Goal: Task Accomplishment & Management: Use online tool/utility

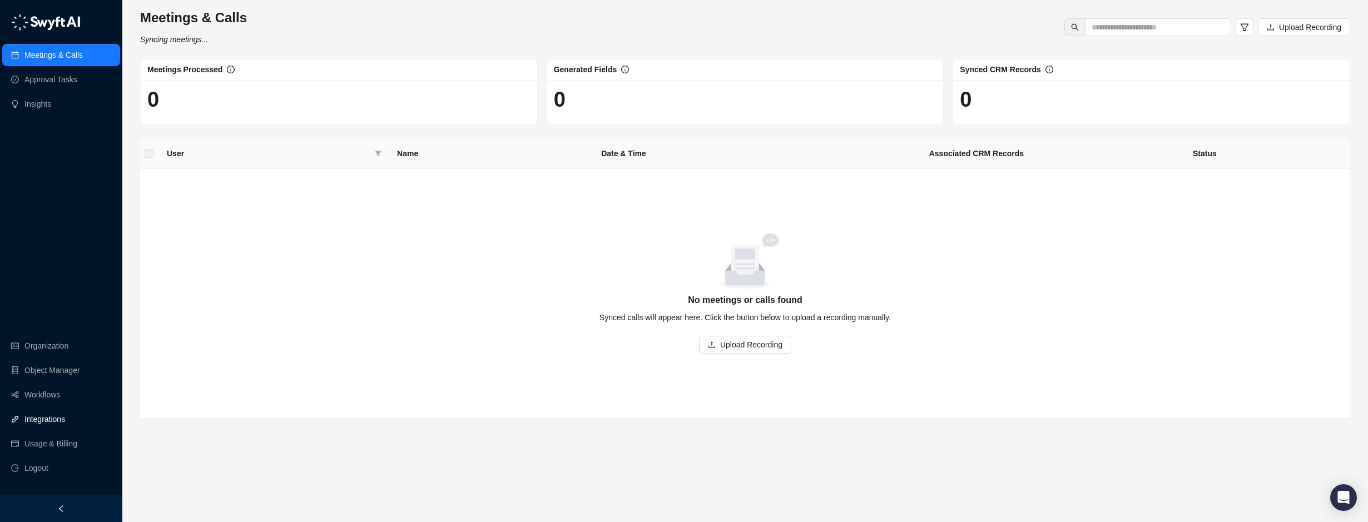
click at [46, 418] on link "Integrations" at bounding box center [44, 419] width 41 height 22
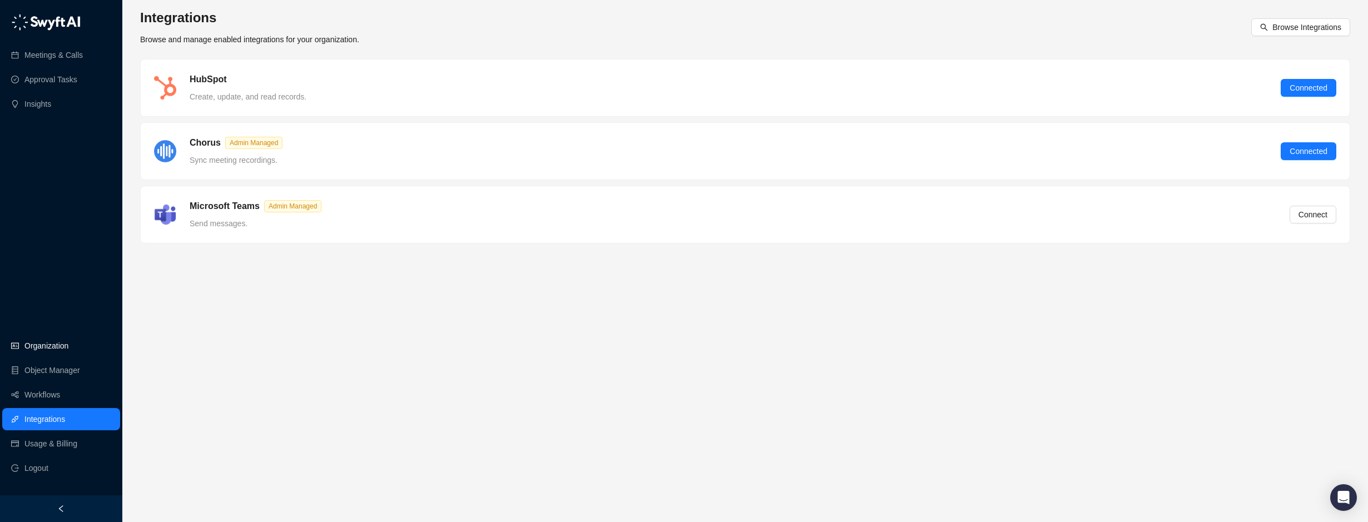
click at [48, 338] on link "Organization" at bounding box center [46, 346] width 44 height 22
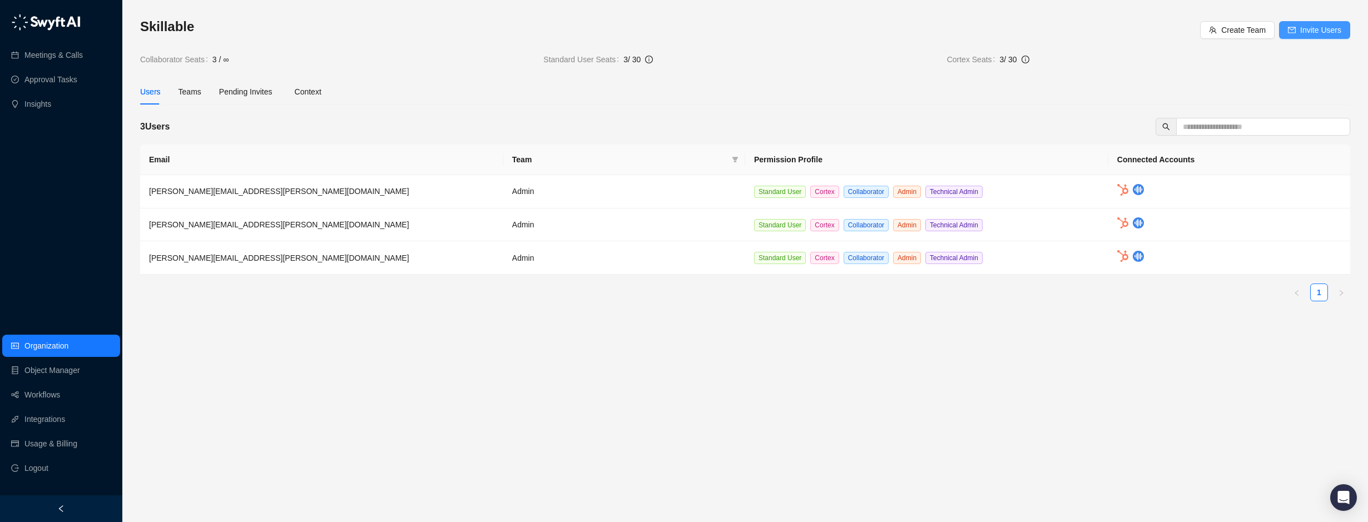
click at [1320, 27] on span "Invite Users" at bounding box center [1320, 30] width 41 height 12
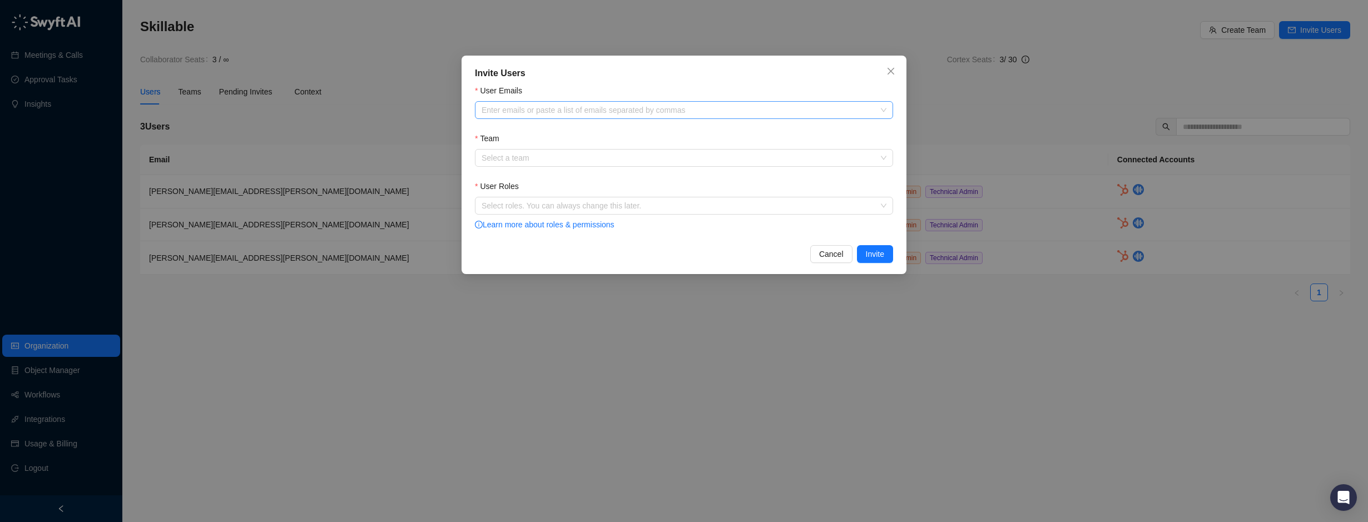
click at [612, 112] on div at bounding box center [678, 110] width 402 height 8
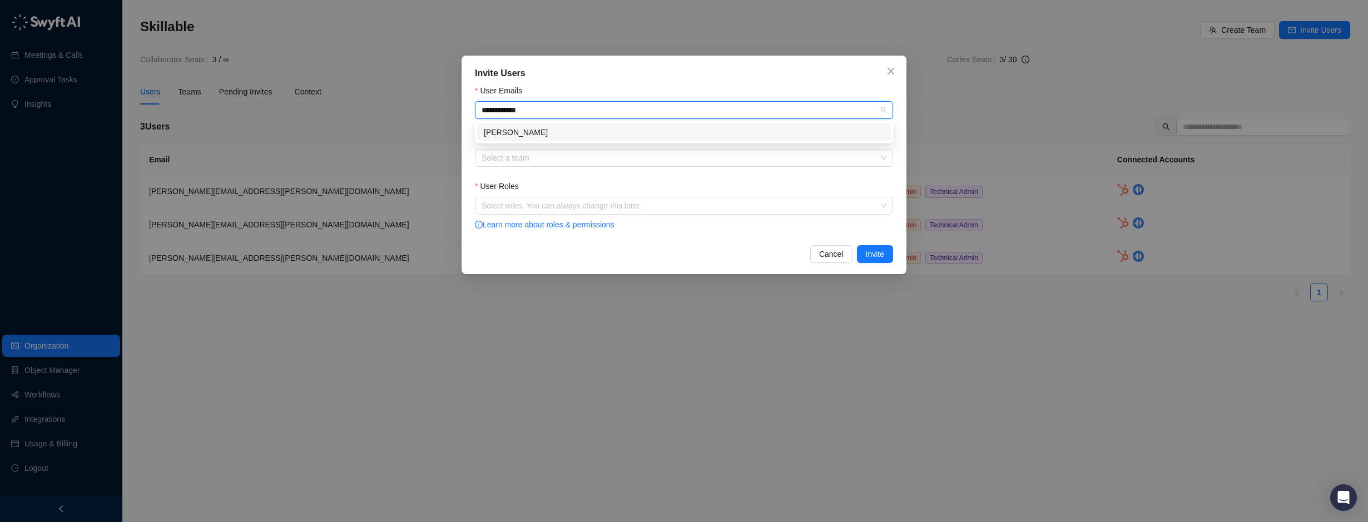
type input "**********"
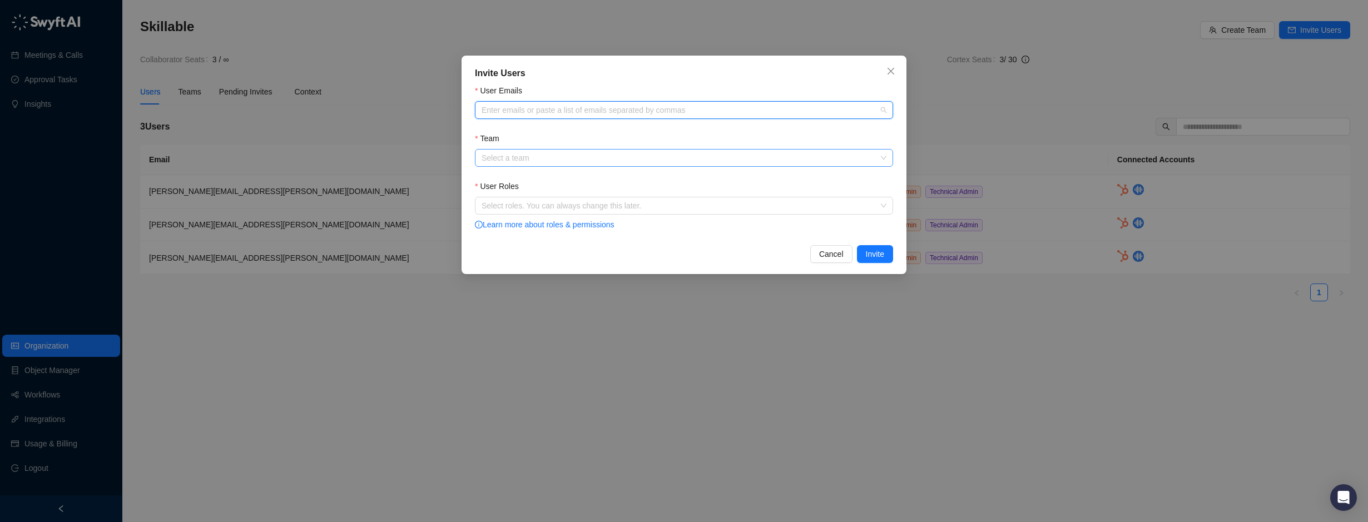
drag, startPoint x: 538, startPoint y: 156, endPoint x: 531, endPoint y: 157, distance: 7.9
click at [532, 157] on input "Team" at bounding box center [681, 158] width 398 height 17
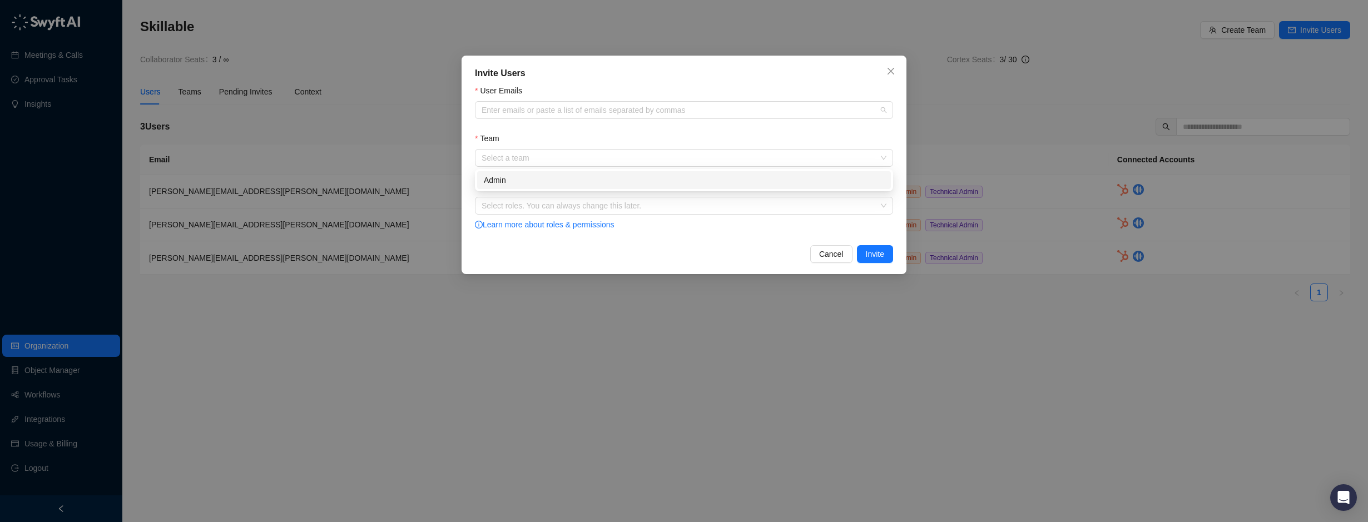
click at [513, 97] on div "User Emails" at bounding box center [684, 93] width 418 height 17
click at [513, 109] on div at bounding box center [678, 110] width 402 height 8
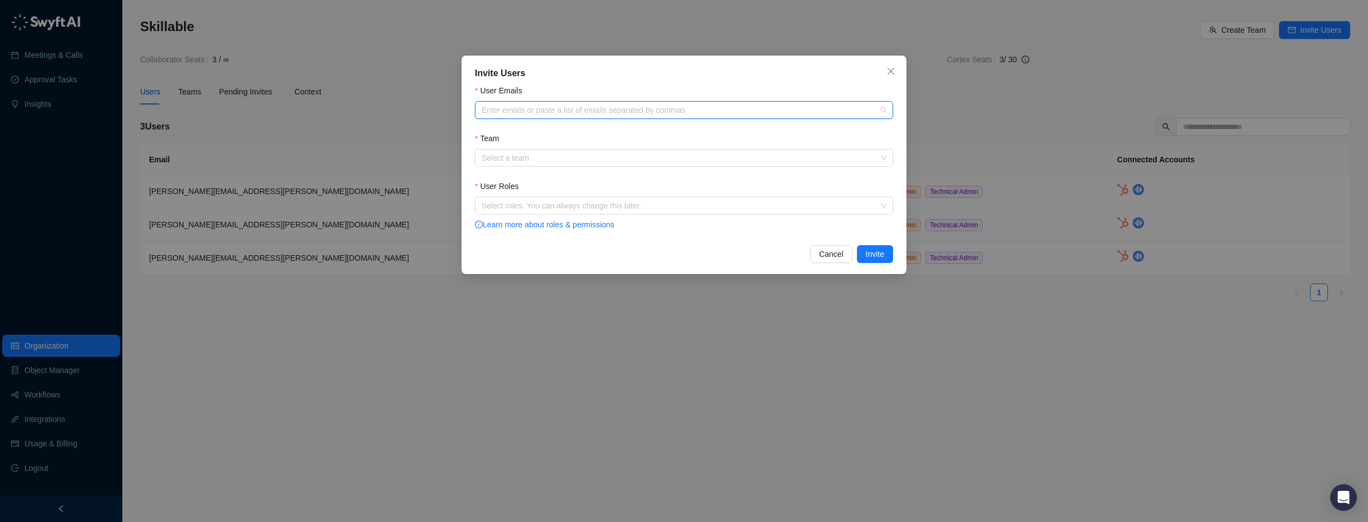
click at [501, 172] on form "User Emails Enter emails or paste a list of emails separated by commas Team Sel…" at bounding box center [684, 158] width 418 height 147
click at [504, 159] on input "Team" at bounding box center [681, 158] width 398 height 17
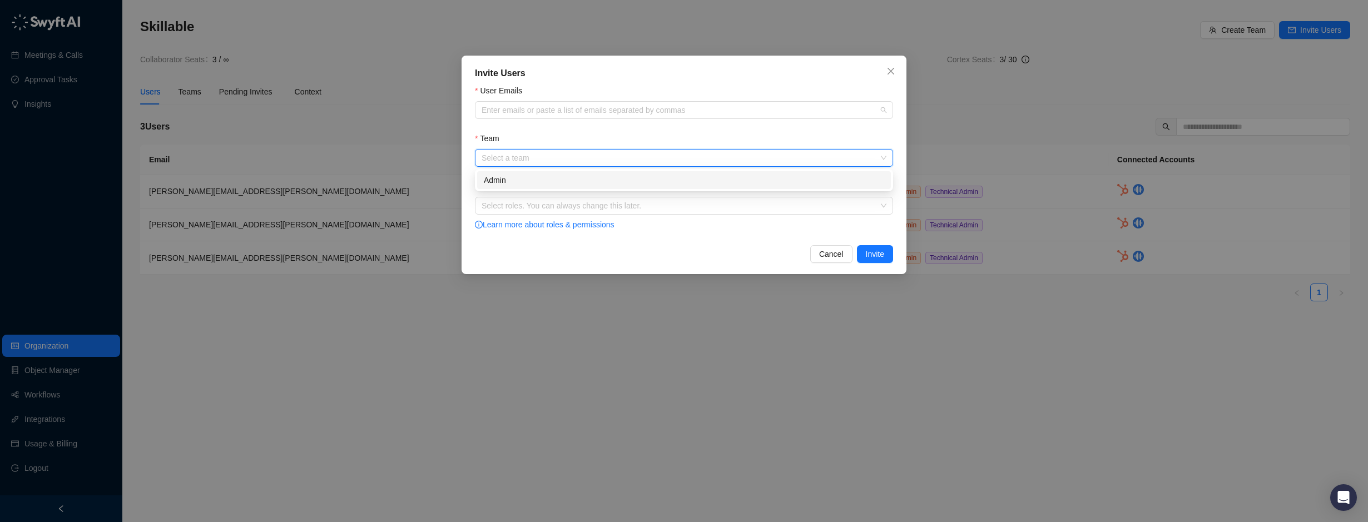
click at [309, 187] on div "Invite Users User Emails Enter emails or paste a list of emails separated by co…" at bounding box center [684, 261] width 1368 height 522
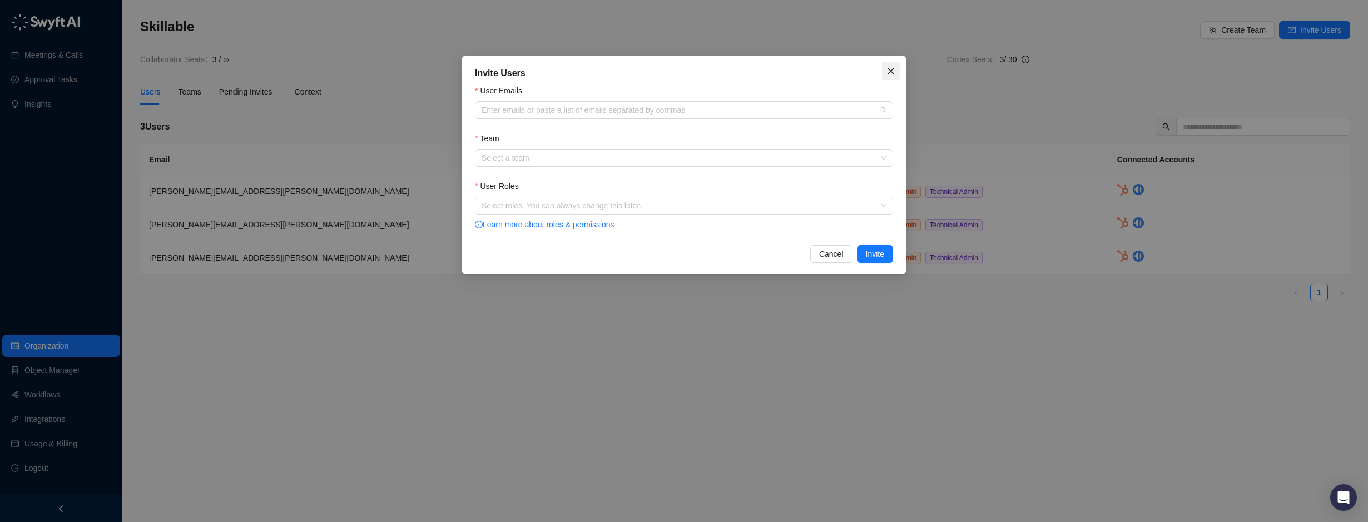
click at [885, 74] on span "Close" at bounding box center [891, 71] width 18 height 9
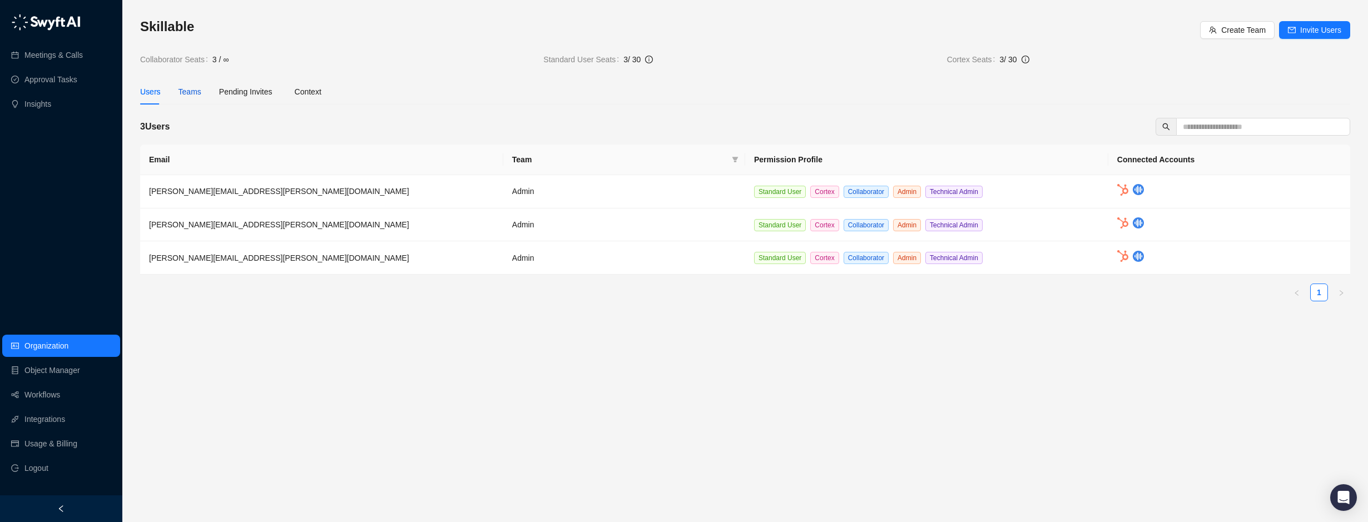
click at [183, 96] on div "Teams" at bounding box center [190, 92] width 23 height 12
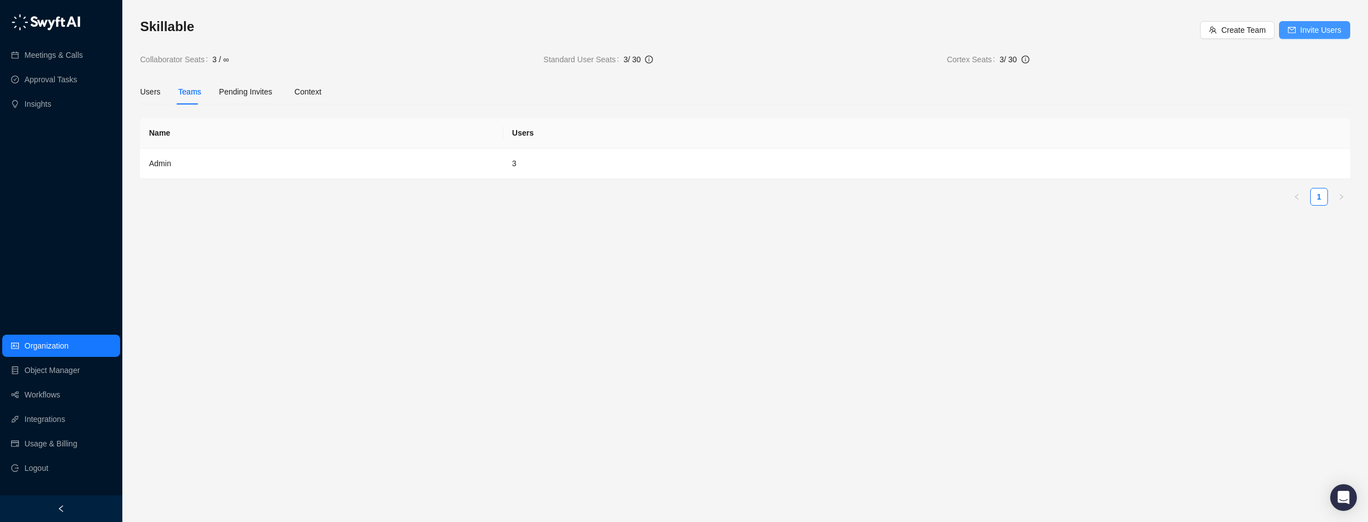
click at [1325, 33] on span "Invite Users" at bounding box center [1320, 30] width 41 height 12
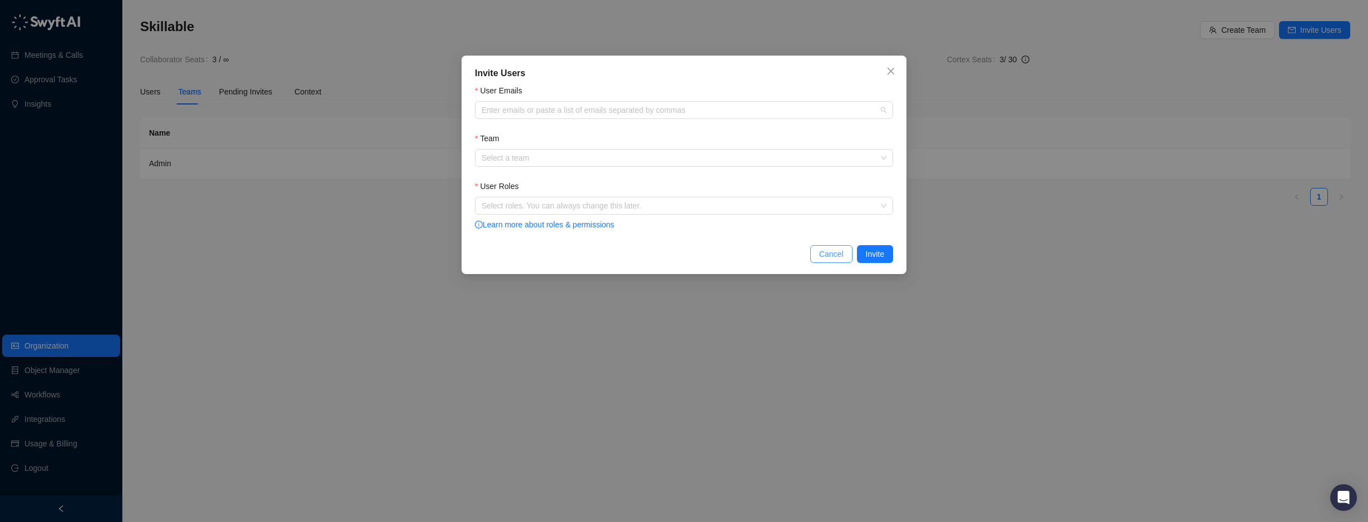
click at [838, 251] on span "Cancel" at bounding box center [831, 254] width 24 height 12
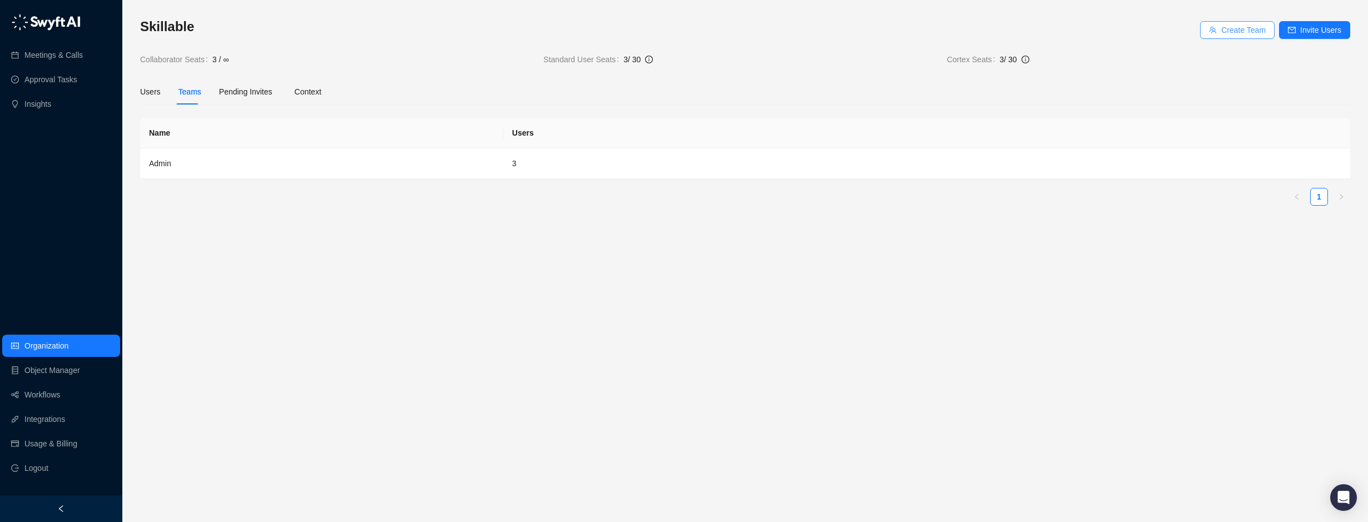
click at [1239, 29] on span "Create Team" at bounding box center [1243, 30] width 44 height 12
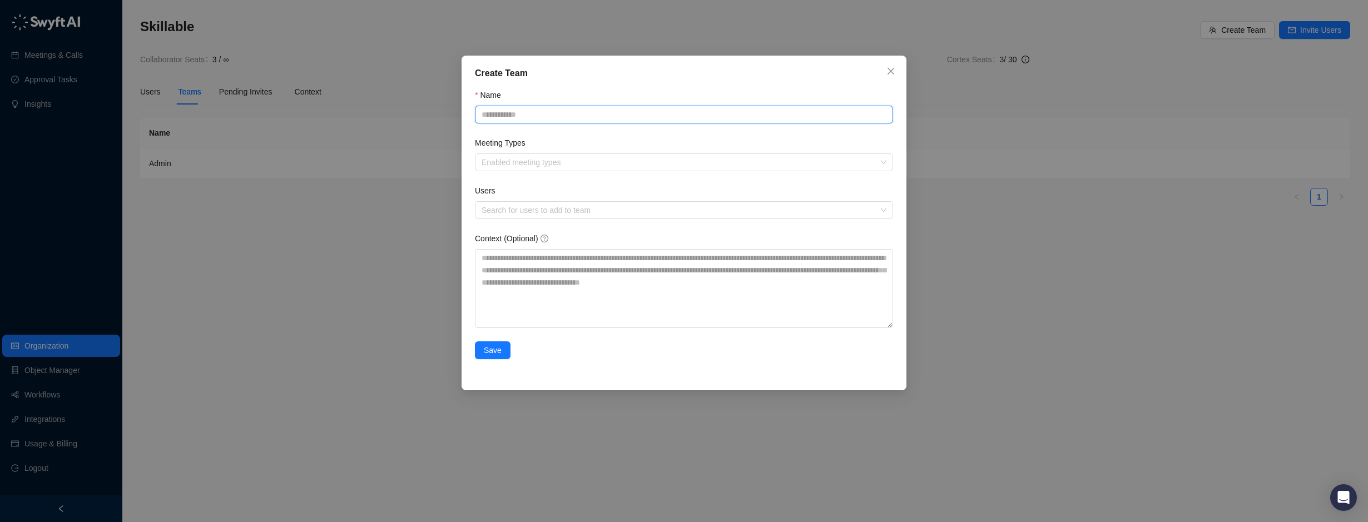
click at [583, 115] on input "Name" at bounding box center [684, 115] width 418 height 18
type input "*****"
click at [554, 162] on div at bounding box center [678, 162] width 402 height 8
type input "**********"
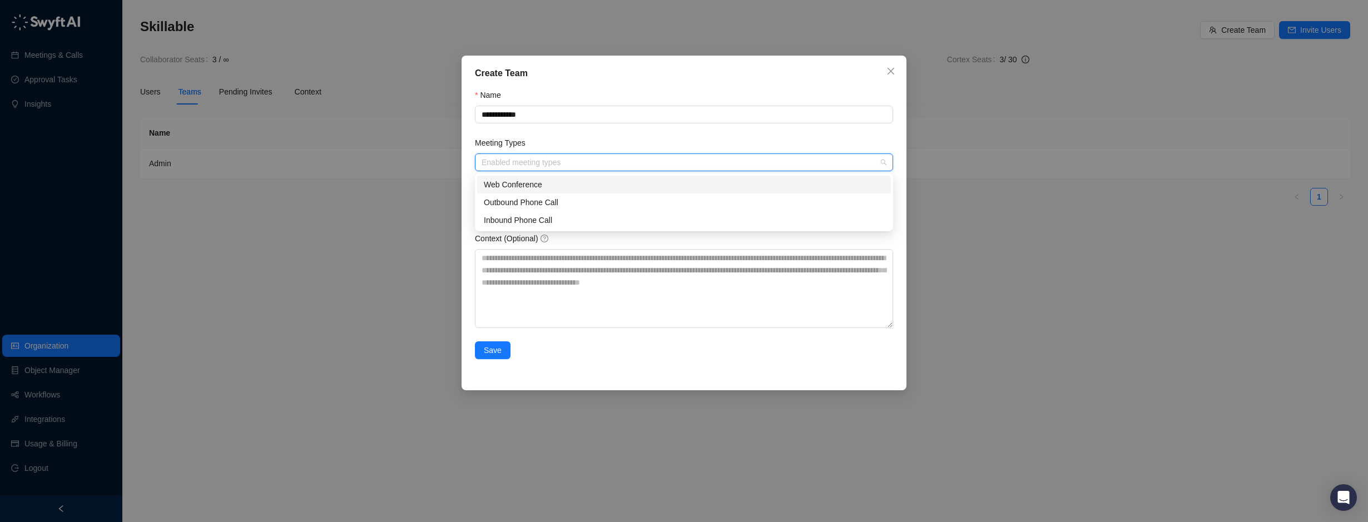
click at [475, 147] on label "Meeting Types" at bounding box center [504, 143] width 58 height 12
click at [482, 158] on input "Meeting Types" at bounding box center [483, 162] width 2 height 8
click at [523, 201] on div "Search for users to add to team" at bounding box center [684, 210] width 418 height 18
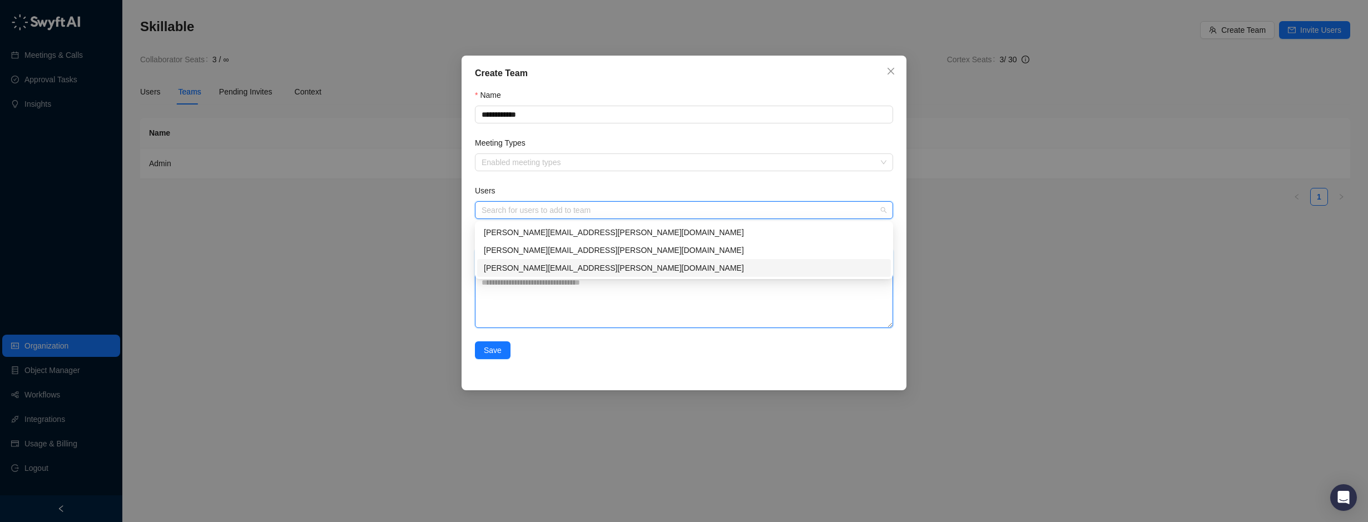
click at [532, 322] on textarea "Context (Optional)" at bounding box center [684, 288] width 418 height 79
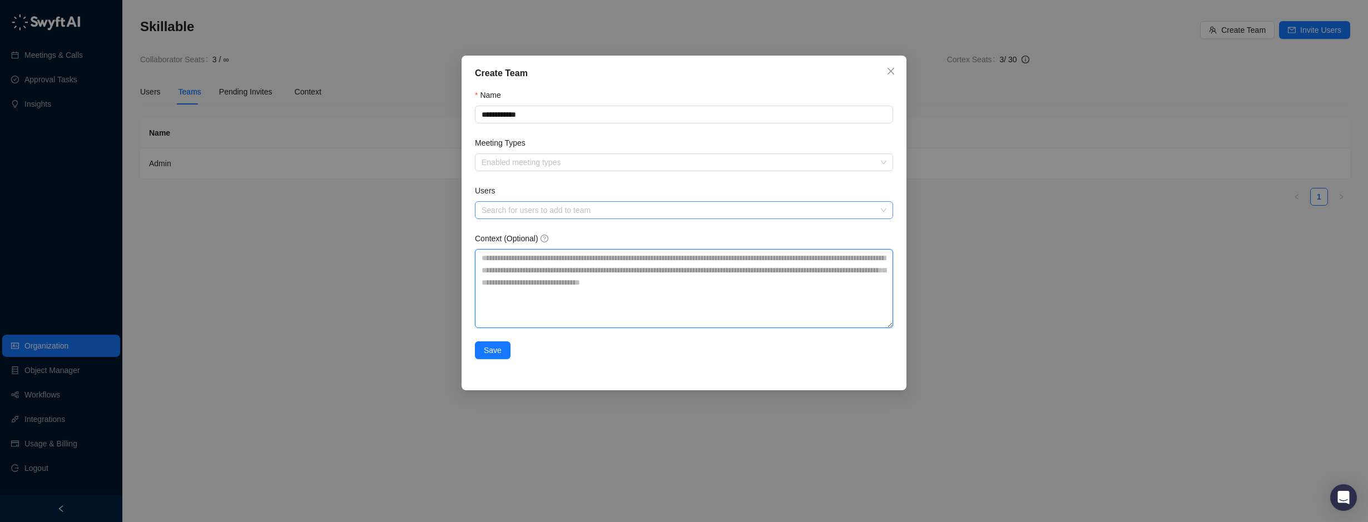
click at [501, 216] on div "Search for users to add to team" at bounding box center [684, 210] width 418 height 18
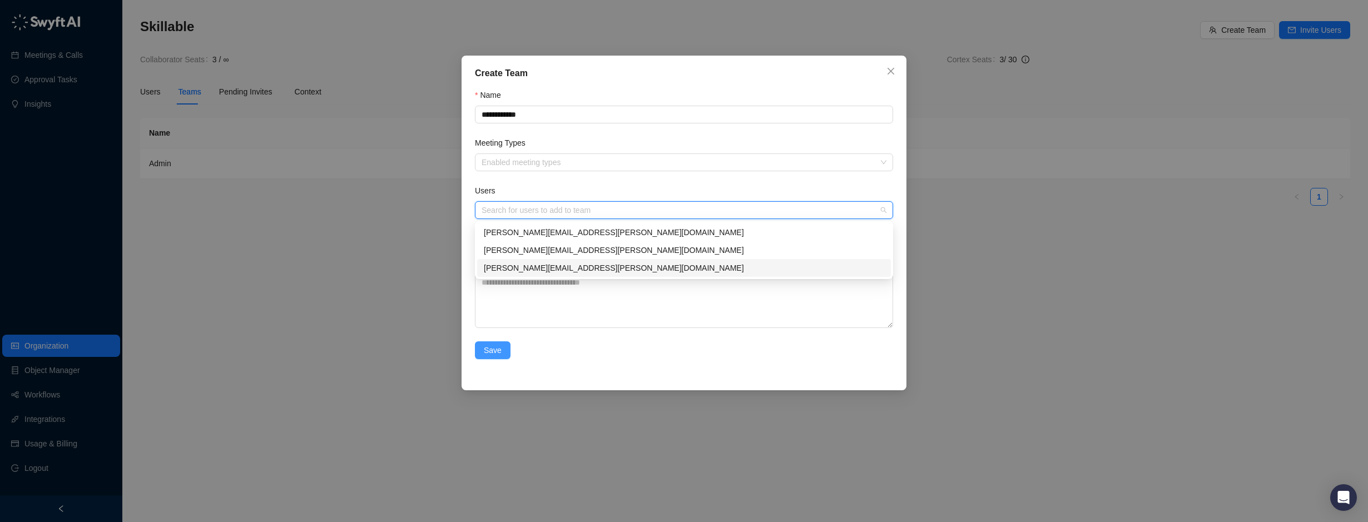
click at [493, 347] on span "Save" at bounding box center [493, 350] width 18 height 12
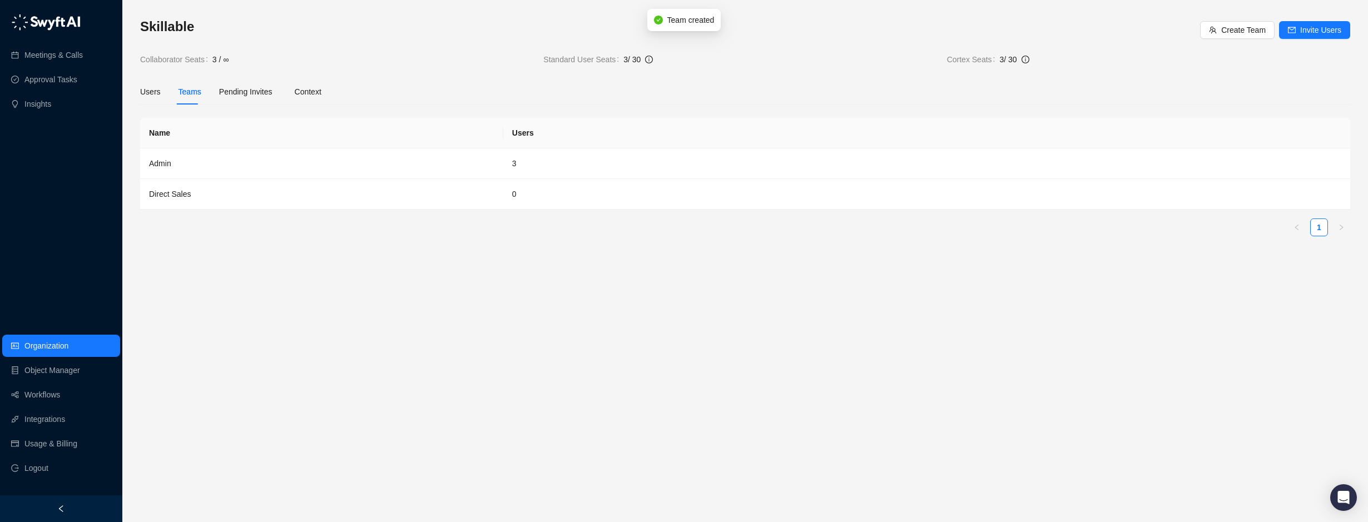
drag, startPoint x: 1302, startPoint y: 27, endPoint x: 569, endPoint y: 146, distance: 742.7
click at [680, 146] on div "Skillable Create Team Invite Users Collaborator Seats 3 / ∞ Standard User Seats…" at bounding box center [745, 131] width 1210 height 227
click at [1318, 32] on span "Invite Users" at bounding box center [1320, 30] width 41 height 12
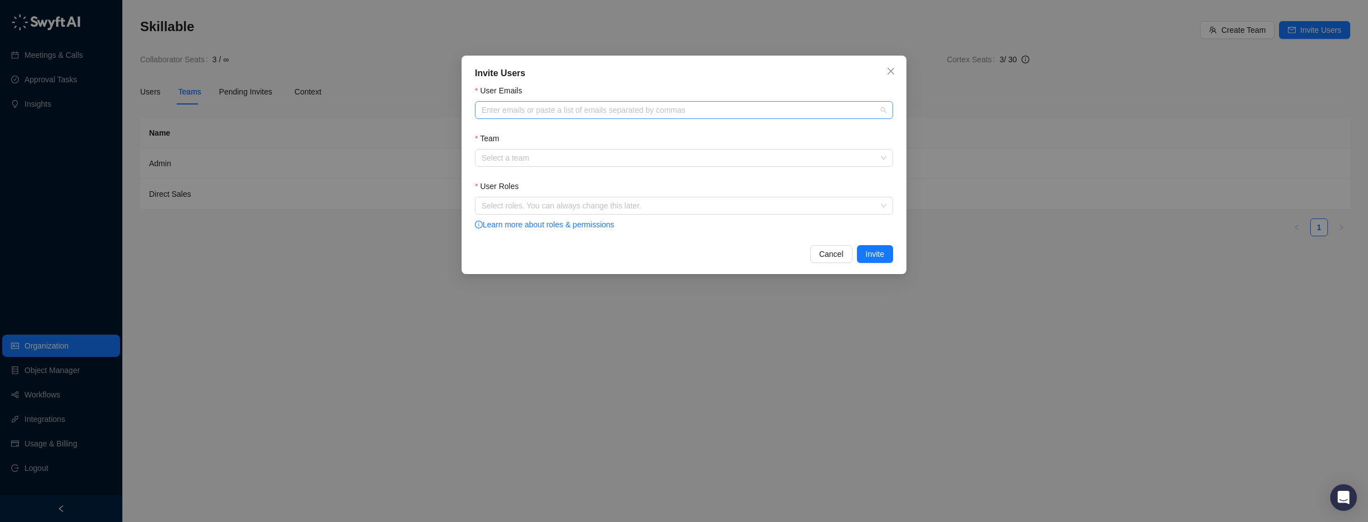
click at [543, 106] on div at bounding box center [678, 110] width 402 height 8
paste input "**********"
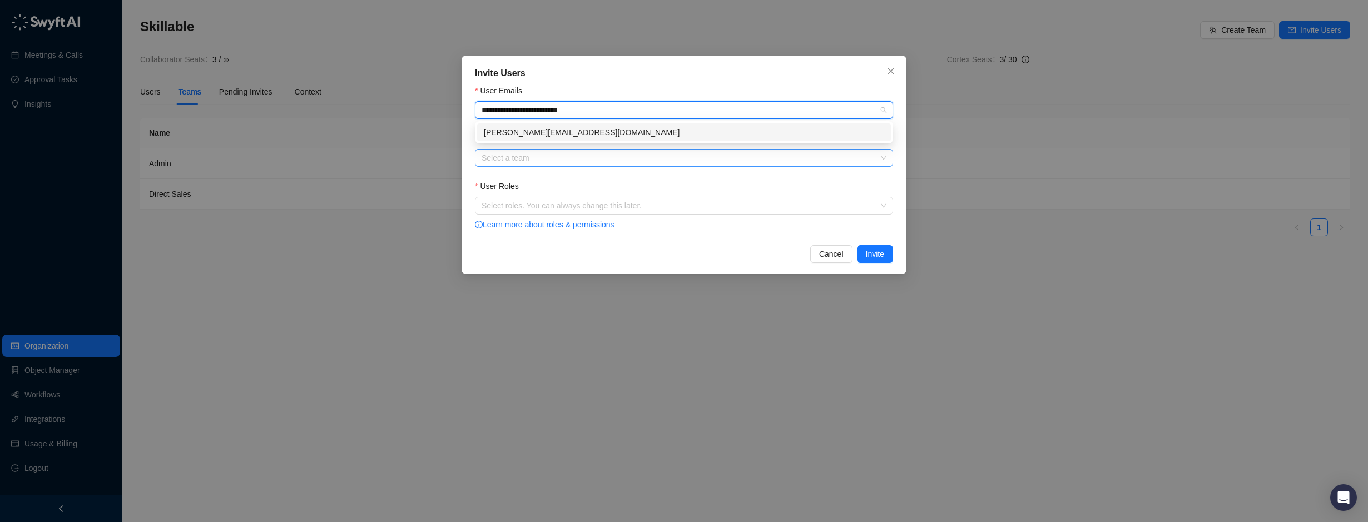
type input "**********"
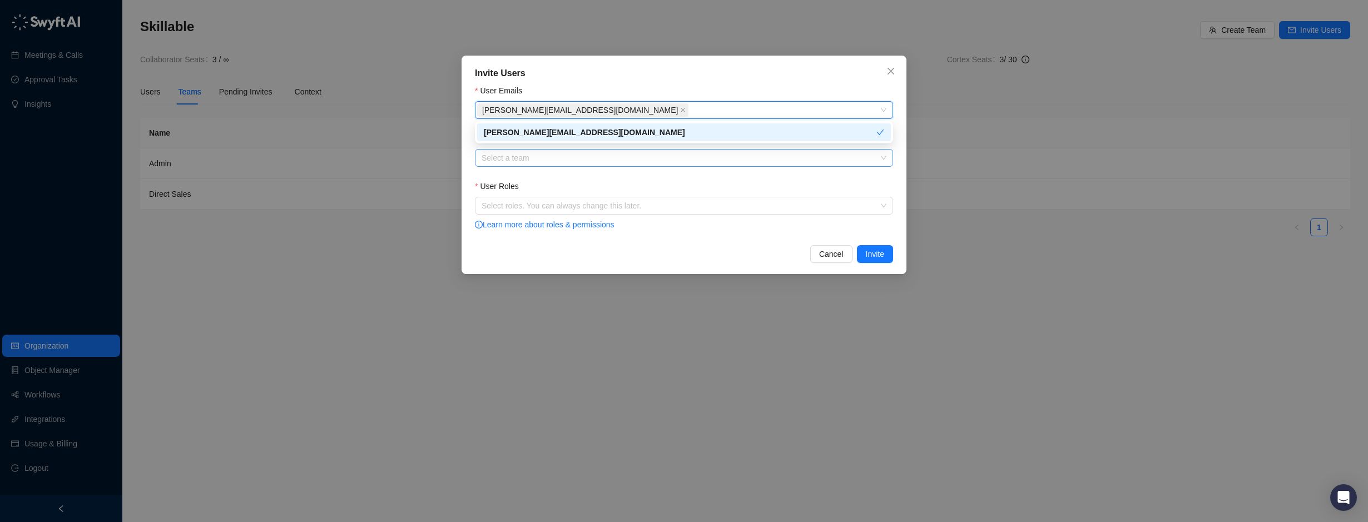
click at [518, 164] on input "Team" at bounding box center [681, 158] width 398 height 17
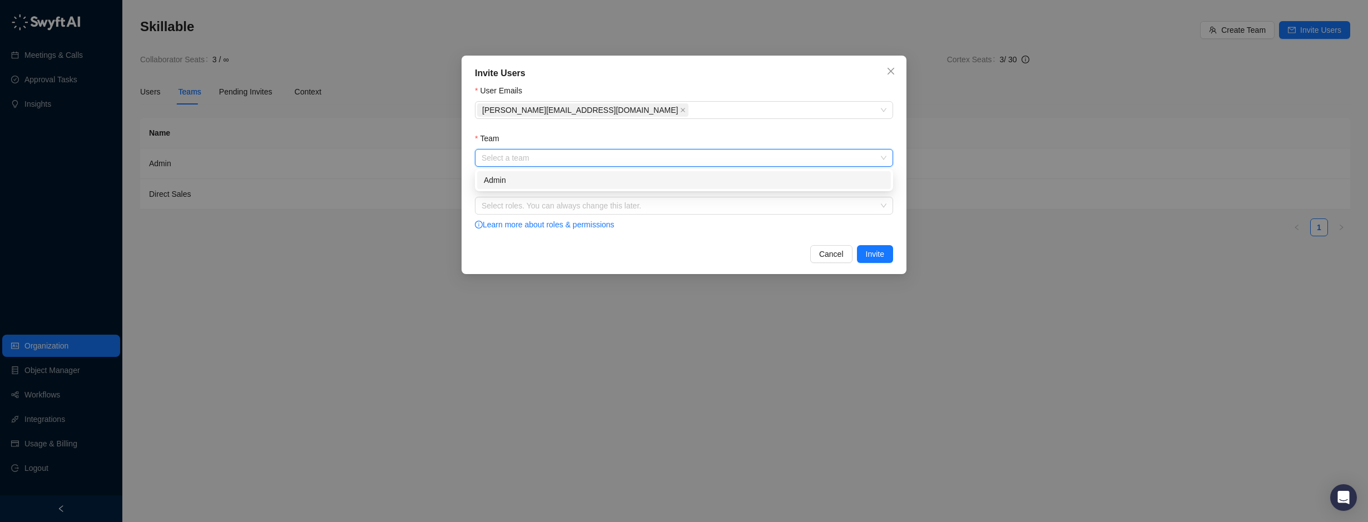
click at [488, 166] on div "Select a team" at bounding box center [684, 158] width 418 height 18
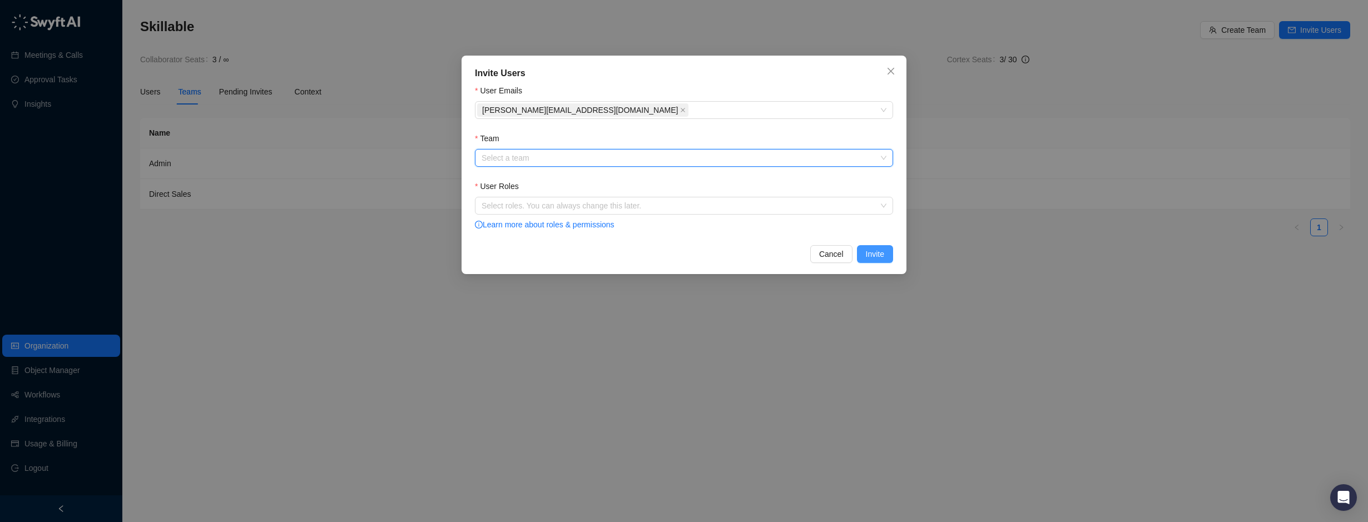
click at [858, 258] on button "Invite" at bounding box center [875, 254] width 36 height 18
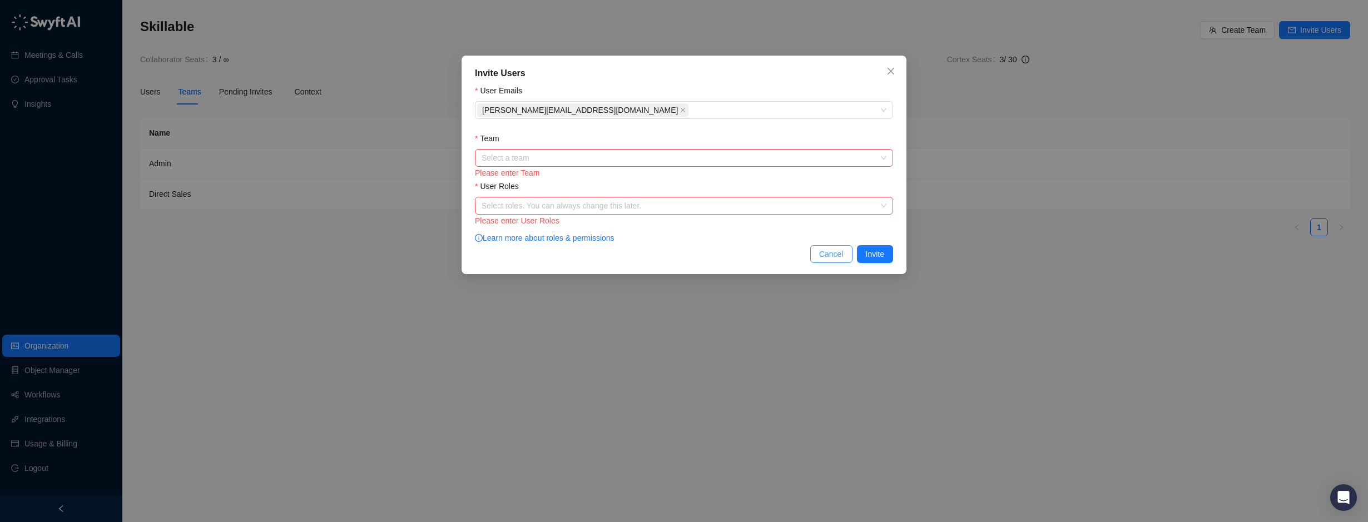
click at [826, 254] on span "Cancel" at bounding box center [831, 254] width 24 height 12
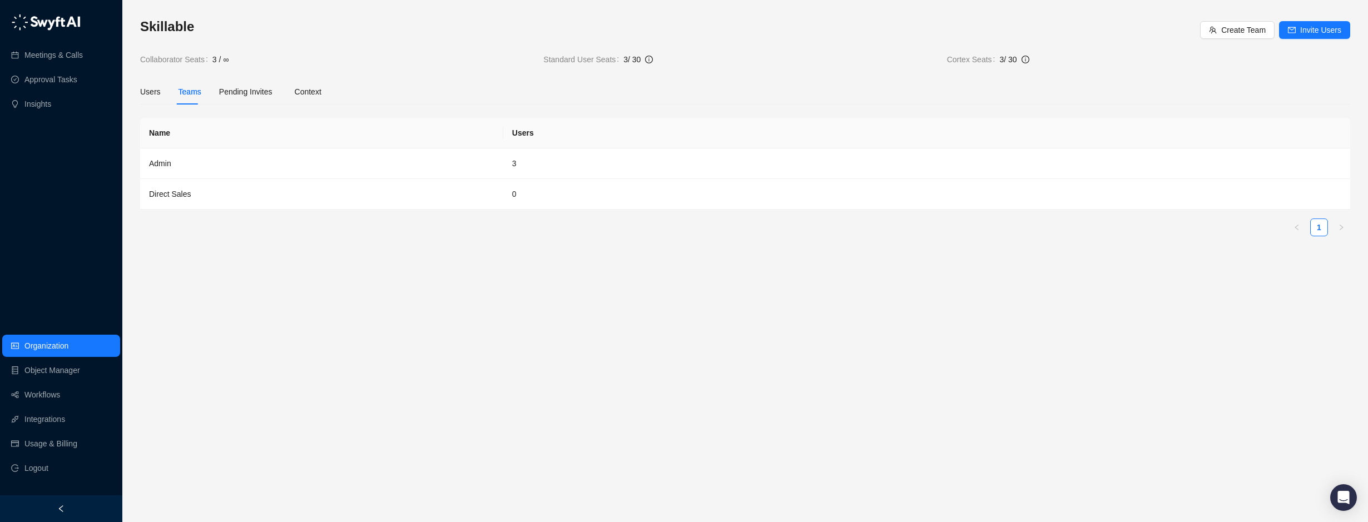
click at [799, 334] on main "Skillable Create Team Invite Users Collaborator Seats 3 / ∞ Standard User Seats…" at bounding box center [745, 266] width 1210 height 496
click at [1250, 27] on span "Create Team" at bounding box center [1243, 30] width 44 height 12
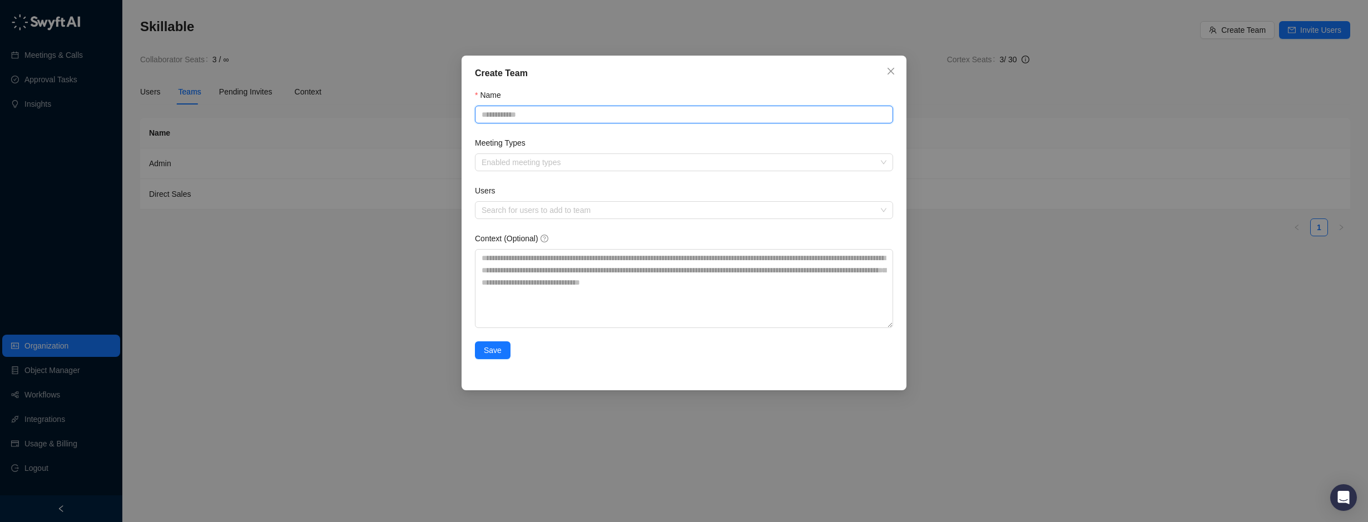
click at [548, 115] on input "Name" at bounding box center [684, 115] width 418 height 18
type input "**********"
click at [491, 354] on span "Save" at bounding box center [493, 350] width 18 height 12
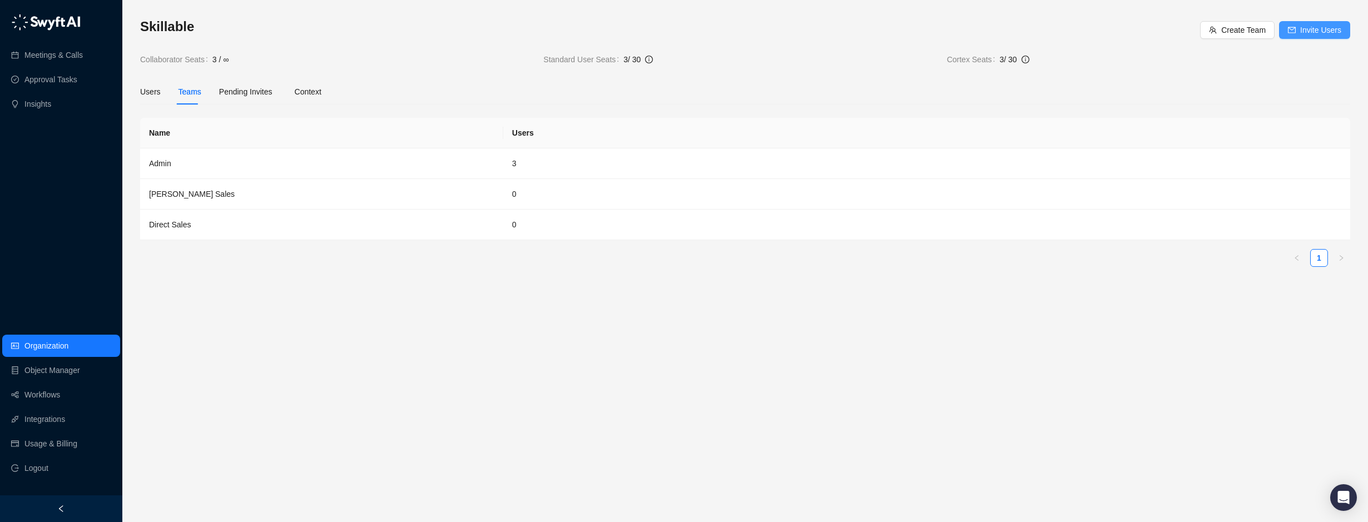
click at [1316, 31] on span "Invite Users" at bounding box center [1320, 30] width 41 height 12
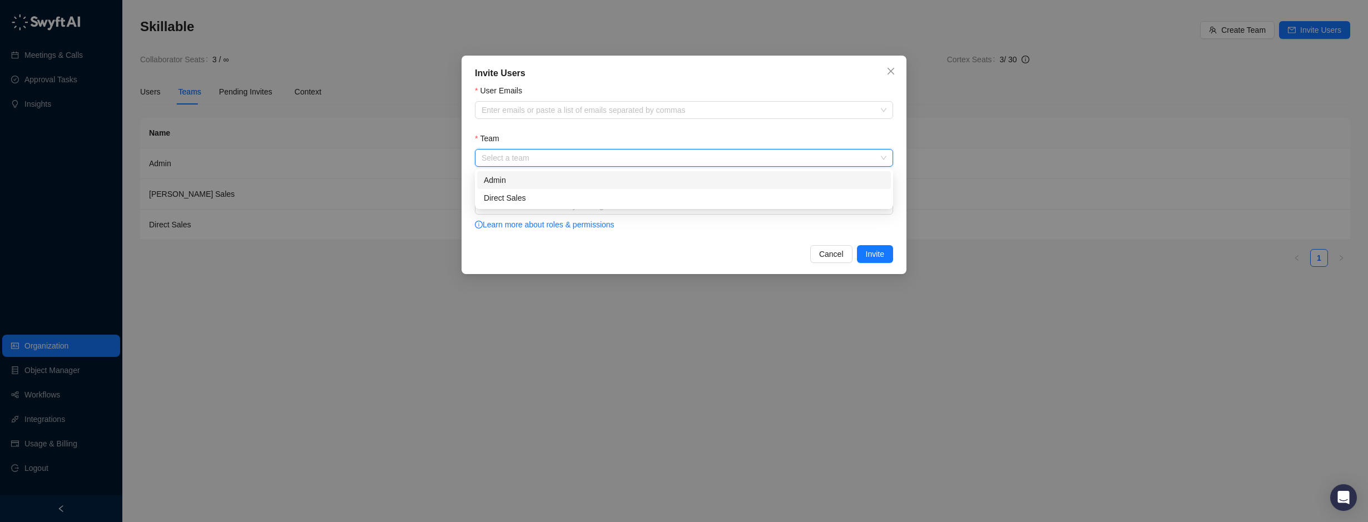
click at [582, 158] on input "Team" at bounding box center [681, 158] width 398 height 17
click at [521, 195] on div "Direct Sales" at bounding box center [684, 198] width 400 height 12
click at [522, 113] on div at bounding box center [678, 110] width 402 height 8
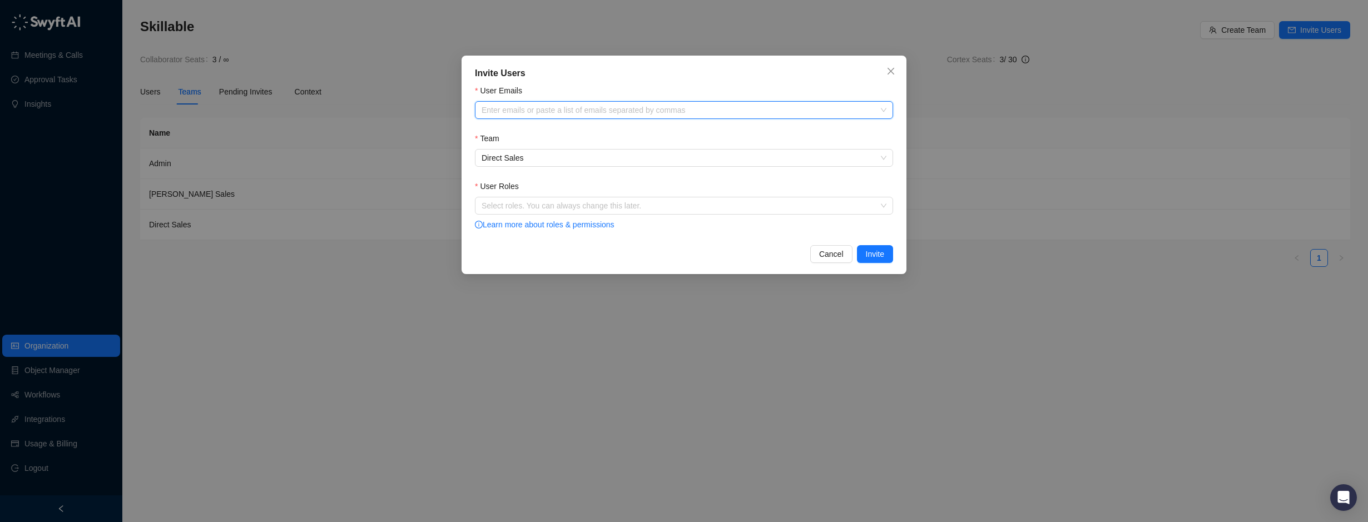
paste input "**********"
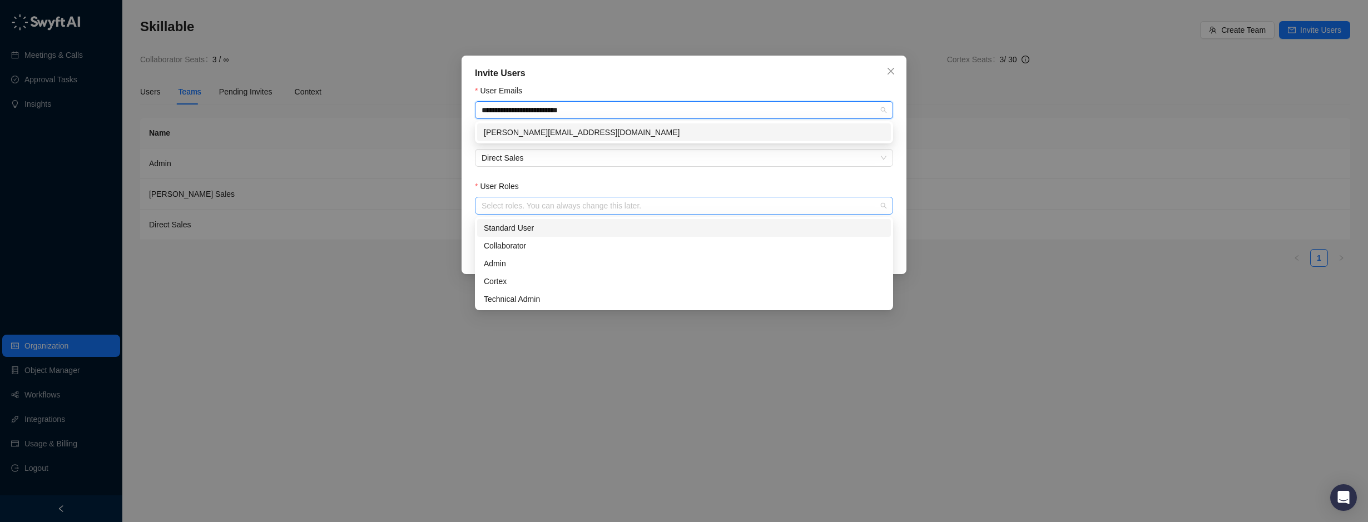
click at [521, 202] on div at bounding box center [678, 206] width 402 height 8
type input "**********"
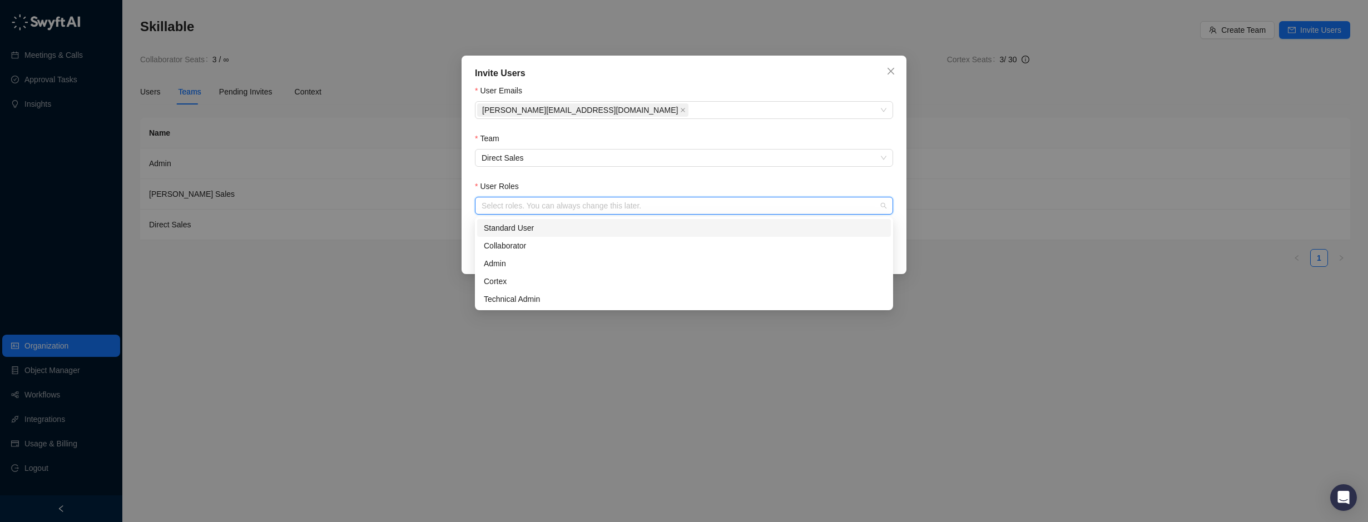
click at [560, 229] on div "Standard User" at bounding box center [684, 228] width 400 height 12
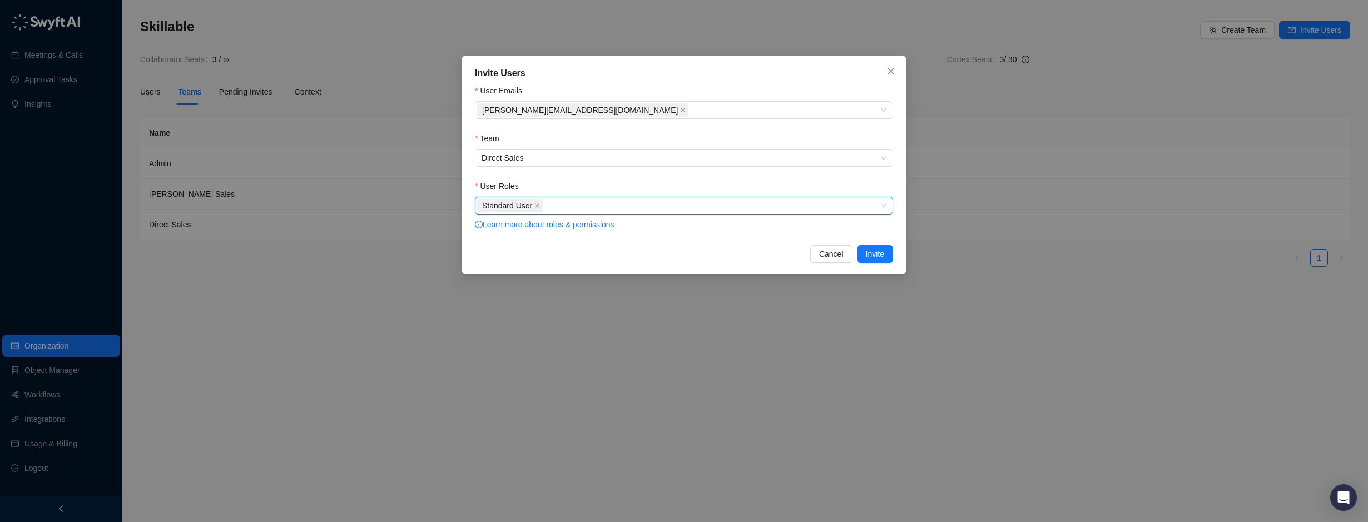
click at [891, 187] on div "User Roles" at bounding box center [684, 188] width 418 height 17
click at [872, 255] on span "Invite" at bounding box center [875, 254] width 18 height 12
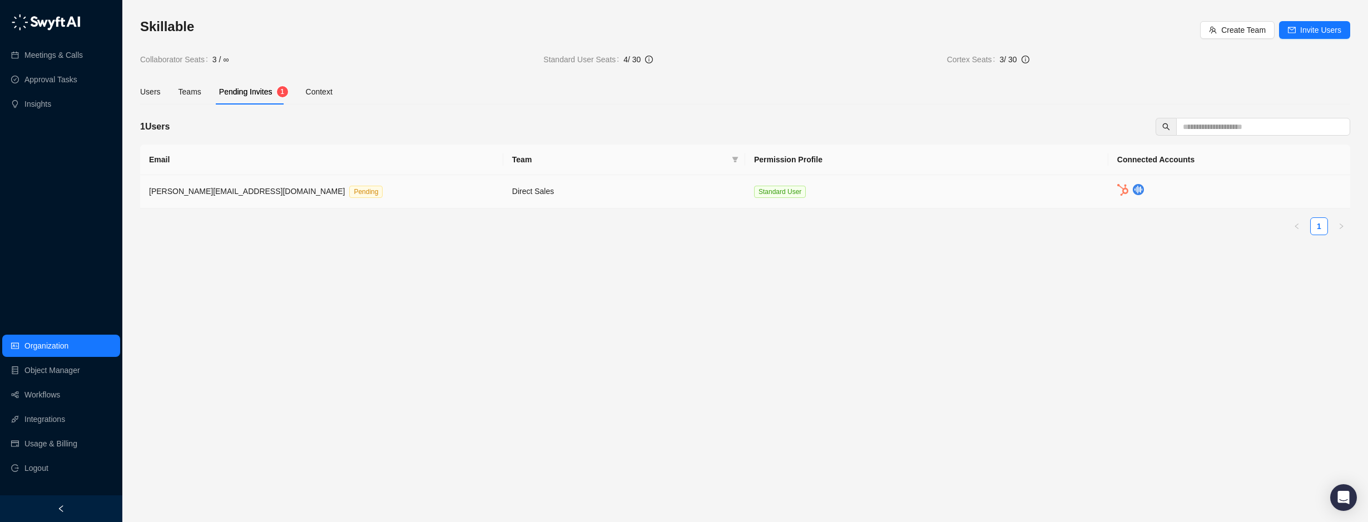
click at [1141, 190] on img at bounding box center [1138, 189] width 11 height 11
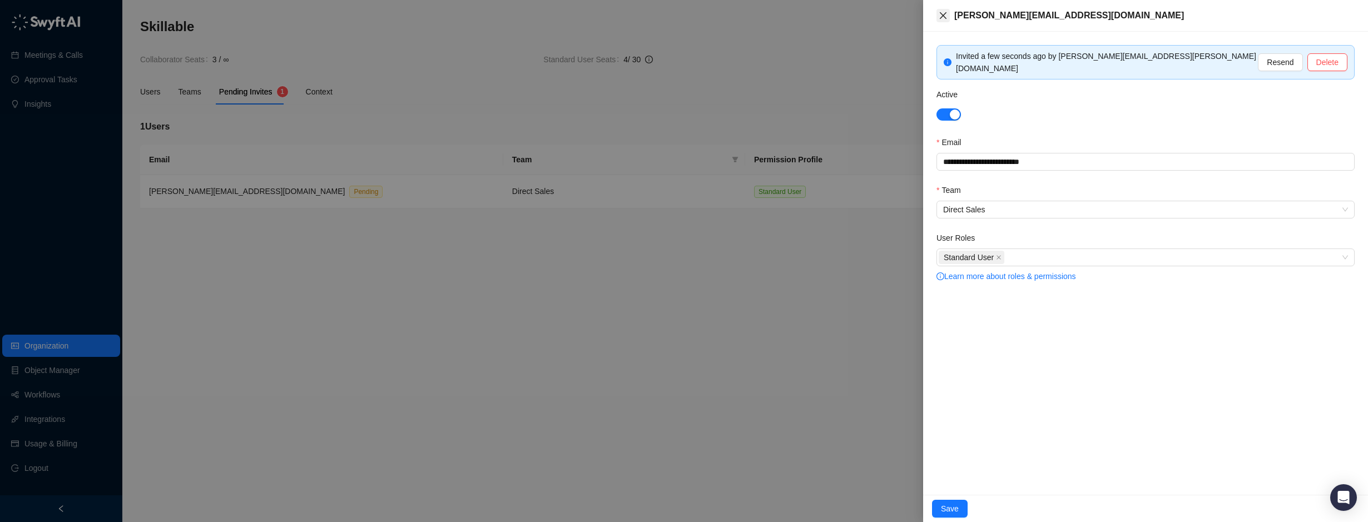
click at [940, 14] on icon "close" at bounding box center [943, 15] width 9 height 9
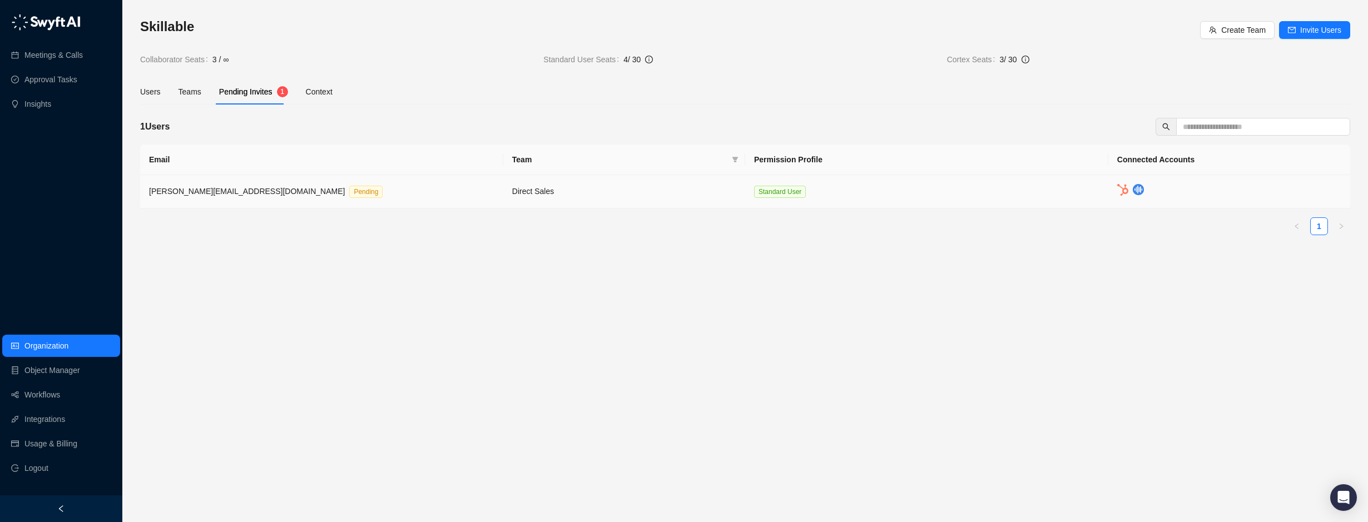
click at [1136, 185] on img at bounding box center [1138, 189] width 11 height 11
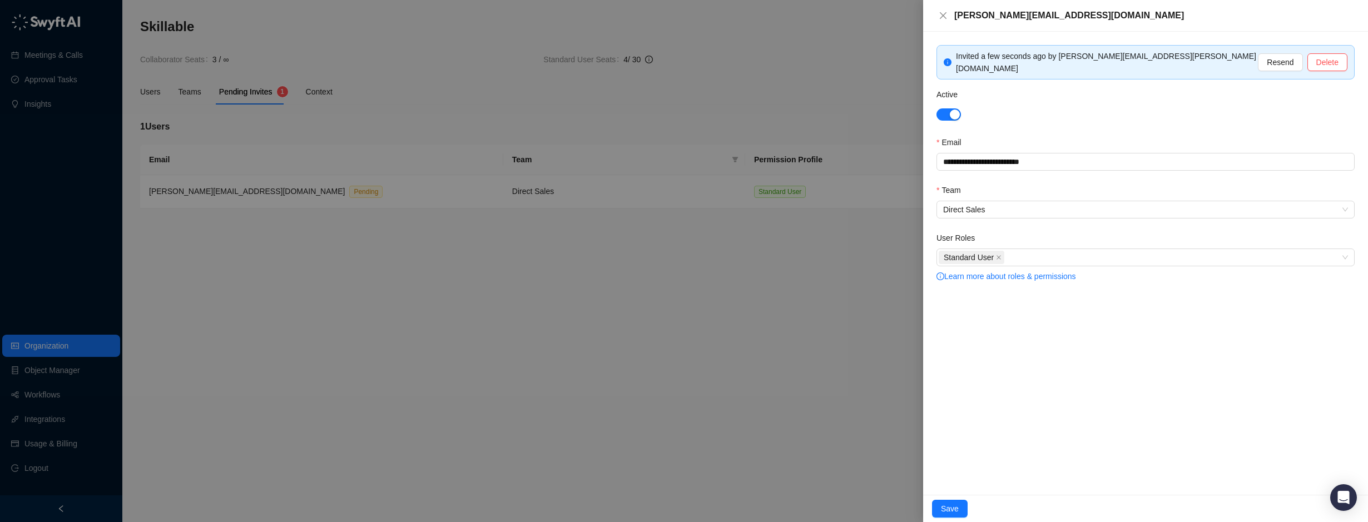
click at [410, 352] on div at bounding box center [684, 261] width 1368 height 522
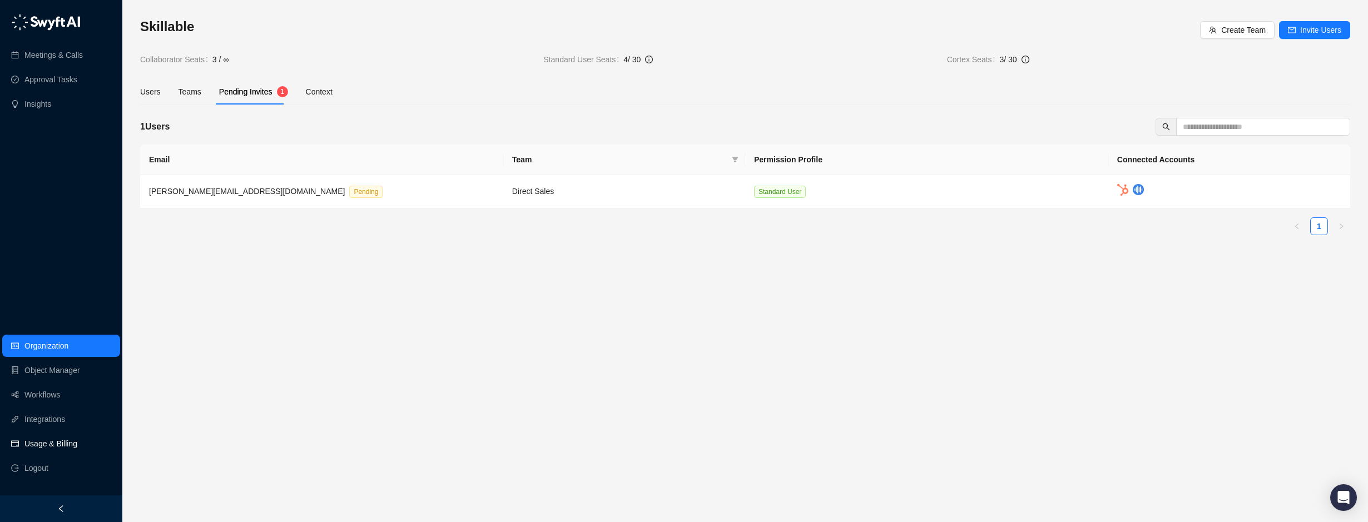
click at [44, 444] on link "Usage & Billing" at bounding box center [50, 444] width 53 height 22
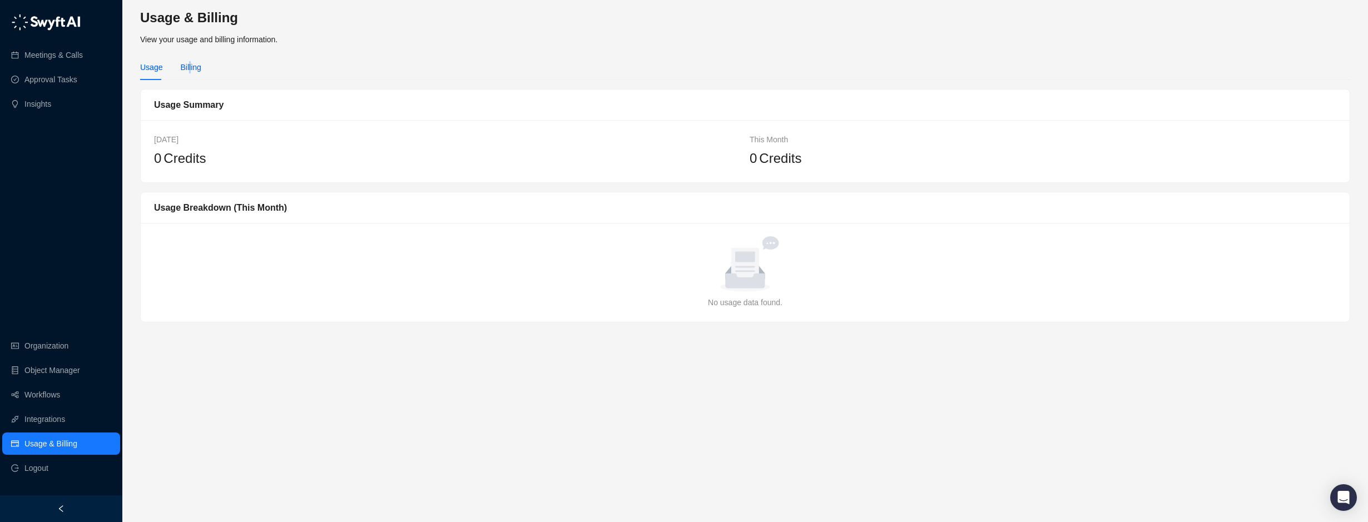
click at [189, 65] on div "Billing" at bounding box center [190, 67] width 21 height 12
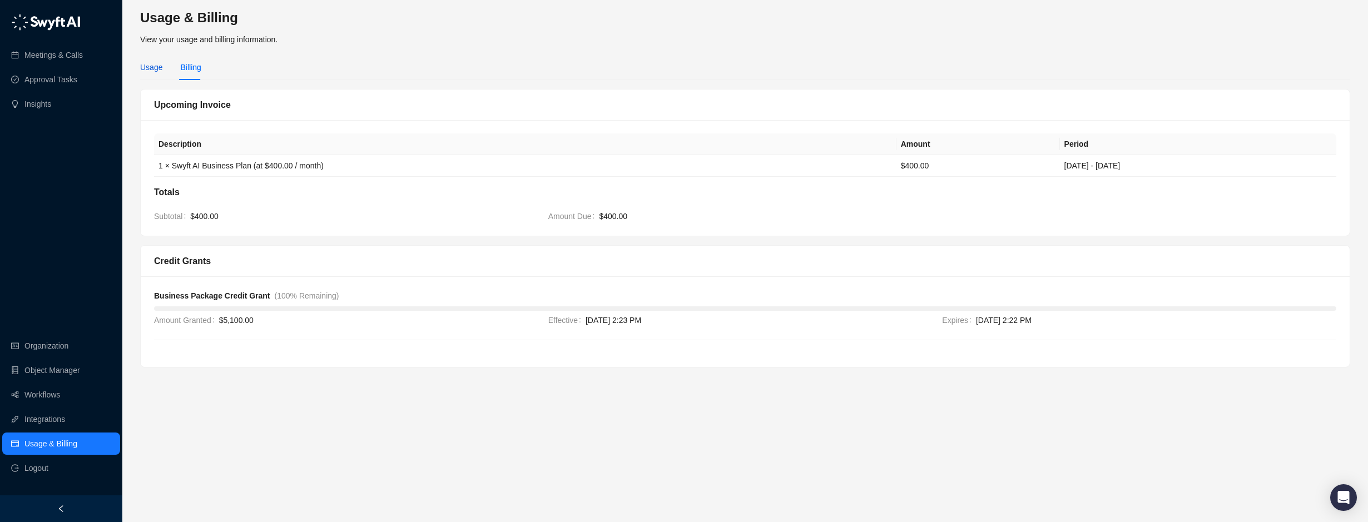
click at [153, 72] on div "Usage" at bounding box center [151, 67] width 22 height 12
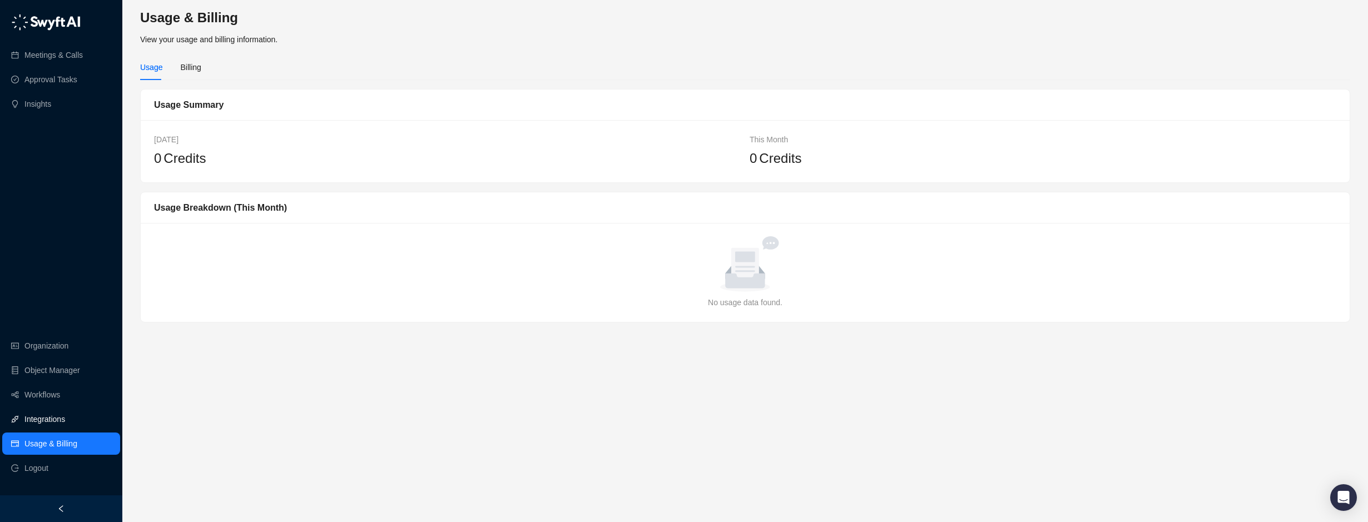
click at [43, 414] on link "Integrations" at bounding box center [44, 419] width 41 height 22
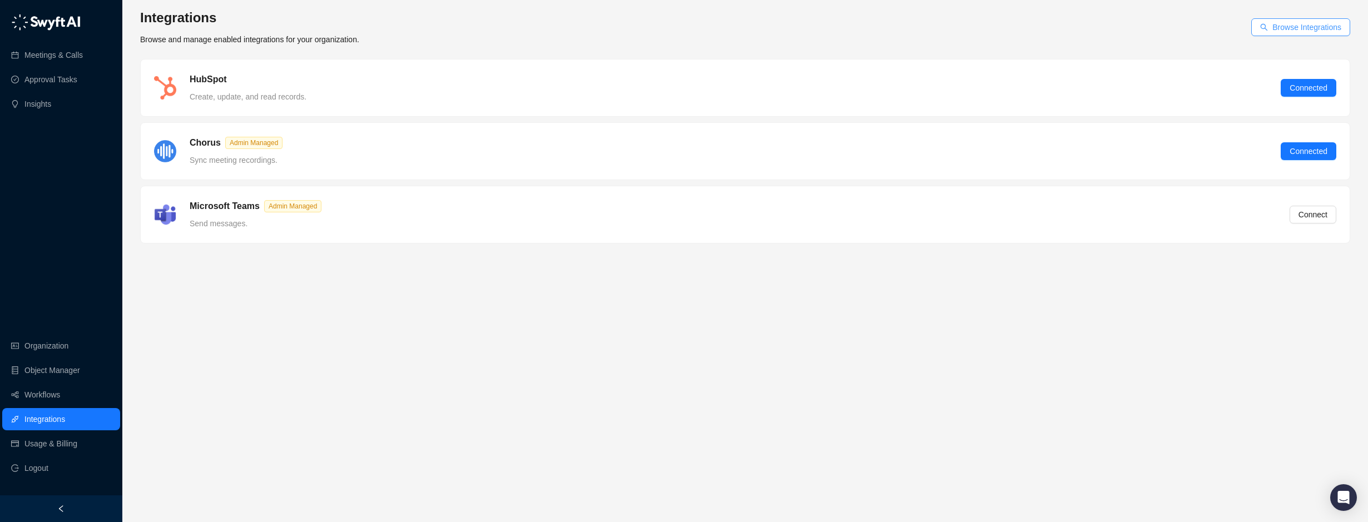
click at [1307, 22] on span "Browse Integrations" at bounding box center [1306, 27] width 69 height 12
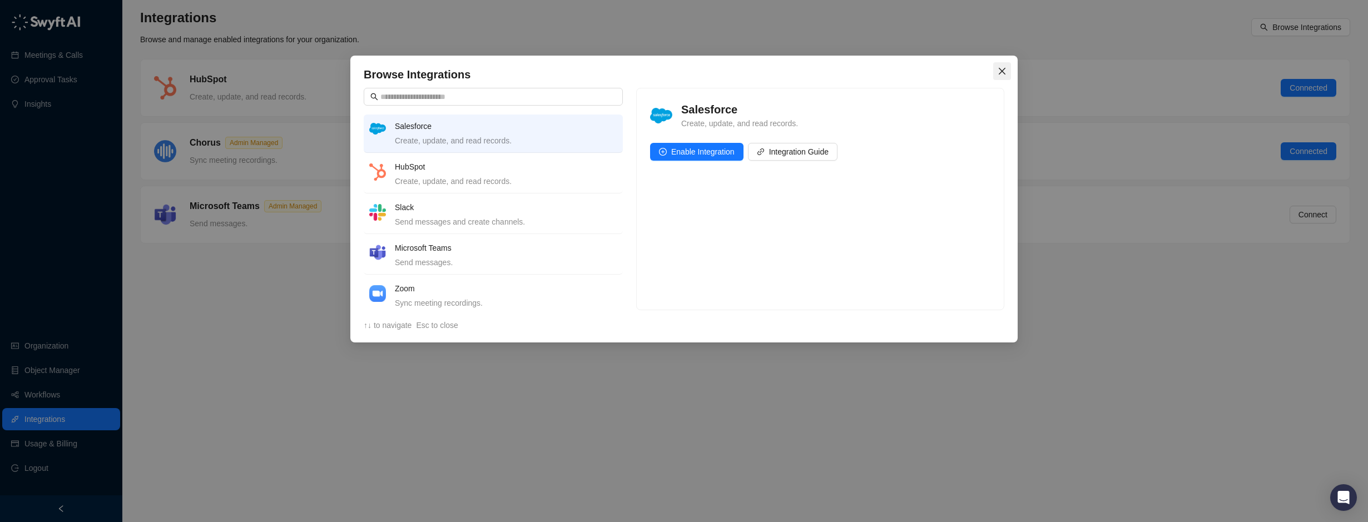
click at [999, 72] on icon "close" at bounding box center [1002, 71] width 9 height 9
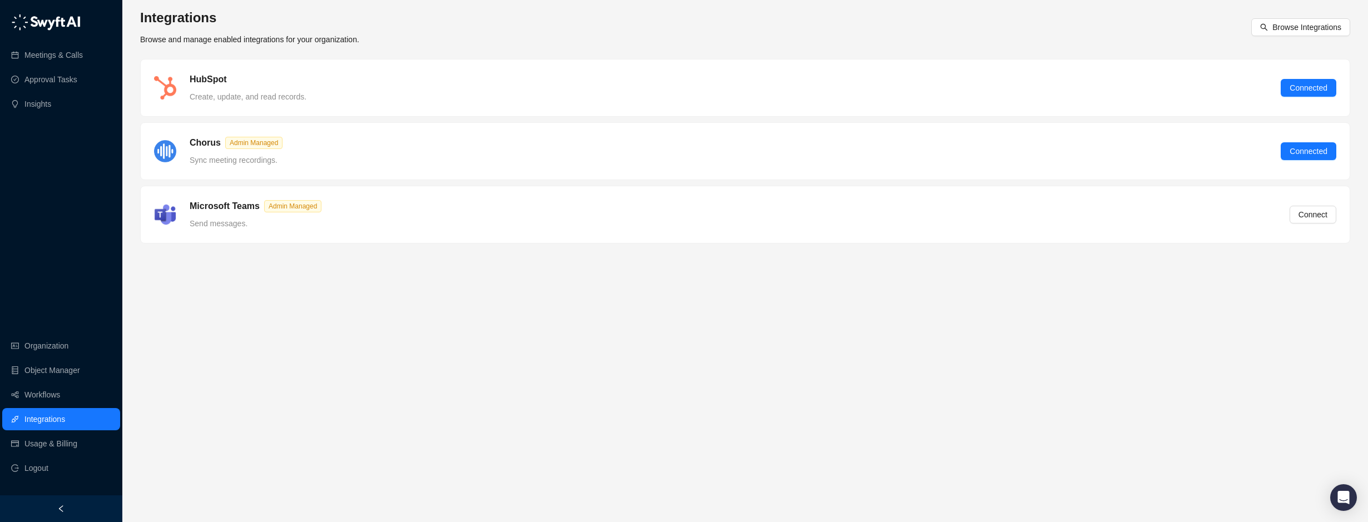
click at [719, 14] on div "Integrations Browse and manage enabled integrations for your organization. Brow…" at bounding box center [745, 27] width 1210 height 37
click at [60, 48] on link "Meetings & Calls" at bounding box center [53, 55] width 58 height 22
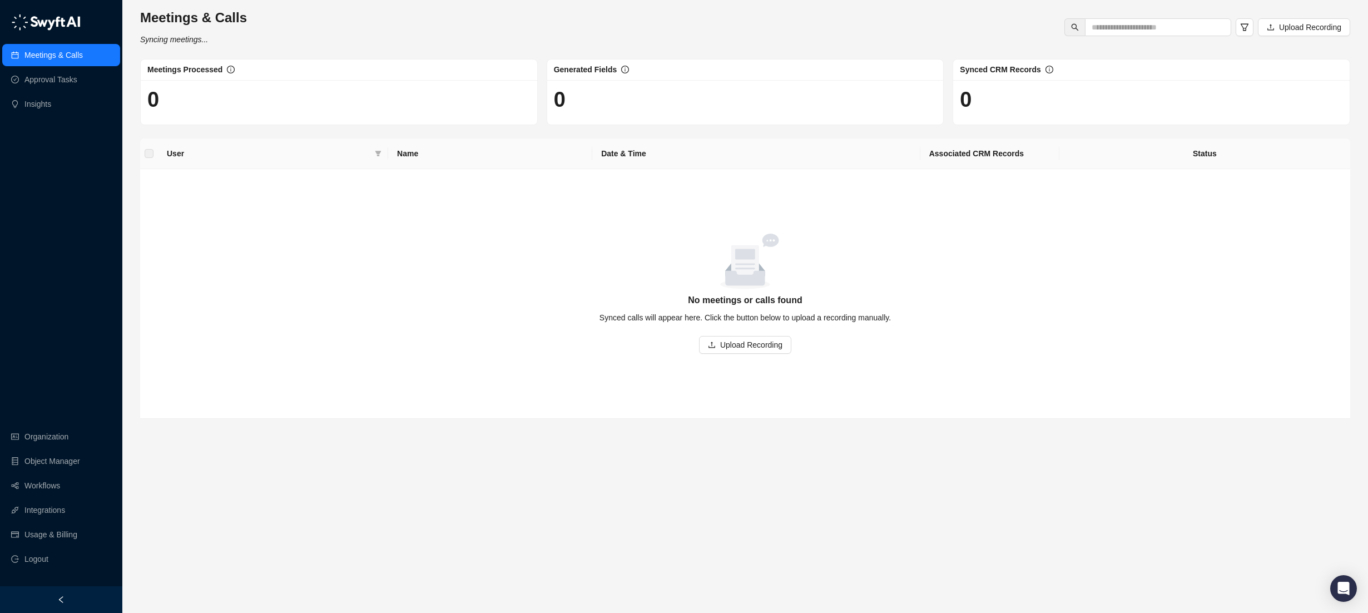
click at [414, 32] on div "Meetings & Calls Syncing meetings... Upload Recording" at bounding box center [745, 27] width 1217 height 37
click at [314, 132] on div "Meetings & Calls Last synced a few seconds ago Upload Recording Meetings Proces…" at bounding box center [745, 214] width 1210 height 410
click at [37, 80] on link "Approval Tasks" at bounding box center [50, 79] width 53 height 22
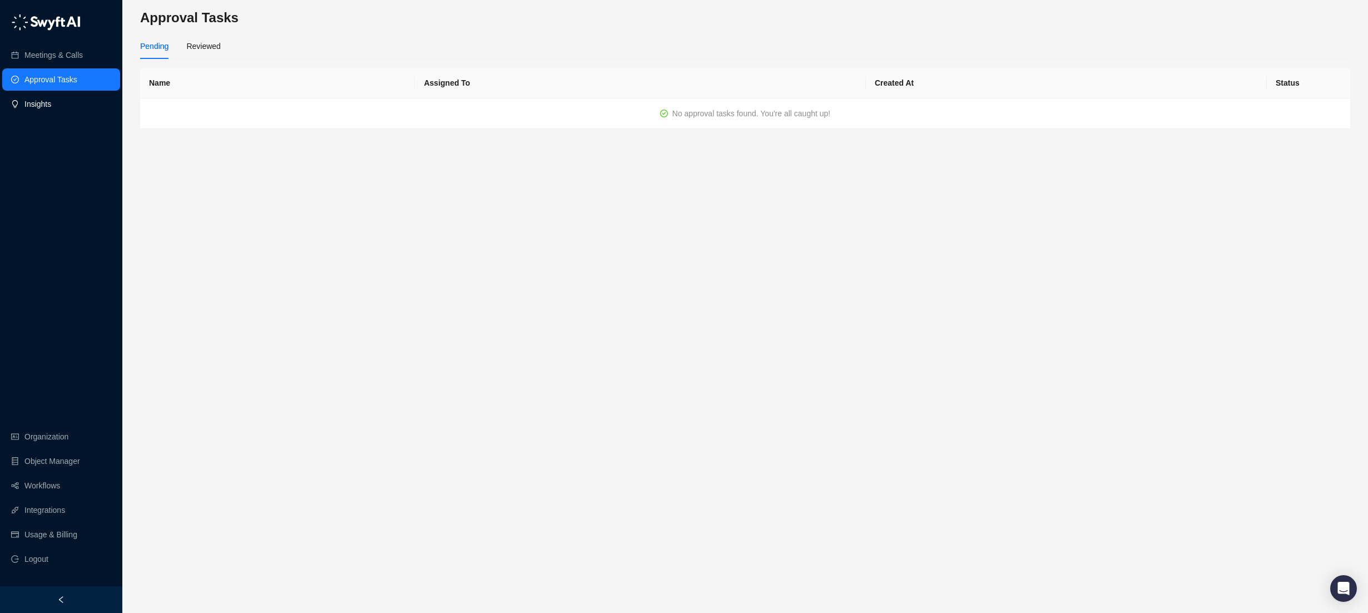
click at [44, 99] on link "Insights" at bounding box center [37, 104] width 27 height 22
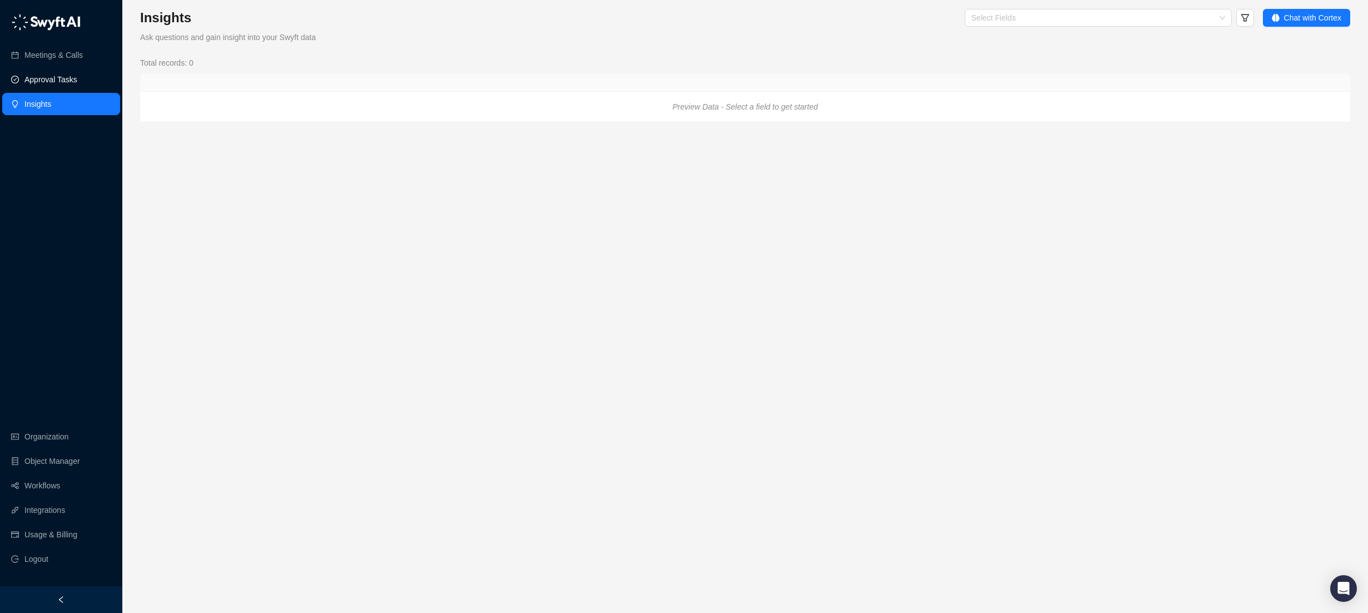
click at [53, 81] on link "Approval Tasks" at bounding box center [50, 79] width 53 height 22
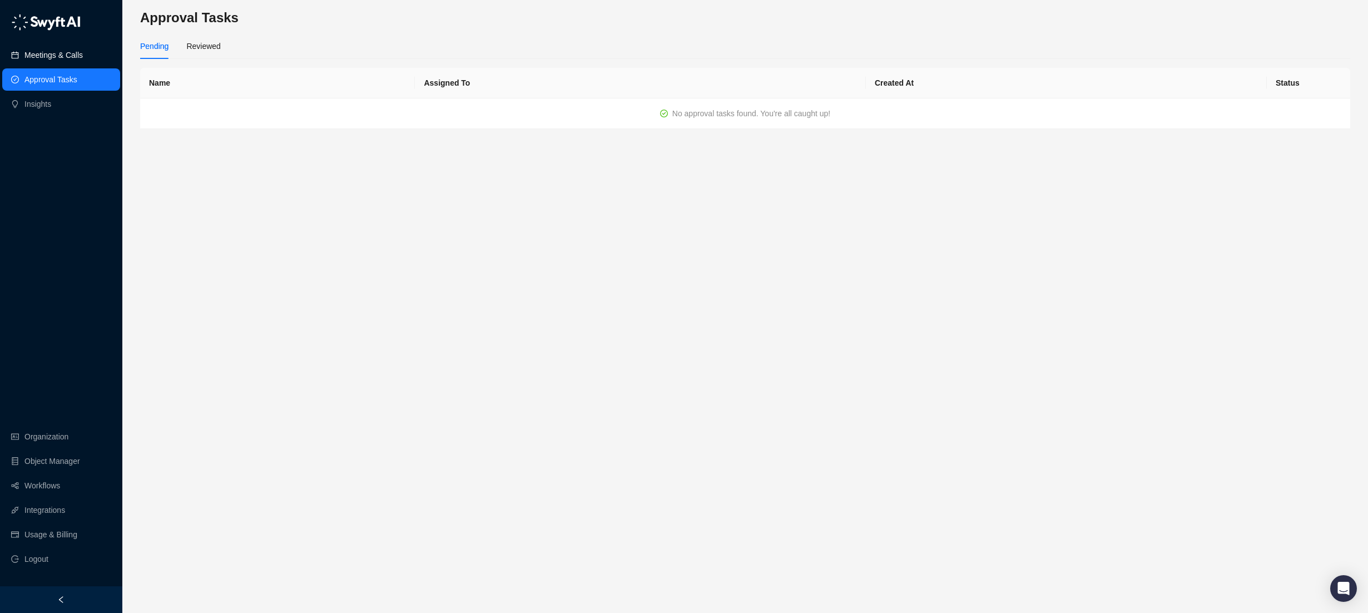
click at [61, 51] on link "Meetings & Calls" at bounding box center [53, 55] width 58 height 22
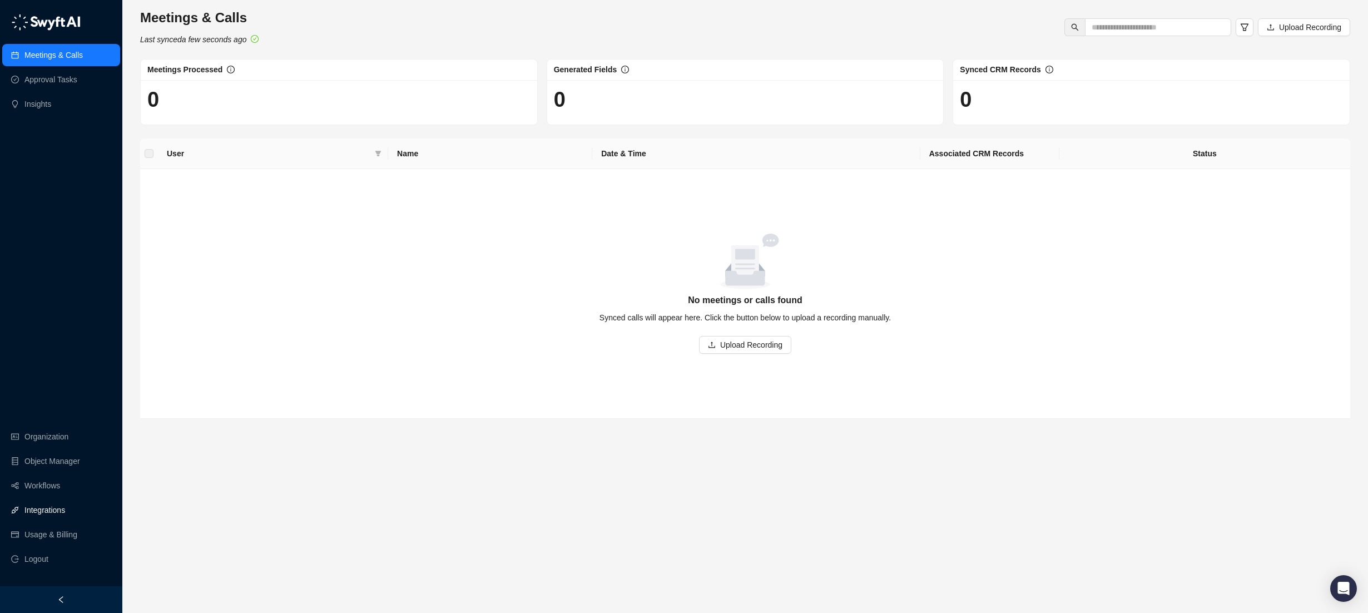
click at [41, 507] on link "Integrations" at bounding box center [44, 510] width 41 height 22
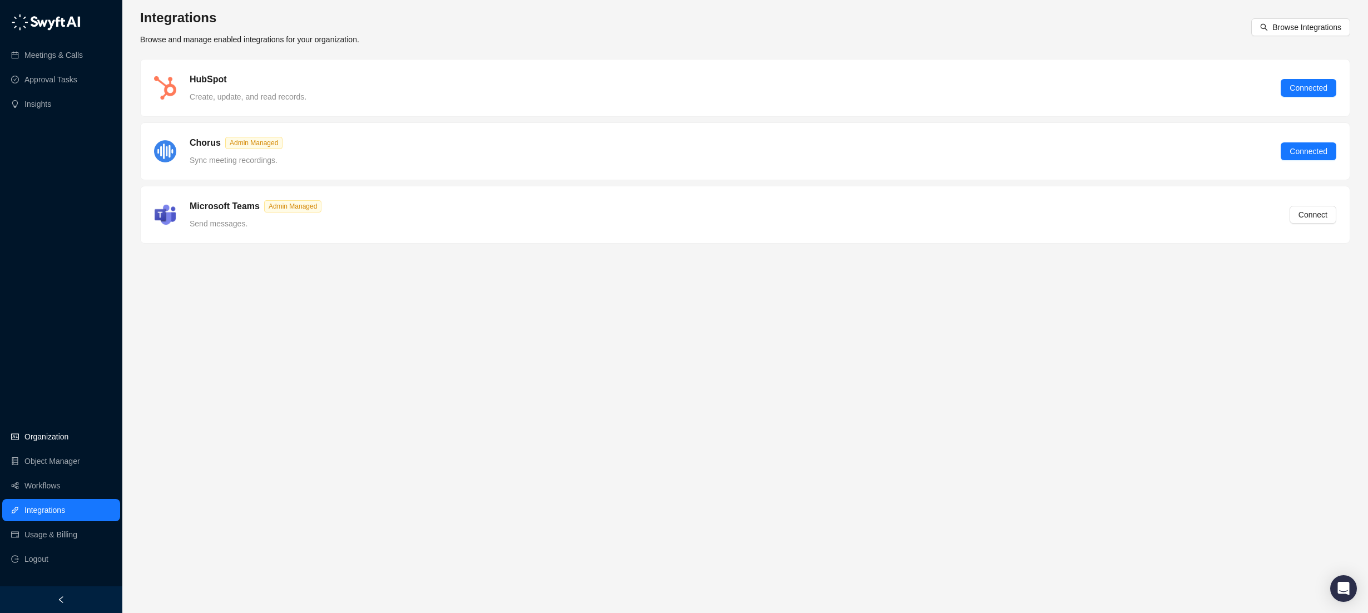
click at [47, 437] on link "Organization" at bounding box center [46, 436] width 44 height 22
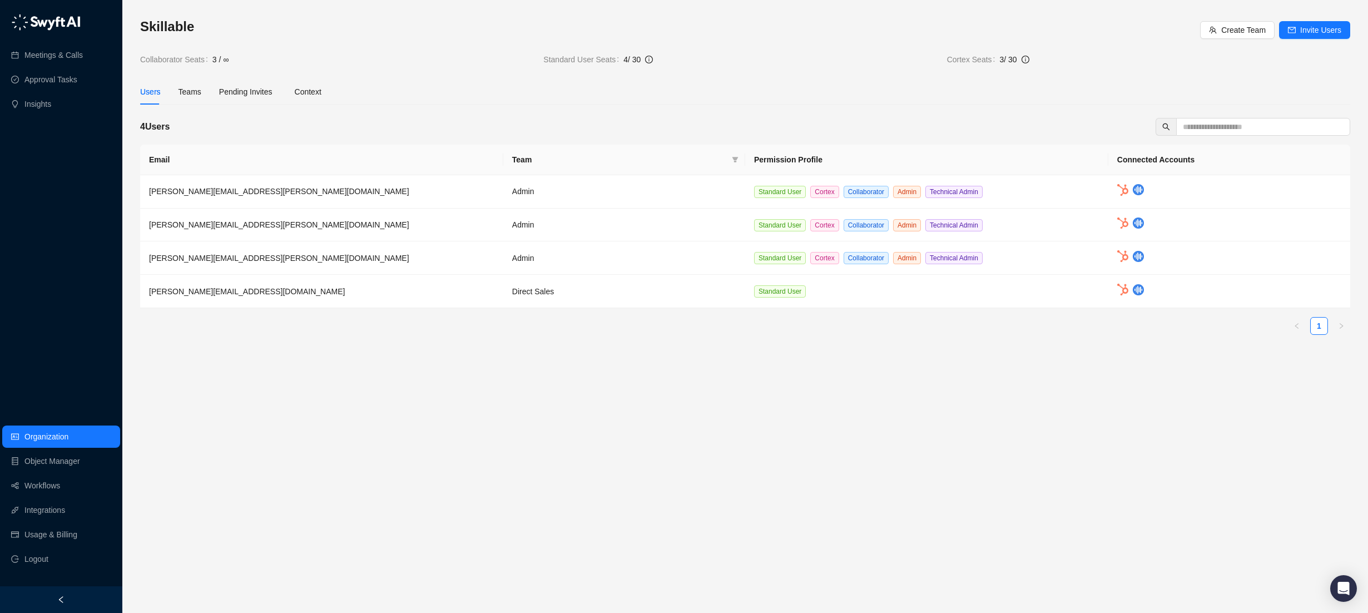
click at [564, 389] on main "Skillable Create Team Invite Users Collaborator Seats 3 / ∞ Standard User Seats…" at bounding box center [745, 311] width 1210 height 586
click at [767, 78] on div "Skillable Create Team Invite Users Collaborator Seats 3 / ∞ Standard User Seats…" at bounding box center [745, 181] width 1210 height 326
drag, startPoint x: 147, startPoint y: 62, endPoint x: 270, endPoint y: 62, distance: 122.9
click at [270, 62] on div "Collaborator Seats 3 / ∞" at bounding box center [337, 59] width 394 height 12
click at [273, 64] on span "3 / ∞" at bounding box center [373, 59] width 322 height 12
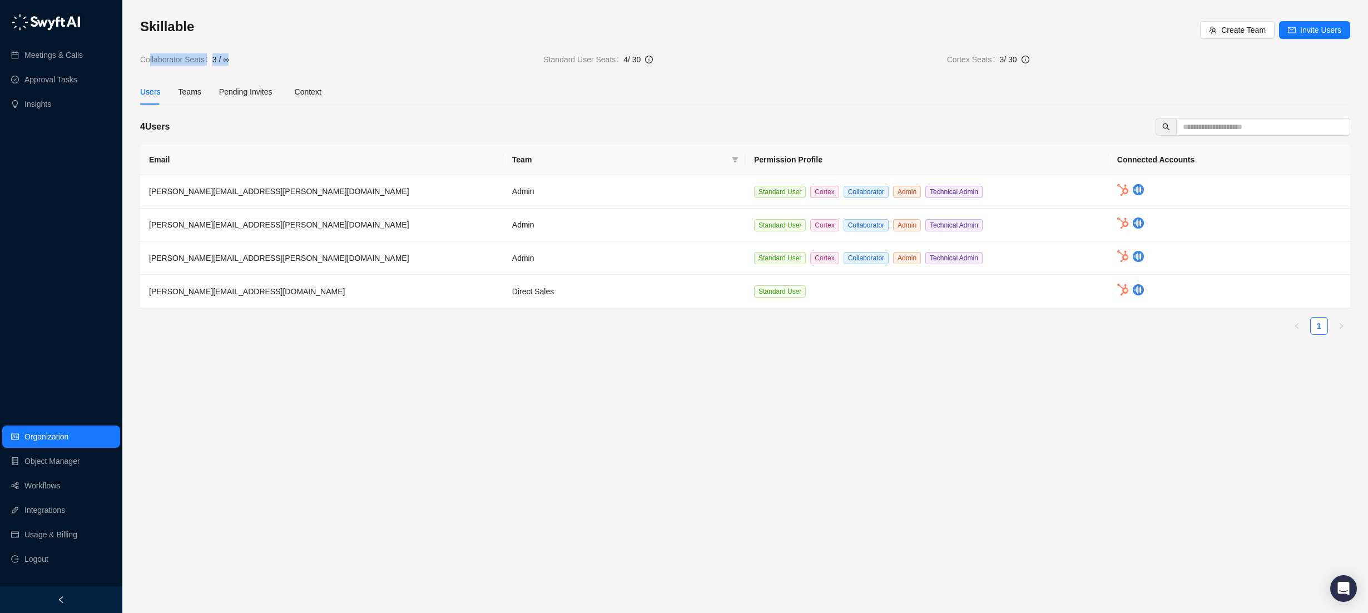
click at [229, 62] on span "3 / ∞" at bounding box center [373, 59] width 322 height 12
click at [222, 59] on span "3 / ∞" at bounding box center [220, 59] width 16 height 12
drag, startPoint x: 227, startPoint y: 60, endPoint x: 133, endPoint y: 58, distance: 94.0
click at [133, 58] on div "Skillable Create Team Invite Users Collaborator Seats 3 / ∞ Standard User Seats…" at bounding box center [745, 306] width 1246 height 613
click at [136, 59] on div "Skillable Create Team Invite Users Collaborator Seats 3 / ∞ Standard User Seats…" at bounding box center [745, 306] width 1246 height 613
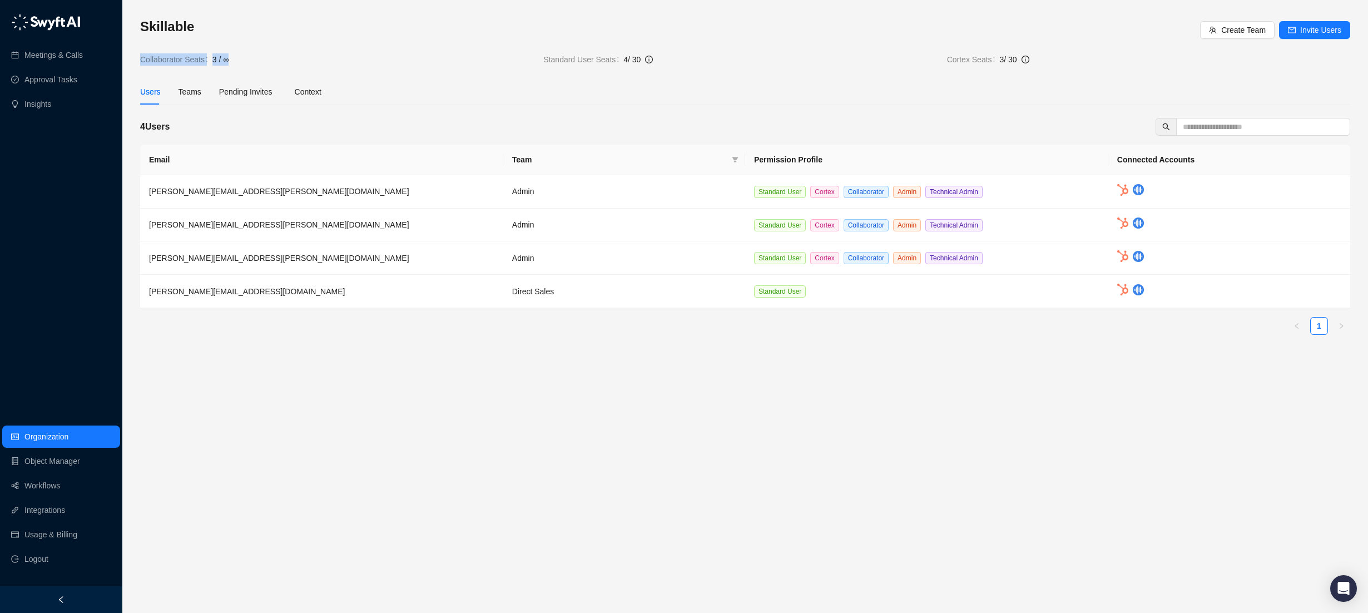
click at [141, 60] on span "Collaborator Seats" at bounding box center [176, 59] width 72 height 12
drag, startPoint x: 140, startPoint y: 57, endPoint x: 245, endPoint y: 60, distance: 105.7
click at [245, 60] on div "Skillable Create Team Invite Users Collaborator Seats 3 / ∞ Standard User Seats…" at bounding box center [745, 306] width 1246 height 613
drag, startPoint x: 245, startPoint y: 60, endPoint x: 236, endPoint y: 60, distance: 8.9
click at [243, 60] on span "3 / ∞" at bounding box center [373, 59] width 322 height 12
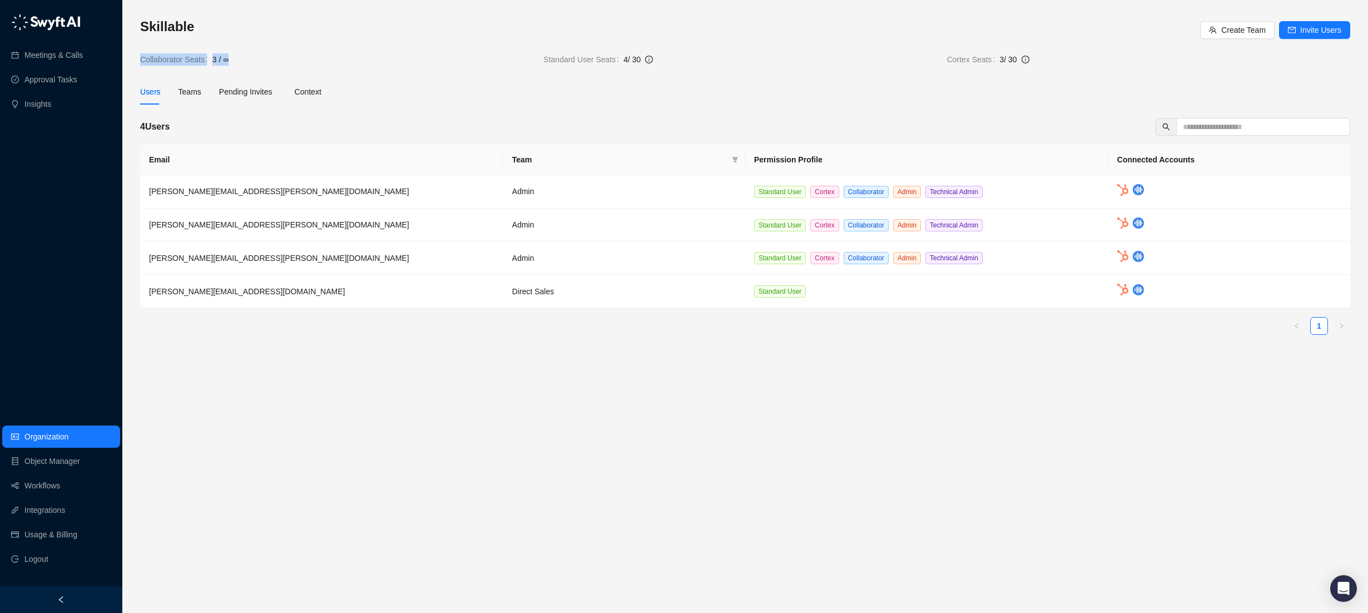
drag, startPoint x: 231, startPoint y: 60, endPoint x: 141, endPoint y: 58, distance: 90.7
click at [141, 58] on div "Collaborator Seats 3 / ∞" at bounding box center [337, 59] width 394 height 12
click at [141, 58] on span "Collaborator Seats" at bounding box center [176, 59] width 72 height 12
drag, startPoint x: 141, startPoint y: 58, endPoint x: 228, endPoint y: 59, distance: 87.3
click at [228, 59] on div "Collaborator Seats 3 / ∞" at bounding box center [337, 59] width 394 height 12
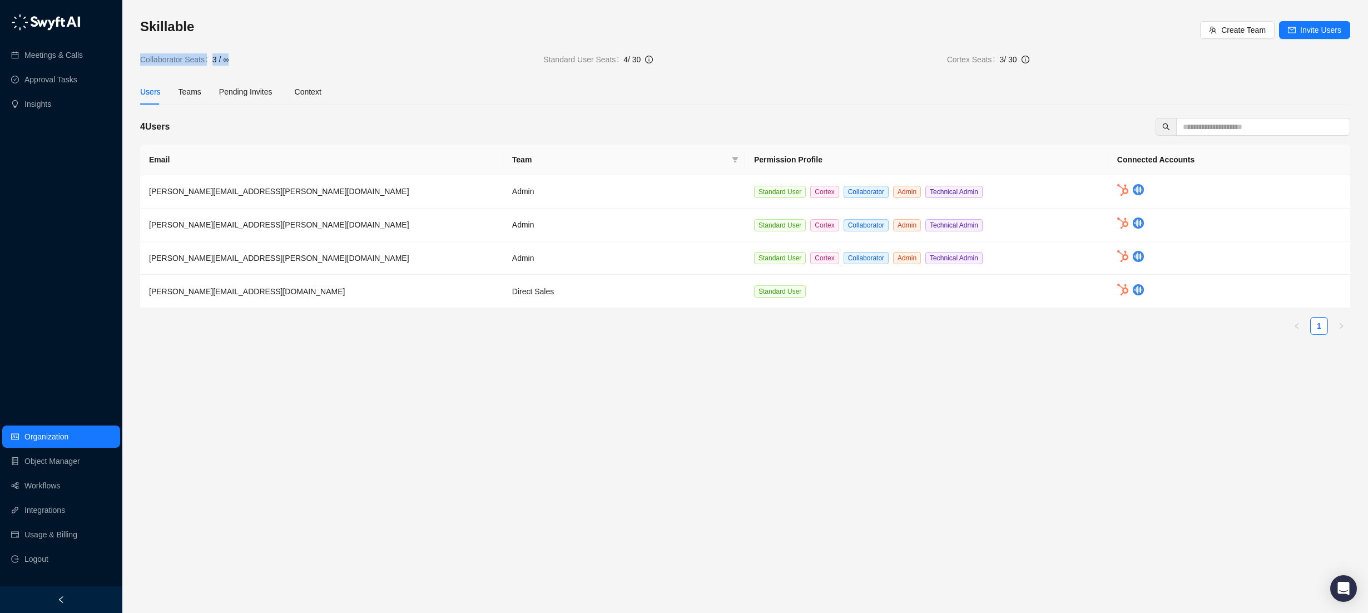
click at [231, 60] on span "3 / ∞" at bounding box center [373, 59] width 322 height 12
click at [229, 61] on span "3 / ∞" at bounding box center [373, 59] width 322 height 12
click at [224, 61] on span "3 / ∞" at bounding box center [220, 59] width 16 height 12
drag, startPoint x: 226, startPoint y: 60, endPoint x: 169, endPoint y: 61, distance: 57.3
click at [169, 61] on div "Collaborator Seats 3 / ∞" at bounding box center [337, 59] width 394 height 12
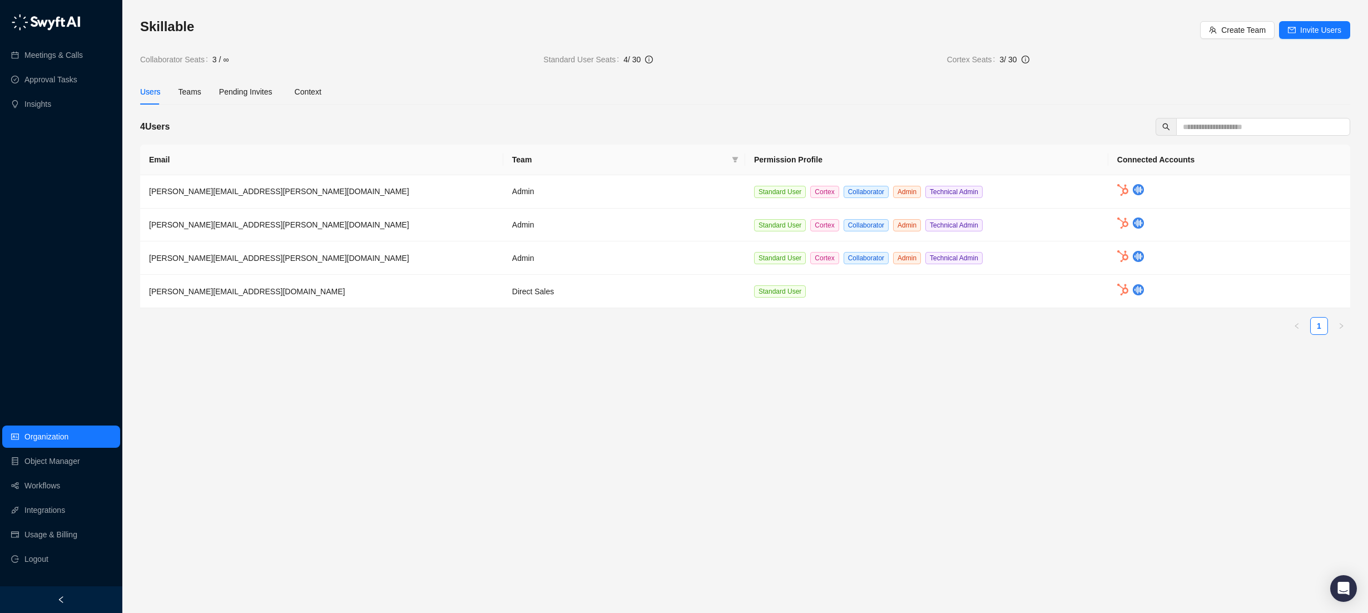
drag, startPoint x: 169, startPoint y: 61, endPoint x: 159, endPoint y: 63, distance: 9.7
click at [159, 63] on span "Collaborator Seats" at bounding box center [176, 59] width 72 height 12
drag, startPoint x: 1061, startPoint y: 334, endPoint x: 1066, endPoint y: 331, distance: 6.5
click at [1066, 331] on div "Email Team Permission Profile Connected Accounts brian.olsen@skillable.com Admi…" at bounding box center [745, 244] width 1210 height 199
click at [1121, 291] on img at bounding box center [1122, 290] width 11 height 12
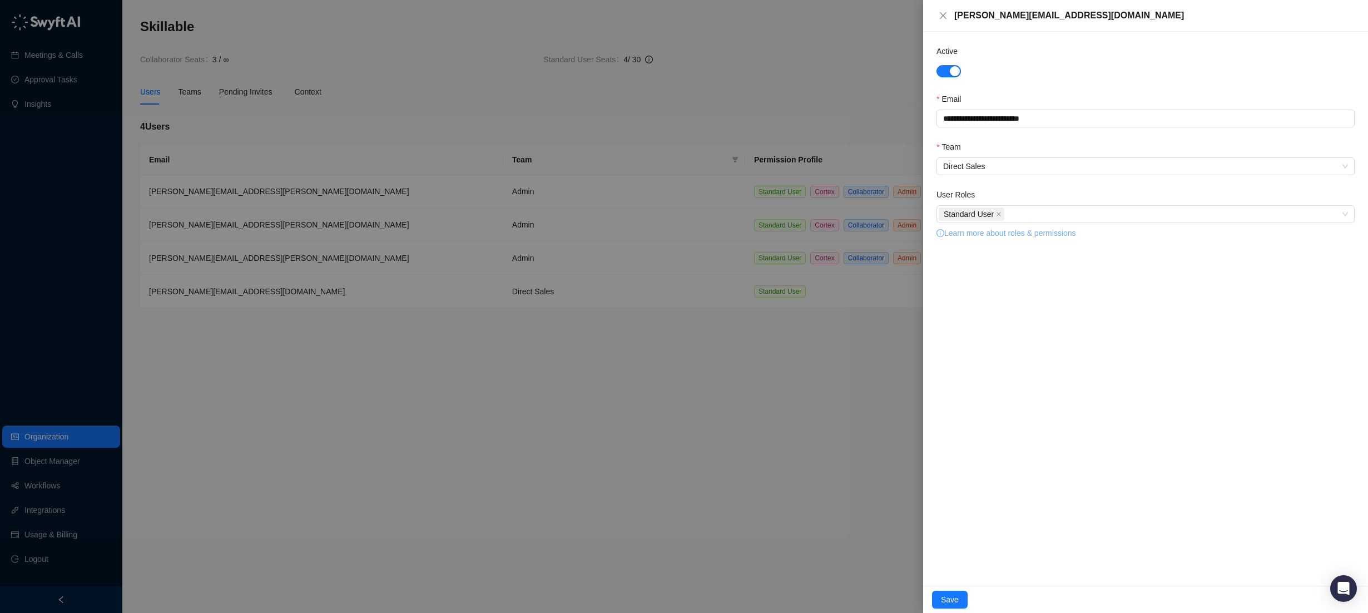
click at [1014, 234] on link "Learn more about roles & permissions" at bounding box center [1007, 233] width 140 height 9
click at [936, 16] on div "[PERSON_NAME][EMAIL_ADDRESS][DOMAIN_NAME]" at bounding box center [1145, 16] width 445 height 32
click at [942, 16] on icon "close" at bounding box center [943, 15] width 9 height 9
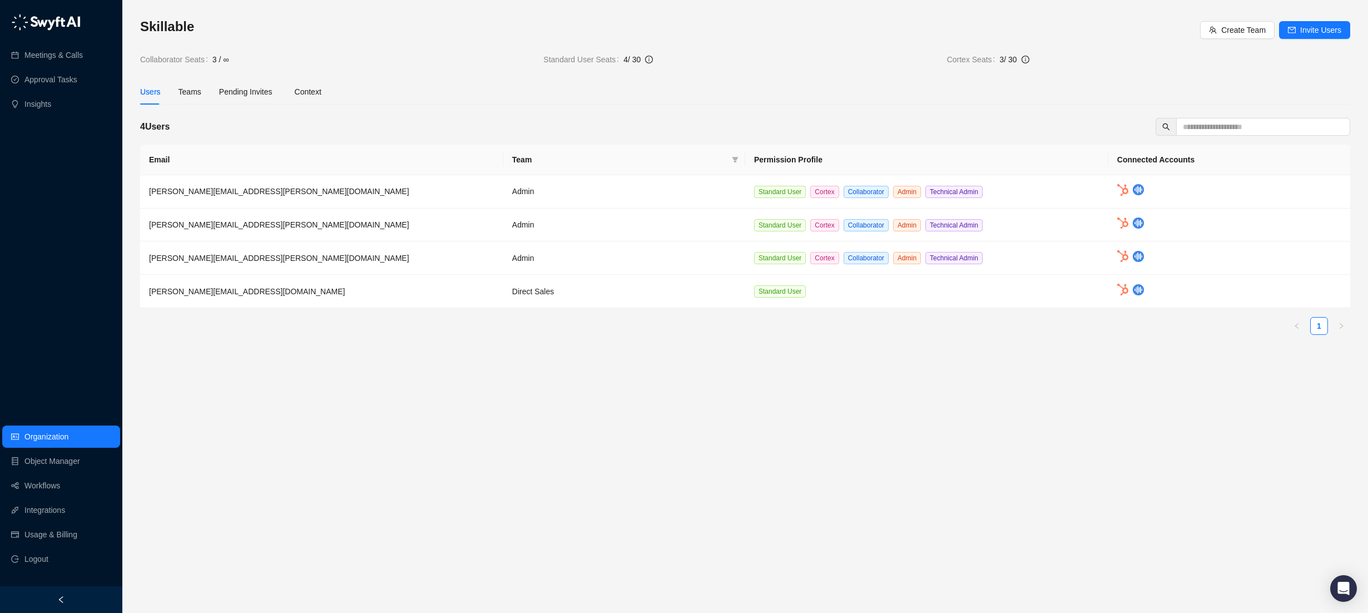
drag, startPoint x: 757, startPoint y: 51, endPoint x: 749, endPoint y: 51, distance: 8.4
click at [752, 51] on div "Skillable Create Team Invite Users Collaborator Seats 3 / ∞ Standard User Seats…" at bounding box center [745, 42] width 1210 height 48
click at [26, 50] on link "Meetings & Calls" at bounding box center [53, 55] width 58 height 22
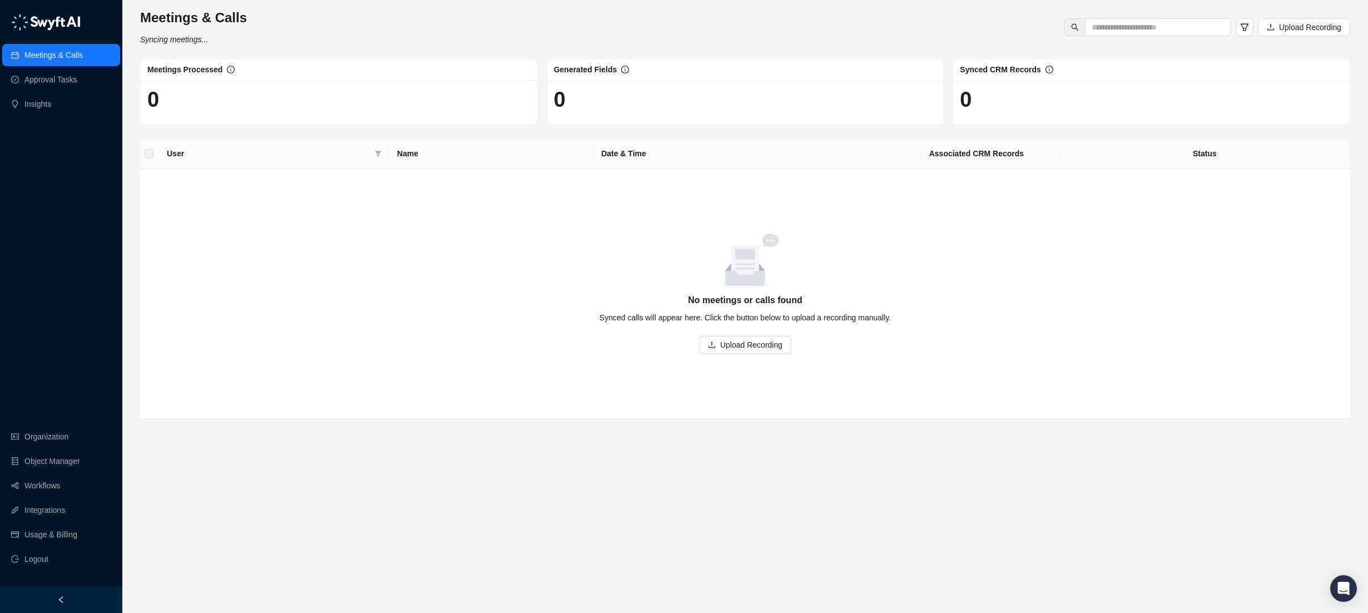
click at [155, 39] on icon "Syncing meetings..." at bounding box center [174, 39] width 68 height 9
drag, startPoint x: 143, startPoint y: 41, endPoint x: 209, endPoint y: 41, distance: 66.2
click at [209, 41] on div "Meetings & Calls Syncing meetings..." at bounding box center [193, 27] width 113 height 37
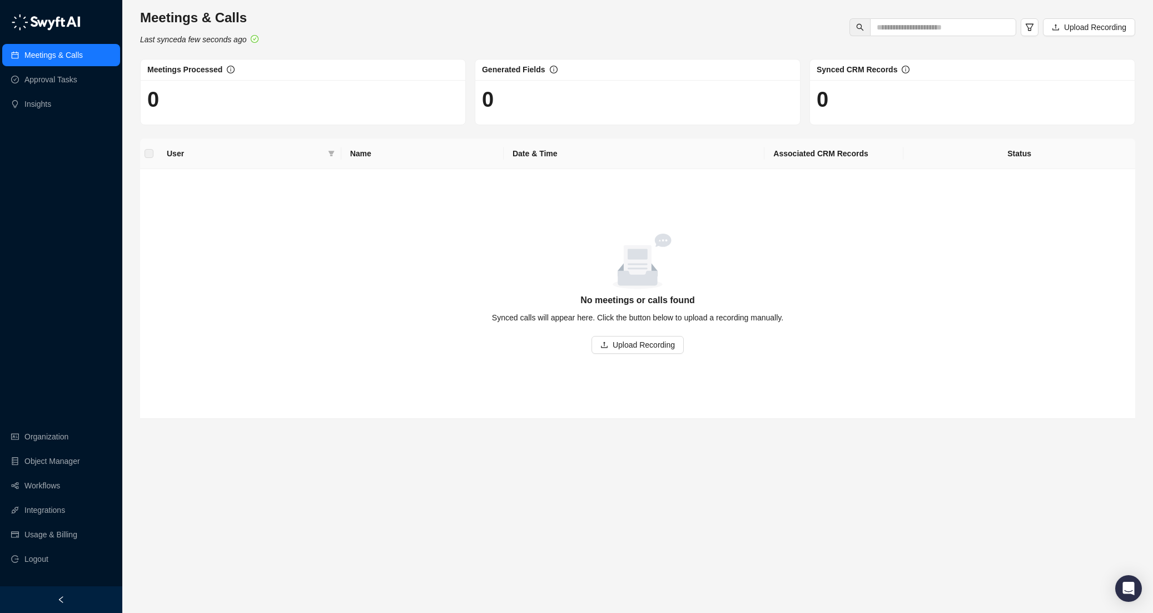
click at [398, 41] on div "Meetings & Calls Last synced a few seconds ago Upload Recording" at bounding box center [638, 27] width 1002 height 37
click at [57, 432] on link "Organization" at bounding box center [46, 436] width 44 height 22
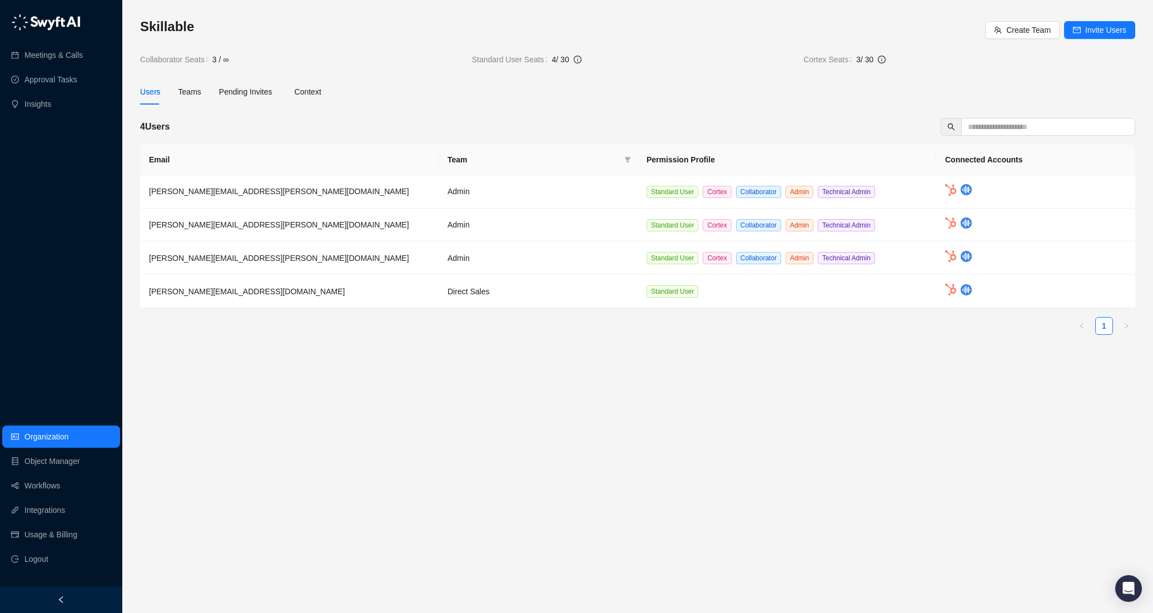
click at [200, 92] on div "Users Teams Pending Invites Context" at bounding box center [230, 92] width 181 height 26
click at [195, 94] on div "Teams" at bounding box center [190, 92] width 23 height 12
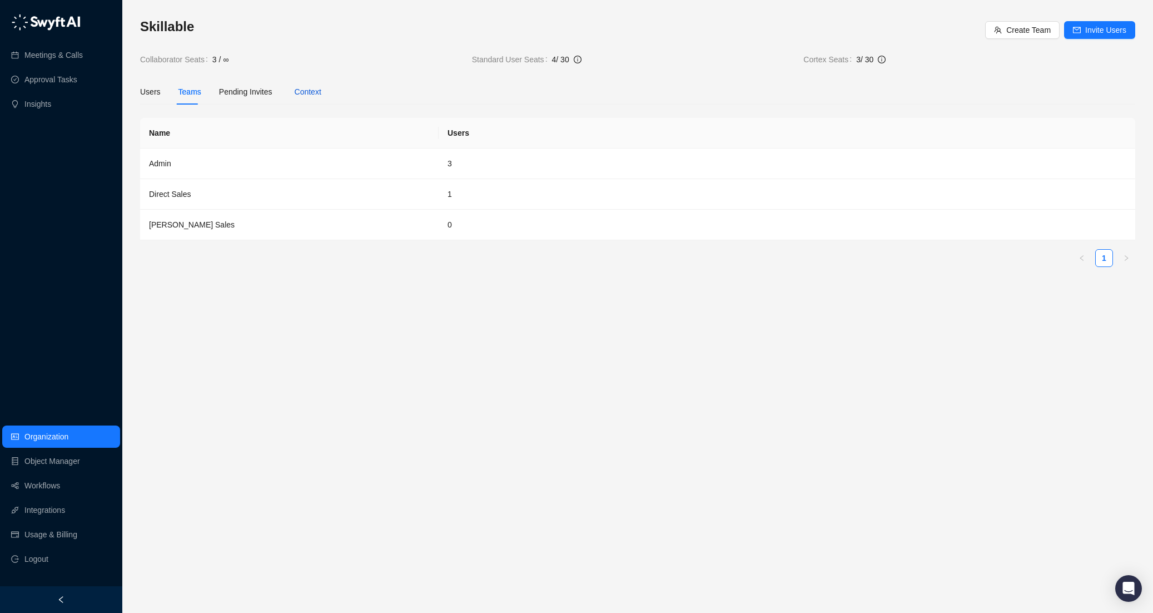
click at [308, 91] on div "Context" at bounding box center [308, 92] width 27 height 12
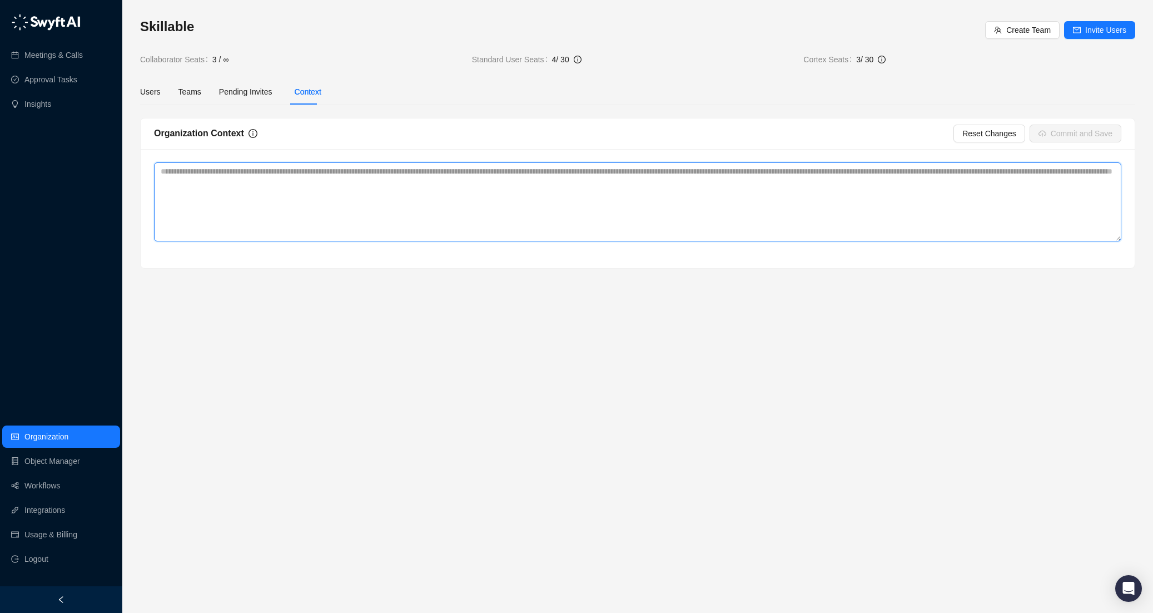
drag, startPoint x: 365, startPoint y: 194, endPoint x: 319, endPoint y: 186, distance: 47.5
click at [270, 179] on textarea at bounding box center [638, 201] width 968 height 79
drag, startPoint x: 382, startPoint y: 184, endPoint x: 250, endPoint y: 166, distance: 132.9
click at [250, 166] on textarea at bounding box center [638, 201] width 968 height 79
drag, startPoint x: 165, startPoint y: 171, endPoint x: 265, endPoint y: 205, distance: 105.7
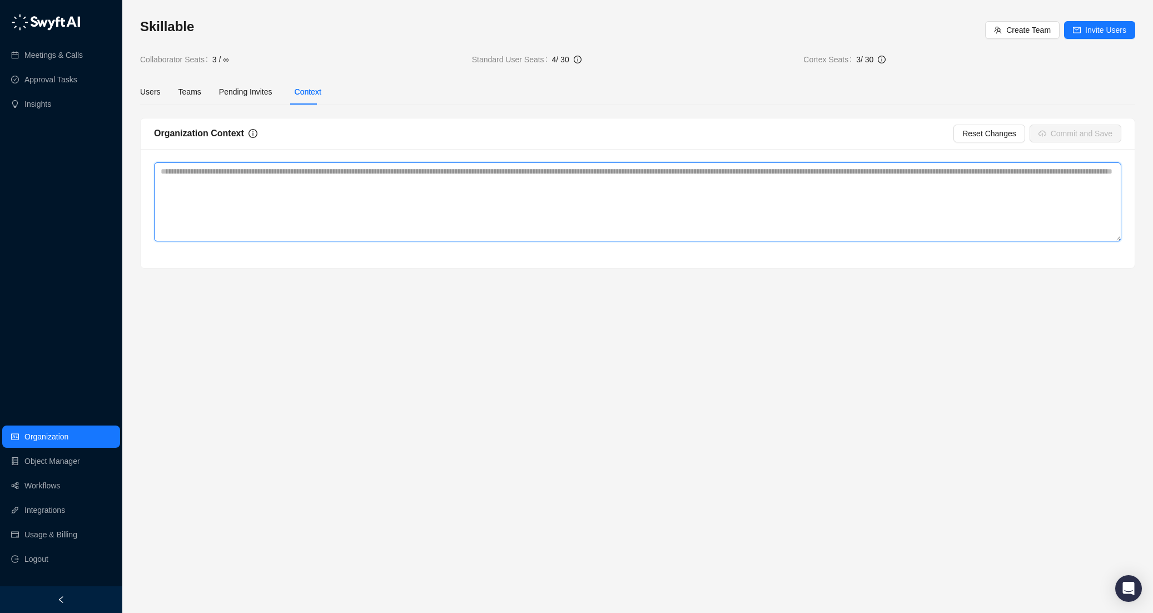
click at [286, 200] on textarea at bounding box center [638, 201] width 968 height 79
click at [330, 195] on textarea at bounding box center [638, 201] width 968 height 79
paste textarea "**********"
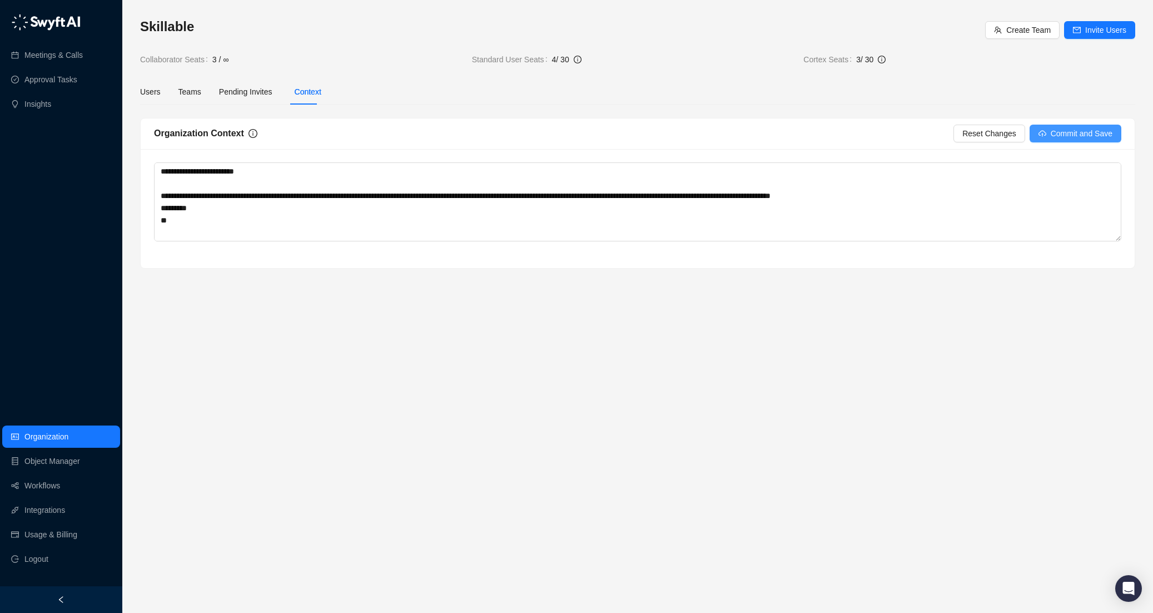
click at [1086, 127] on span "Commit and Save" at bounding box center [1082, 133] width 62 height 12
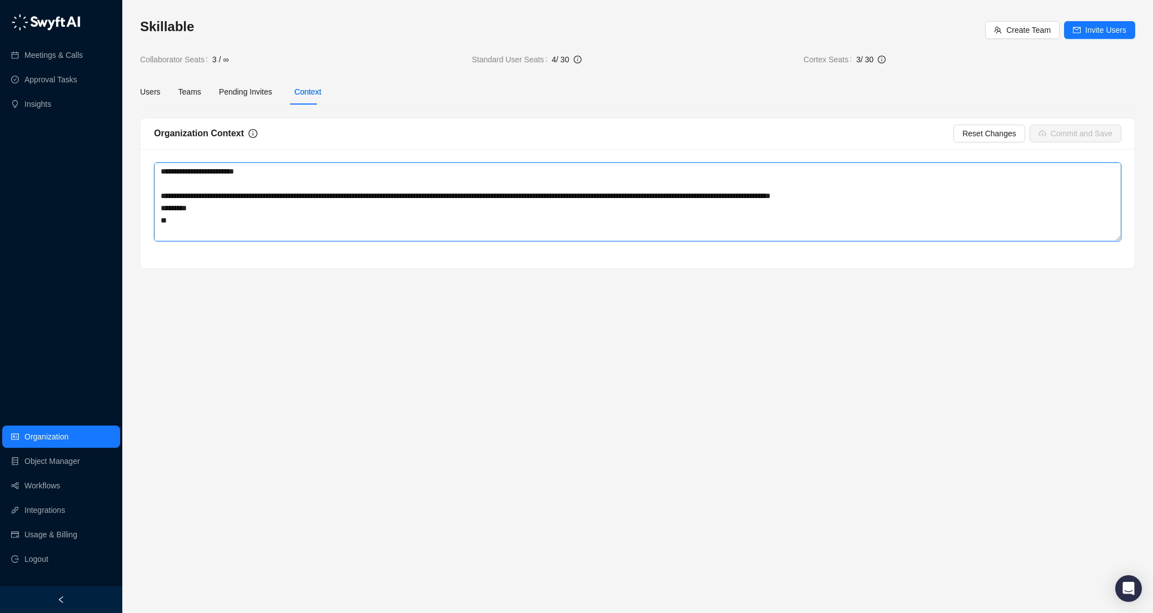
click at [312, 217] on textarea at bounding box center [638, 201] width 968 height 79
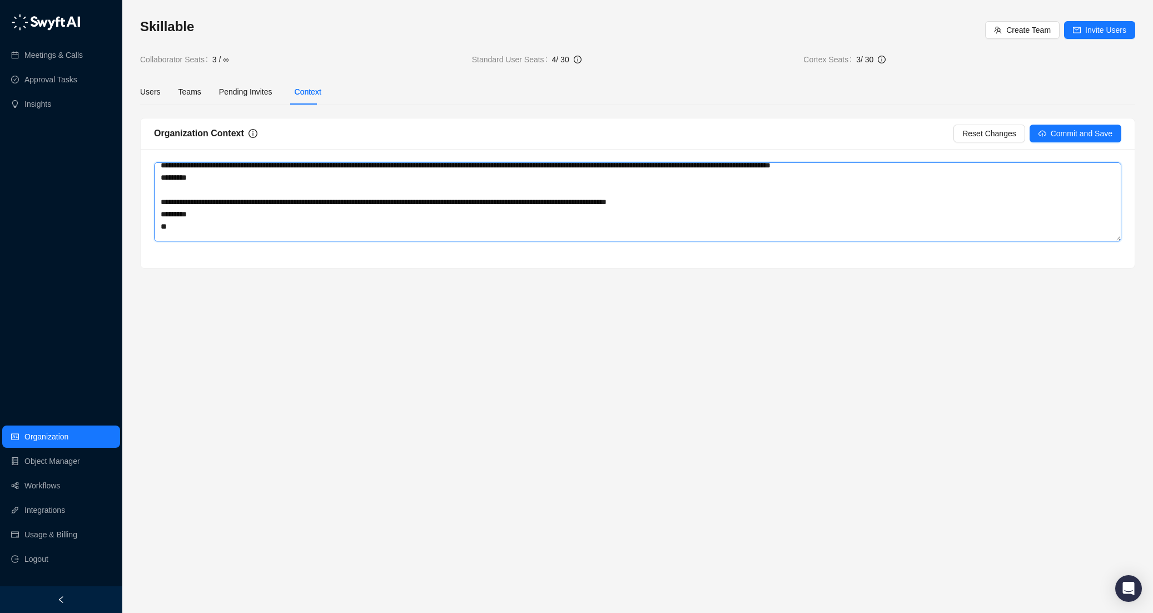
scroll to position [56, 0]
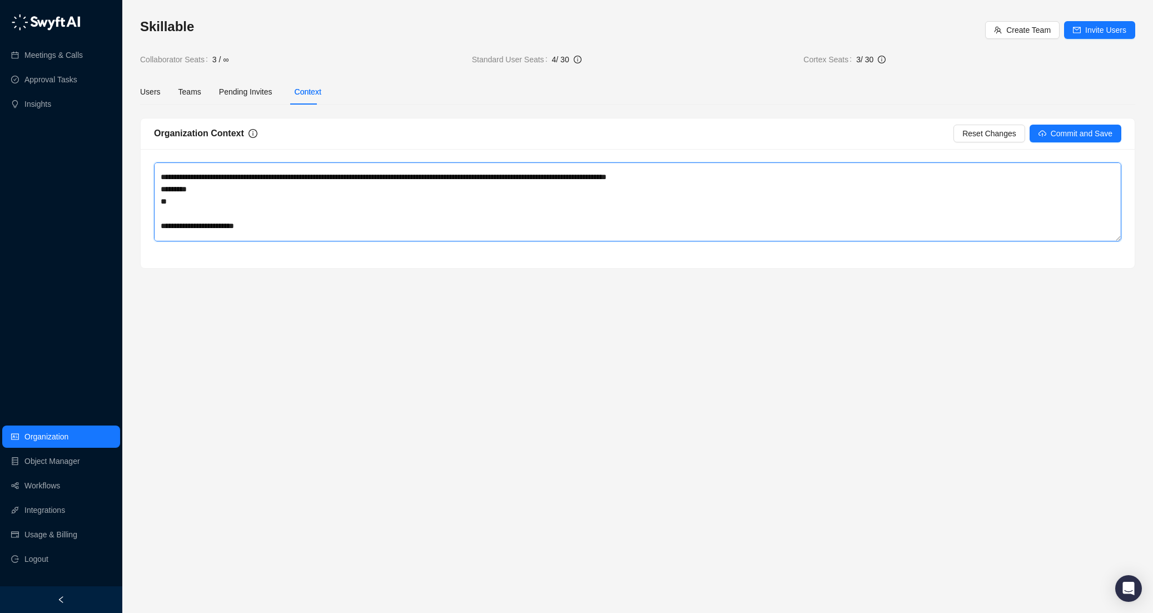
click at [200, 199] on textarea at bounding box center [638, 201] width 968 height 79
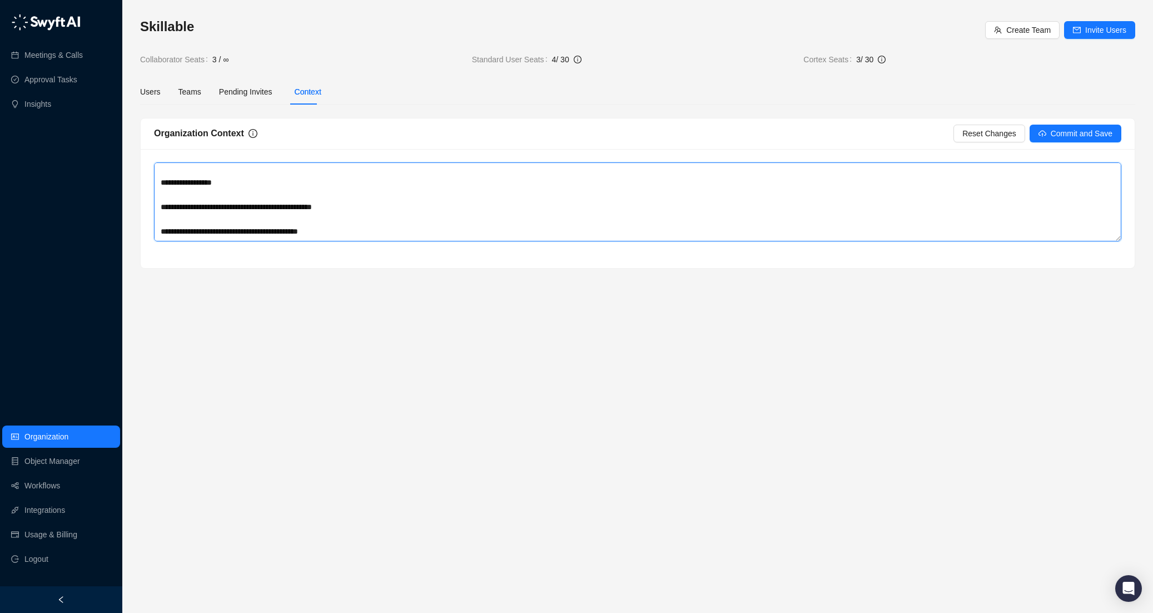
click at [169, 198] on textarea at bounding box center [638, 201] width 968 height 79
click at [164, 231] on textarea at bounding box center [638, 201] width 968 height 79
click at [158, 231] on textarea at bounding box center [638, 201] width 968 height 79
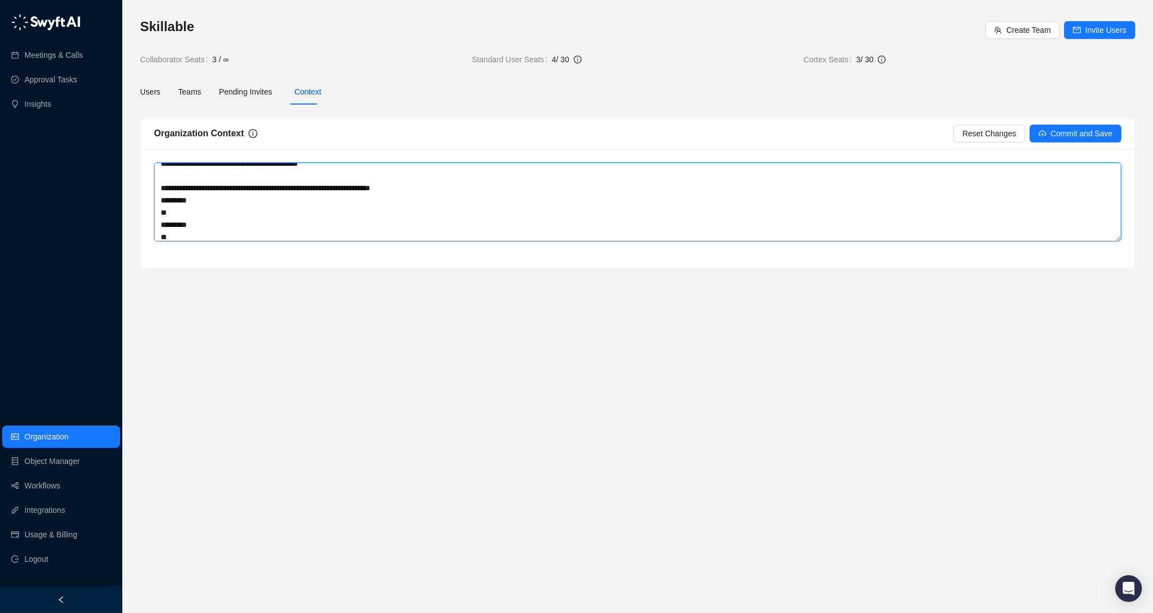
click at [158, 182] on textarea at bounding box center [638, 201] width 968 height 79
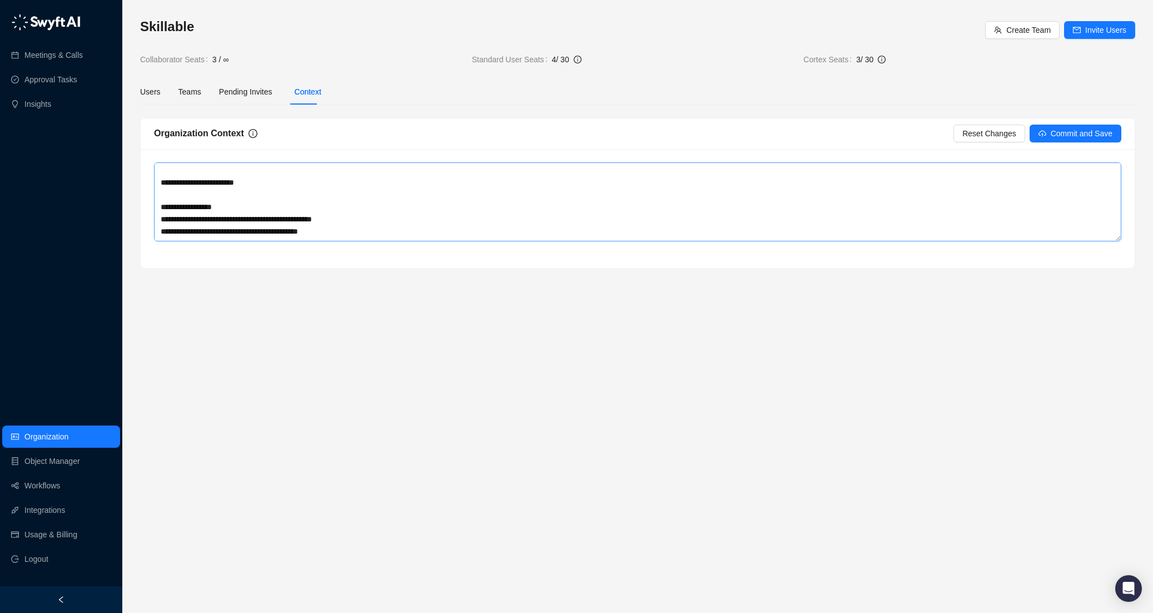
scroll to position [111, 0]
click at [162, 175] on textarea at bounding box center [638, 201] width 968 height 79
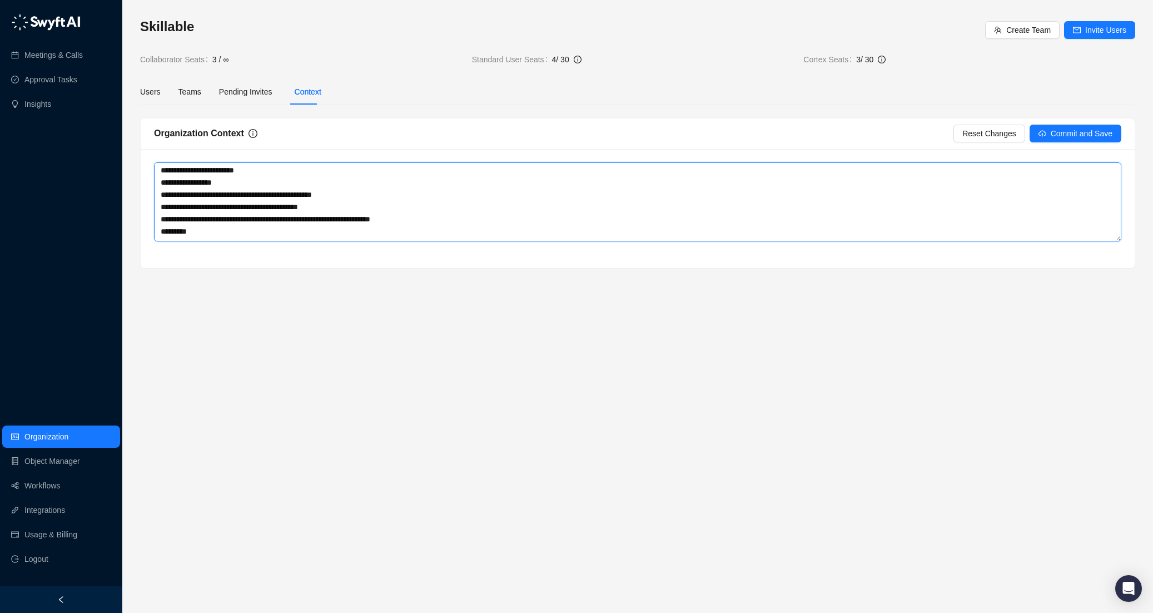
scroll to position [155, 0]
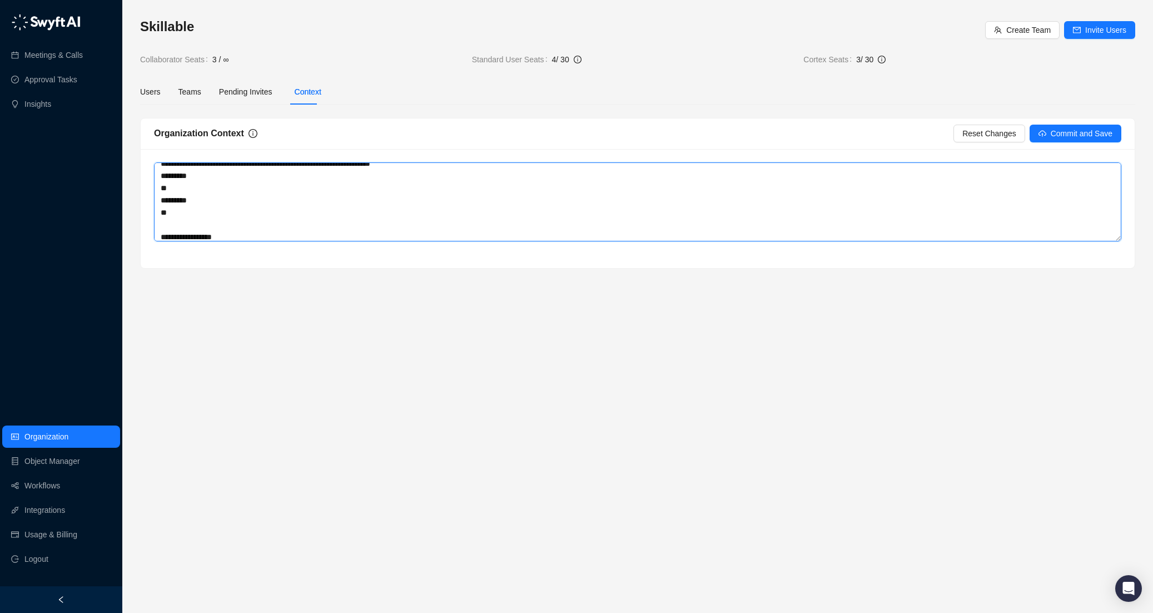
drag, startPoint x: 168, startPoint y: 210, endPoint x: 158, endPoint y: 177, distance: 33.8
click at [158, 177] on textarea at bounding box center [638, 201] width 968 height 79
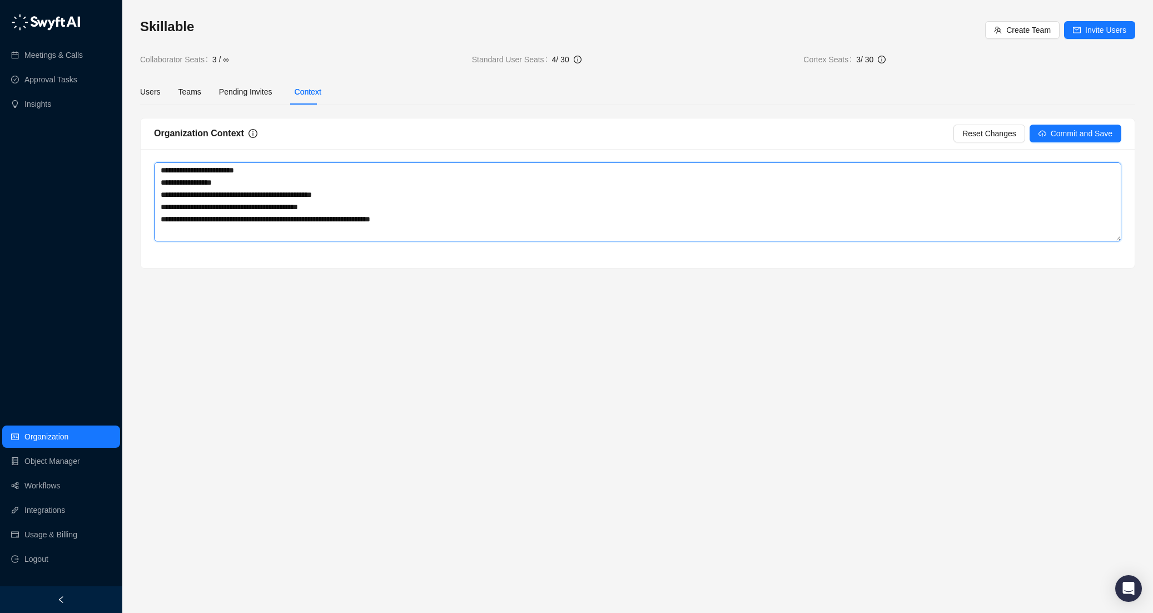
scroll to position [43, 0]
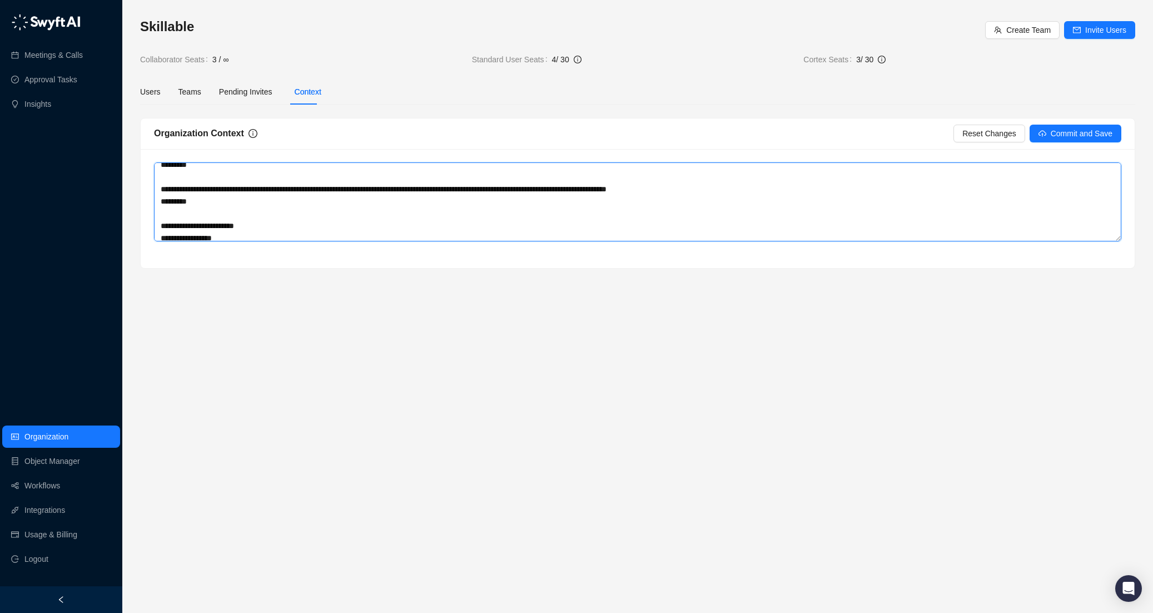
drag, startPoint x: 239, startPoint y: 197, endPoint x: 148, endPoint y: 197, distance: 91.2
click at [148, 197] on div at bounding box center [638, 208] width 994 height 119
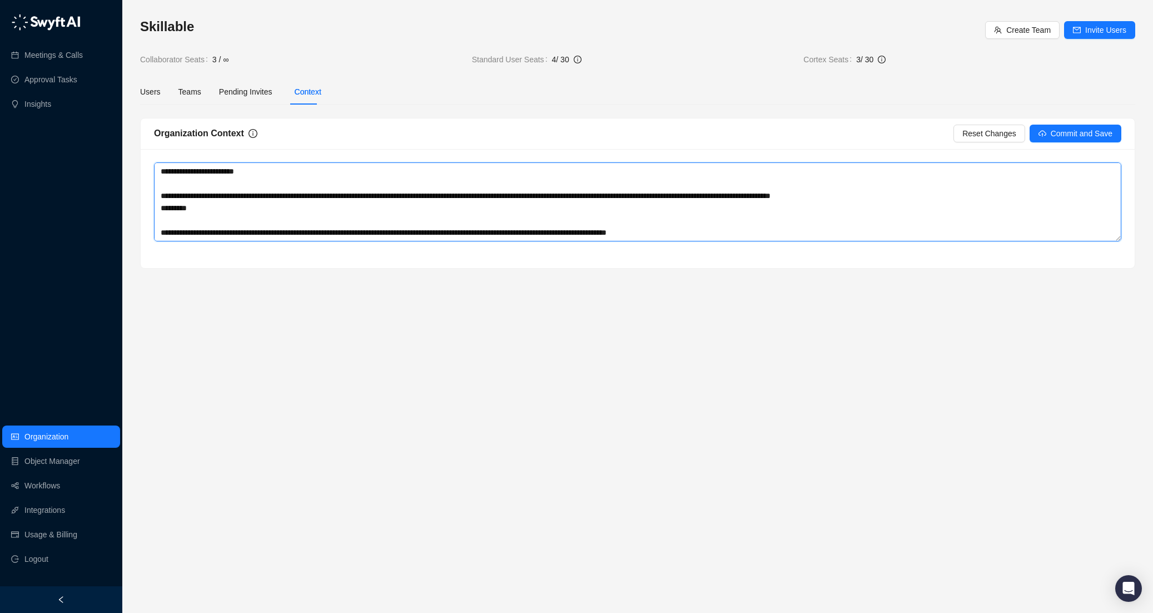
drag, startPoint x: 196, startPoint y: 166, endPoint x: 154, endPoint y: 211, distance: 61.8
click at [154, 211] on textarea at bounding box center [638, 201] width 968 height 79
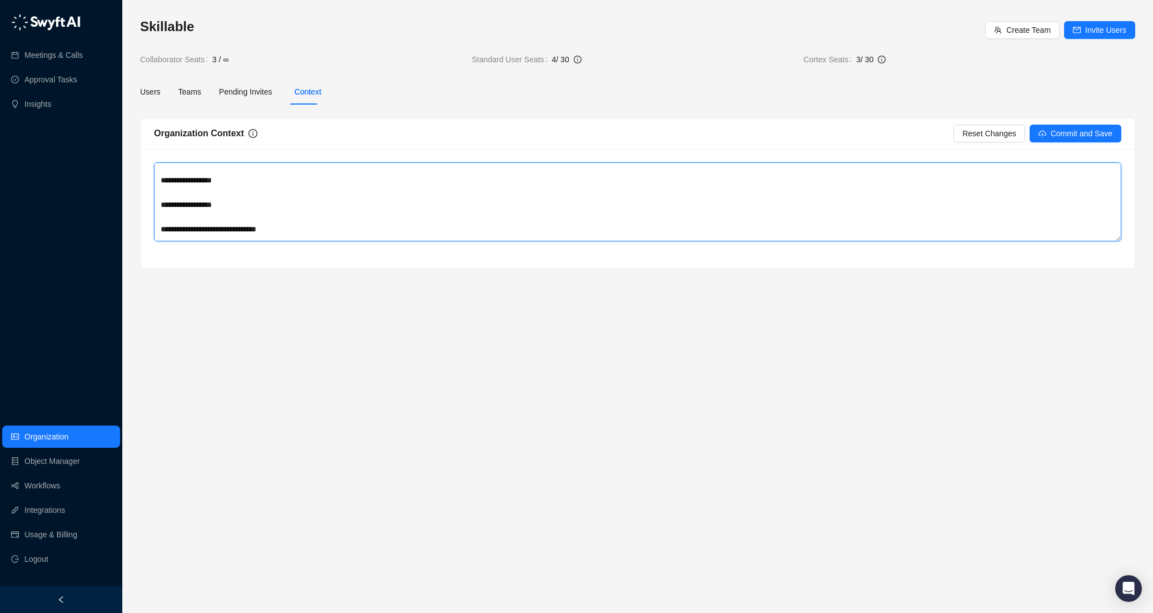
scroll to position [167, 0]
click at [173, 176] on textarea at bounding box center [638, 201] width 968 height 79
click at [164, 190] on textarea at bounding box center [638, 201] width 968 height 79
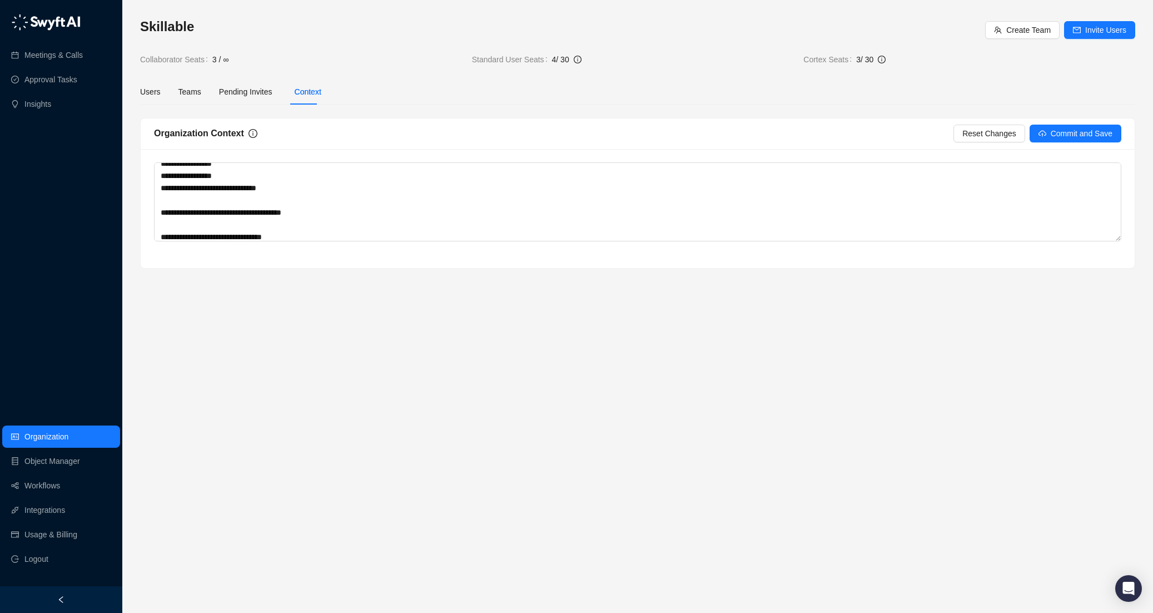
click at [153, 200] on div at bounding box center [638, 208] width 994 height 119
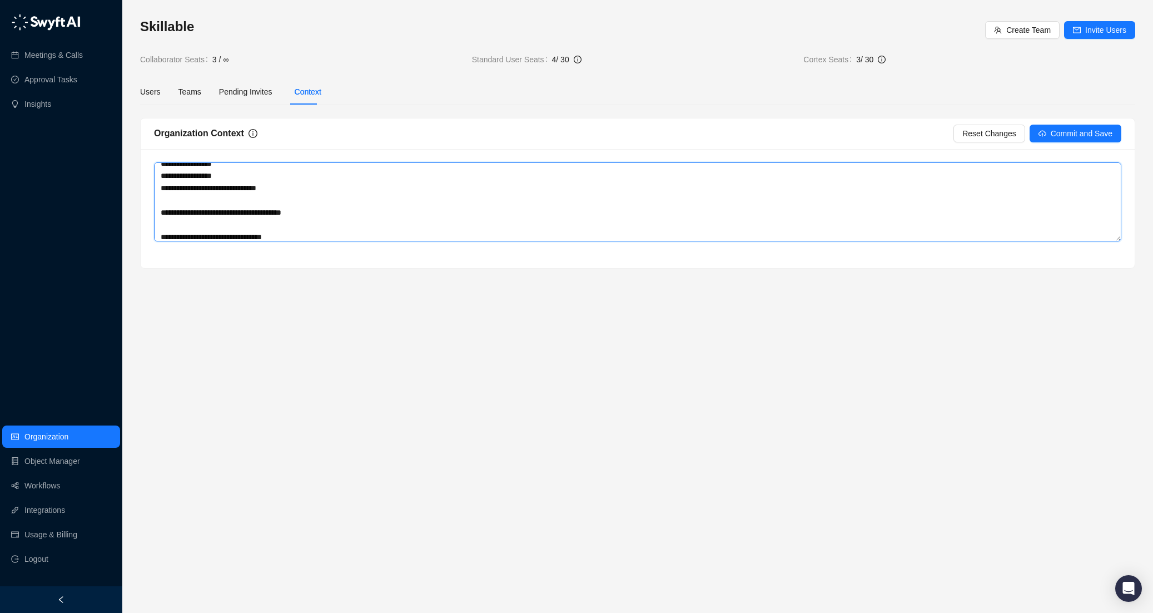
click at [167, 196] on textarea at bounding box center [638, 201] width 968 height 79
click at [162, 212] on textarea at bounding box center [638, 201] width 968 height 79
click at [179, 221] on textarea at bounding box center [638, 201] width 968 height 79
drag, startPoint x: 171, startPoint y: 212, endPoint x: 154, endPoint y: 209, distance: 17.6
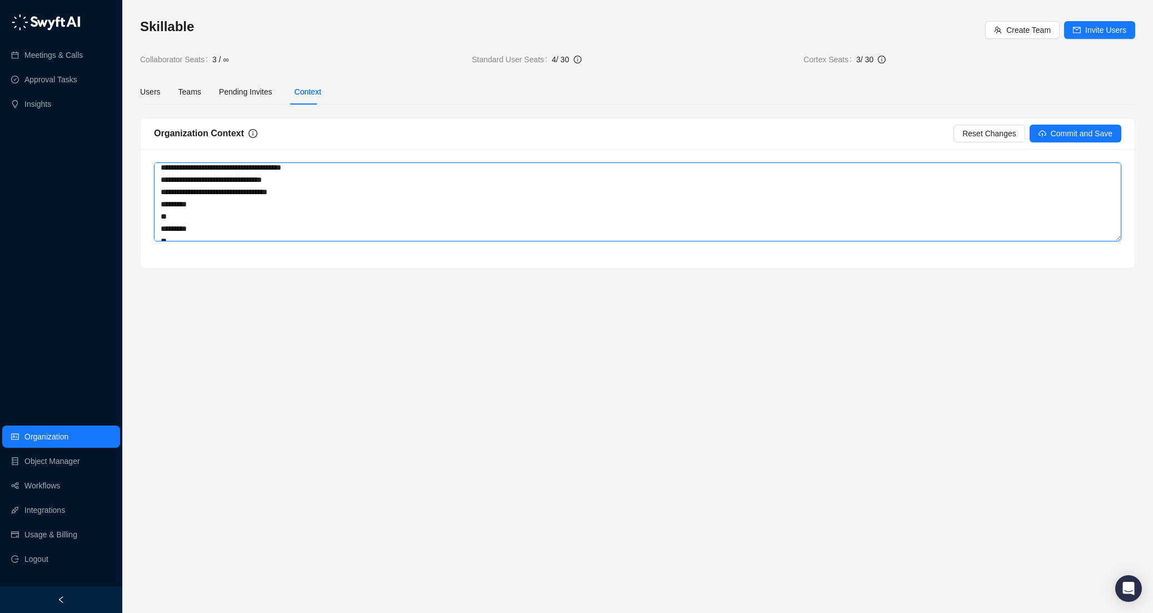
click at [154, 209] on textarea at bounding box center [638, 201] width 968 height 79
click at [167, 202] on textarea at bounding box center [638, 201] width 968 height 79
click at [170, 201] on textarea at bounding box center [638, 201] width 968 height 79
click at [171, 212] on textarea at bounding box center [638, 201] width 968 height 79
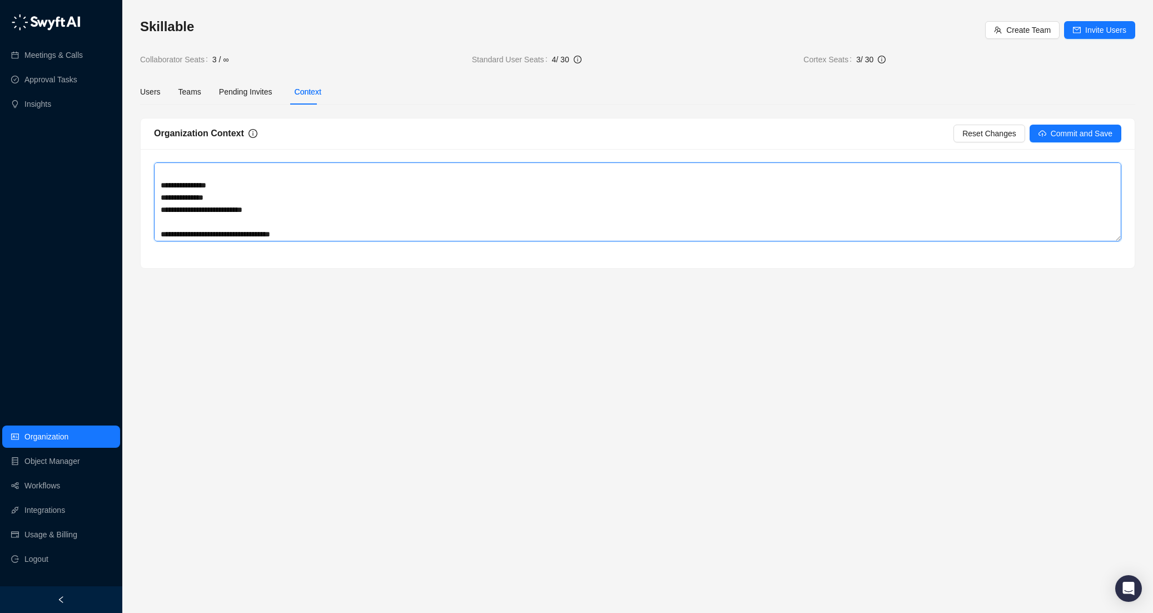
click at [164, 222] on textarea at bounding box center [638, 201] width 968 height 79
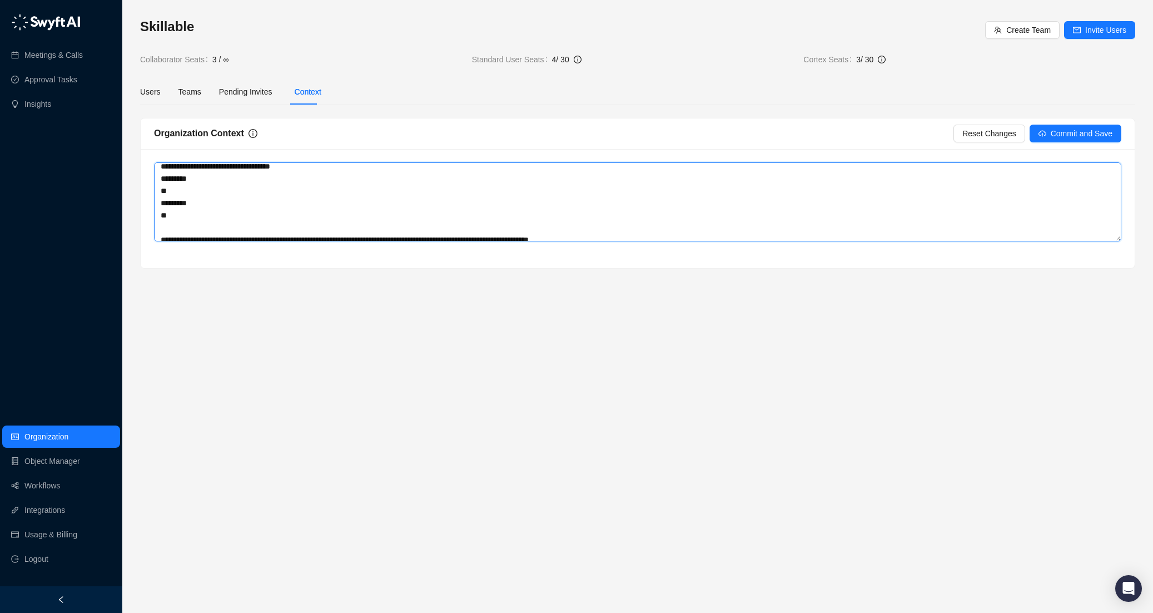
drag, startPoint x: 179, startPoint y: 216, endPoint x: 161, endPoint y: 178, distance: 41.8
click at [161, 178] on textarea at bounding box center [638, 201] width 968 height 79
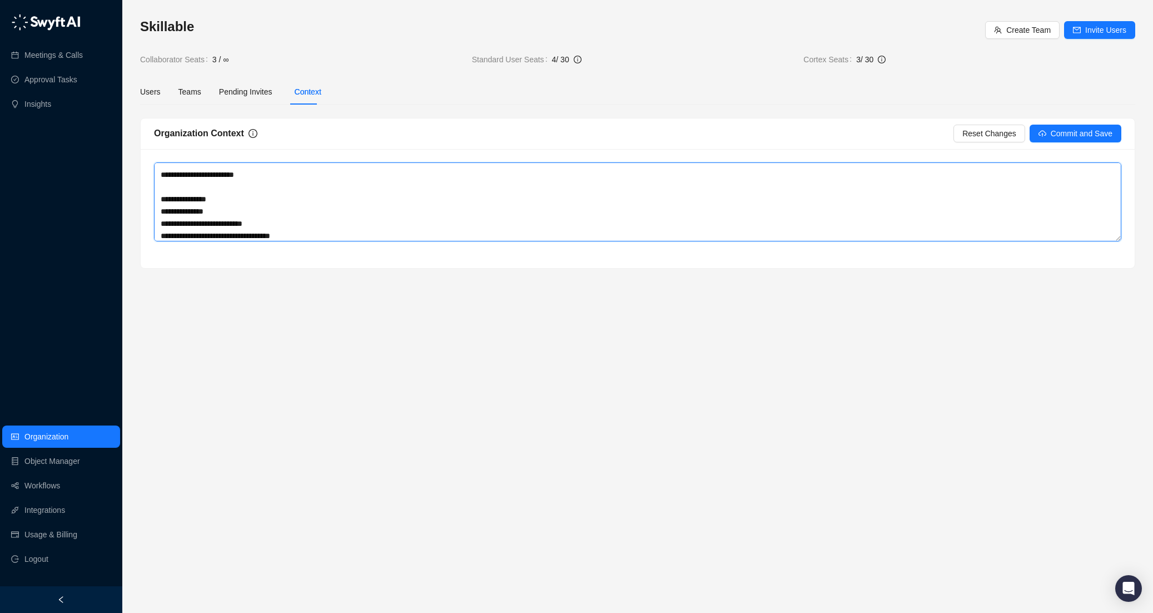
scroll to position [339, 0]
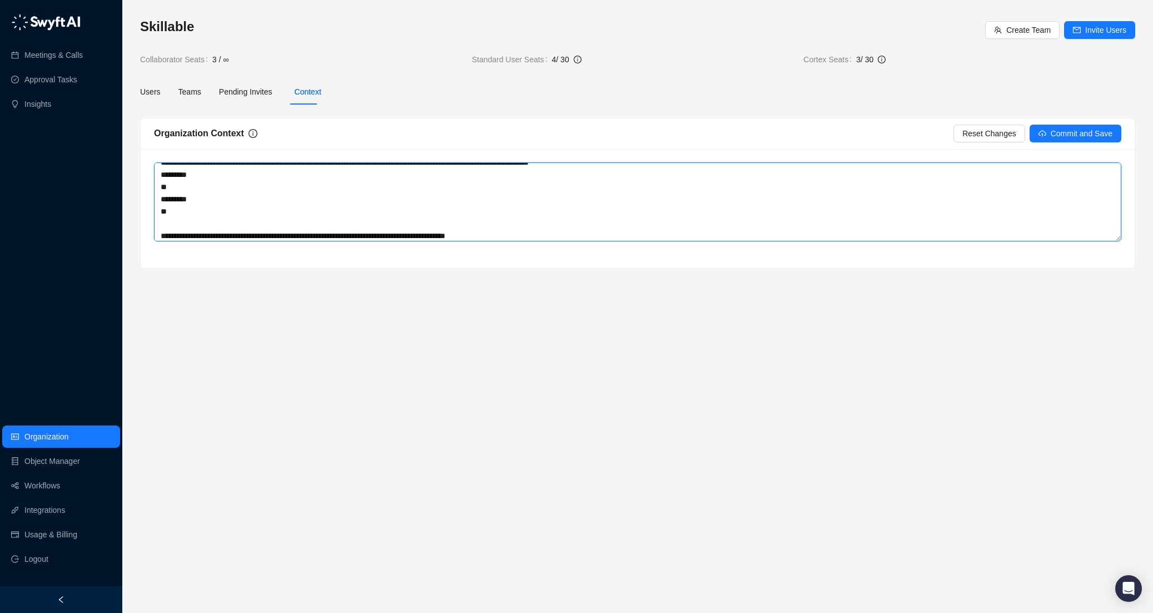
drag, startPoint x: 182, startPoint y: 189, endPoint x: 162, endPoint y: 199, distance: 22.4
click at [162, 199] on textarea at bounding box center [638, 201] width 968 height 79
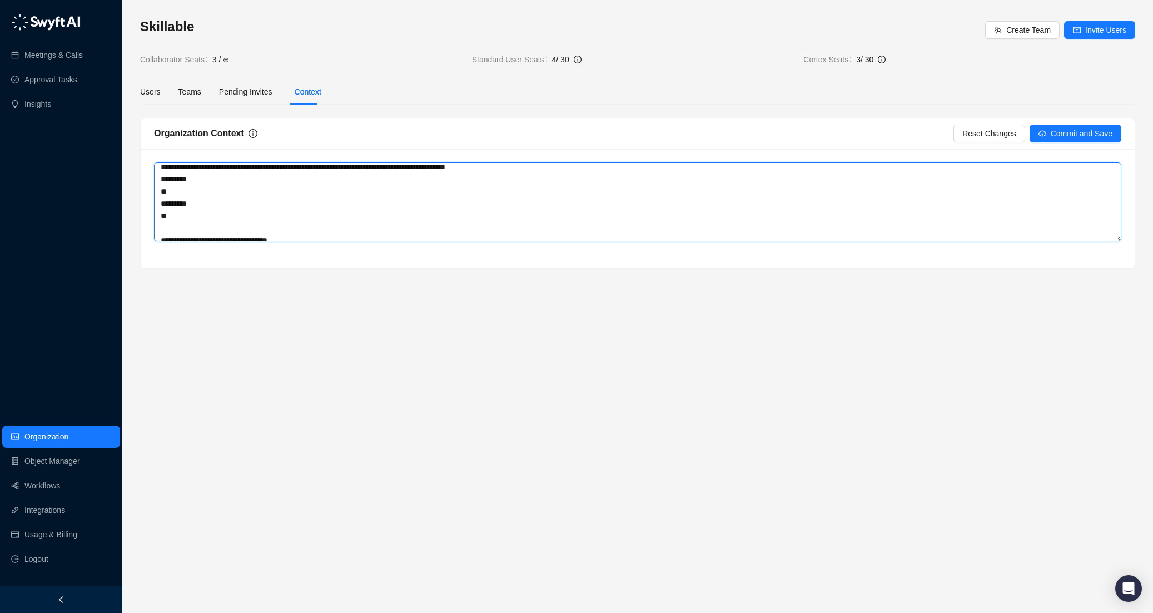
scroll to position [347, 0]
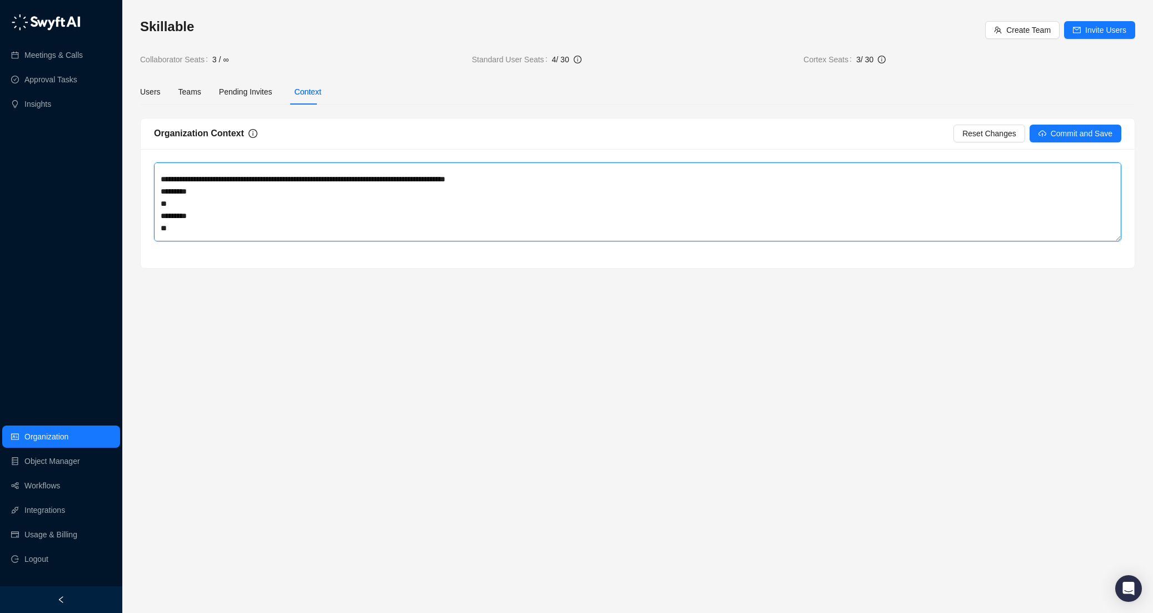
drag, startPoint x: 179, startPoint y: 193, endPoint x: 161, endPoint y: 191, distance: 17.9
click at [161, 191] on textarea at bounding box center [638, 201] width 968 height 79
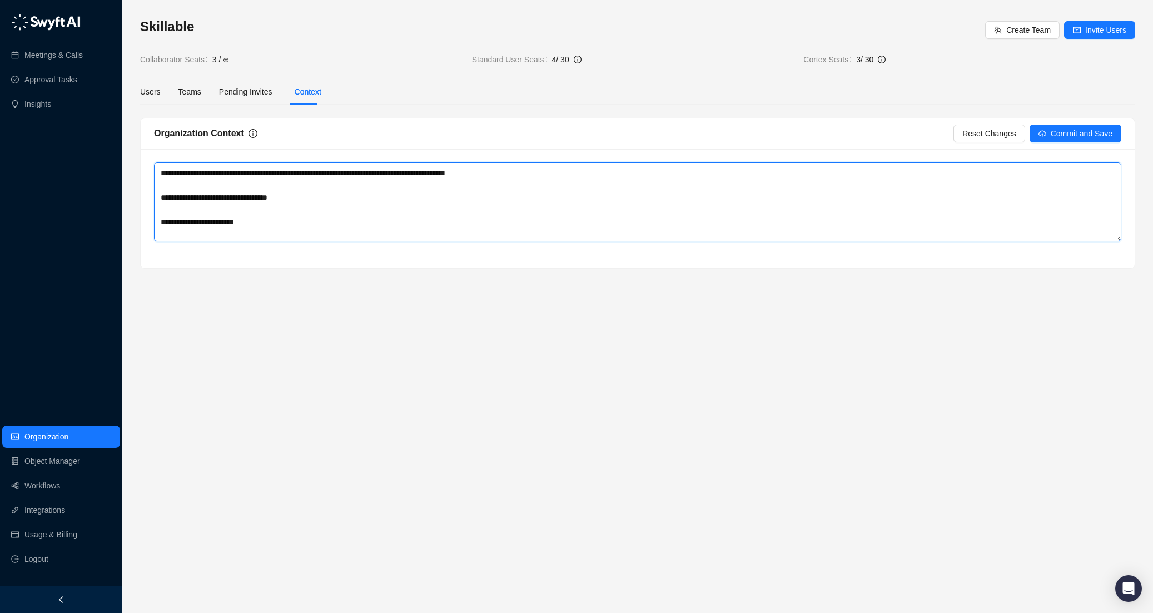
scroll to position [335, 0]
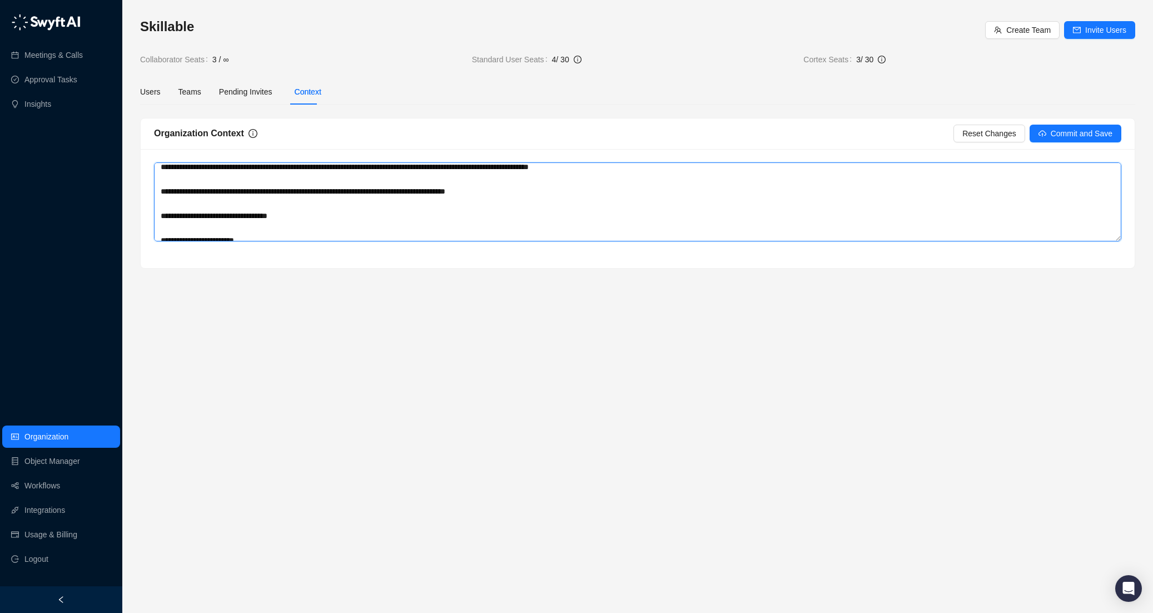
click at [176, 180] on textarea at bounding box center [638, 201] width 968 height 79
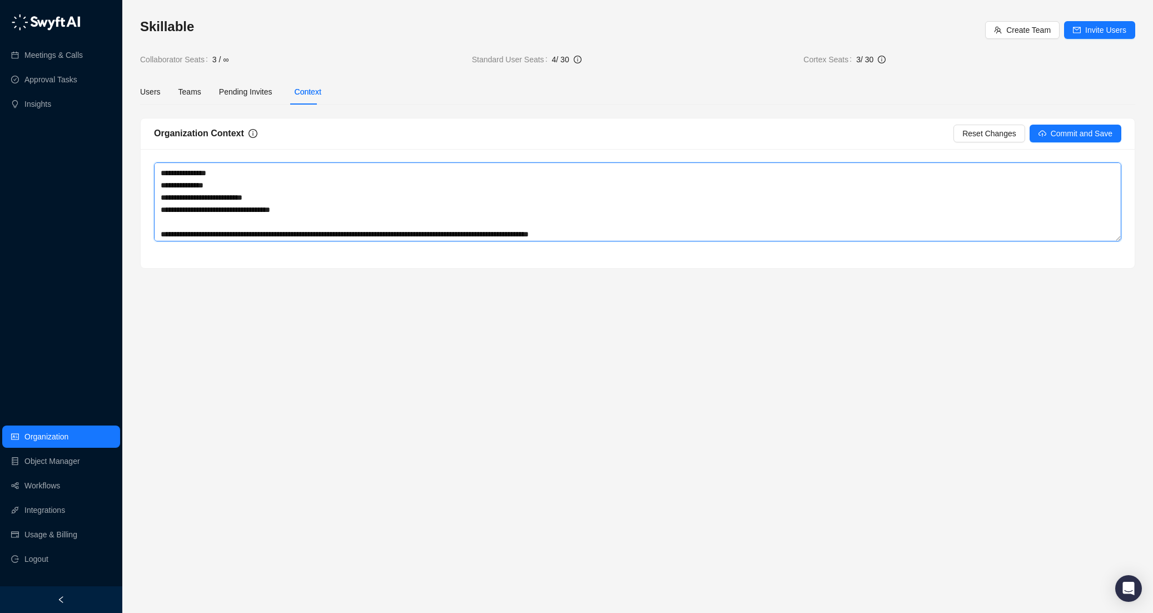
scroll to position [267, 0]
click at [170, 222] on textarea at bounding box center [638, 201] width 968 height 79
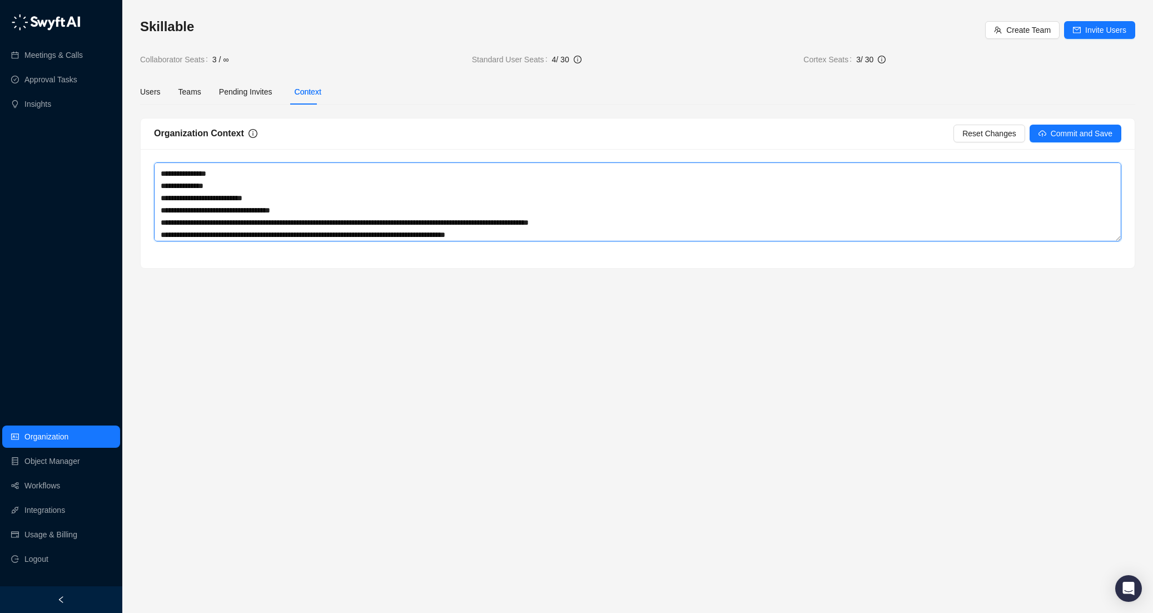
scroll to position [323, 0]
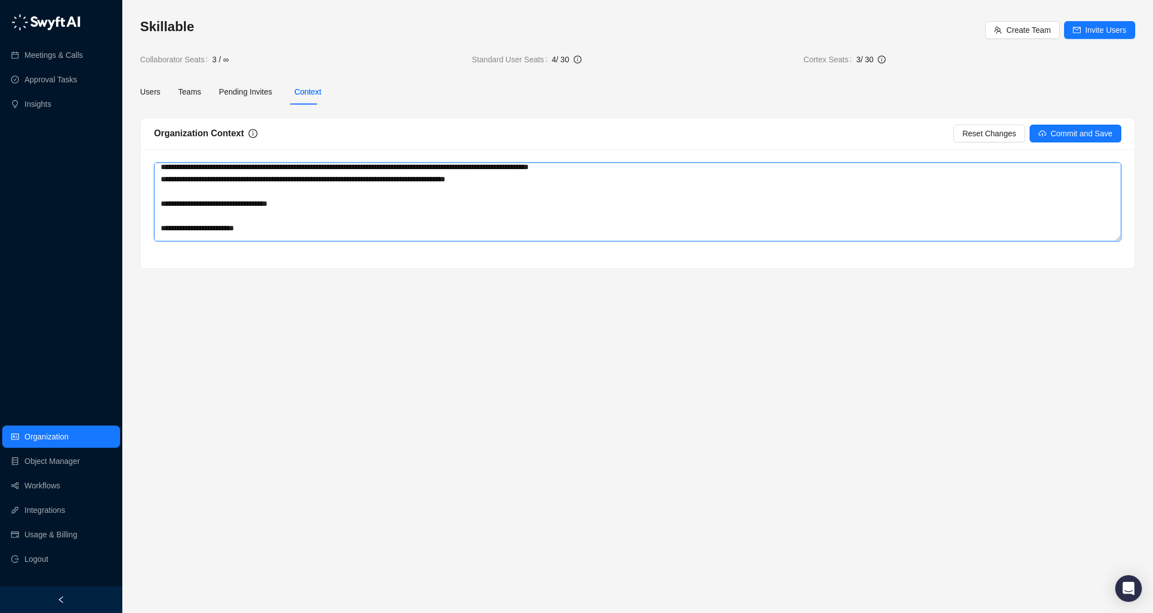
click at [187, 211] on textarea at bounding box center [638, 201] width 968 height 79
click at [163, 235] on textarea at bounding box center [638, 201] width 968 height 79
click at [165, 229] on textarea at bounding box center [638, 201] width 968 height 79
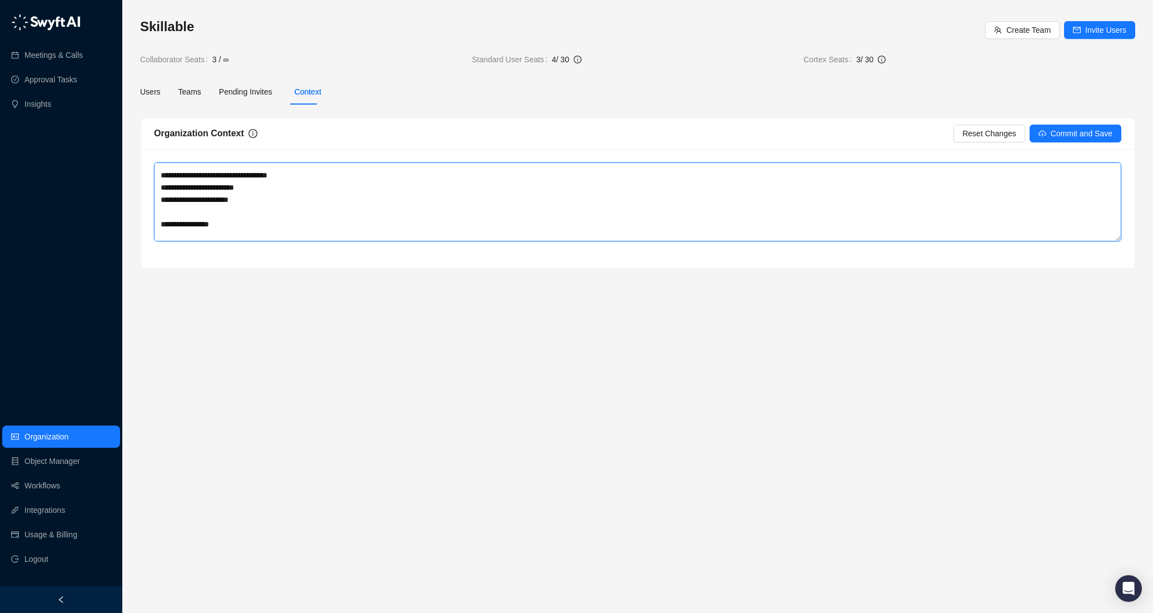
scroll to position [378, 0]
click at [173, 187] on textarea at bounding box center [638, 201] width 968 height 79
click at [170, 201] on textarea at bounding box center [638, 201] width 968 height 79
drag, startPoint x: 176, startPoint y: 224, endPoint x: 159, endPoint y: 211, distance: 21.0
click at [159, 211] on textarea at bounding box center [638, 201] width 968 height 79
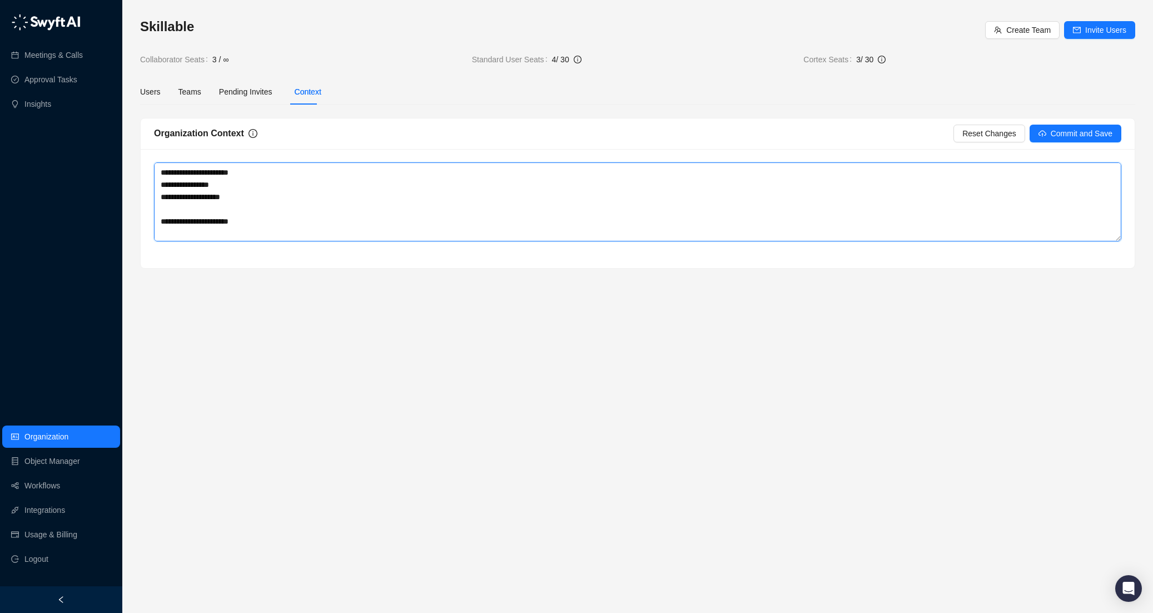
scroll to position [323, 0]
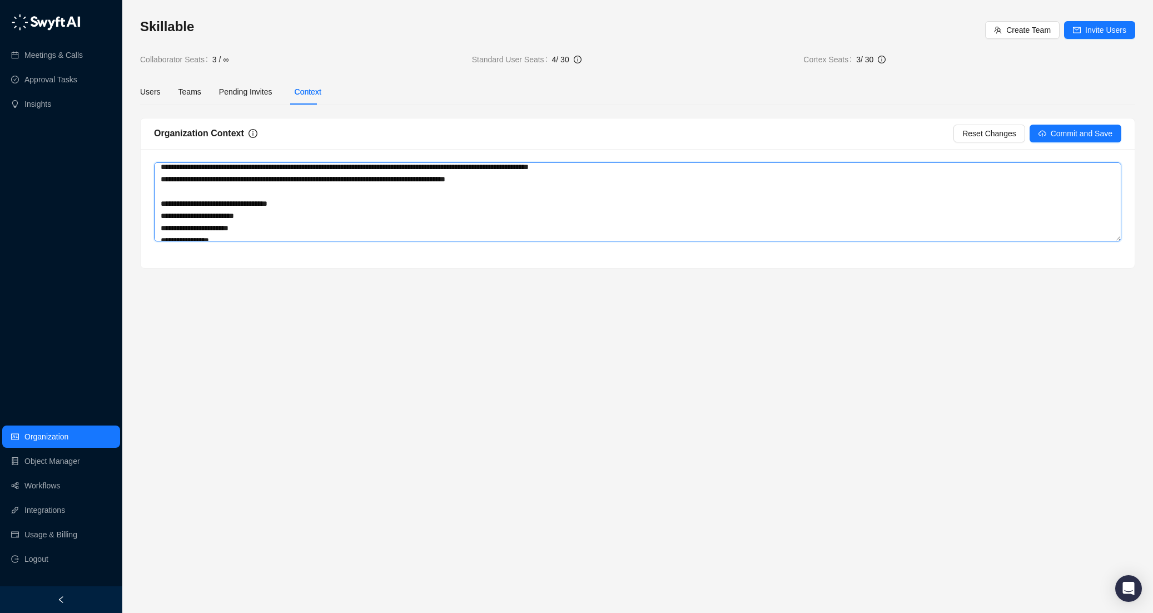
click at [303, 206] on textarea at bounding box center [638, 201] width 968 height 79
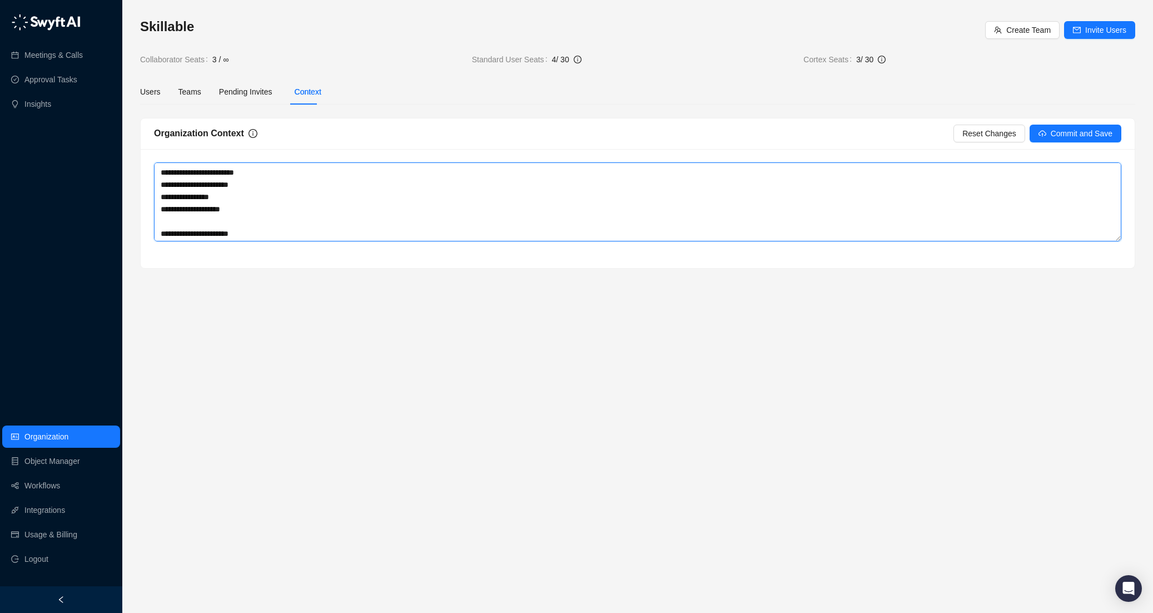
scroll to position [434, 0]
click at [171, 193] on textarea at bounding box center [638, 201] width 968 height 79
click at [170, 176] on textarea at bounding box center [638, 201] width 968 height 79
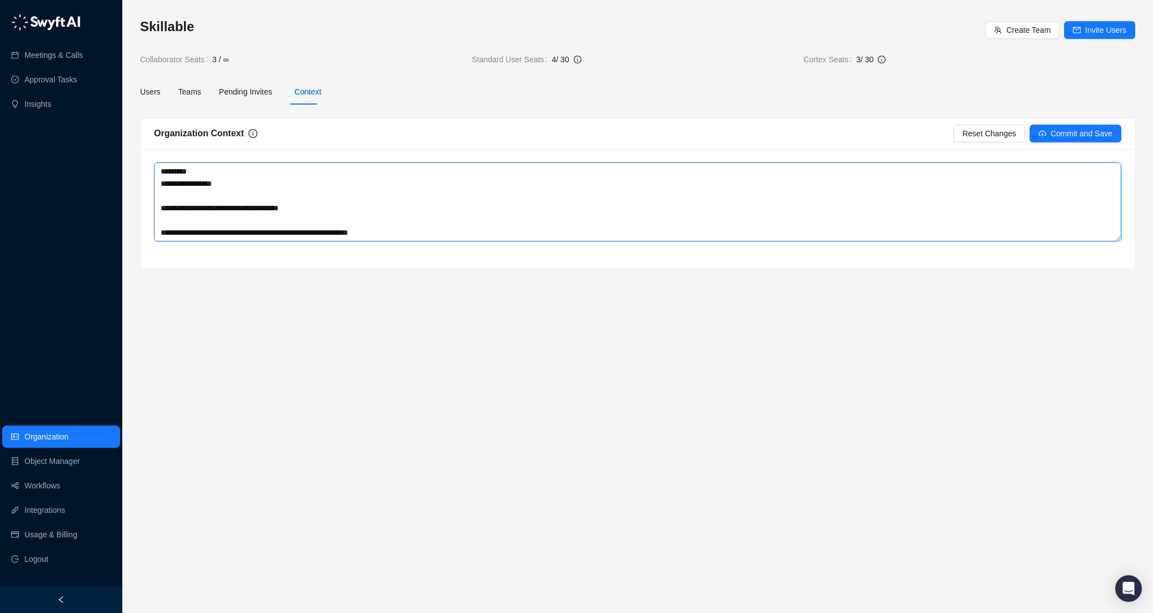
click at [165, 195] on textarea at bounding box center [638, 201] width 968 height 79
click at [165, 205] on textarea at bounding box center [638, 201] width 968 height 79
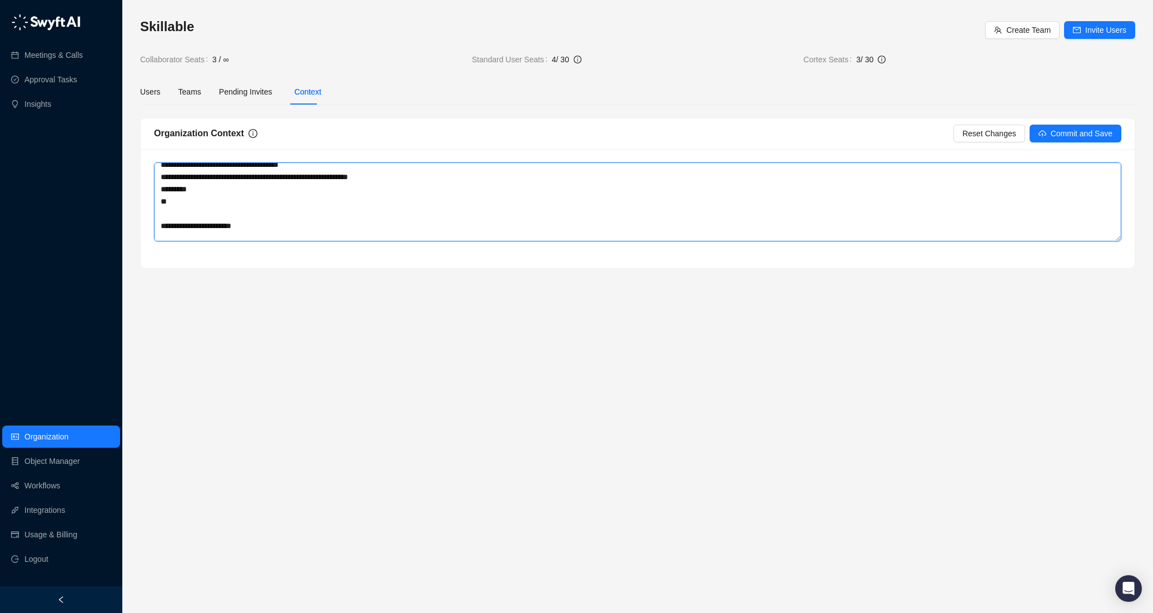
scroll to position [477, 0]
drag, startPoint x: 179, startPoint y: 180, endPoint x: 153, endPoint y: 204, distance: 35.4
click at [153, 204] on div at bounding box center [638, 208] width 994 height 119
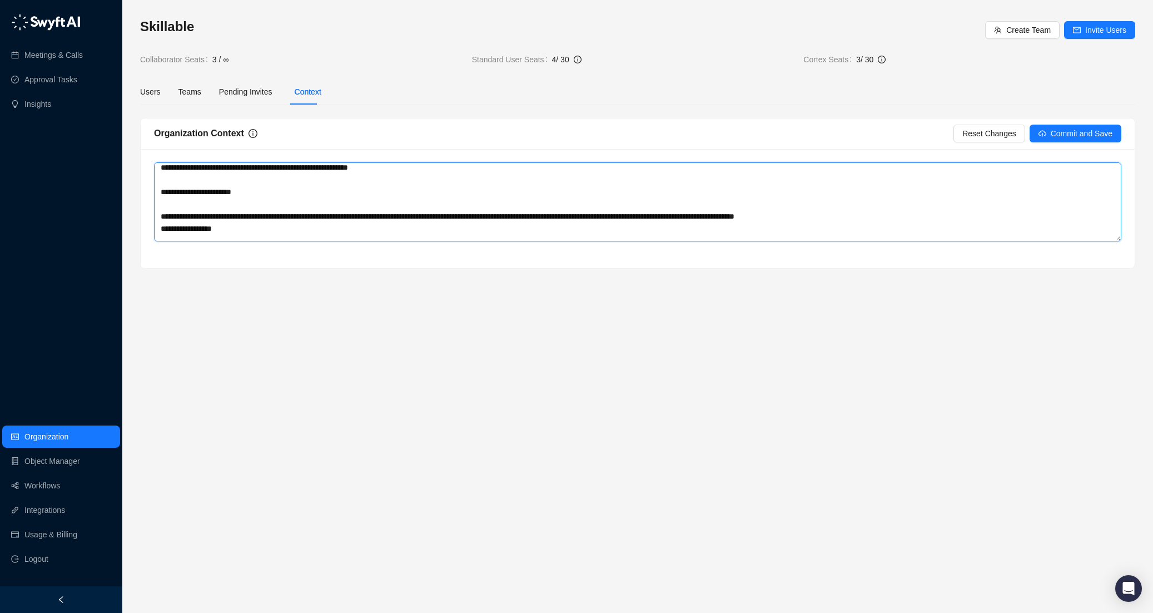
scroll to position [533, 0]
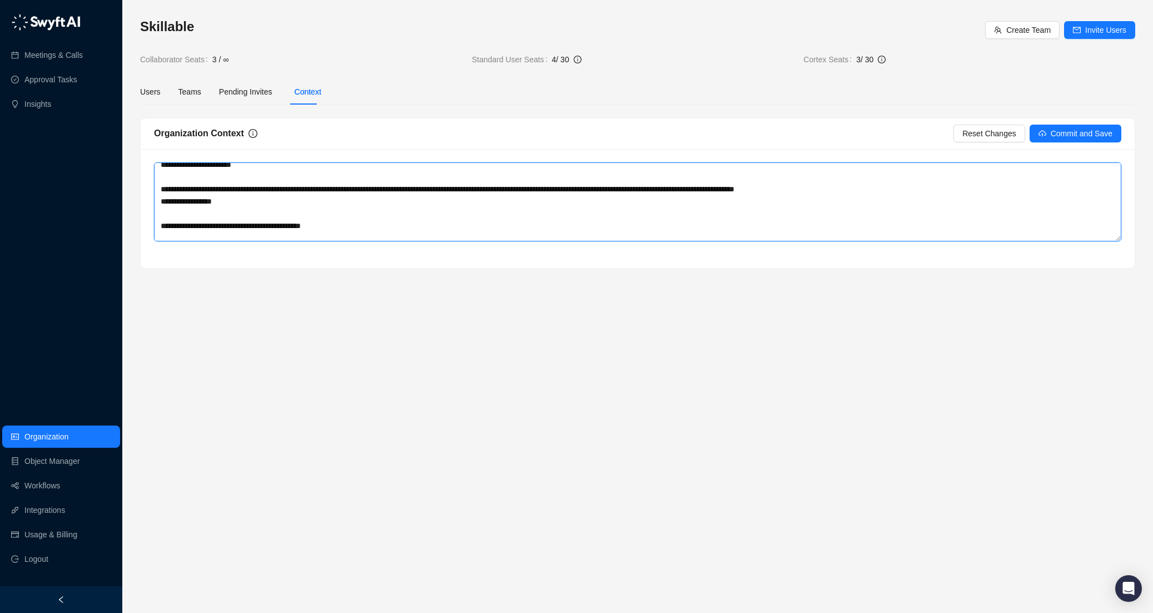
click at [161, 176] on textarea at bounding box center [638, 201] width 968 height 79
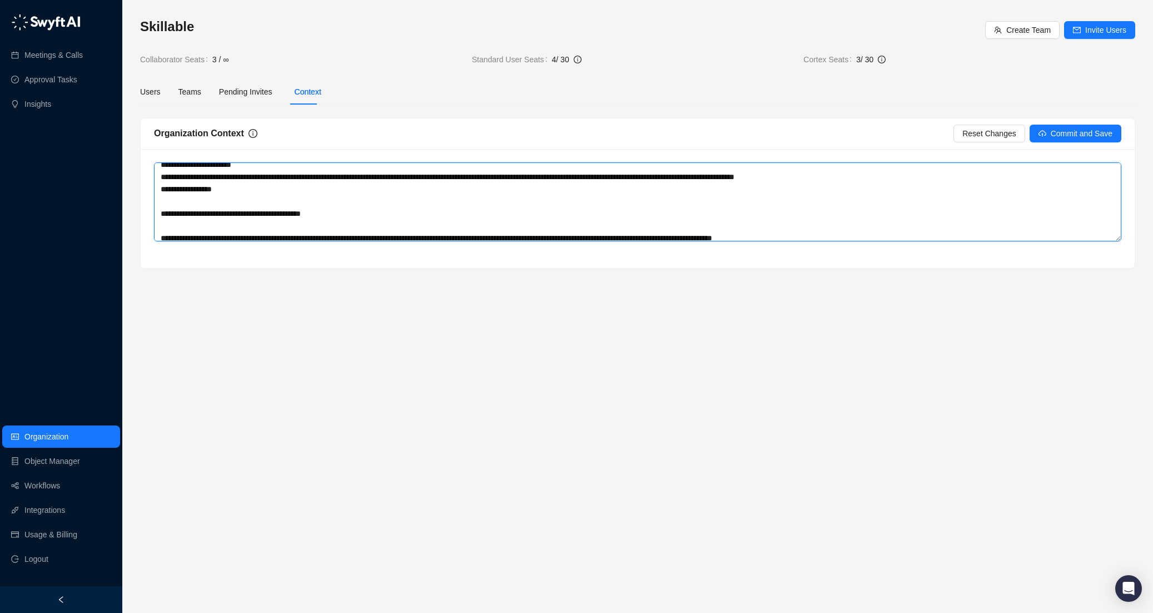
scroll to position [521, 0]
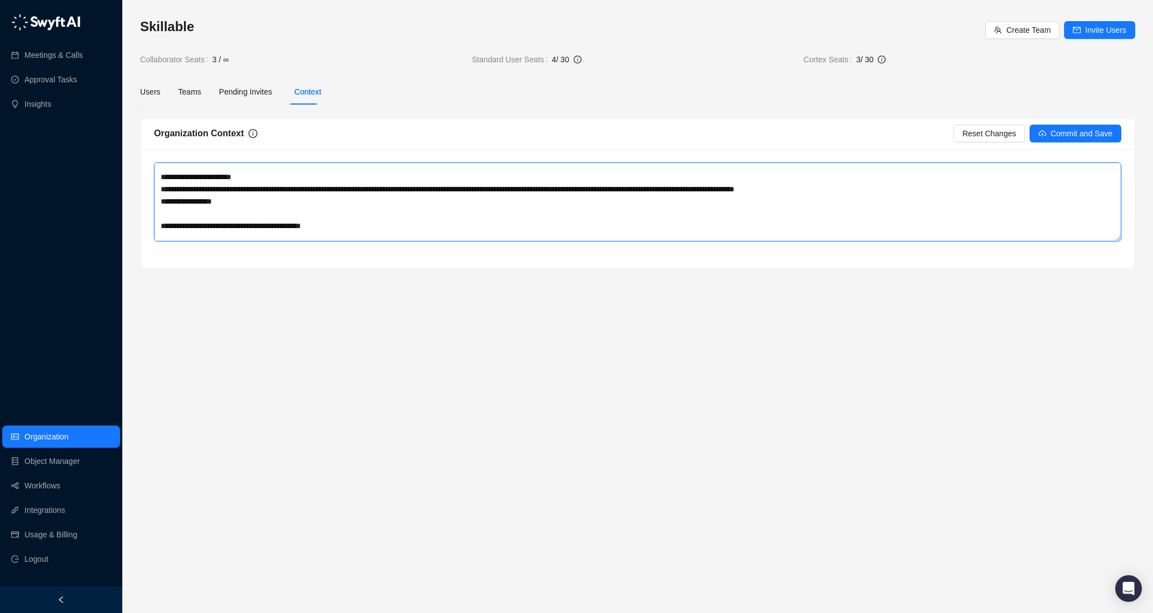
click at [162, 208] on textarea at bounding box center [638, 201] width 968 height 79
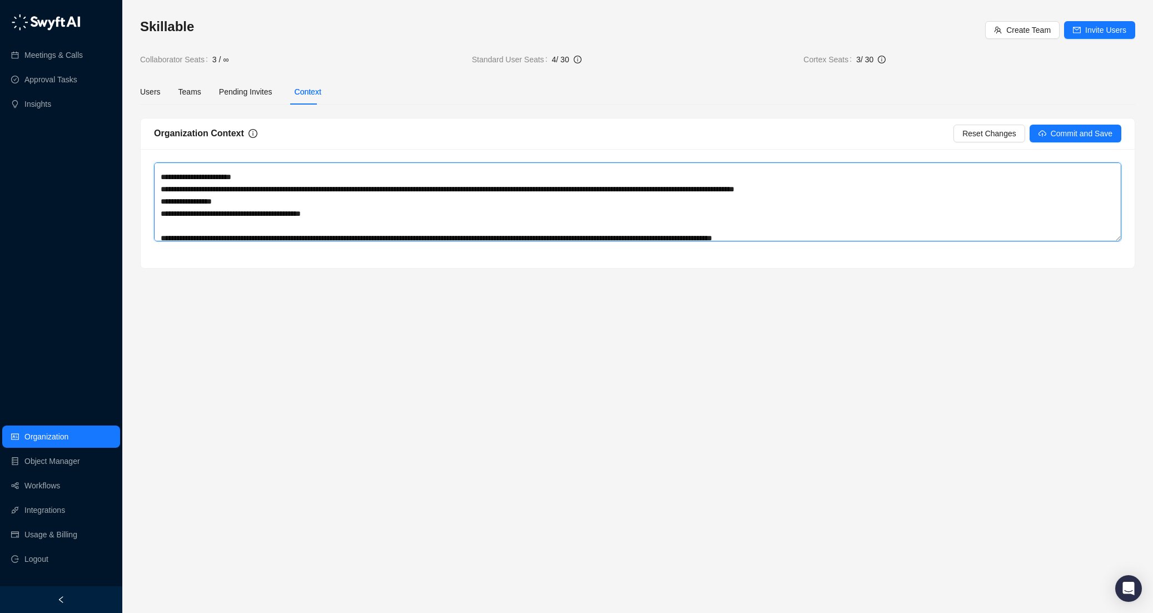
click at [164, 225] on textarea at bounding box center [638, 201] width 968 height 79
click at [237, 205] on textarea at bounding box center [638, 201] width 968 height 79
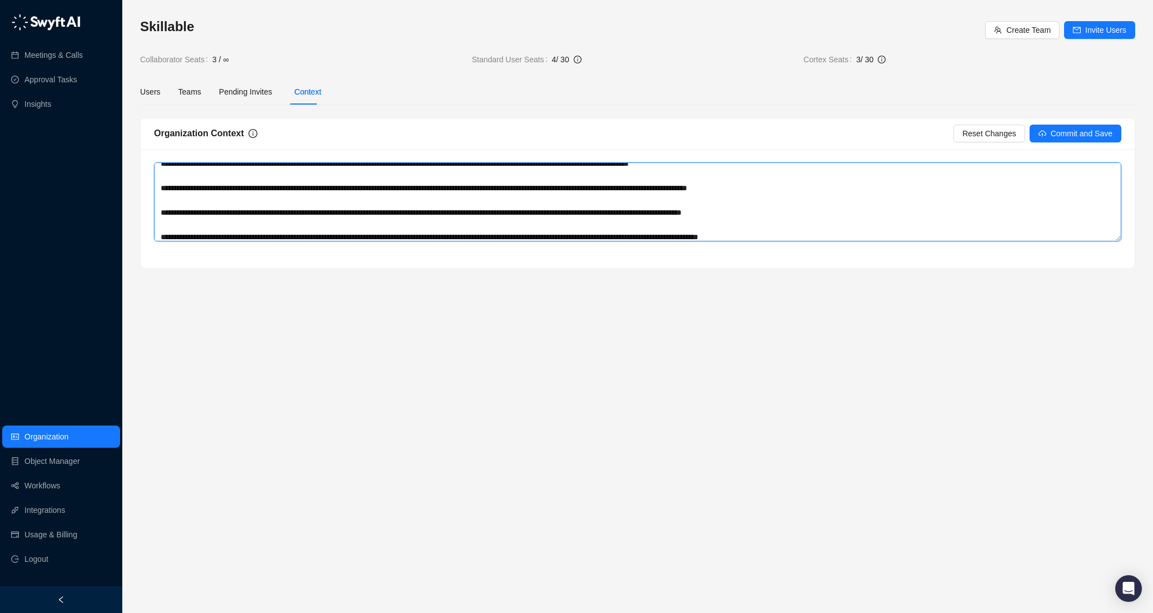
scroll to position [576, 0]
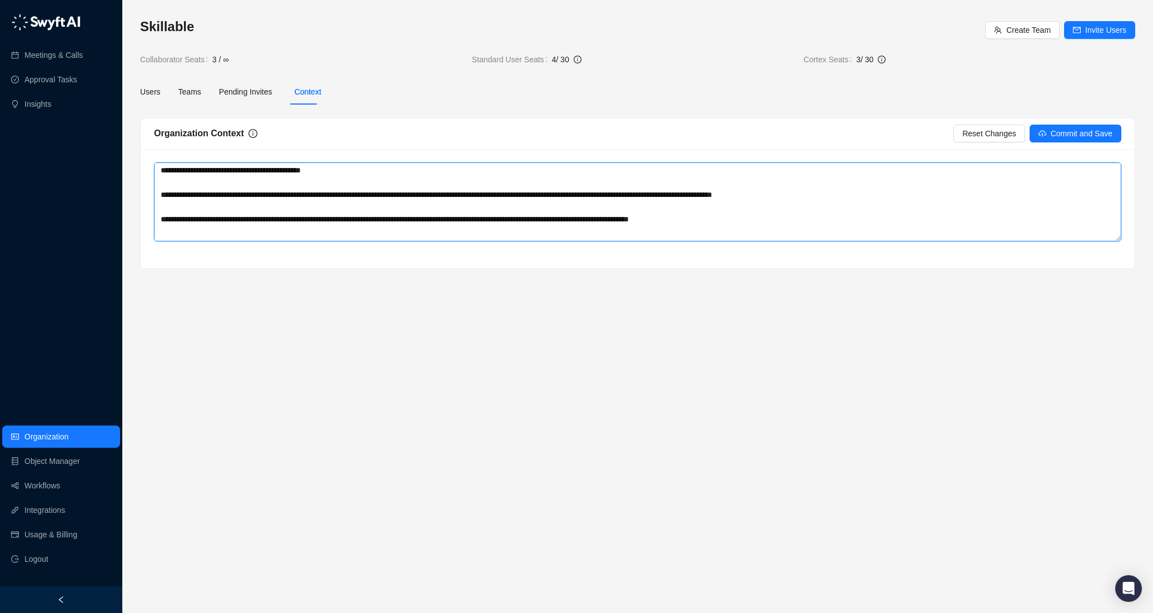
click at [173, 184] on textarea at bounding box center [638, 201] width 968 height 79
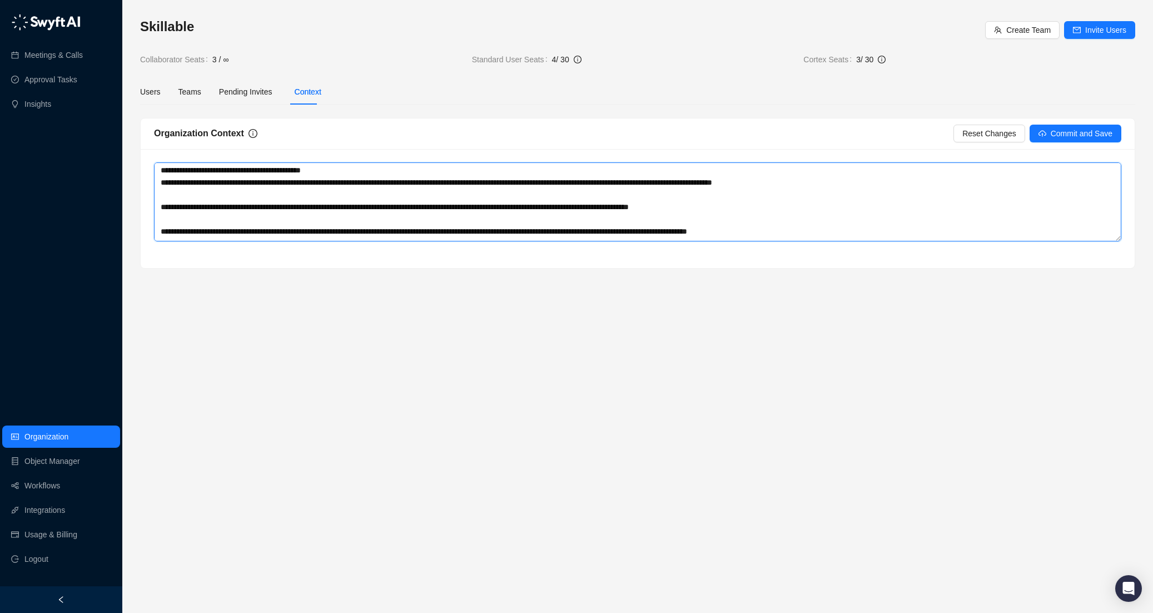
scroll to position [564, 0]
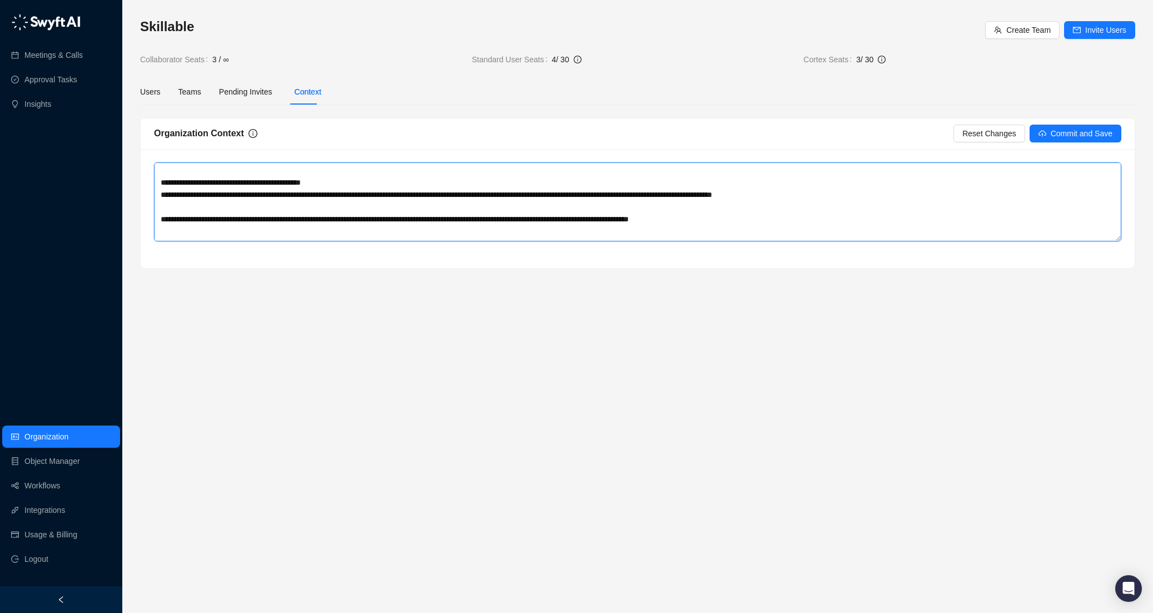
click at [175, 207] on textarea at bounding box center [638, 201] width 968 height 79
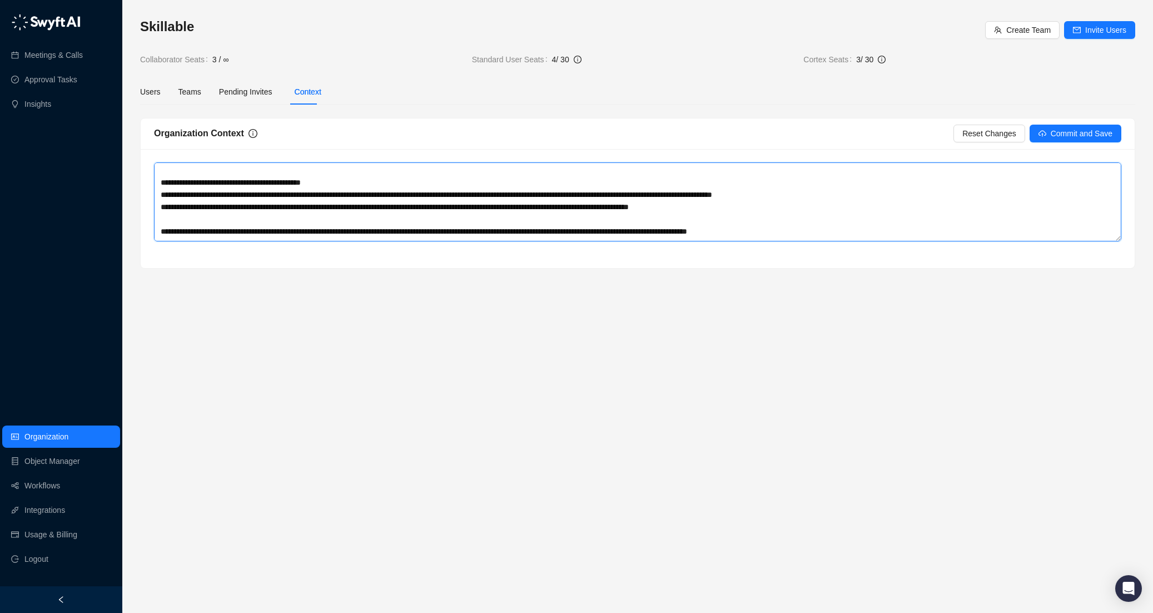
click at [182, 219] on textarea at bounding box center [638, 201] width 968 height 79
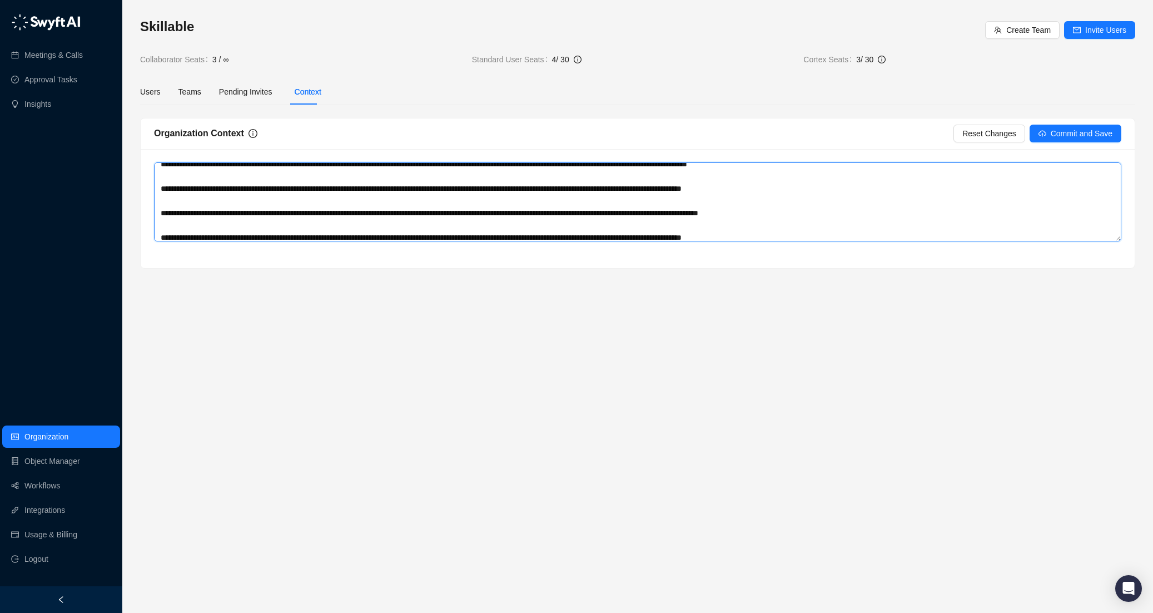
scroll to position [620, 0]
click at [201, 179] on textarea at bounding box center [638, 201] width 968 height 79
click at [174, 182] on textarea at bounding box center [638, 201] width 968 height 79
click at [175, 178] on textarea at bounding box center [638, 201] width 968 height 79
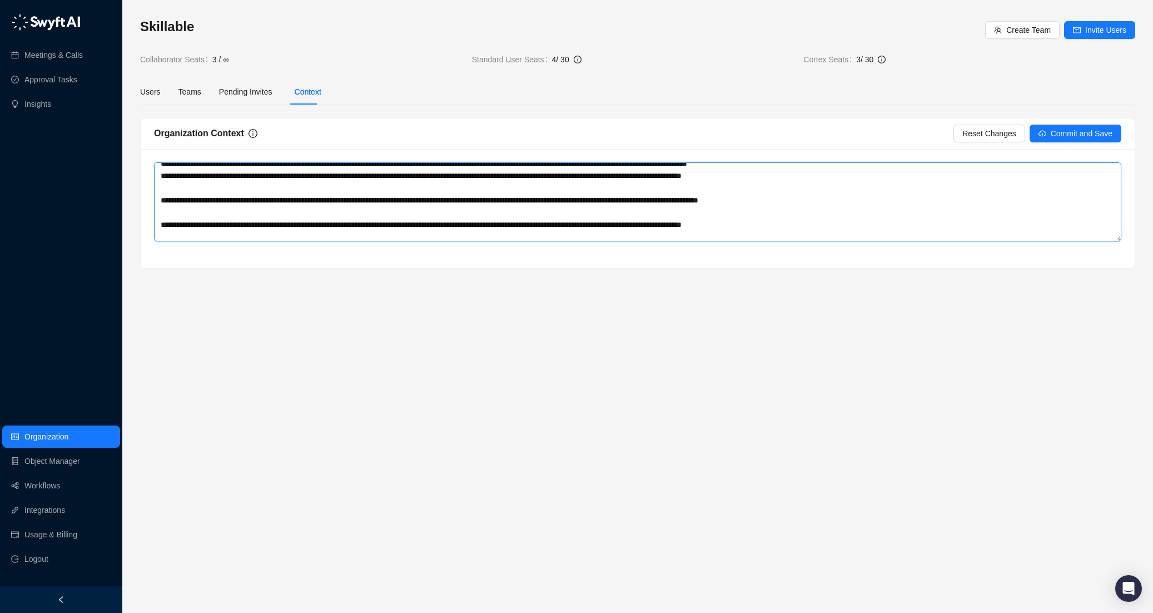
scroll to position [607, 0]
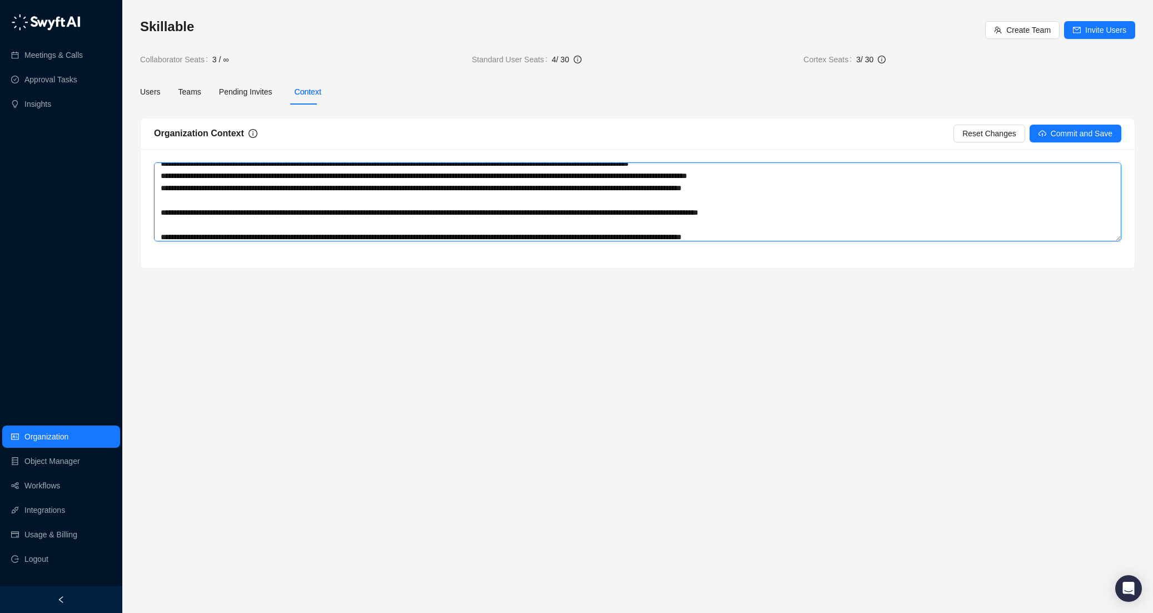
click at [170, 199] on textarea at bounding box center [638, 201] width 968 height 79
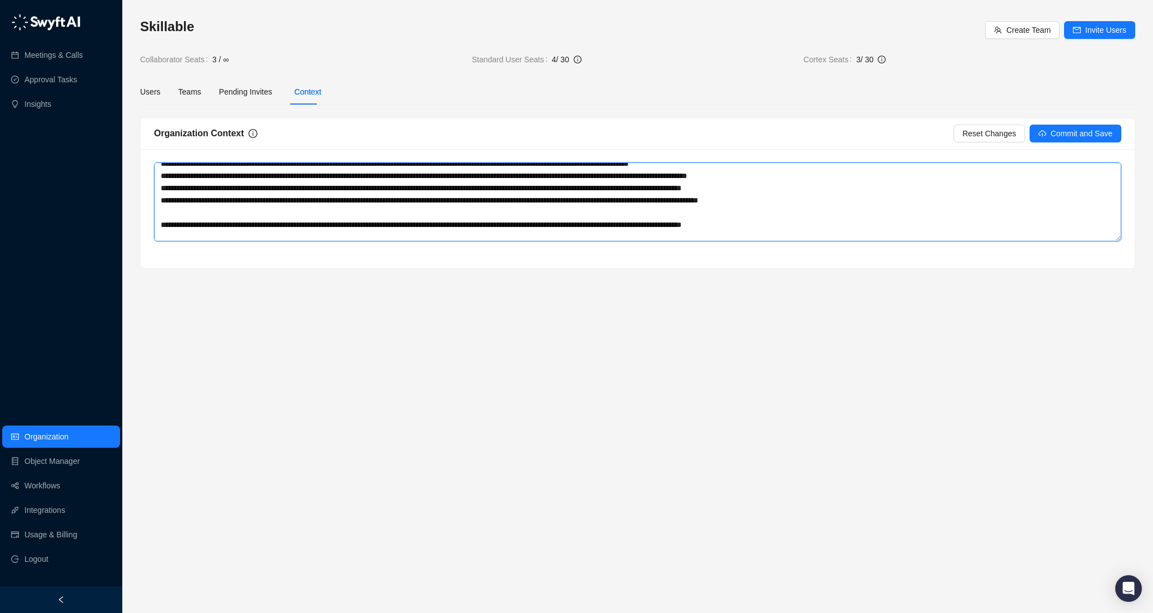
click at [165, 218] on textarea at bounding box center [638, 201] width 968 height 79
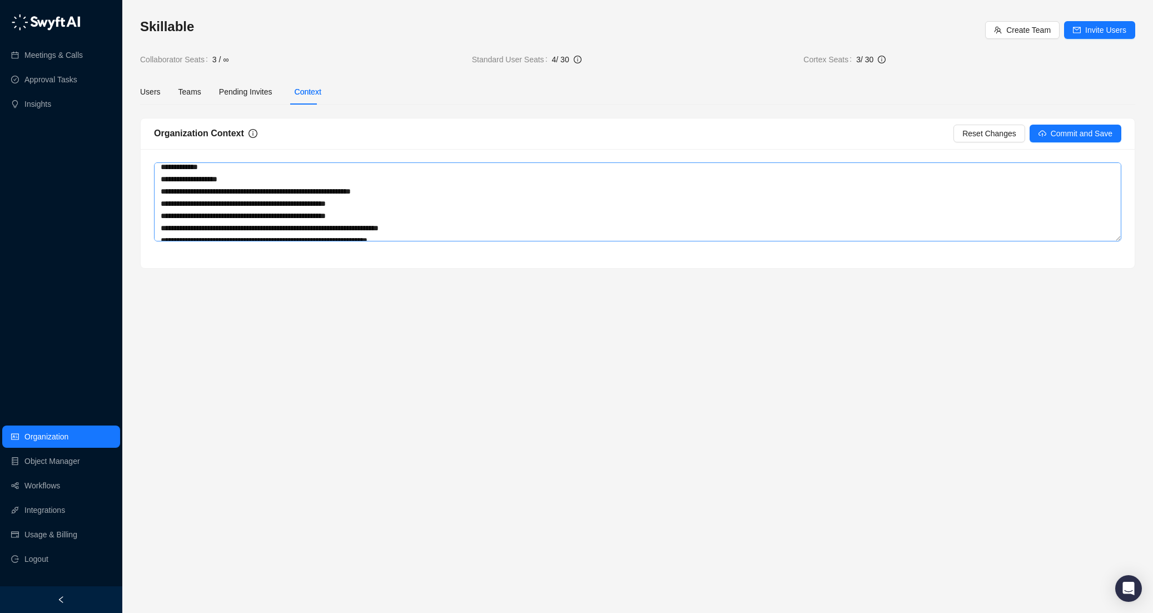
scroll to position [685, 0]
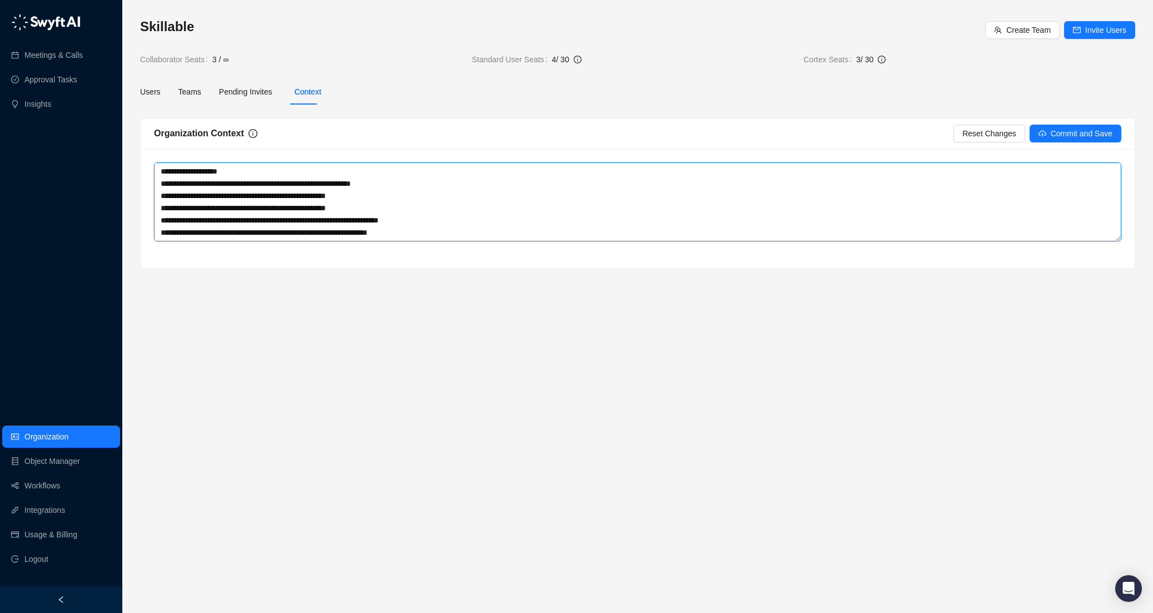
drag, startPoint x: 229, startPoint y: 206, endPoint x: 237, endPoint y: 209, distance: 8.3
click at [231, 207] on textarea at bounding box center [638, 201] width 968 height 79
click at [225, 181] on textarea at bounding box center [638, 201] width 968 height 79
click at [219, 184] on textarea at bounding box center [638, 201] width 968 height 79
click at [211, 195] on textarea at bounding box center [638, 201] width 968 height 79
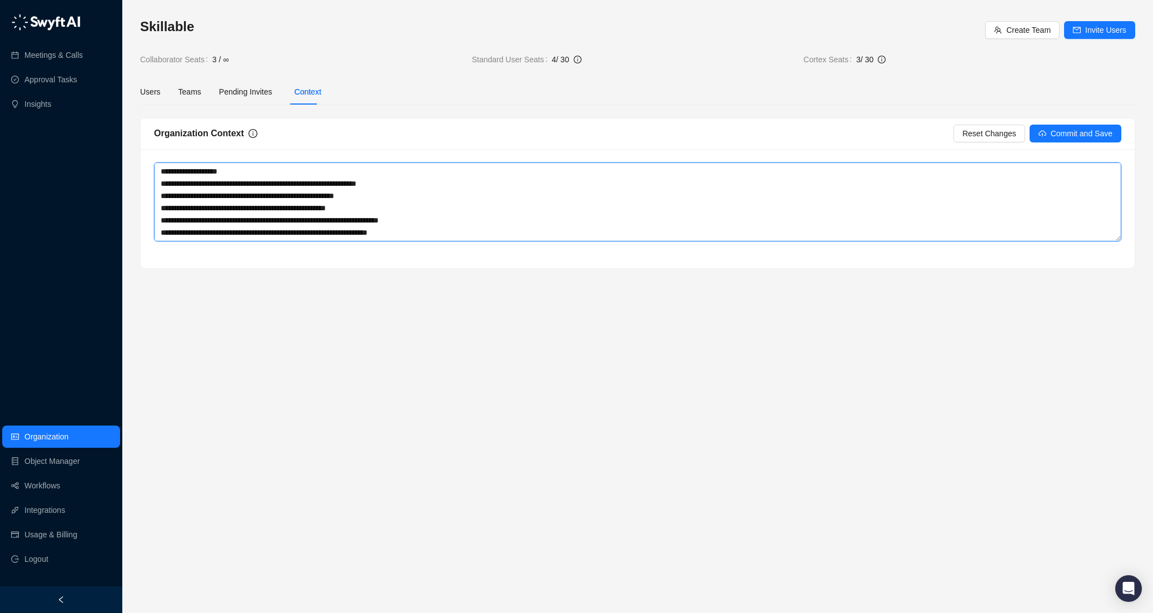
click at [228, 206] on textarea at bounding box center [638, 201] width 968 height 79
click at [234, 221] on textarea at bounding box center [638, 201] width 968 height 79
click at [214, 231] on textarea at bounding box center [638, 201] width 968 height 79
drag, startPoint x: 218, startPoint y: 226, endPoint x: 228, endPoint y: 244, distance: 20.9
click at [219, 226] on textarea at bounding box center [638, 201] width 968 height 79
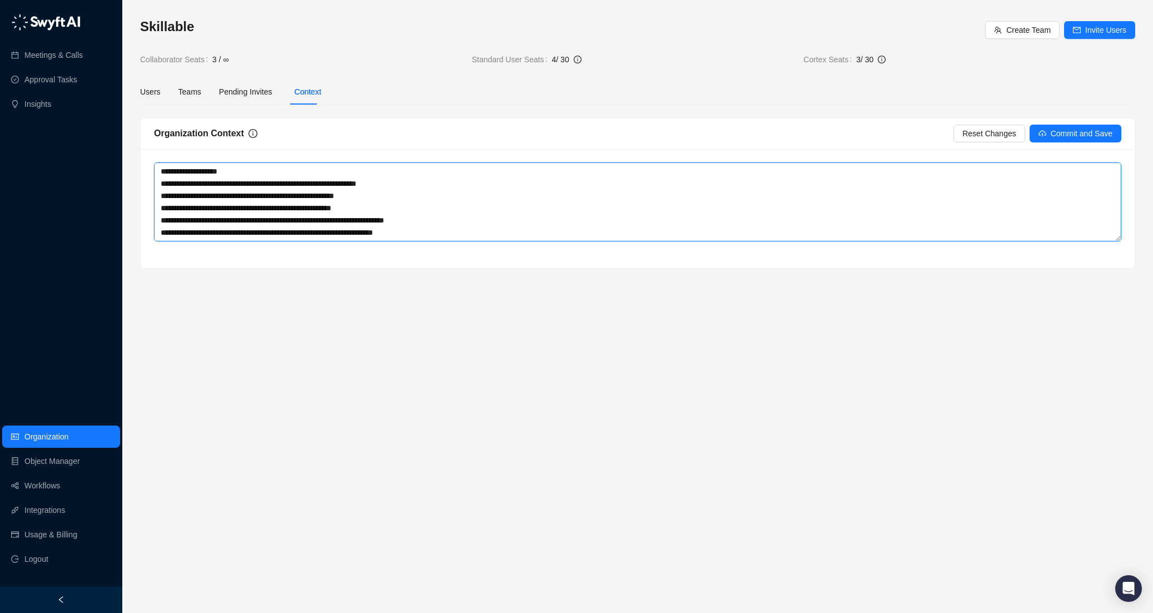
drag, startPoint x: 211, startPoint y: 227, endPoint x: 223, endPoint y: 235, distance: 14.5
click at [213, 228] on textarea at bounding box center [638, 201] width 968 height 79
type textarea "**********"
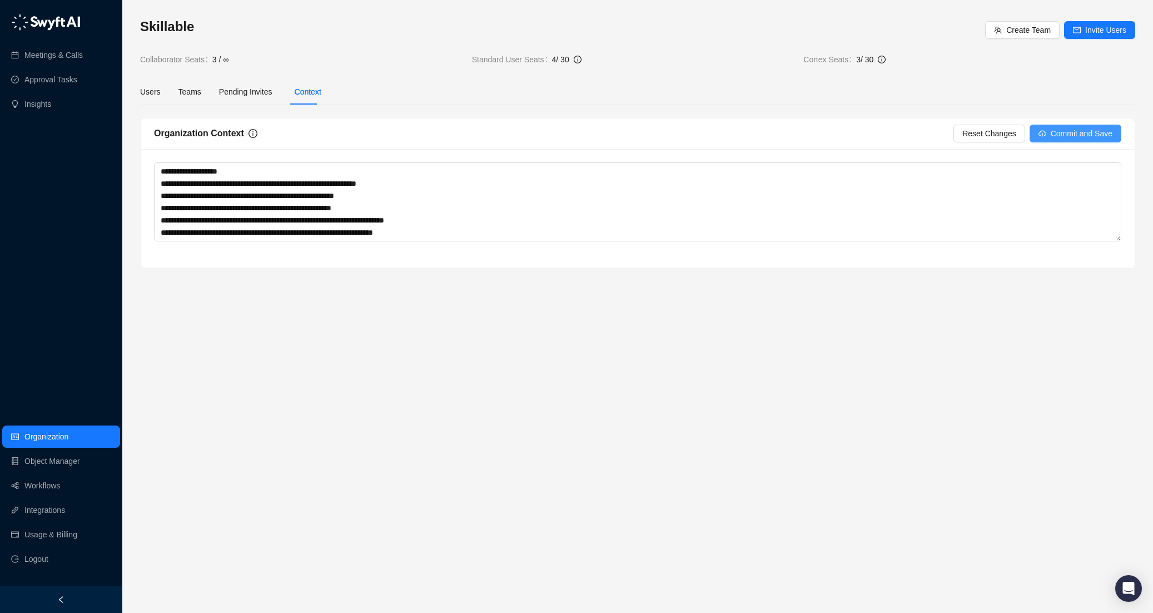
click at [1108, 136] on span "Commit and Save" at bounding box center [1082, 133] width 62 height 12
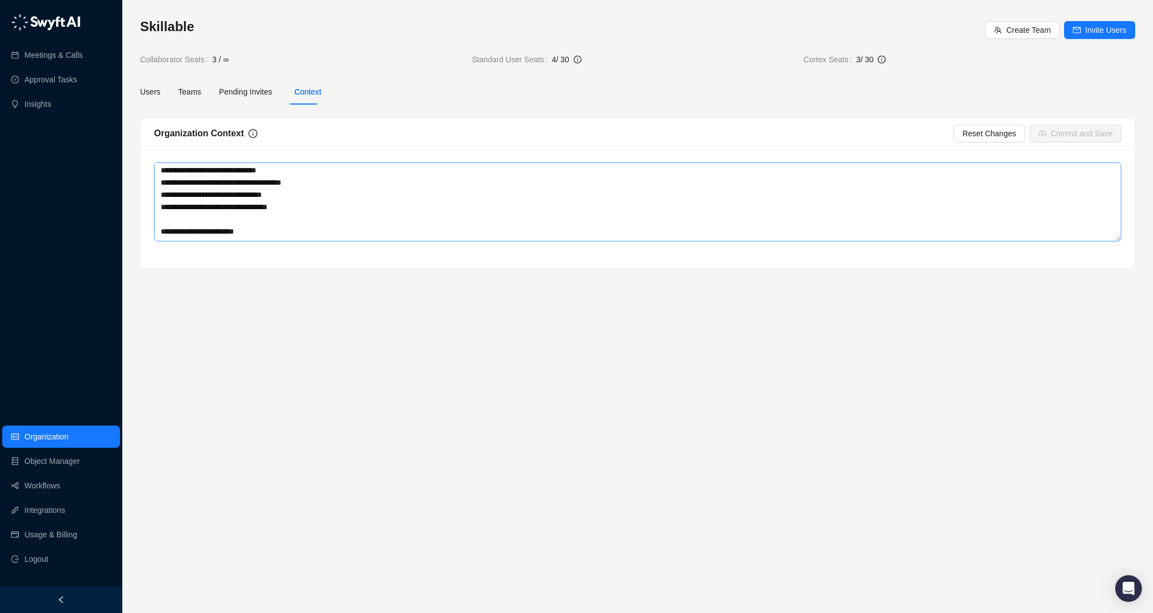
scroll to position [0, 0]
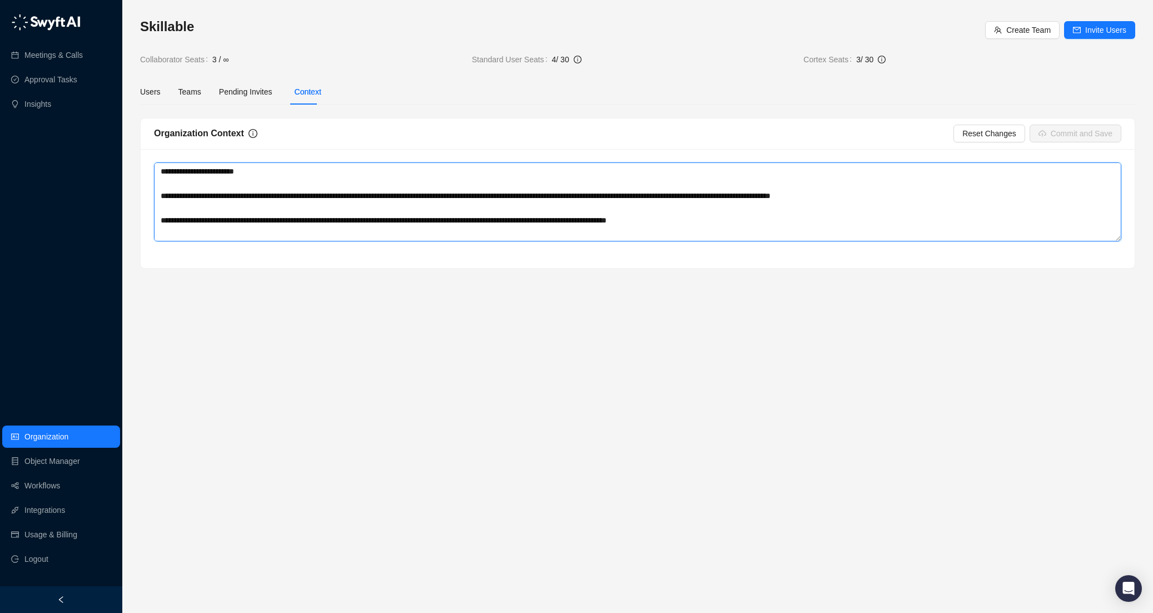
click at [241, 194] on textarea at bounding box center [638, 201] width 968 height 79
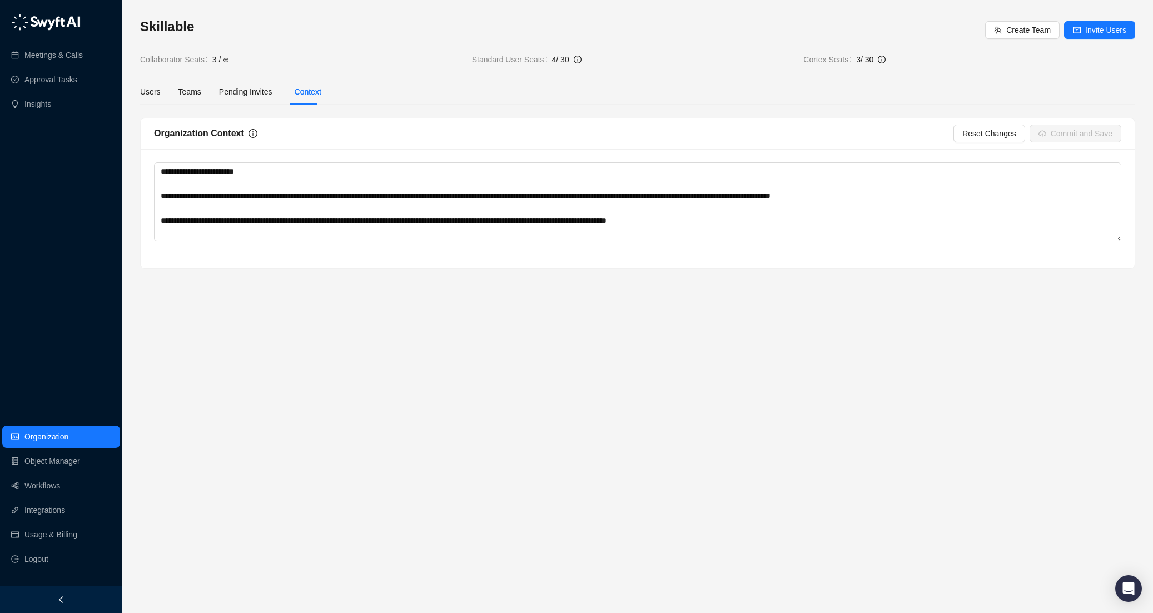
drag, startPoint x: 359, startPoint y: 493, endPoint x: 366, endPoint y: 486, distance: 11.0
click at [360, 493] on main "Skillable Create Team Invite Users Collaborator Seats 3 / ∞ Standard User Seats…" at bounding box center [637, 311] width 995 height 586
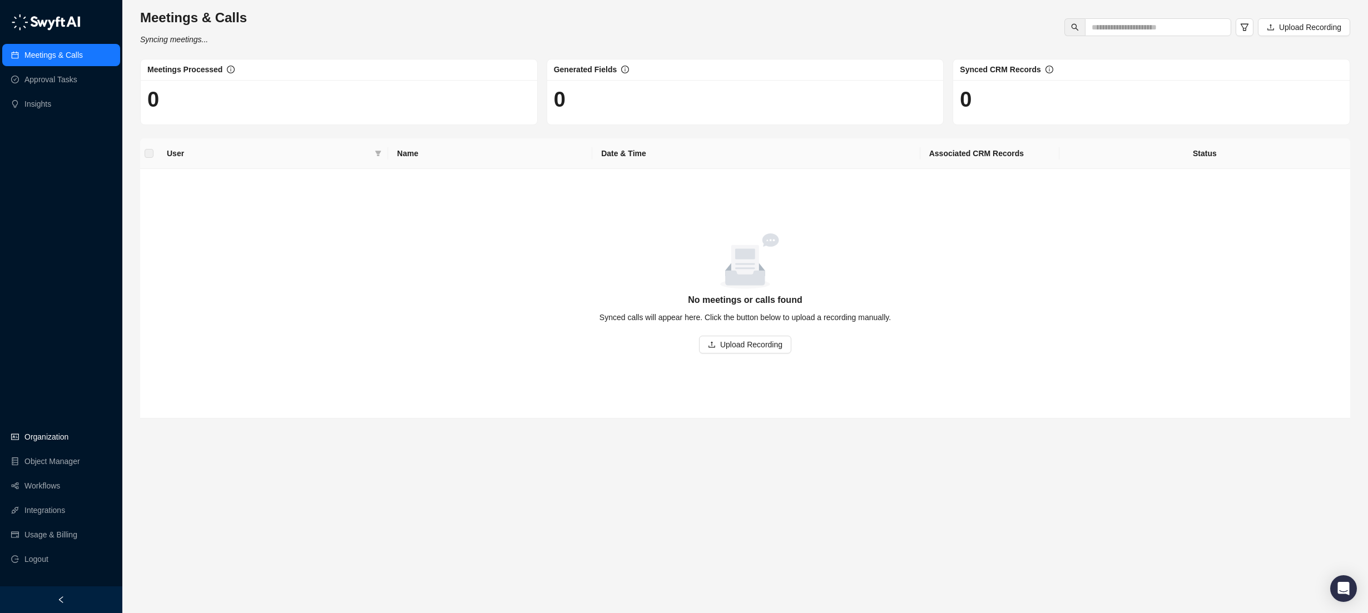
click at [41, 438] on link "Organization" at bounding box center [46, 437] width 44 height 22
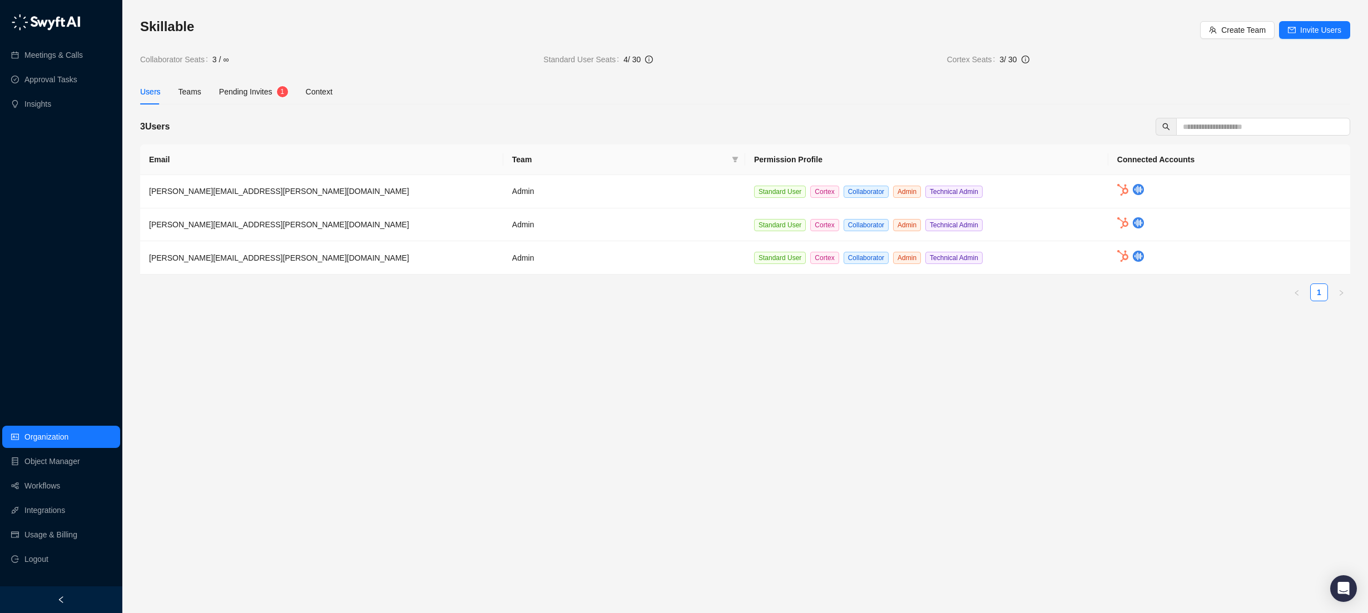
click at [247, 96] on span "Pending Invites" at bounding box center [245, 91] width 53 height 9
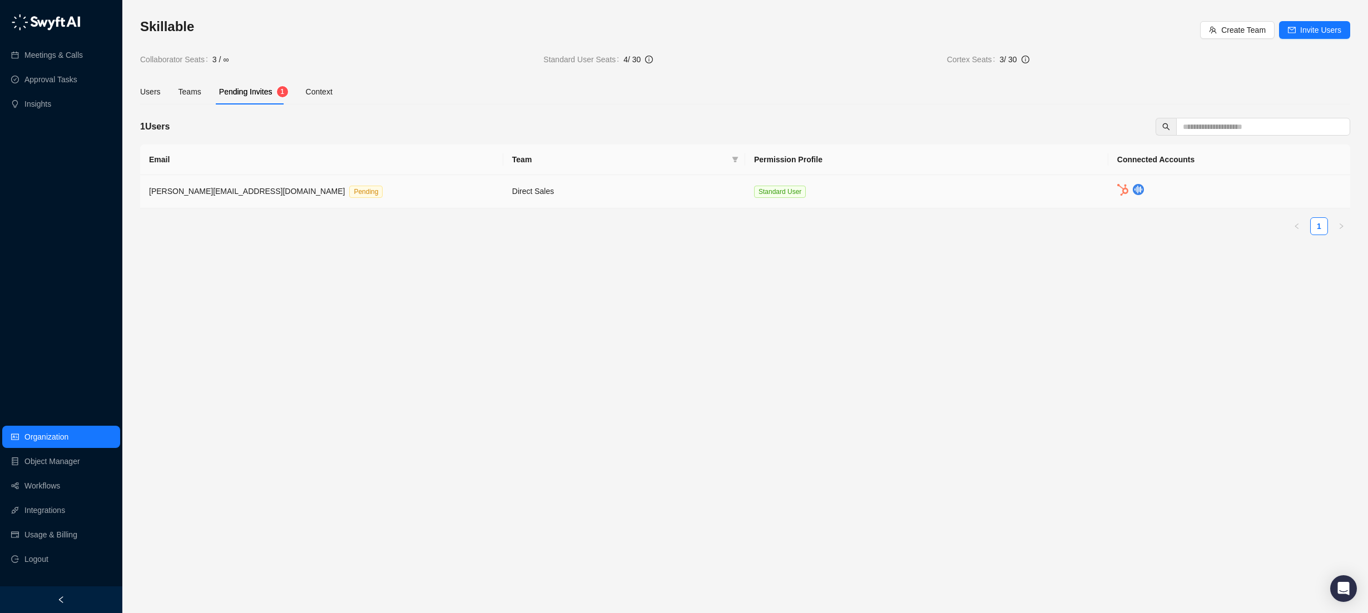
click at [349, 187] on span "Pending" at bounding box center [365, 192] width 33 height 12
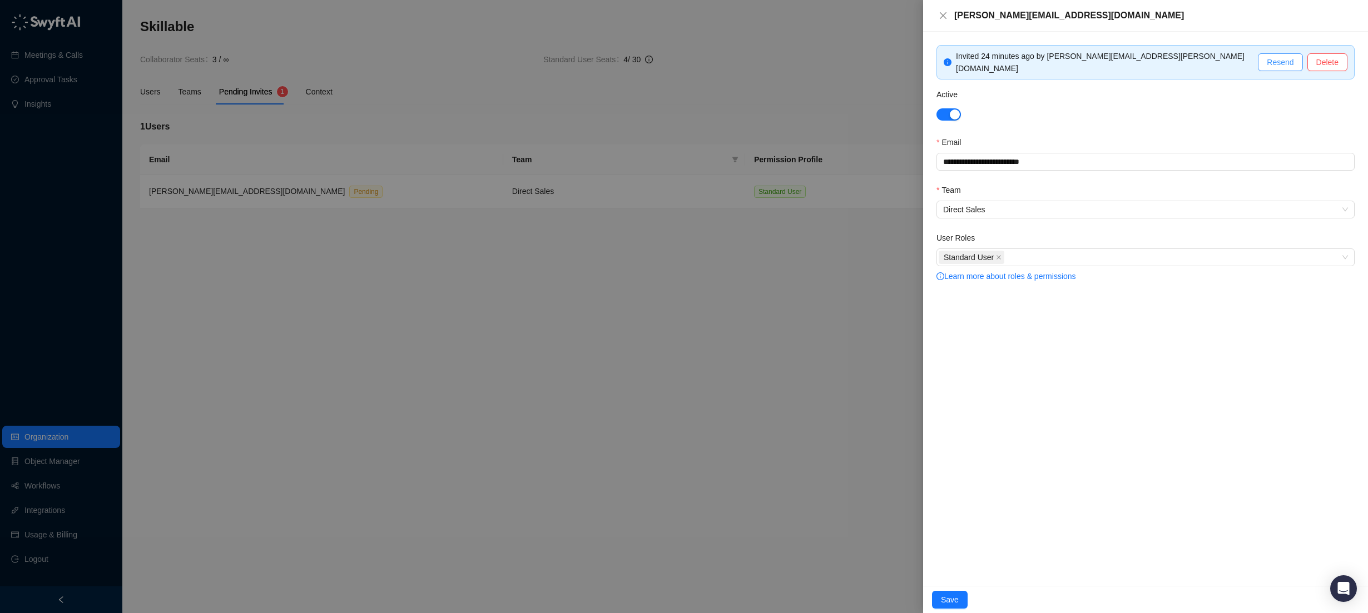
click at [1280, 56] on span "Resend" at bounding box center [1280, 62] width 27 height 12
click at [725, 316] on div at bounding box center [684, 306] width 1368 height 613
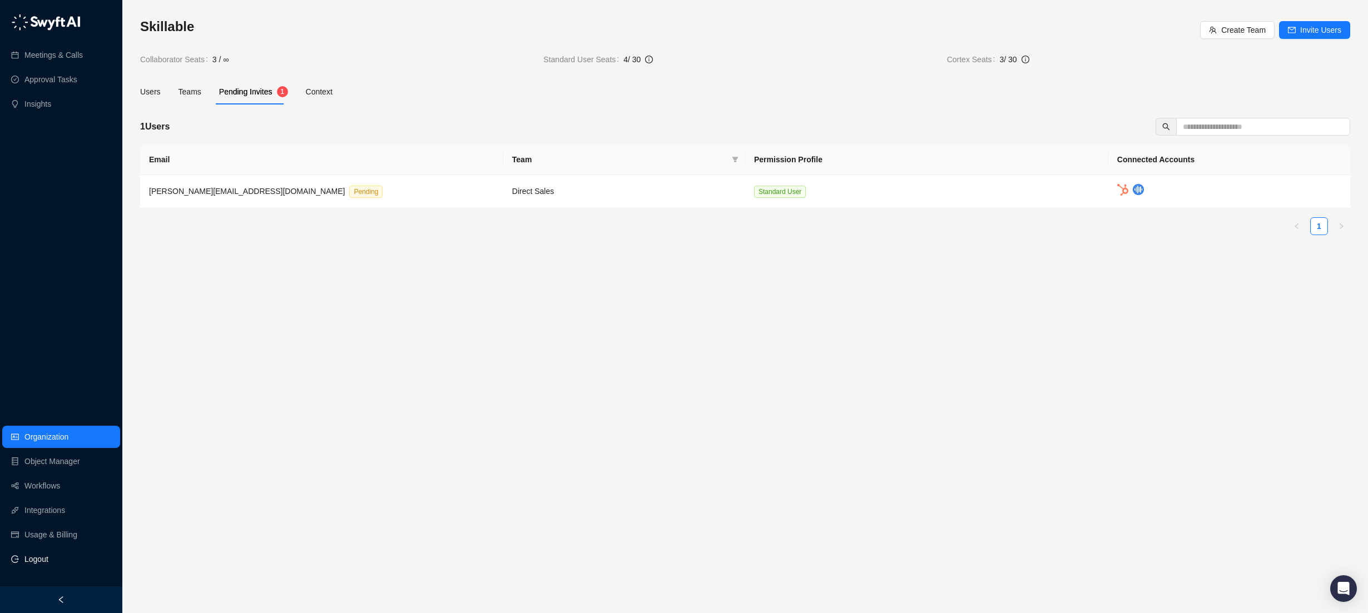
click at [47, 562] on span "Logout" at bounding box center [36, 559] width 24 height 22
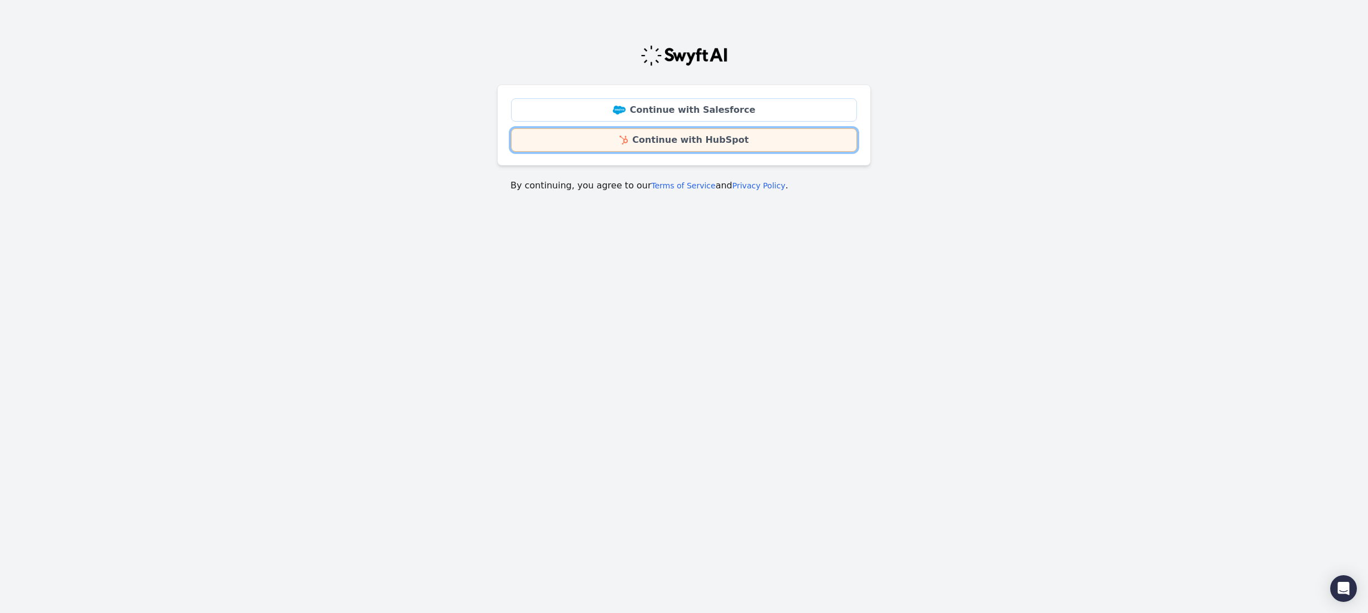
click at [665, 137] on link "Continue with HubSpot" at bounding box center [684, 139] width 346 height 23
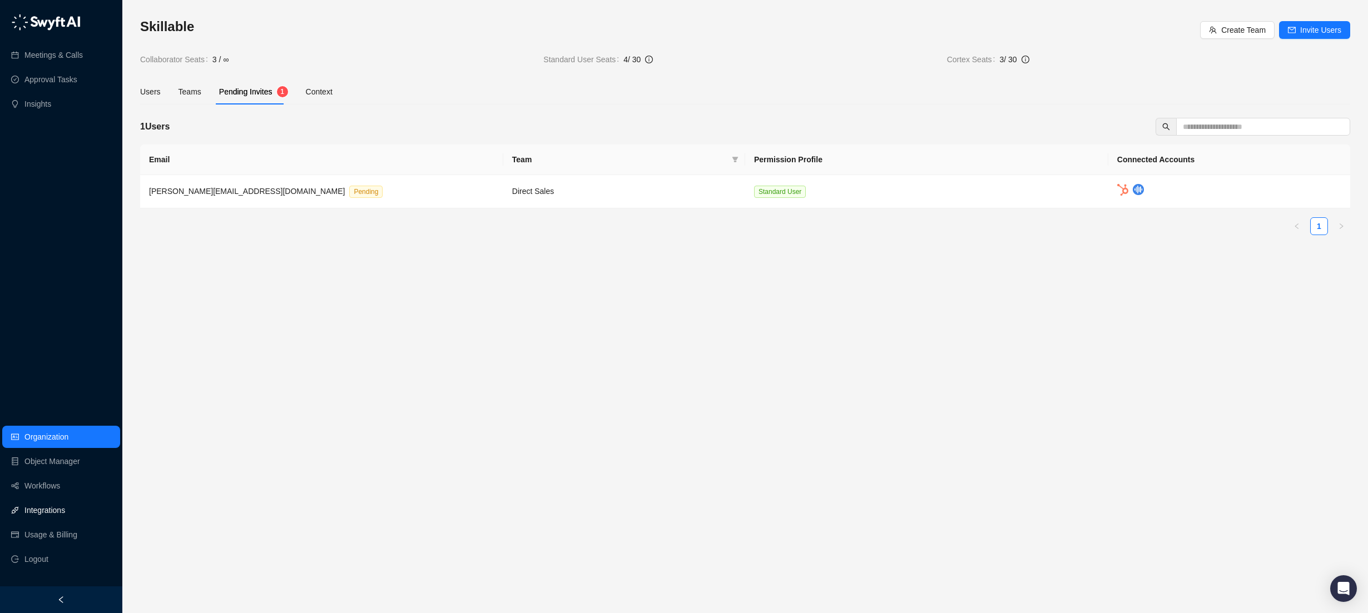
click at [54, 514] on link "Integrations" at bounding box center [44, 510] width 41 height 22
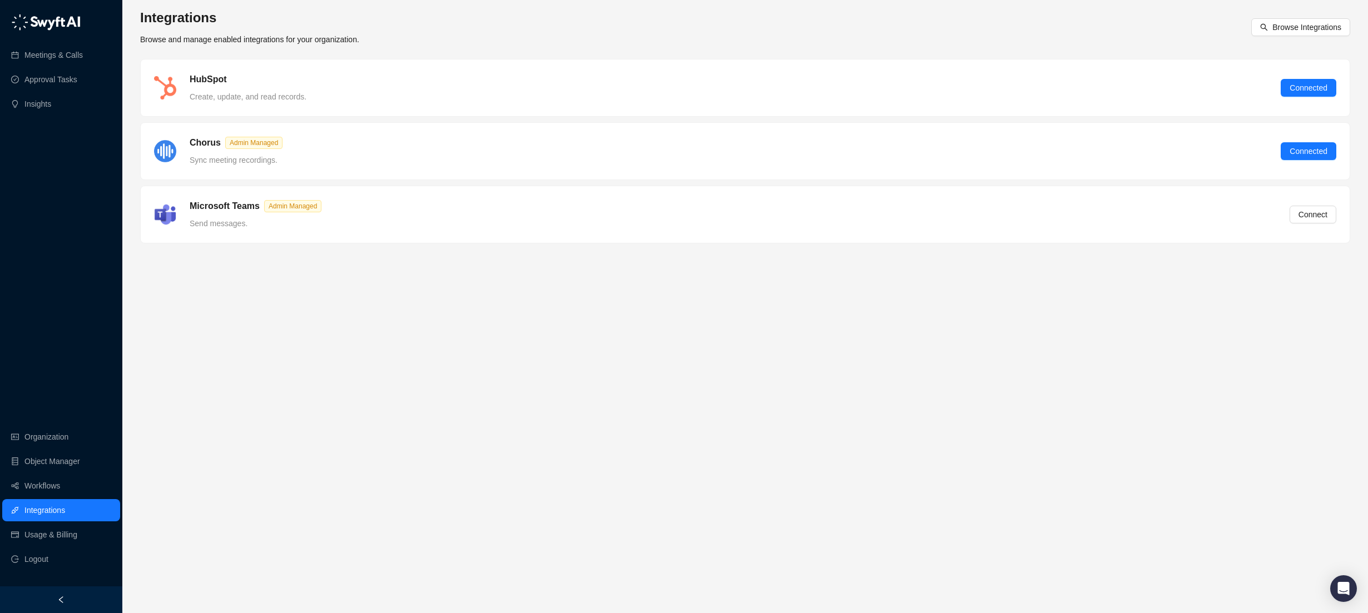
click at [244, 161] on span "Sync meeting recordings." at bounding box center [234, 160] width 88 height 9
click at [248, 144] on span "Admin Managed" at bounding box center [253, 143] width 57 height 12
click at [249, 143] on span "Admin Managed" at bounding box center [253, 143] width 57 height 12
click at [250, 142] on span "Admin Managed" at bounding box center [253, 143] width 57 height 12
drag, startPoint x: 288, startPoint y: 156, endPoint x: 190, endPoint y: 142, distance: 99.4
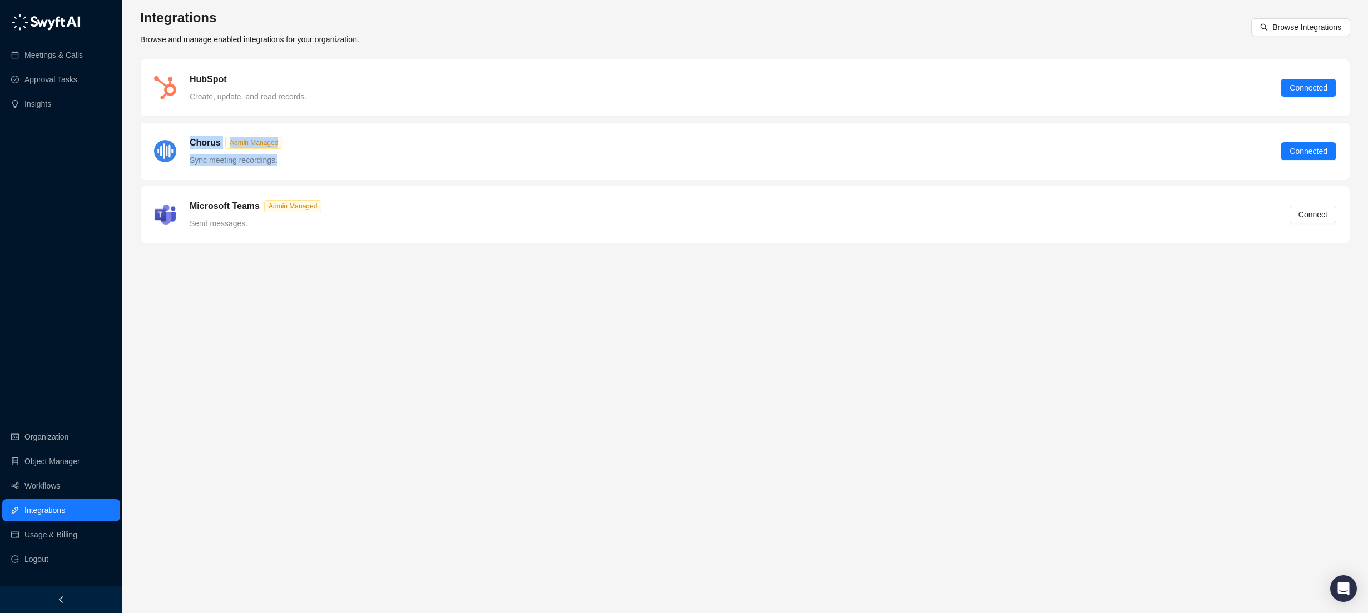
click at [190, 142] on div "Chorus Admin Managed Sync meeting recordings." at bounding box center [238, 151] width 111 height 30
click at [412, 166] on div "Chorus Admin Managed Sync meeting recordings. Connected" at bounding box center [745, 151] width 1182 height 30
click at [297, 160] on div "Chorus Admin Managed Sync meeting recordings. Connected" at bounding box center [745, 151] width 1182 height 30
click at [182, 148] on div at bounding box center [165, 151] width 36 height 22
drag, startPoint x: 181, startPoint y: 142, endPoint x: 301, endPoint y: 166, distance: 123.1
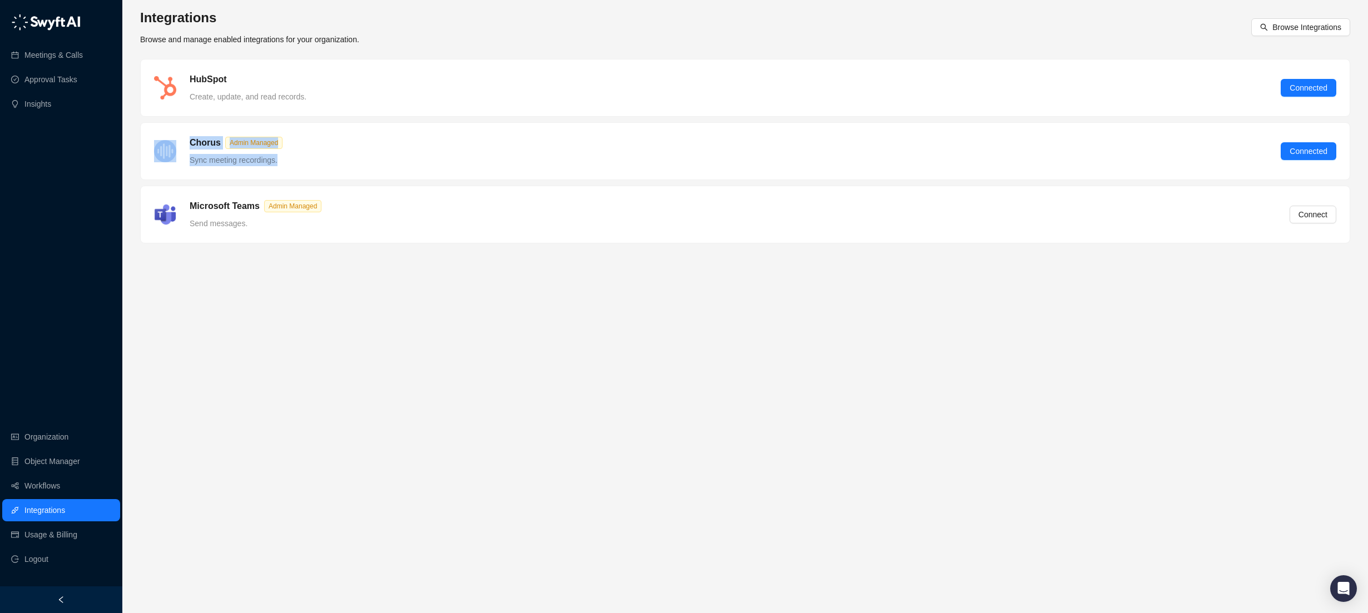
click at [301, 166] on div "Chorus Admin Managed Sync meeting recordings. Connected" at bounding box center [745, 151] width 1209 height 57
click at [302, 166] on div "Chorus Admin Managed Sync meeting recordings. Connected" at bounding box center [745, 151] width 1209 height 57
drag, startPoint x: 296, startPoint y: 159, endPoint x: 183, endPoint y: 142, distance: 114.1
click at [183, 142] on div "Chorus Admin Managed Sync meeting recordings. Connected" at bounding box center [745, 151] width 1182 height 30
click at [183, 142] on div "Chorus Admin Managed Sync meeting recordings." at bounding box center [238, 151] width 111 height 30
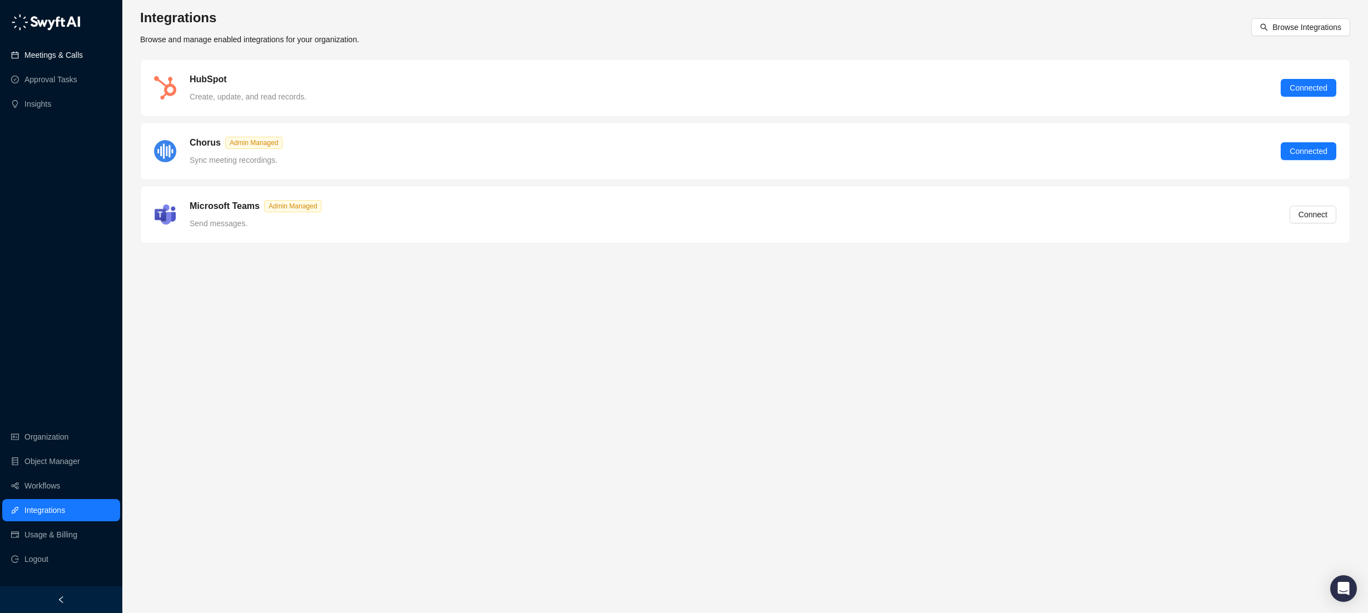
click at [67, 60] on link "Meetings & Calls" at bounding box center [53, 55] width 58 height 22
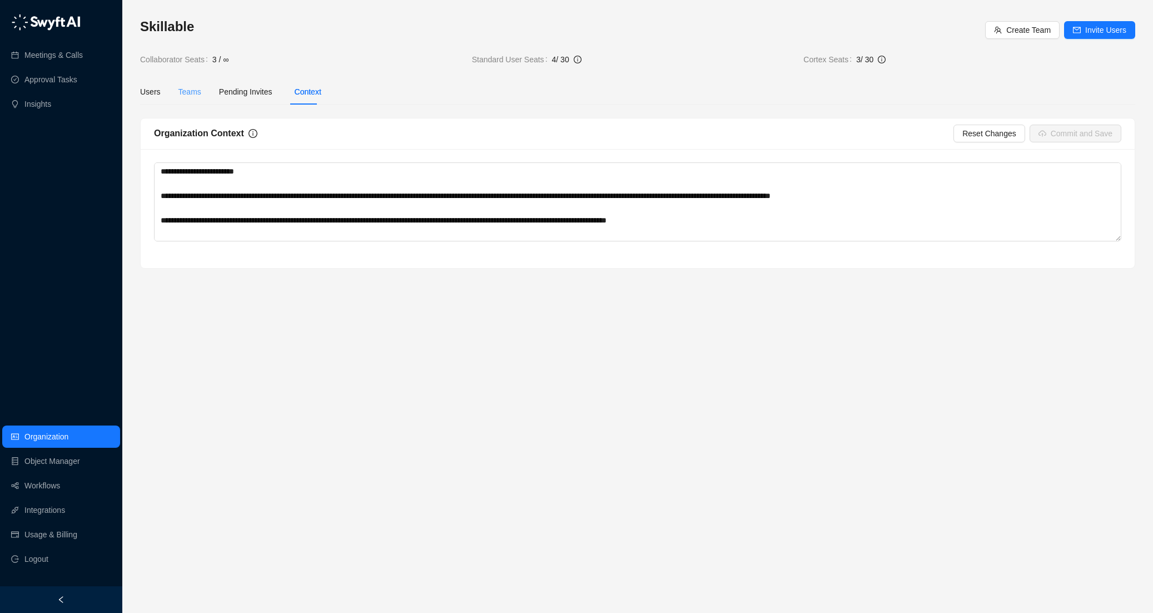
click at [187, 98] on div "Teams" at bounding box center [190, 92] width 23 height 26
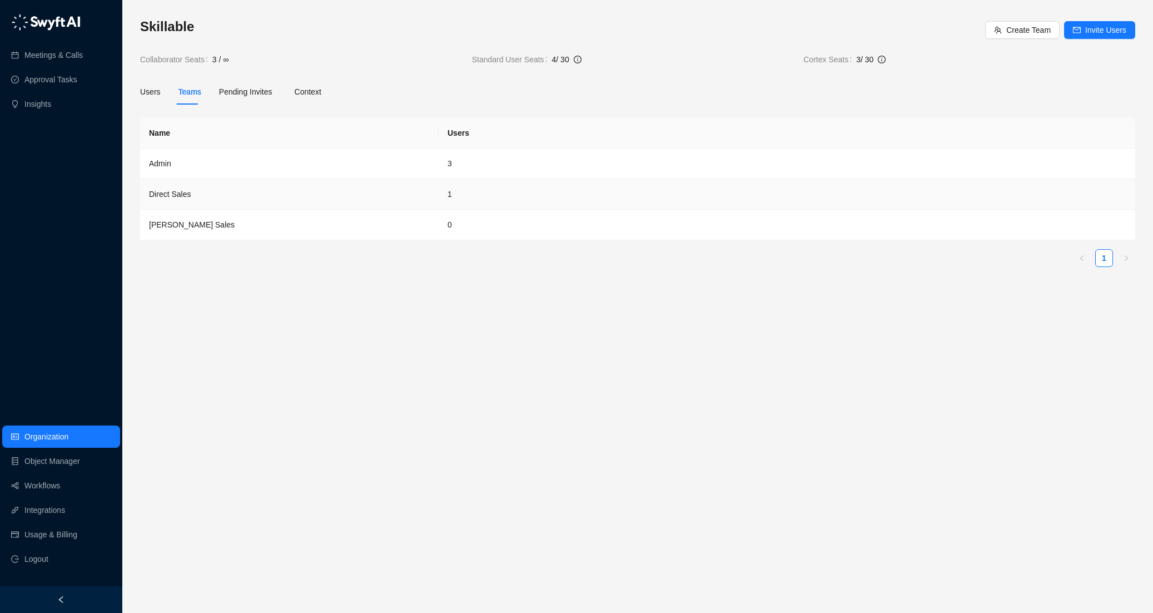
click at [177, 195] on td "Direct Sales" at bounding box center [289, 194] width 299 height 31
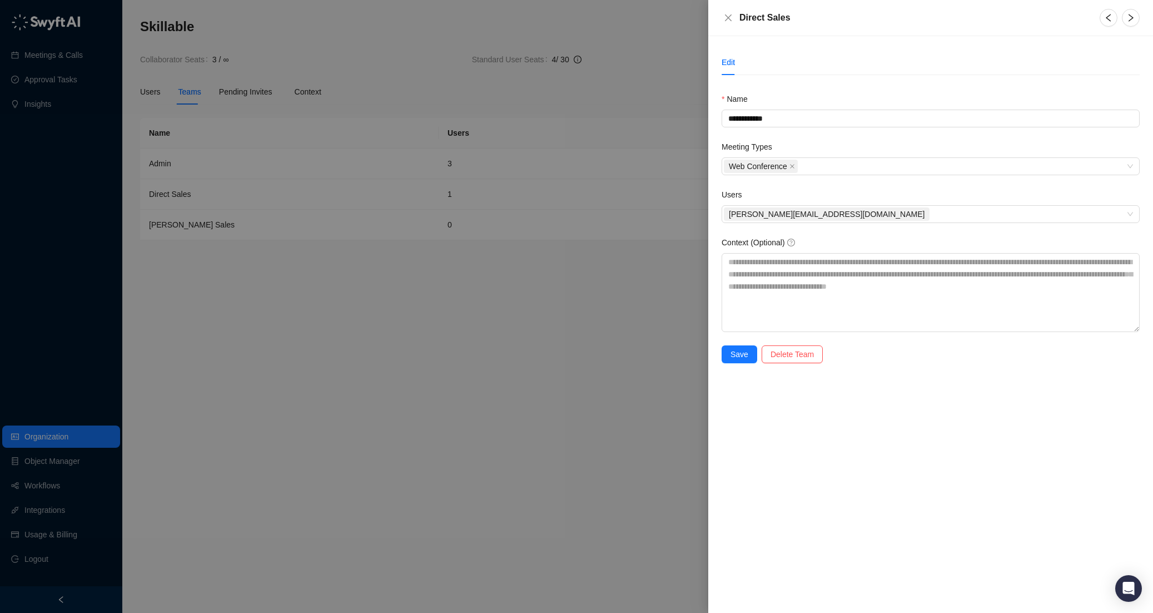
click at [496, 319] on div at bounding box center [576, 306] width 1153 height 613
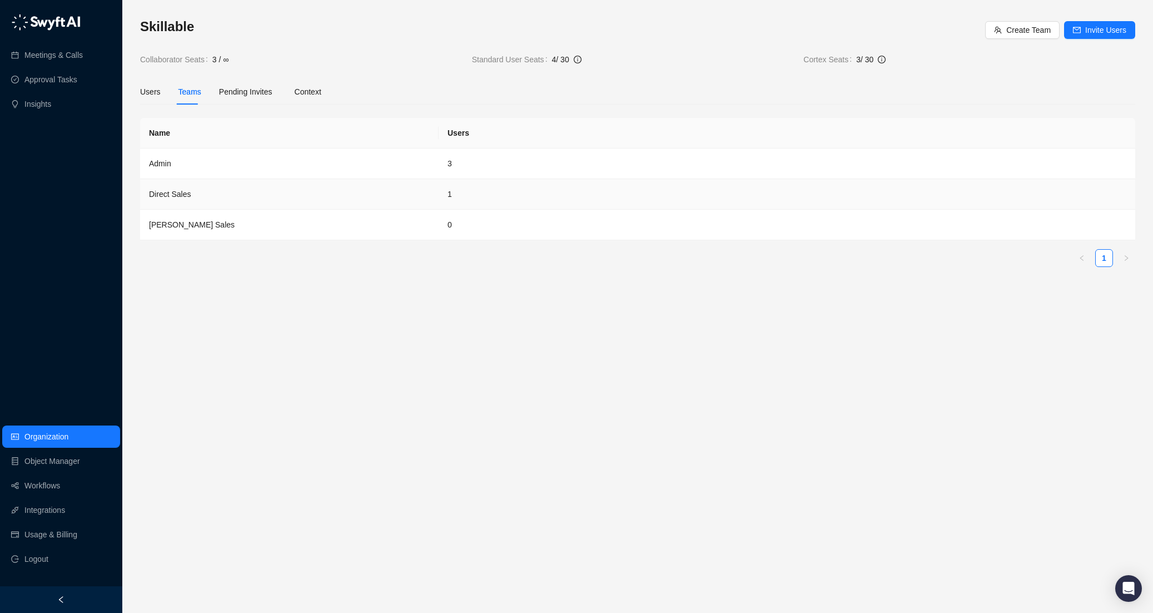
click at [167, 196] on td "Direct Sales" at bounding box center [289, 194] width 299 height 31
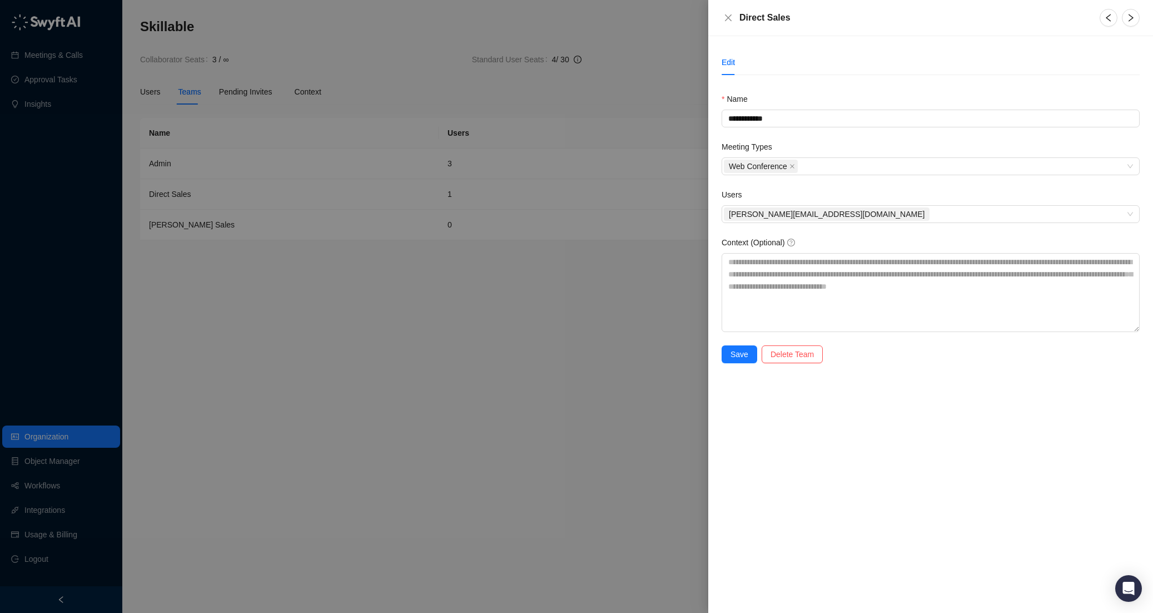
click at [526, 527] on div at bounding box center [576, 306] width 1153 height 613
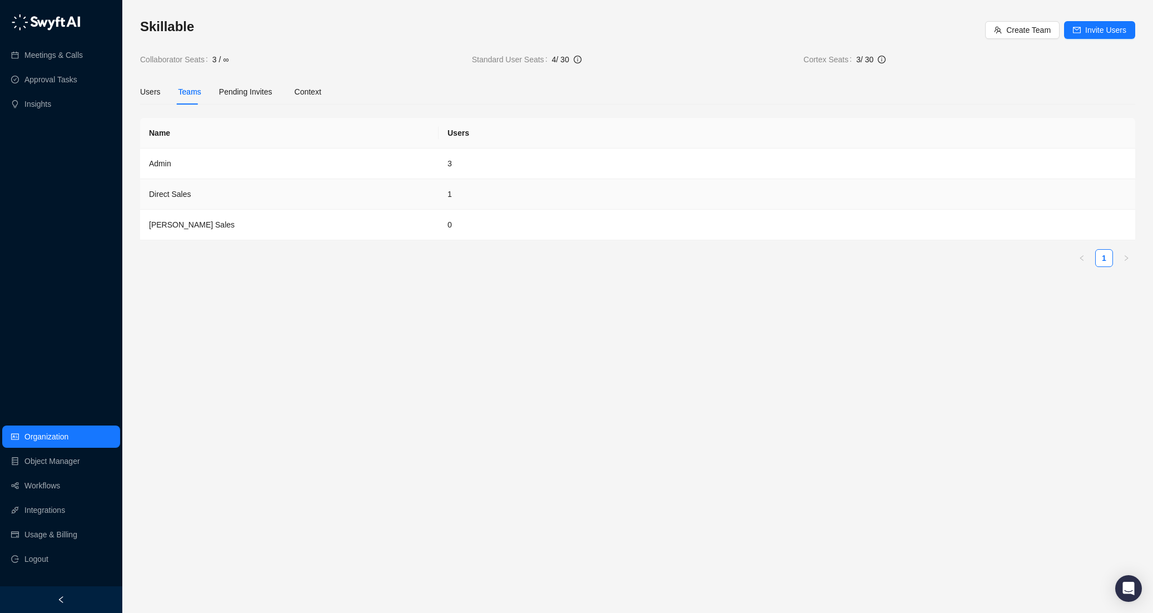
click at [188, 199] on td "Direct Sales" at bounding box center [289, 194] width 299 height 31
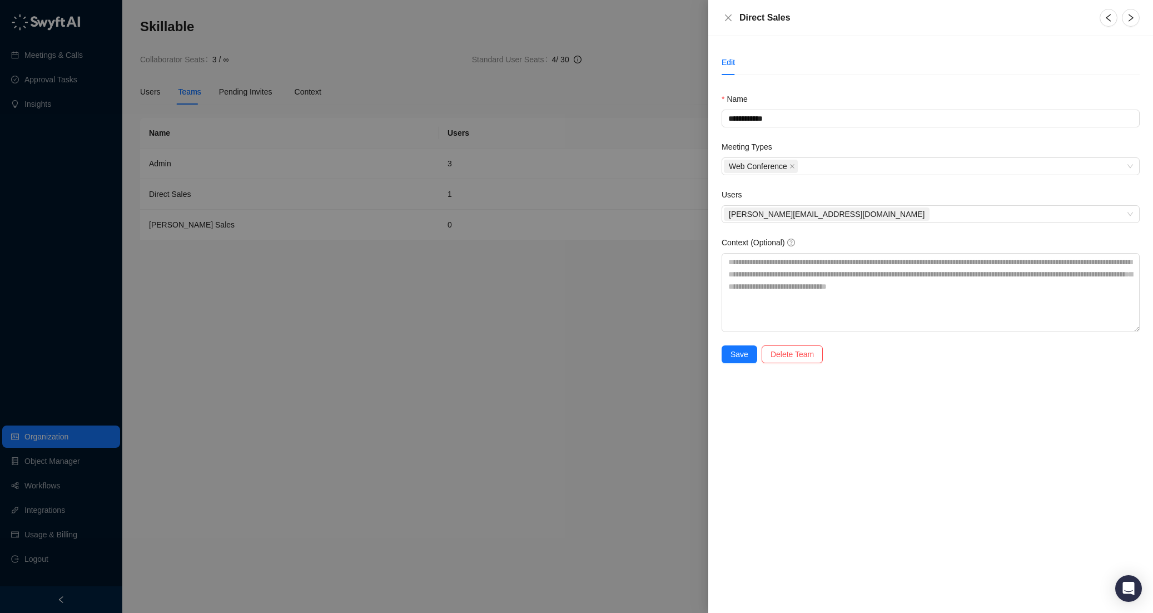
drag, startPoint x: 368, startPoint y: 378, endPoint x: 597, endPoint y: 297, distance: 243.1
click at [371, 376] on div at bounding box center [576, 306] width 1153 height 613
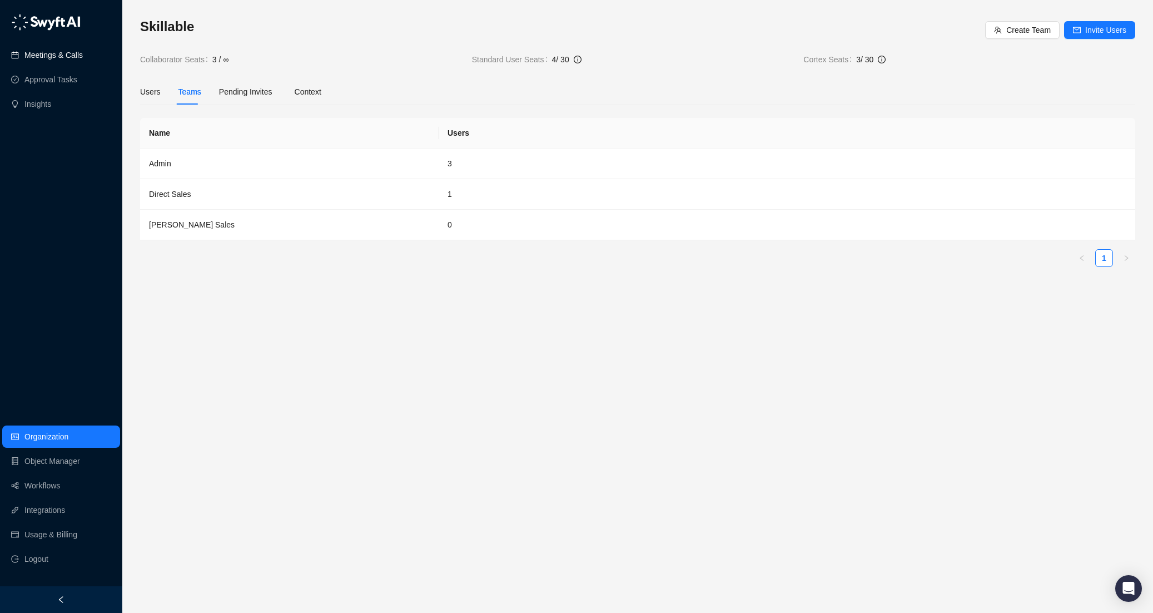
click at [67, 58] on link "Meetings & Calls" at bounding box center [53, 55] width 58 height 22
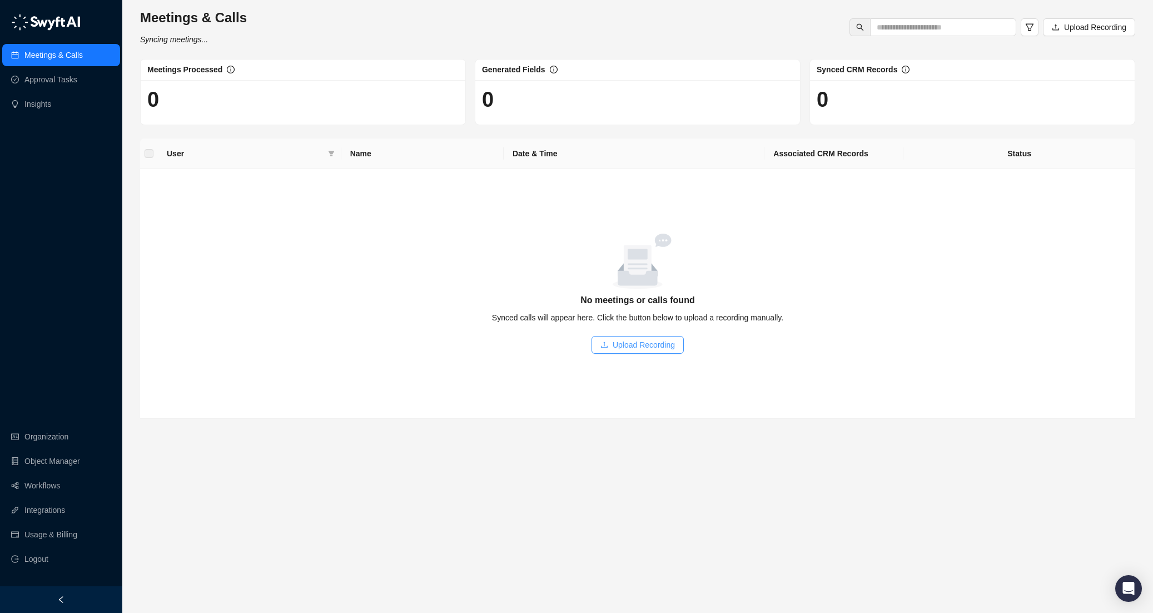
click at [615, 344] on span "Upload Recording" at bounding box center [644, 345] width 62 height 12
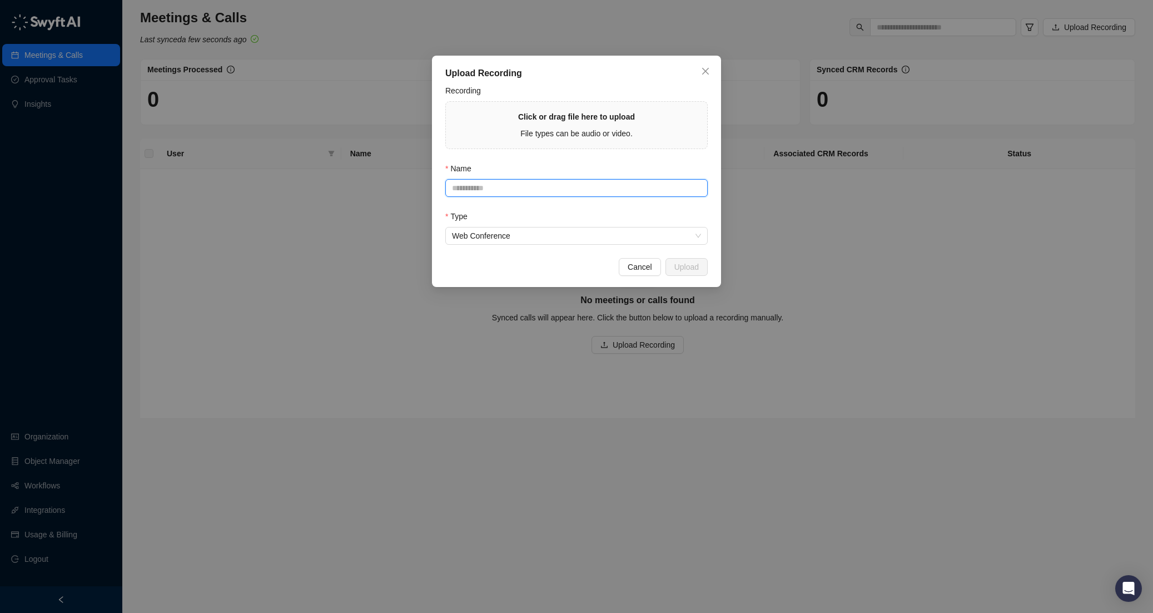
click at [513, 190] on input "Name" at bounding box center [576, 188] width 262 height 18
click at [610, 117] on strong "Click or drag file here to upload" at bounding box center [576, 116] width 117 height 9
type input "**********"
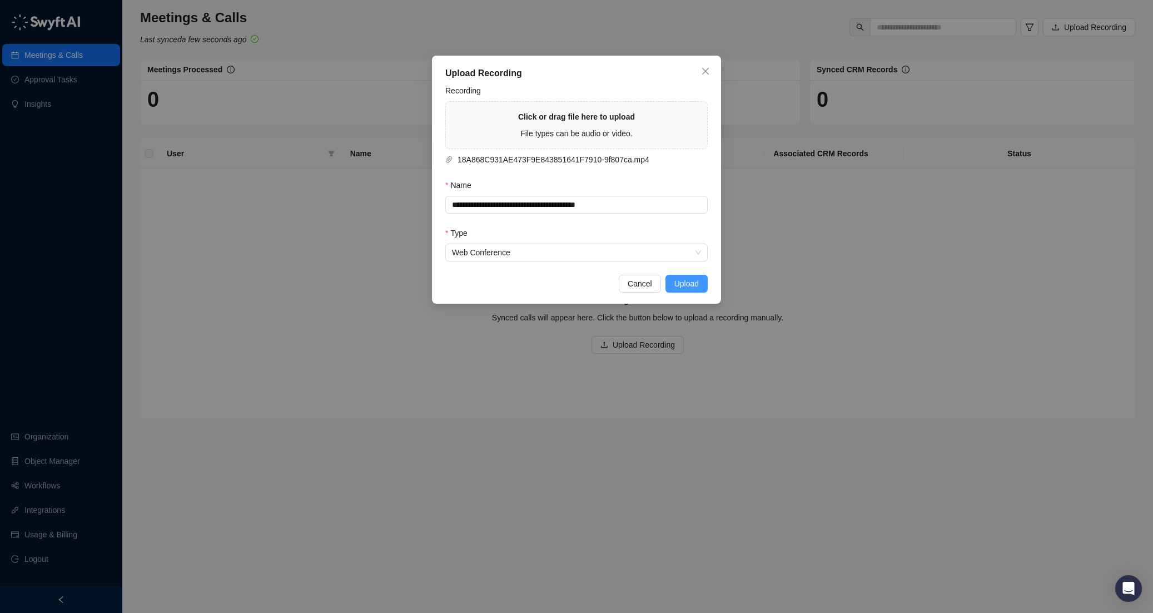
click at [692, 283] on span "Upload" at bounding box center [687, 284] width 24 height 12
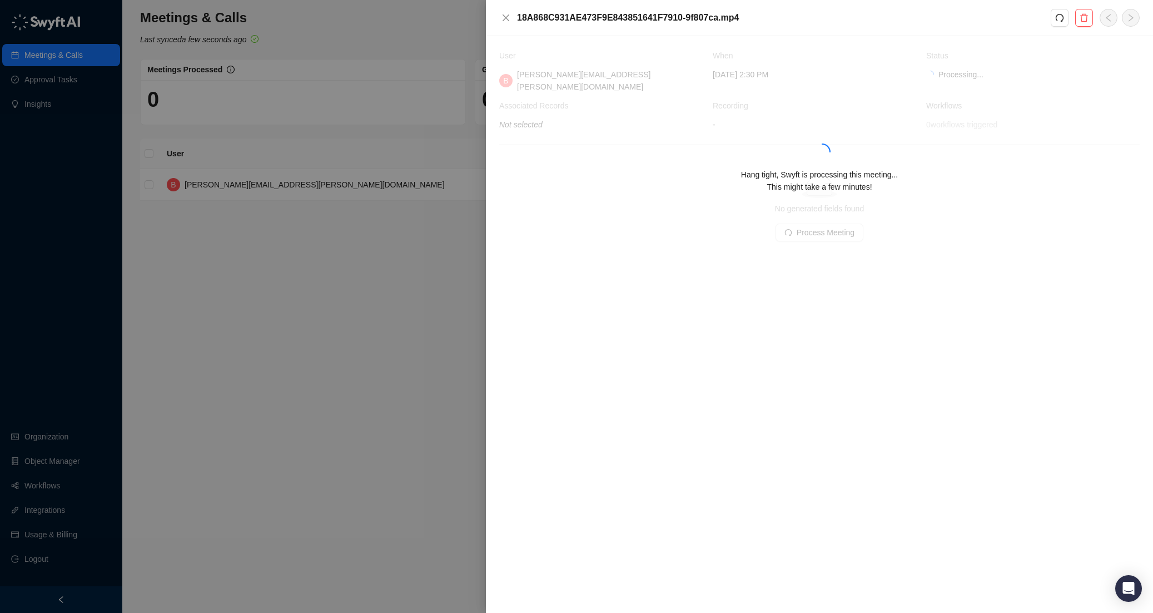
drag, startPoint x: 346, startPoint y: 247, endPoint x: 603, endPoint y: 143, distance: 277.4
click at [352, 251] on div at bounding box center [576, 306] width 1153 height 613
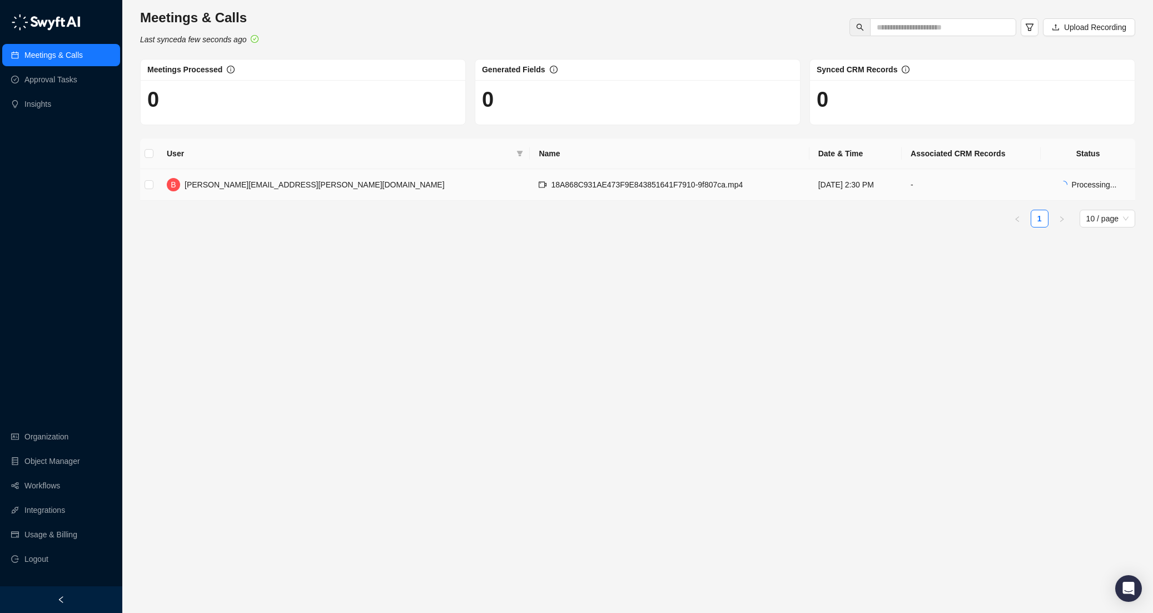
click at [235, 186] on span "[PERSON_NAME][EMAIL_ADDRESS][PERSON_NAME][DOMAIN_NAME]" at bounding box center [315, 184] width 260 height 9
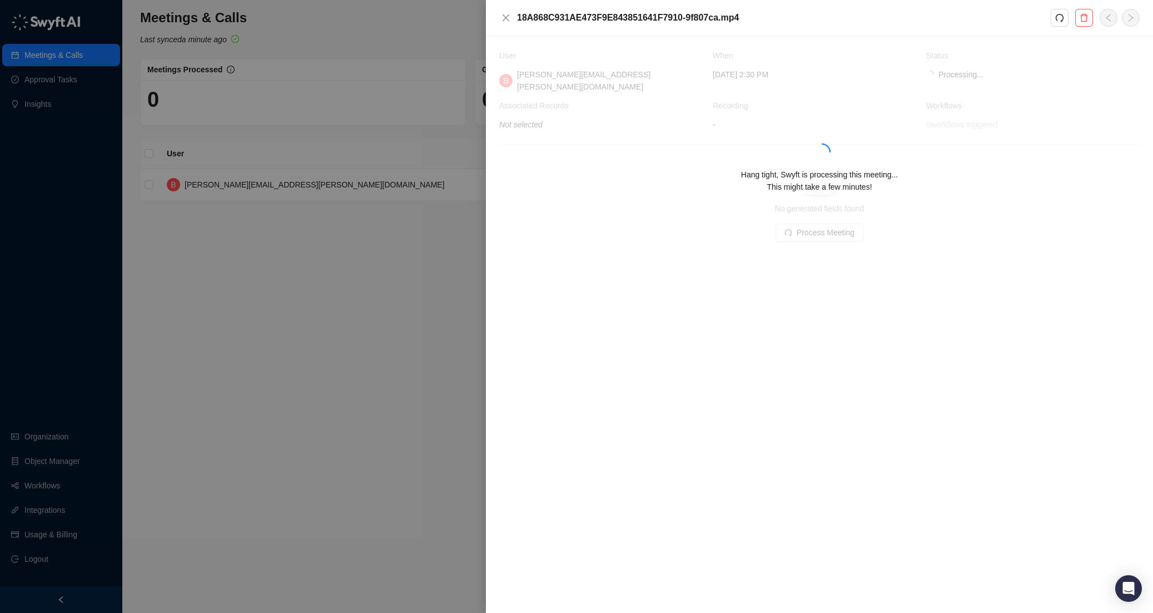
click at [324, 244] on div at bounding box center [576, 306] width 1153 height 613
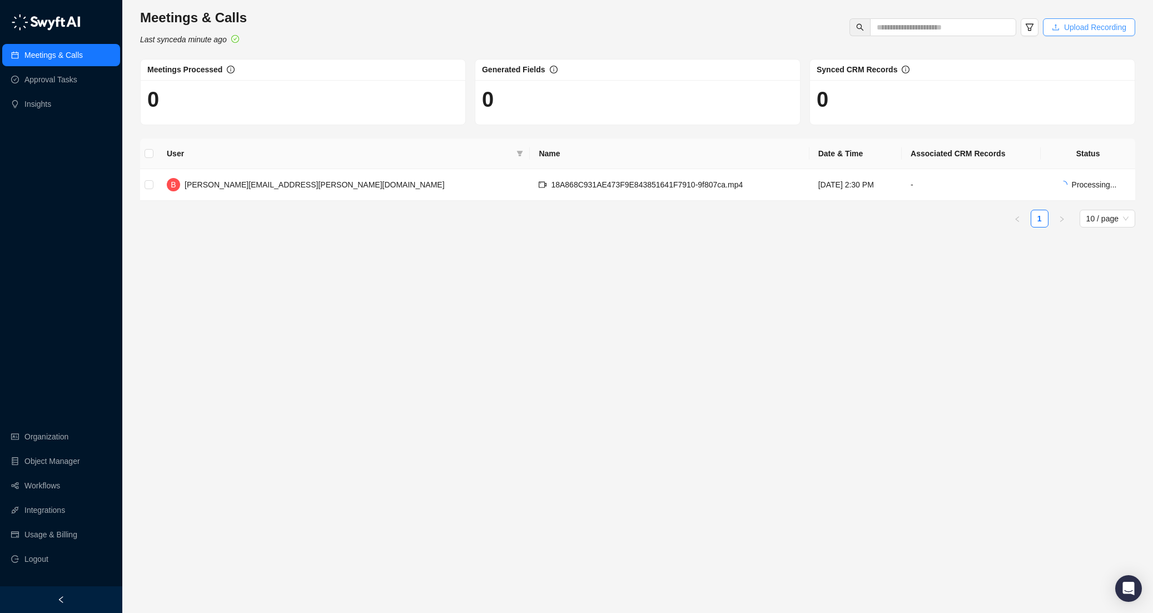
click at [1086, 32] on span "Upload Recording" at bounding box center [1095, 27] width 62 height 12
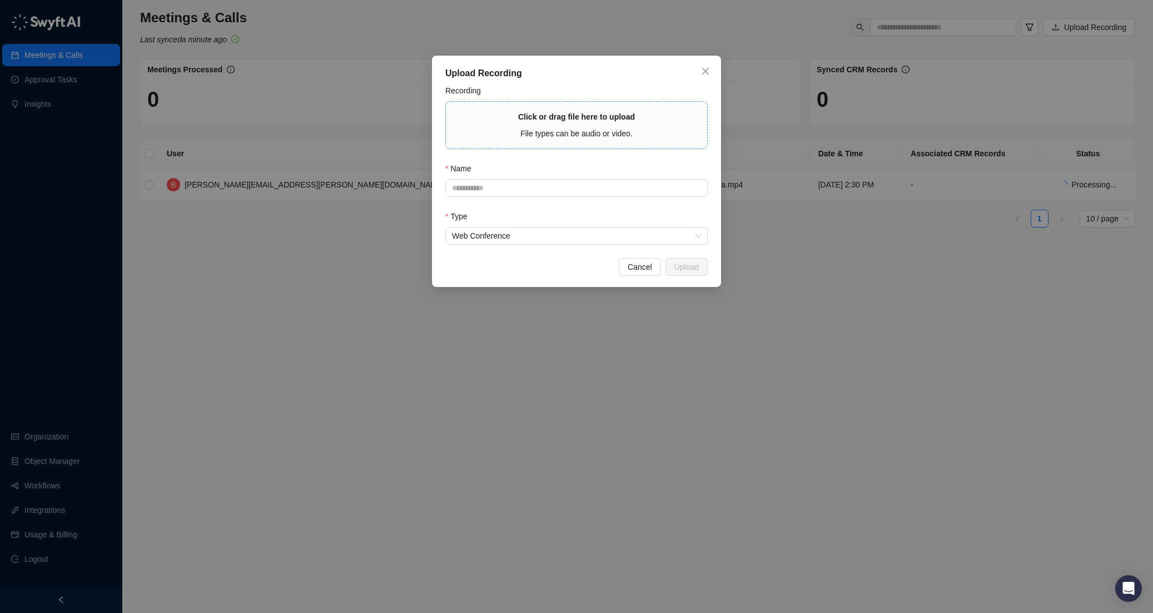
click at [562, 110] on span "Click or drag file here to upload File types can be audio or video." at bounding box center [576, 125] width 261 height 47
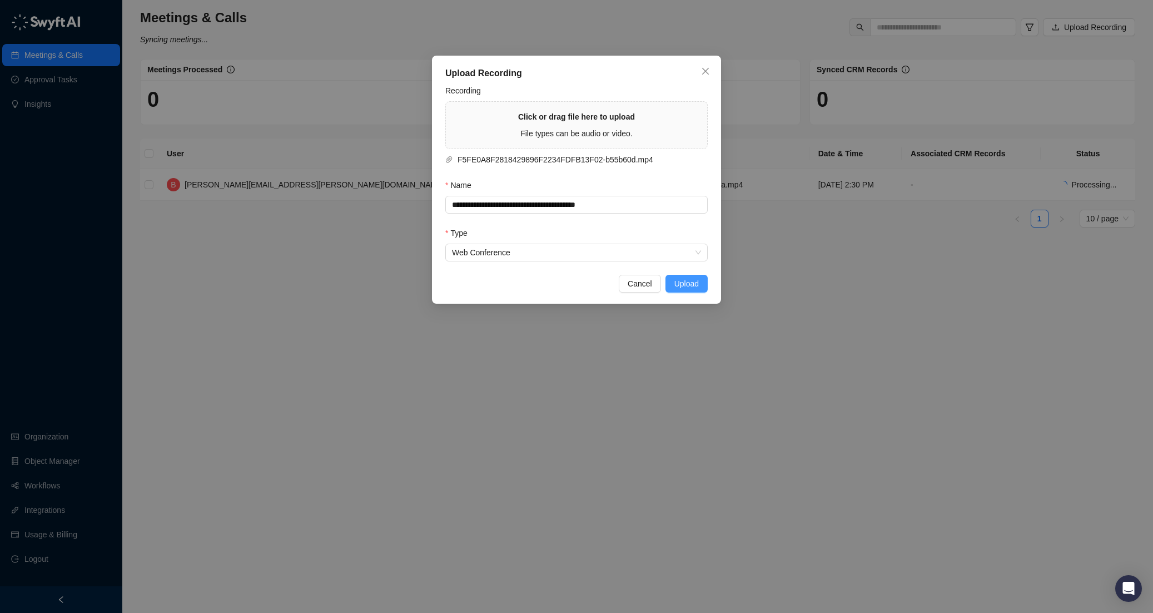
click at [683, 279] on span "Upload" at bounding box center [687, 284] width 24 height 12
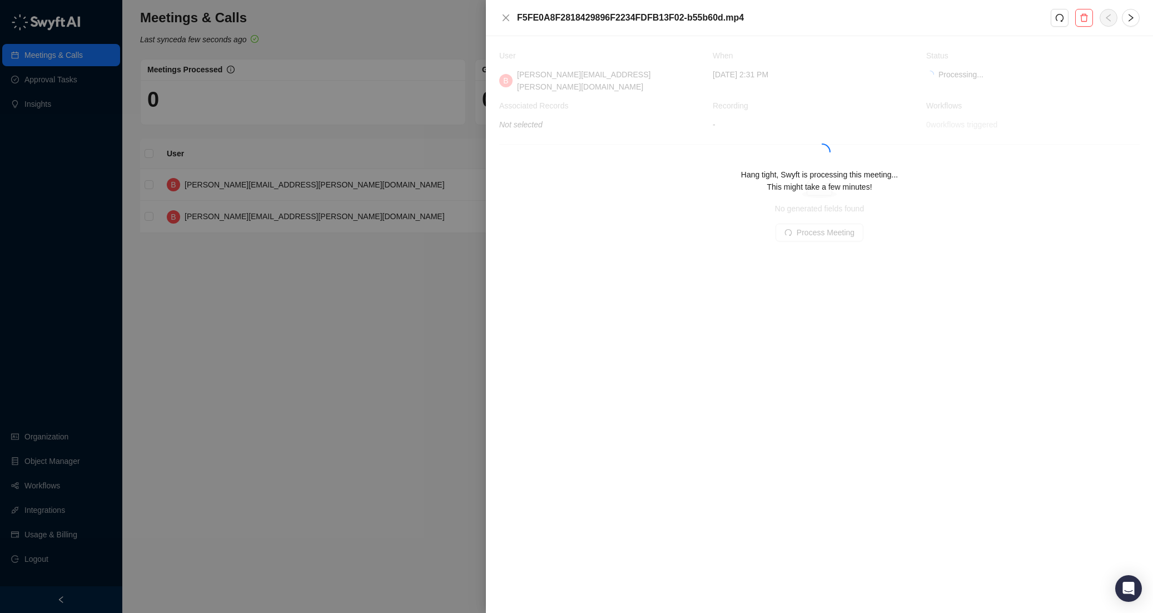
click at [438, 347] on div at bounding box center [576, 306] width 1153 height 613
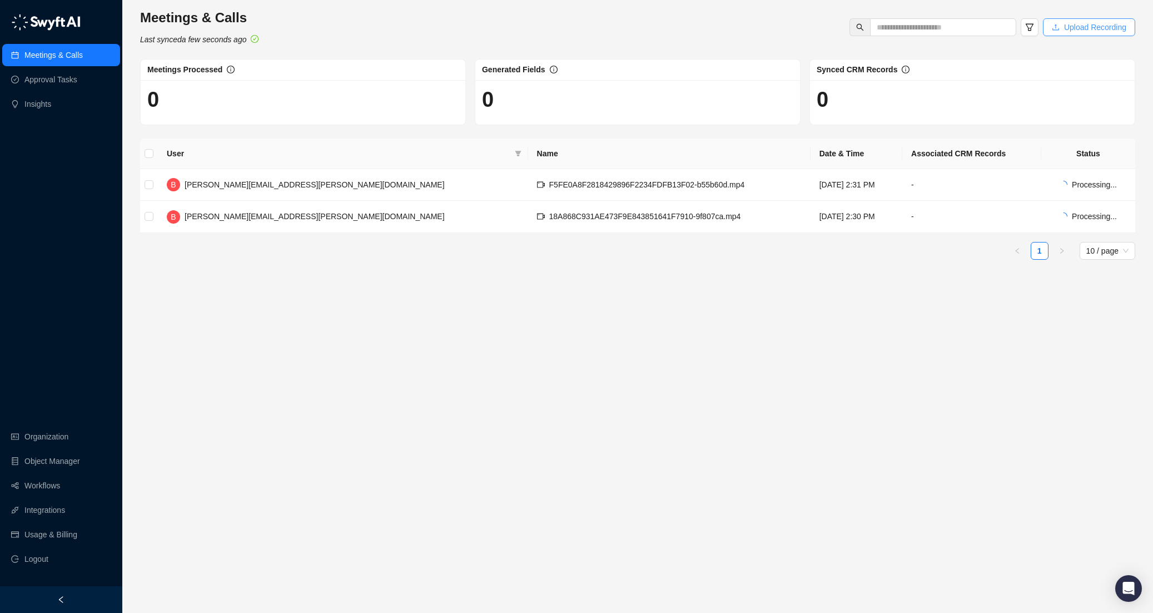
click at [1070, 29] on span "Upload Recording" at bounding box center [1095, 27] width 62 height 12
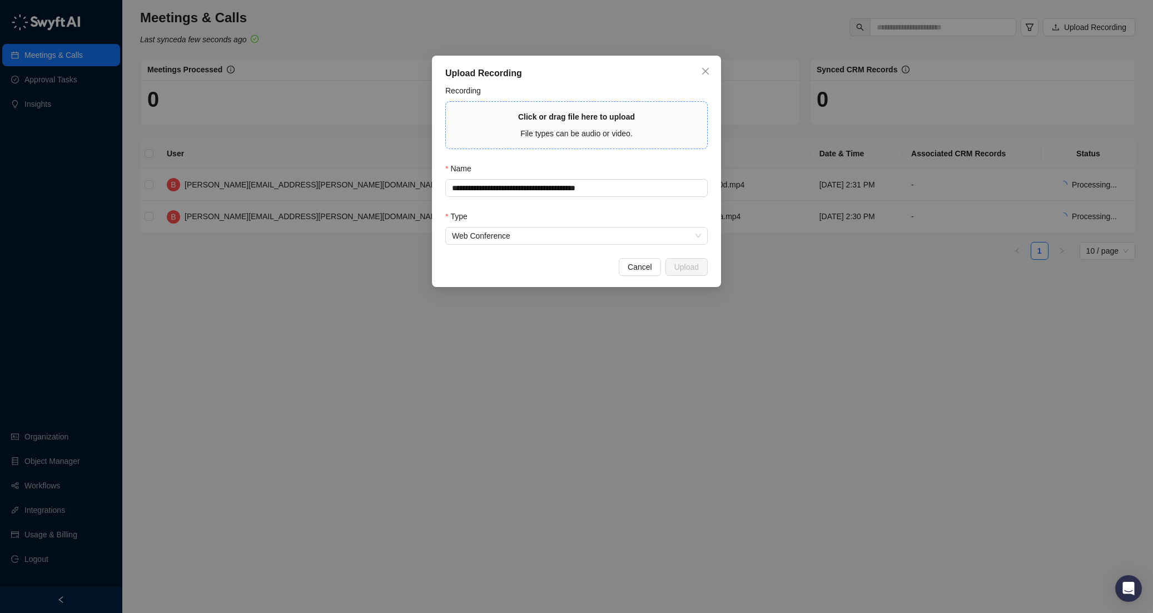
click at [558, 123] on div "Click or drag file here to upload File types can be audio or video." at bounding box center [576, 125] width 117 height 29
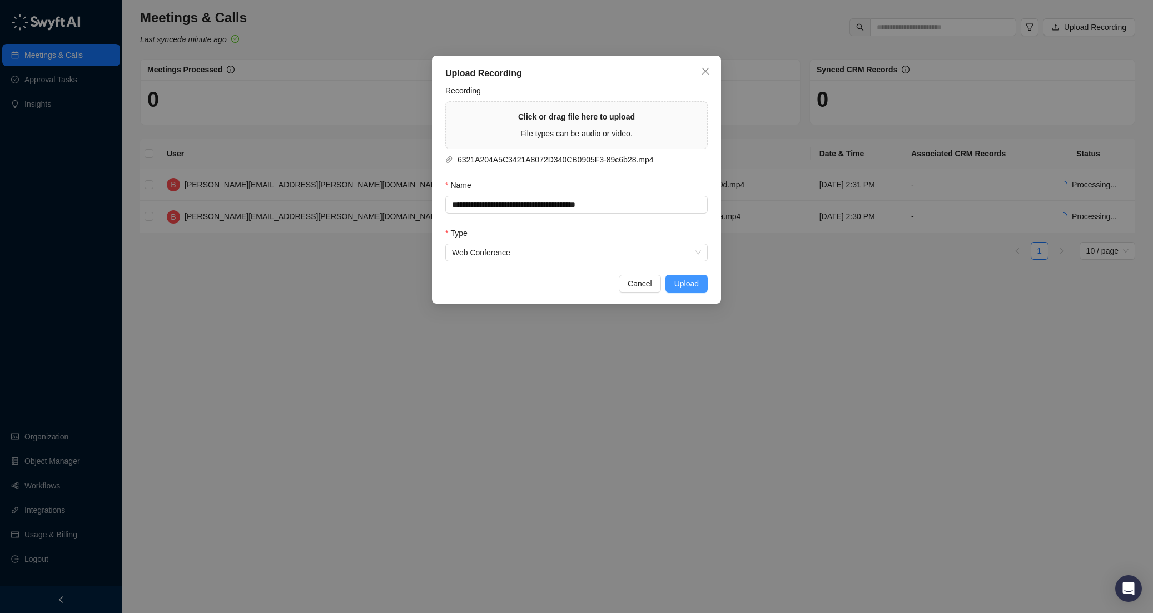
click at [678, 288] on span "Upload" at bounding box center [687, 284] width 24 height 12
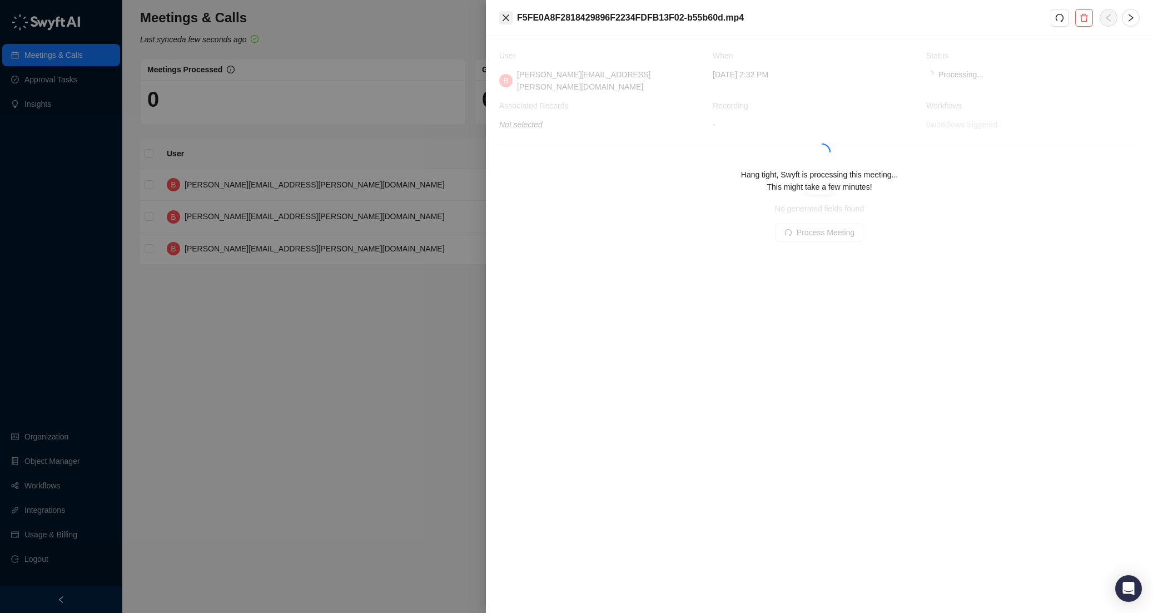
click at [508, 18] on icon "close" at bounding box center [506, 17] width 9 height 9
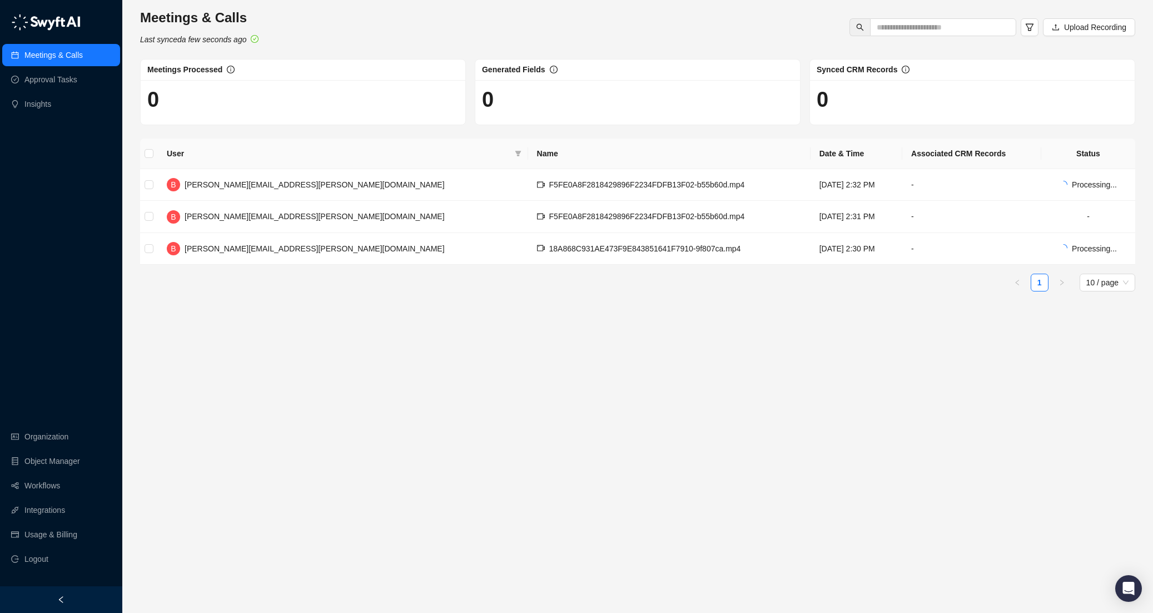
click at [1117, 28] on span "Upload Recording" at bounding box center [1095, 27] width 62 height 12
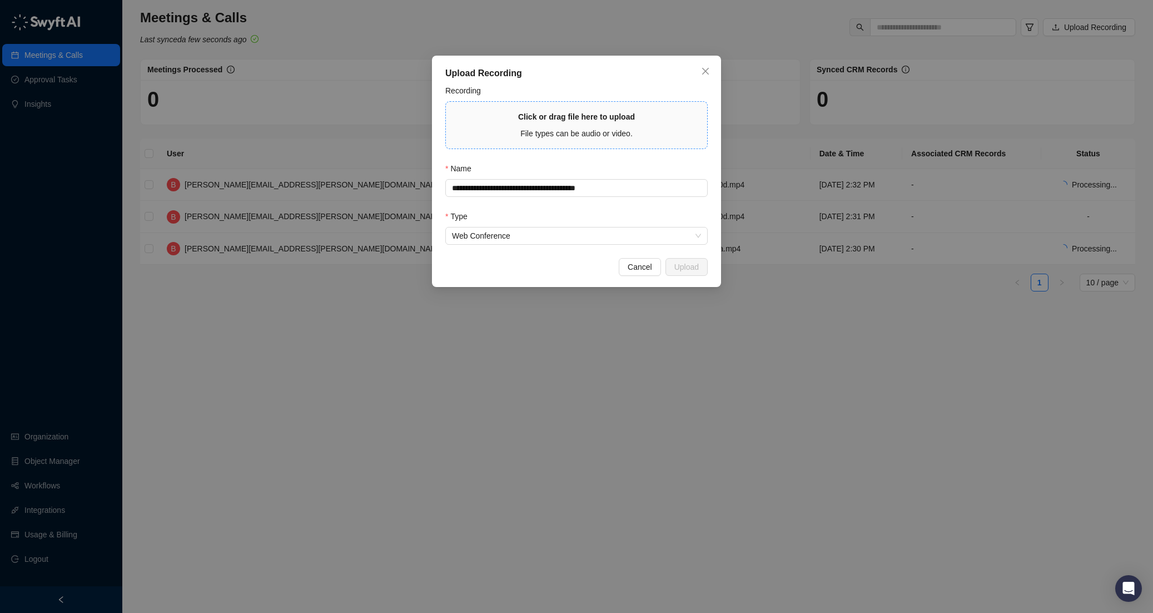
click at [611, 112] on strong "Click or drag file here to upload" at bounding box center [576, 116] width 117 height 9
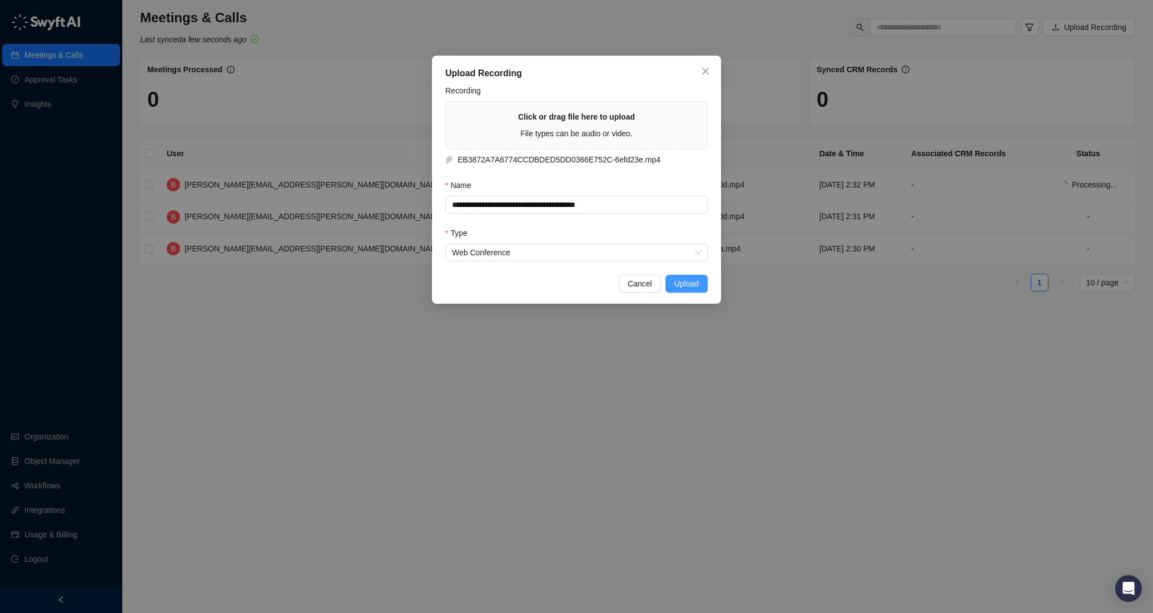
click at [703, 279] on button "Upload" at bounding box center [687, 284] width 42 height 18
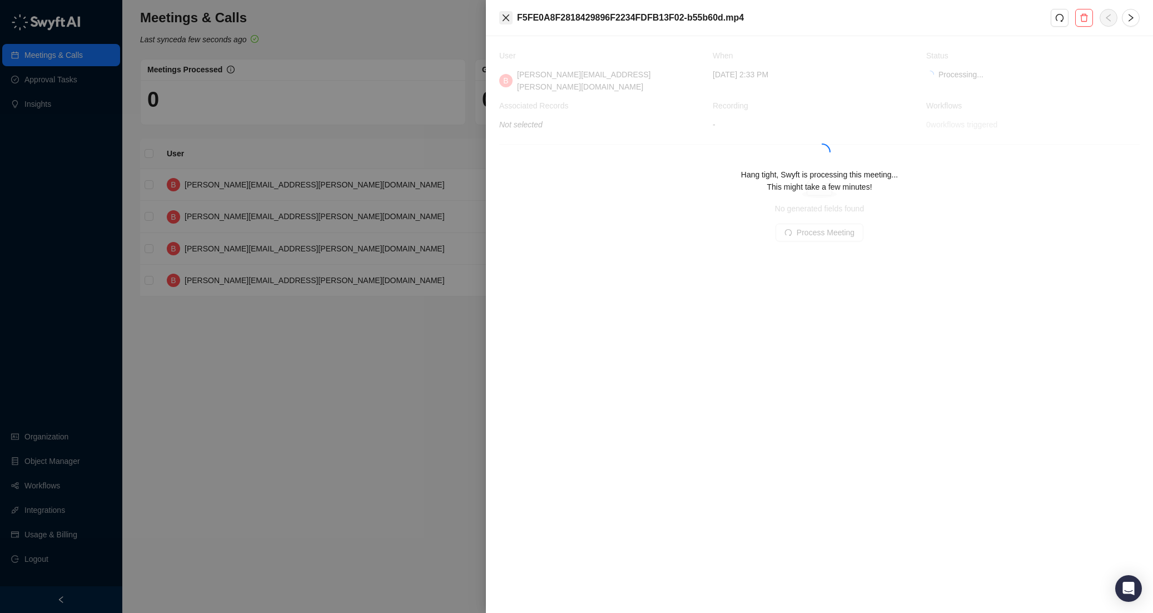
click at [510, 22] on icon "close" at bounding box center [506, 17] width 9 height 9
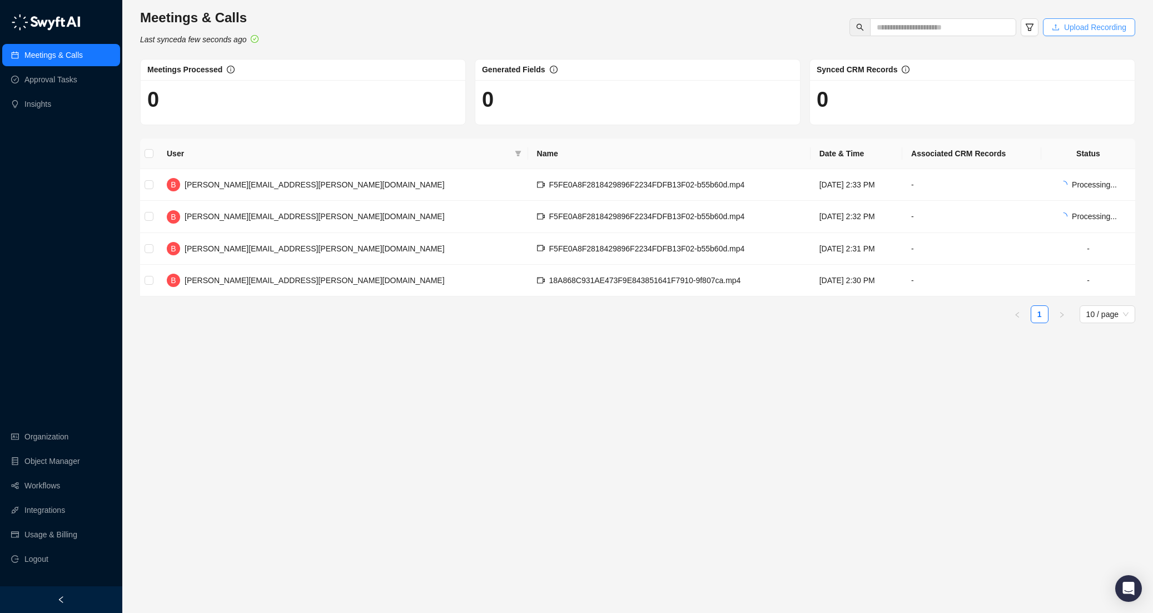
click at [1101, 28] on span "Upload Recording" at bounding box center [1095, 27] width 62 height 12
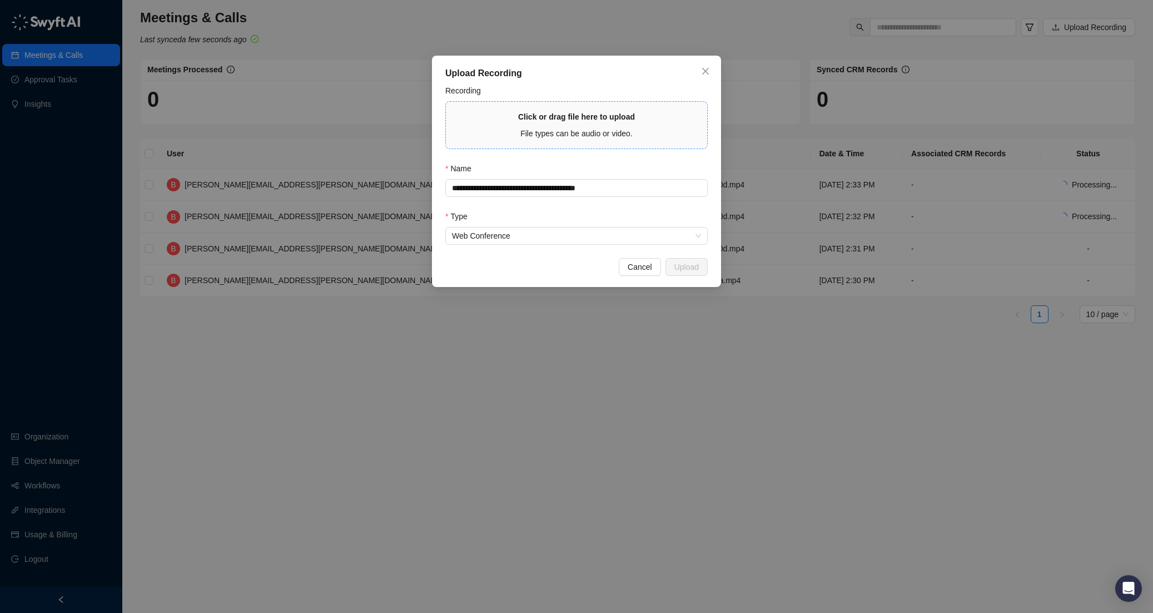
click at [572, 127] on div "File types can be audio or video." at bounding box center [576, 133] width 117 height 12
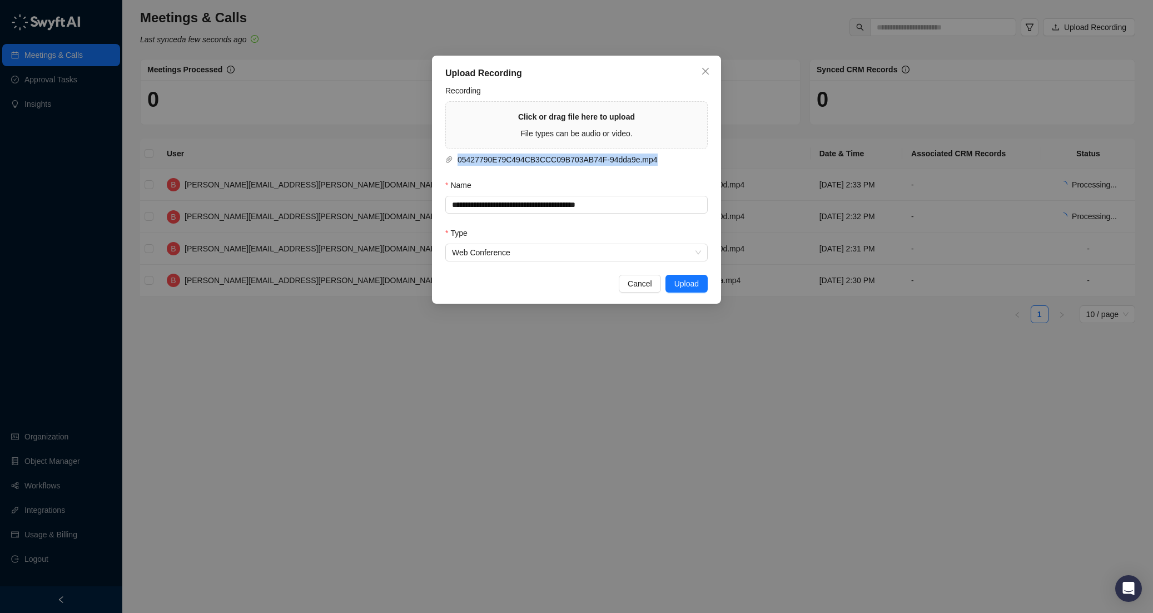
drag, startPoint x: 646, startPoint y: 155, endPoint x: 428, endPoint y: 155, distance: 218.6
click at [428, 155] on div "**********" at bounding box center [576, 306] width 1153 height 613
copy span "05427790E79C494CB3CCC09B703AB74F-94dda9e.mp4"
click at [653, 206] on input "**********" at bounding box center [576, 205] width 262 height 18
paste input "text"
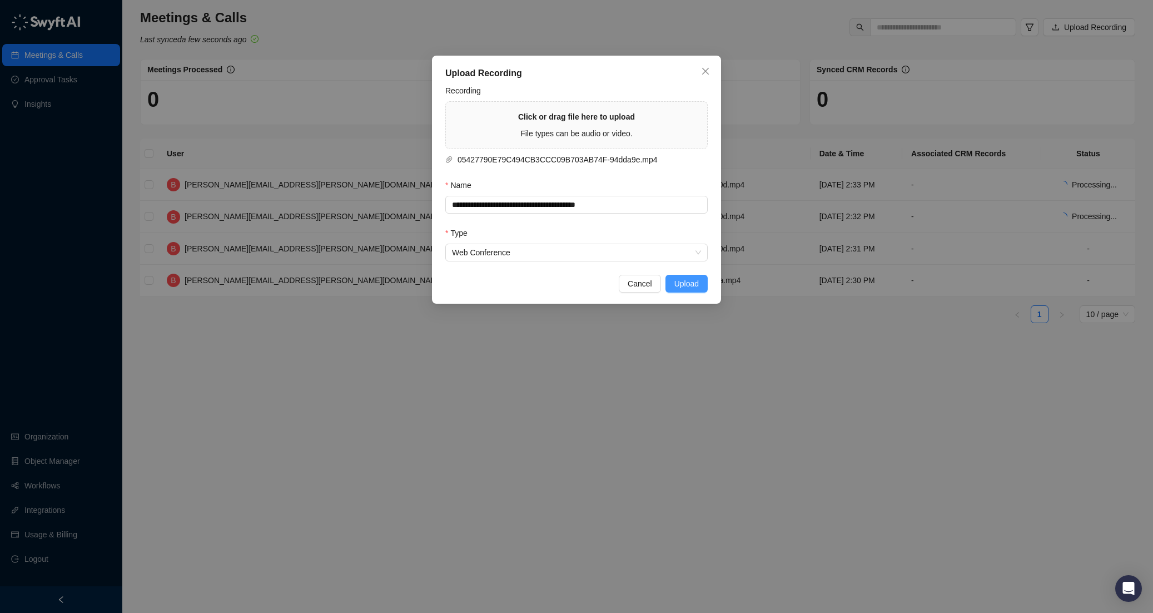
click at [700, 280] on button "Upload" at bounding box center [687, 284] width 42 height 18
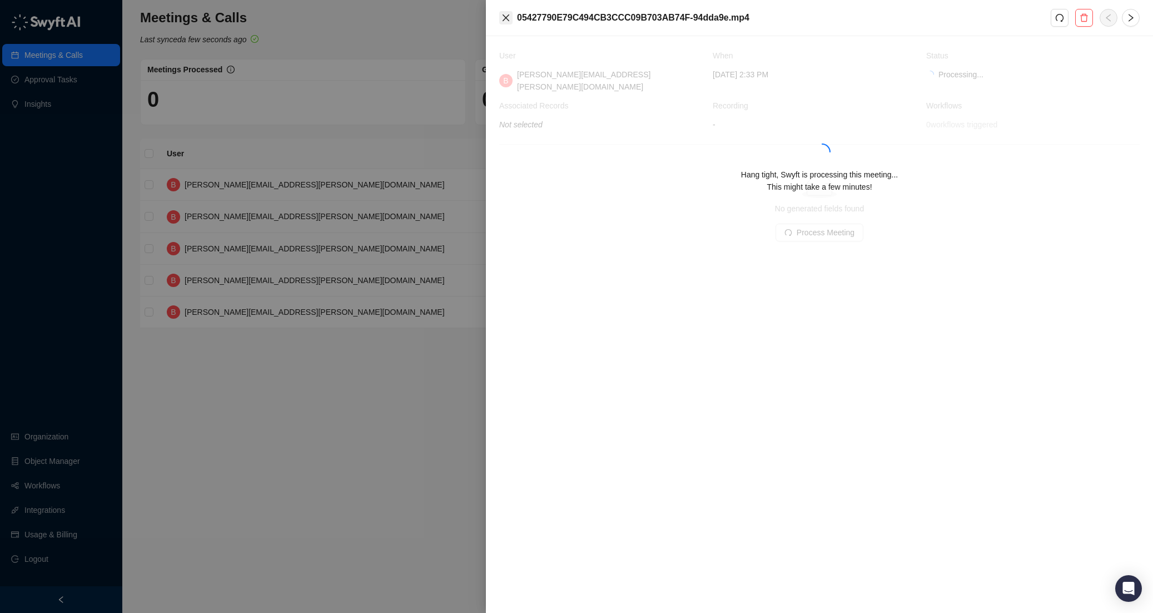
click at [506, 16] on icon "close" at bounding box center [506, 17] width 9 height 9
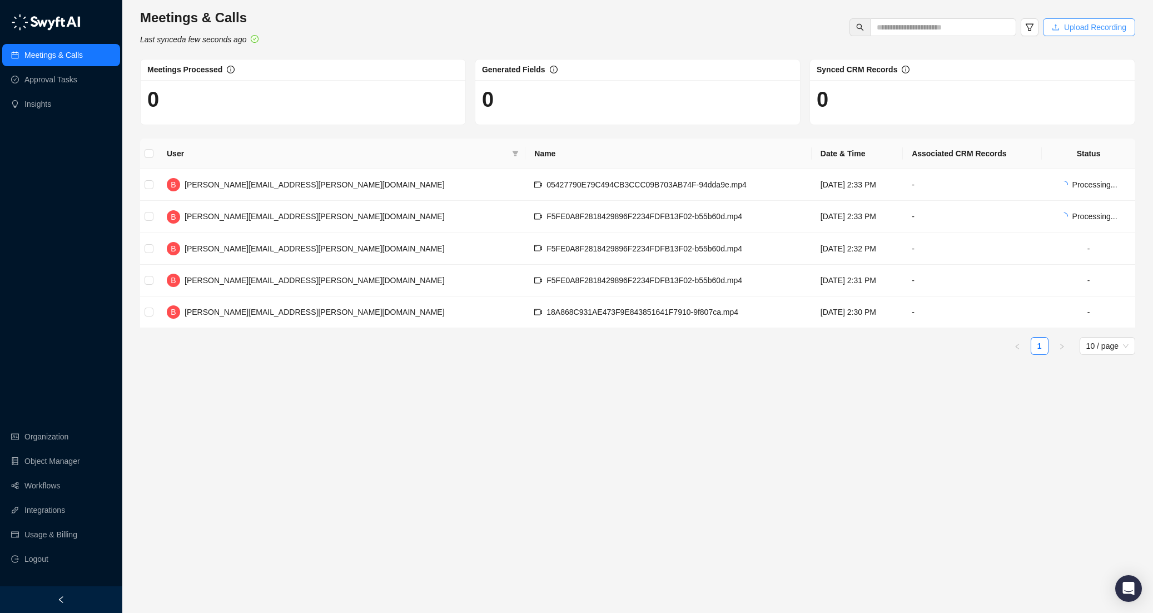
click at [1088, 24] on span "Upload Recording" at bounding box center [1095, 27] width 62 height 12
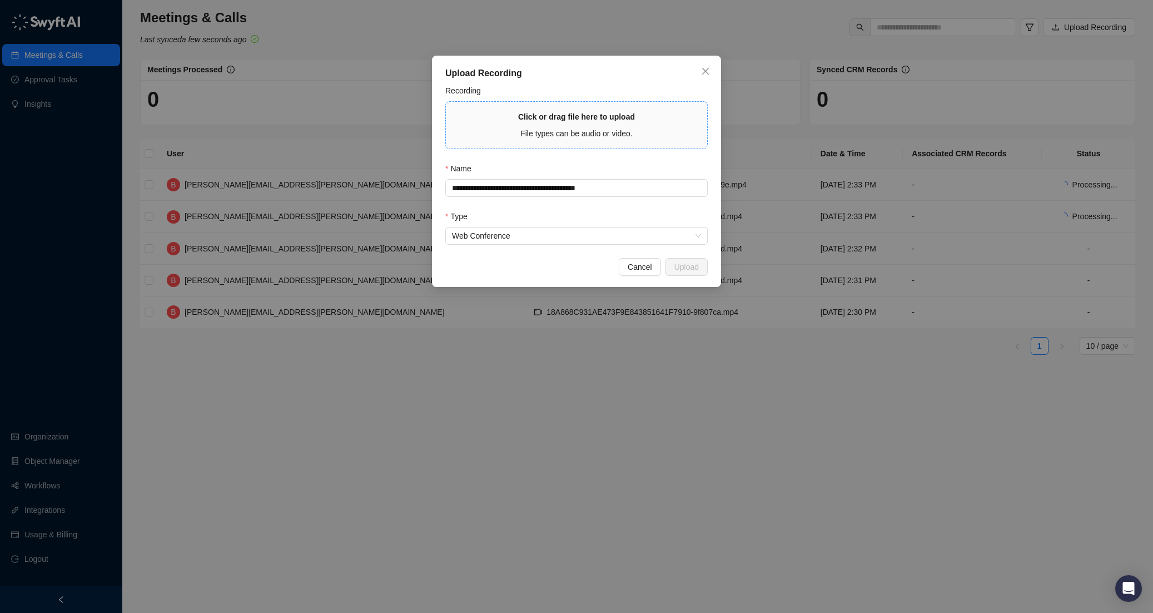
click at [605, 133] on span "File types can be audio or video." at bounding box center [577, 133] width 112 height 9
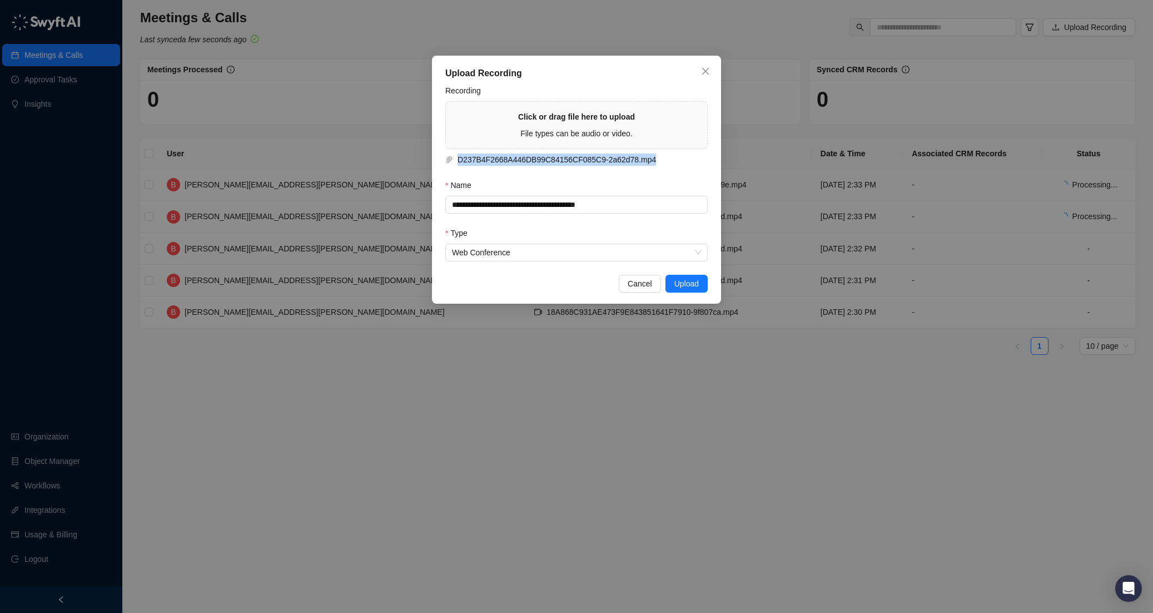
drag, startPoint x: 652, startPoint y: 159, endPoint x: 438, endPoint y: 156, distance: 214.1
click at [438, 156] on div "**********" at bounding box center [576, 180] width 289 height 248
copy span "D237B4F2668A446DB99C84156CF085C9-2a62d78.mp4"
click at [491, 210] on input "**********" at bounding box center [576, 205] width 262 height 18
paste input "text"
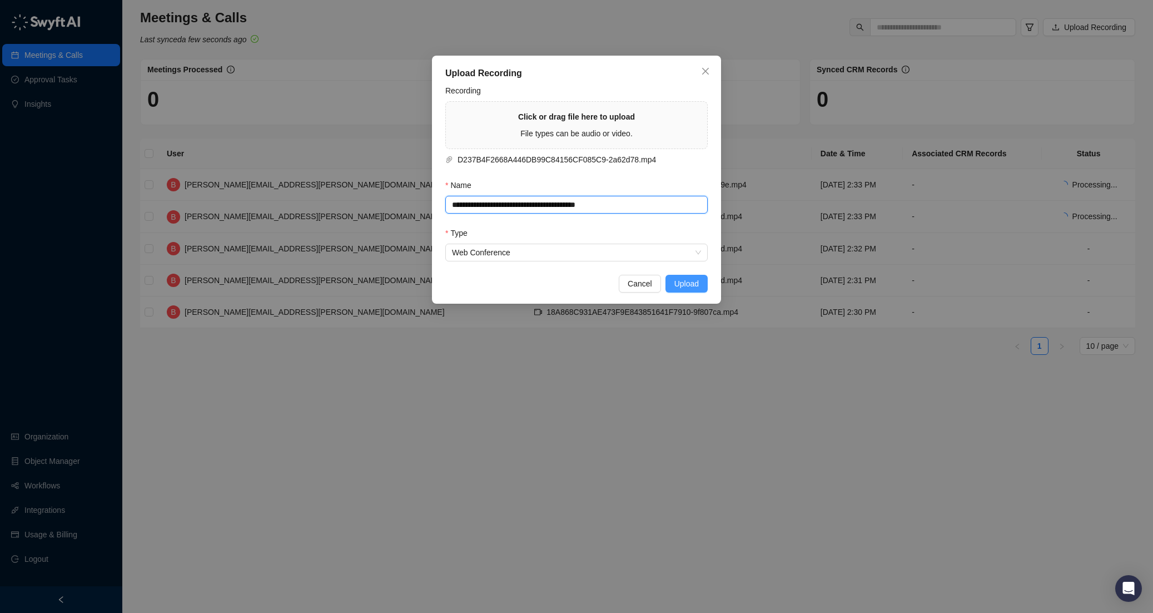
type input "**********"
click at [701, 281] on button "Upload" at bounding box center [687, 284] width 42 height 18
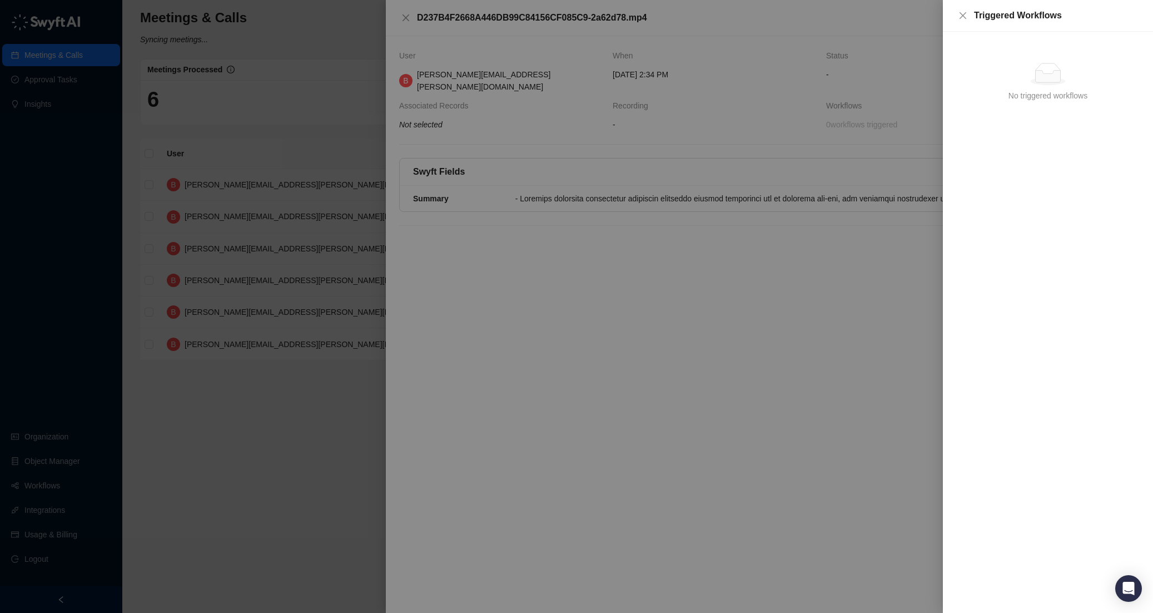
drag, startPoint x: 578, startPoint y: 394, endPoint x: 613, endPoint y: 361, distance: 48.0
click at [581, 393] on div at bounding box center [576, 306] width 1153 height 613
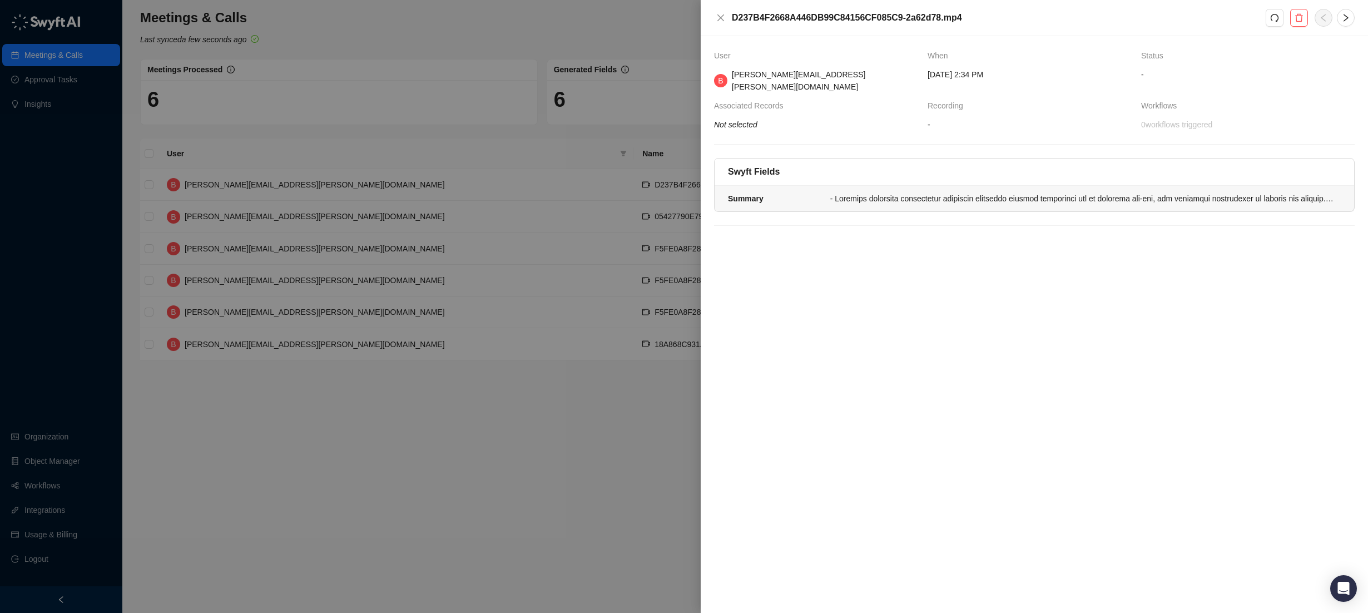
click at [1153, 192] on div at bounding box center [1082, 198] width 504 height 12
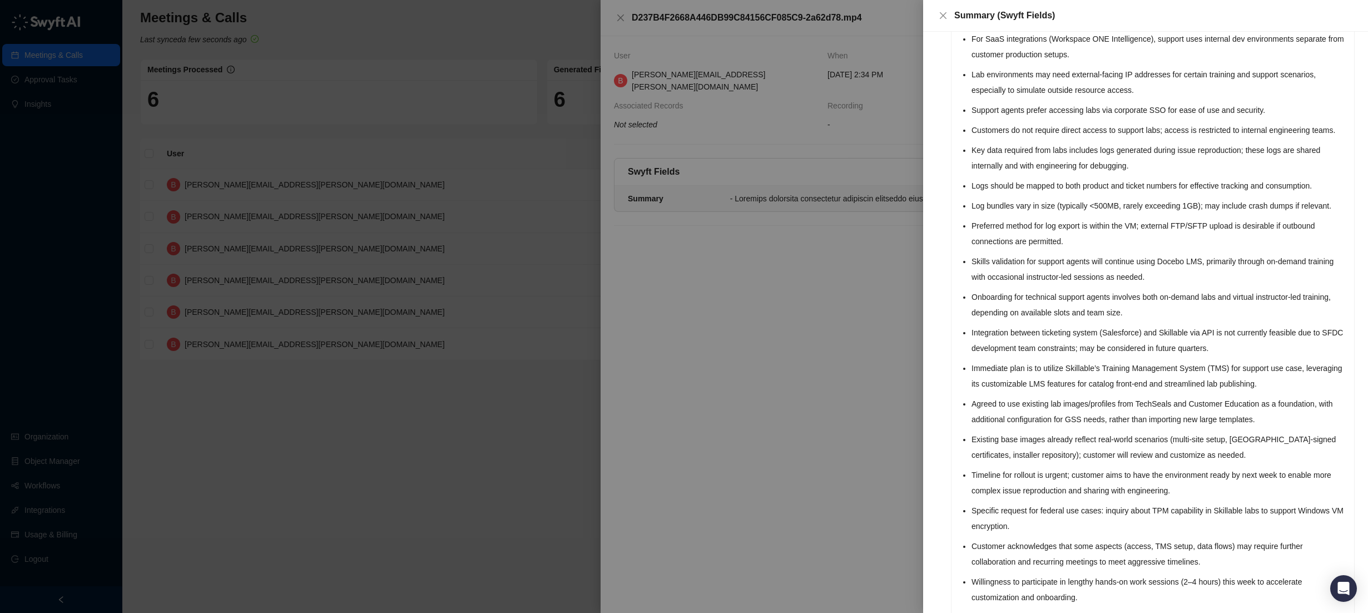
scroll to position [422, 0]
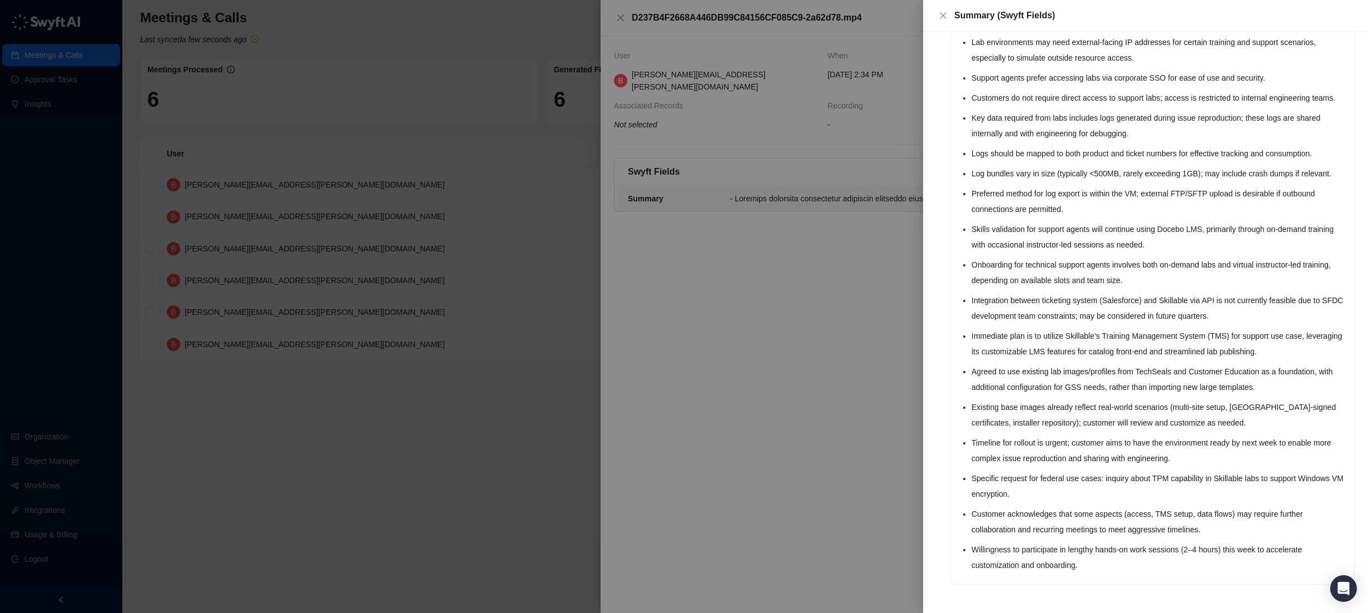
click at [816, 250] on div at bounding box center [684, 306] width 1368 height 613
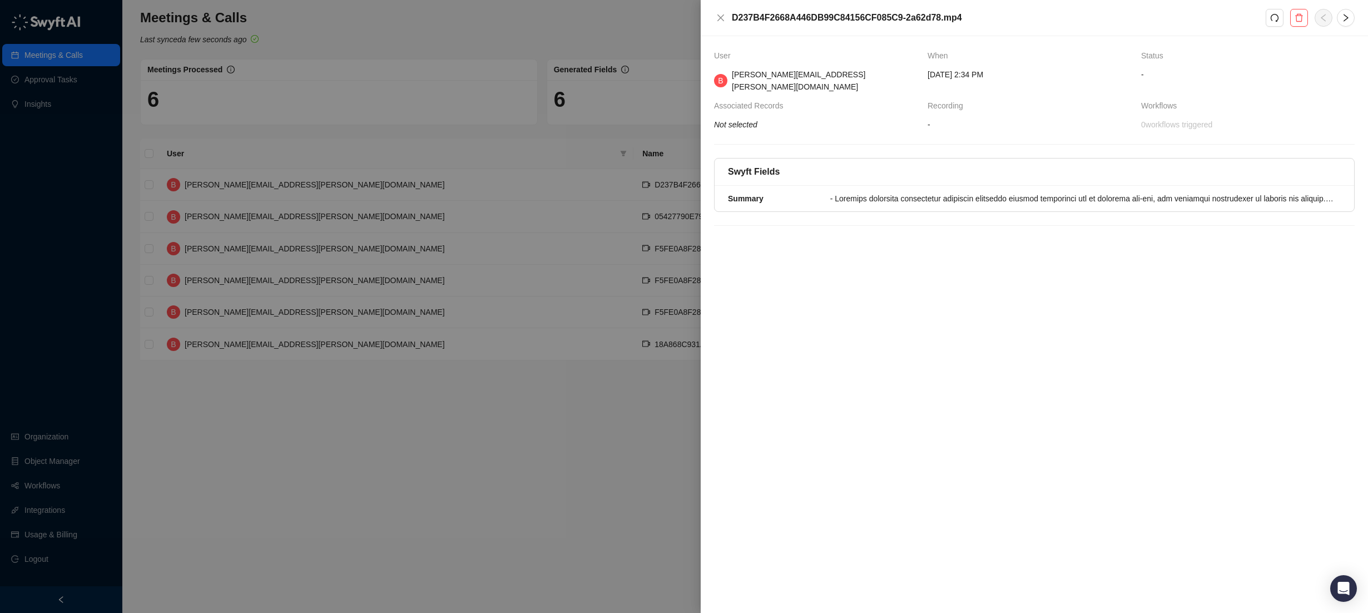
click at [299, 200] on div at bounding box center [684, 306] width 1368 height 613
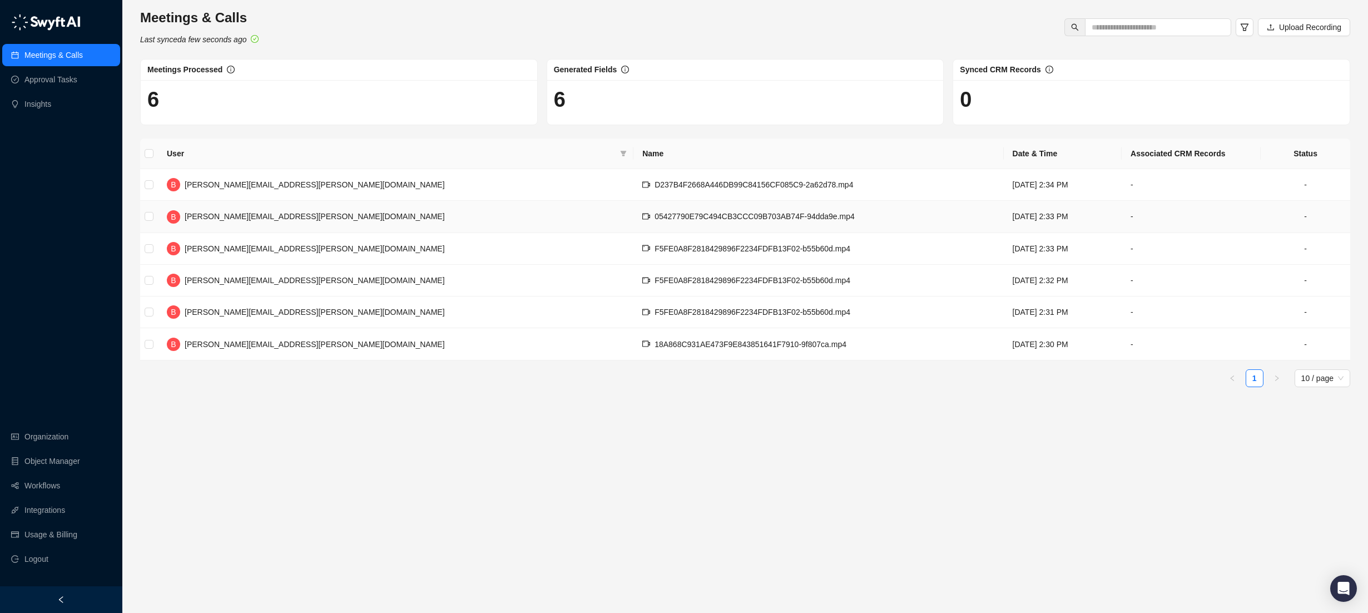
click at [655, 221] on span "05427790E79C494CB3CCC09B703AB74F-94dda9e.mp4" at bounding box center [755, 216] width 200 height 9
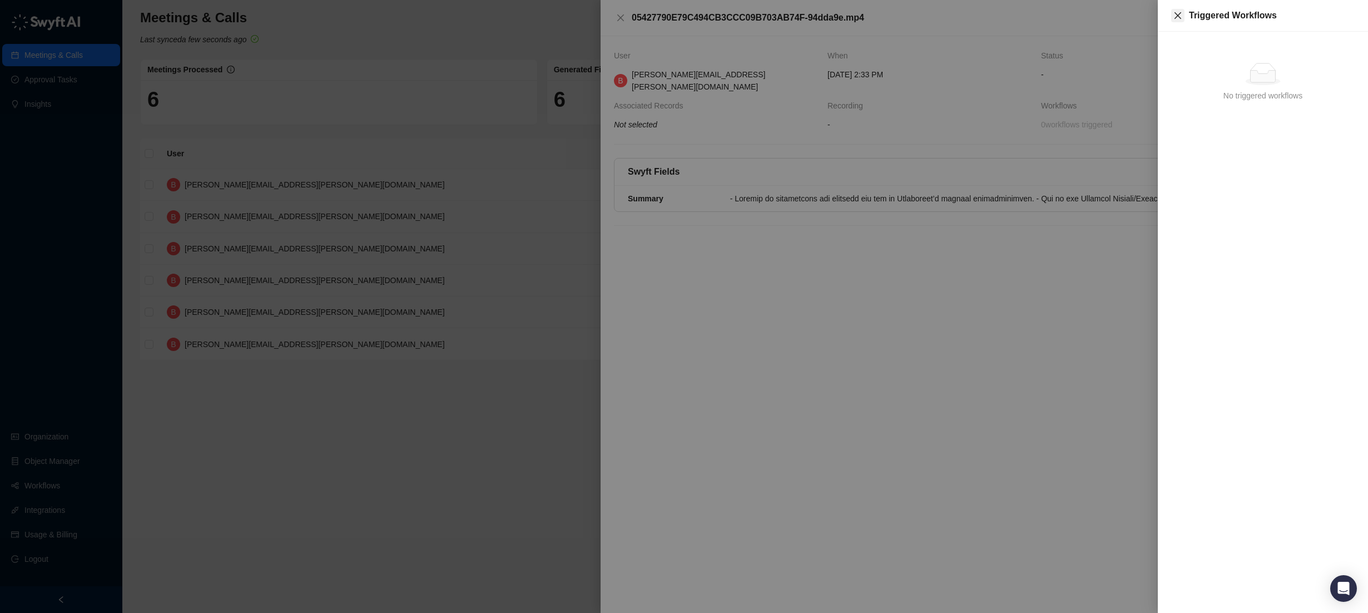
click at [1153, 14] on button "Close" at bounding box center [1177, 15] width 13 height 13
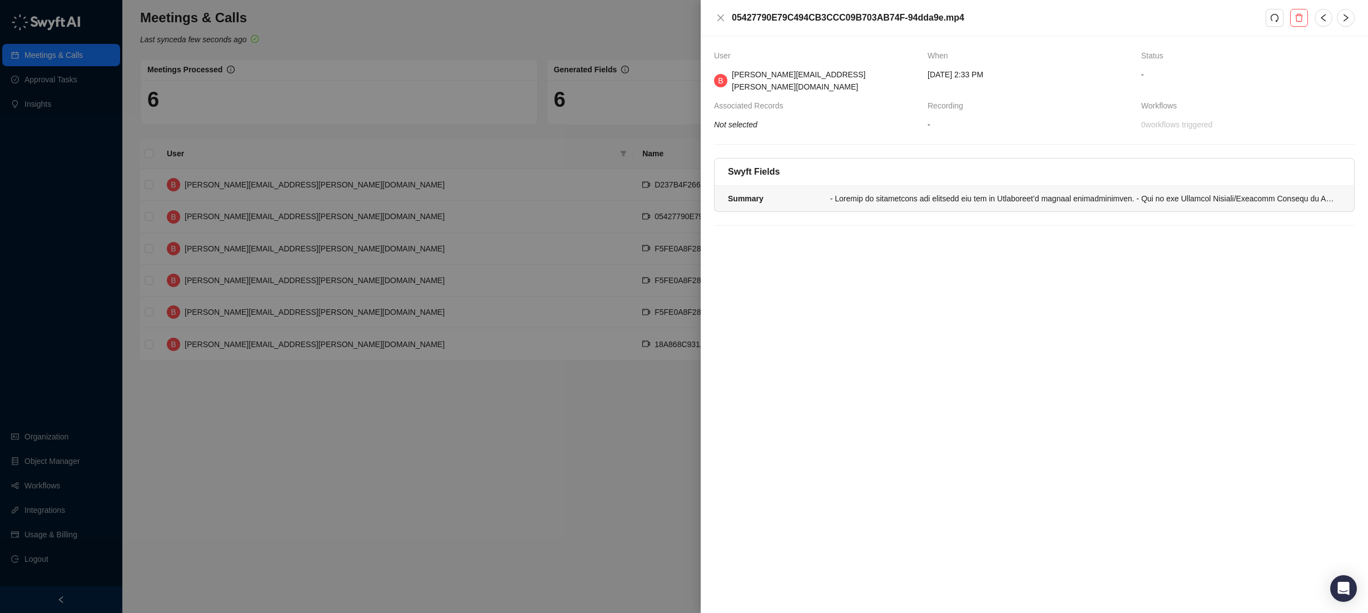
click at [1083, 192] on div at bounding box center [1082, 198] width 504 height 12
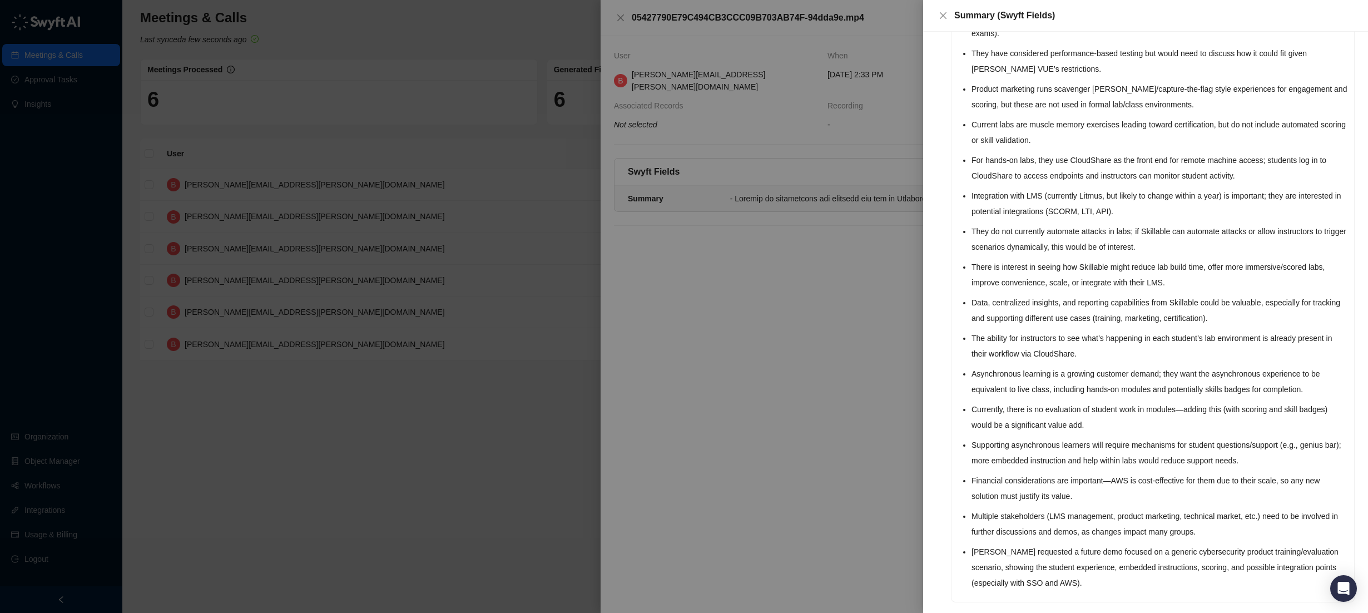
scroll to position [341, 0]
click at [764, 415] on div at bounding box center [684, 306] width 1368 height 613
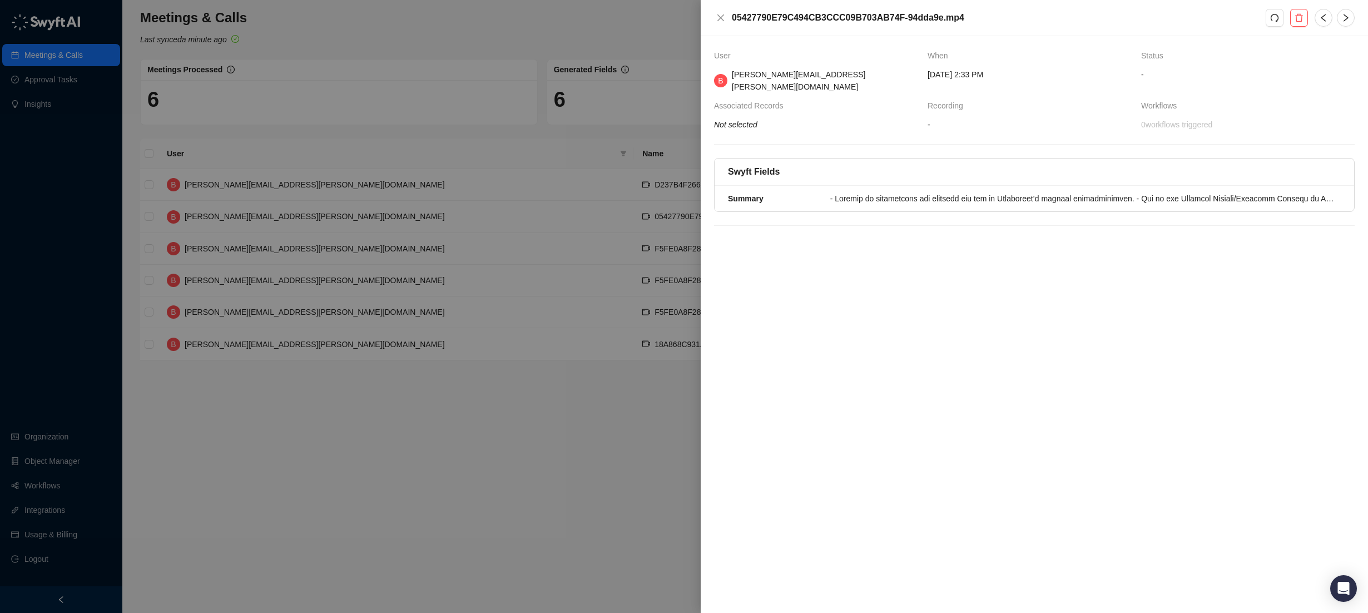
click at [506, 349] on div at bounding box center [684, 306] width 1368 height 613
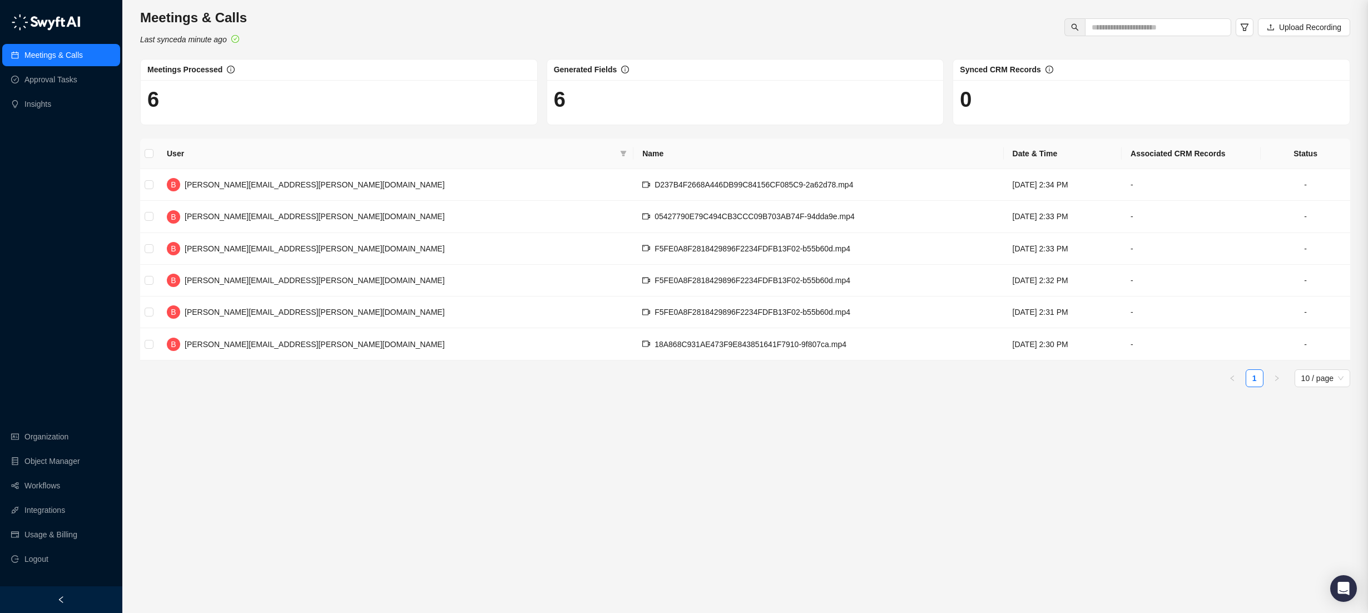
click at [506, 349] on div at bounding box center [684, 306] width 1368 height 613
drag, startPoint x: 506, startPoint y: 349, endPoint x: 542, endPoint y: 345, distance: 36.3
click at [655, 345] on span "18A868C931AE473F9E843851641F7910-9f807ca.mp4" at bounding box center [751, 344] width 192 height 9
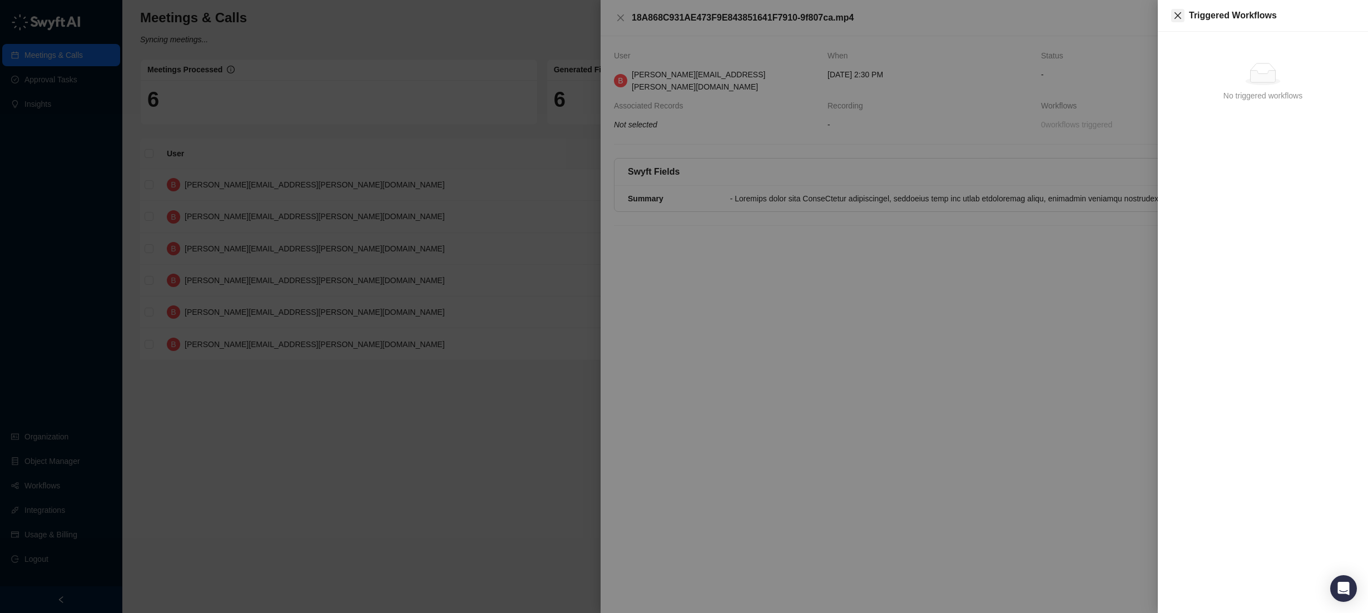
click at [1153, 19] on icon "close" at bounding box center [1177, 15] width 9 height 9
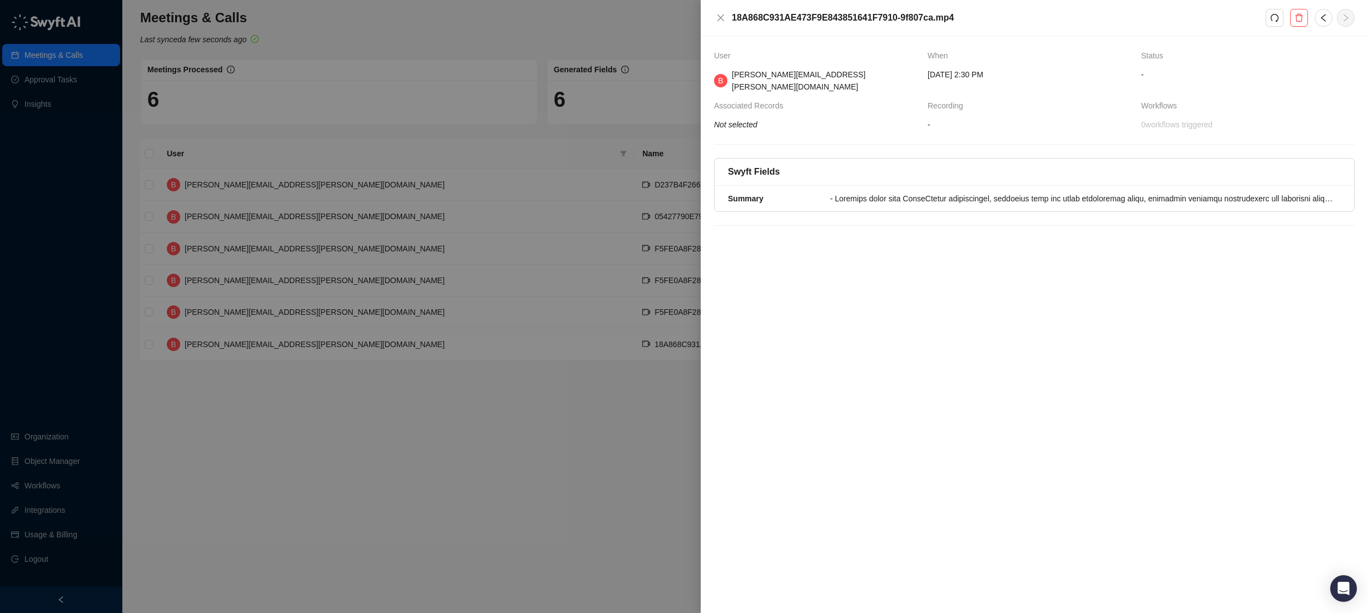
click at [594, 46] on div at bounding box center [684, 306] width 1368 height 613
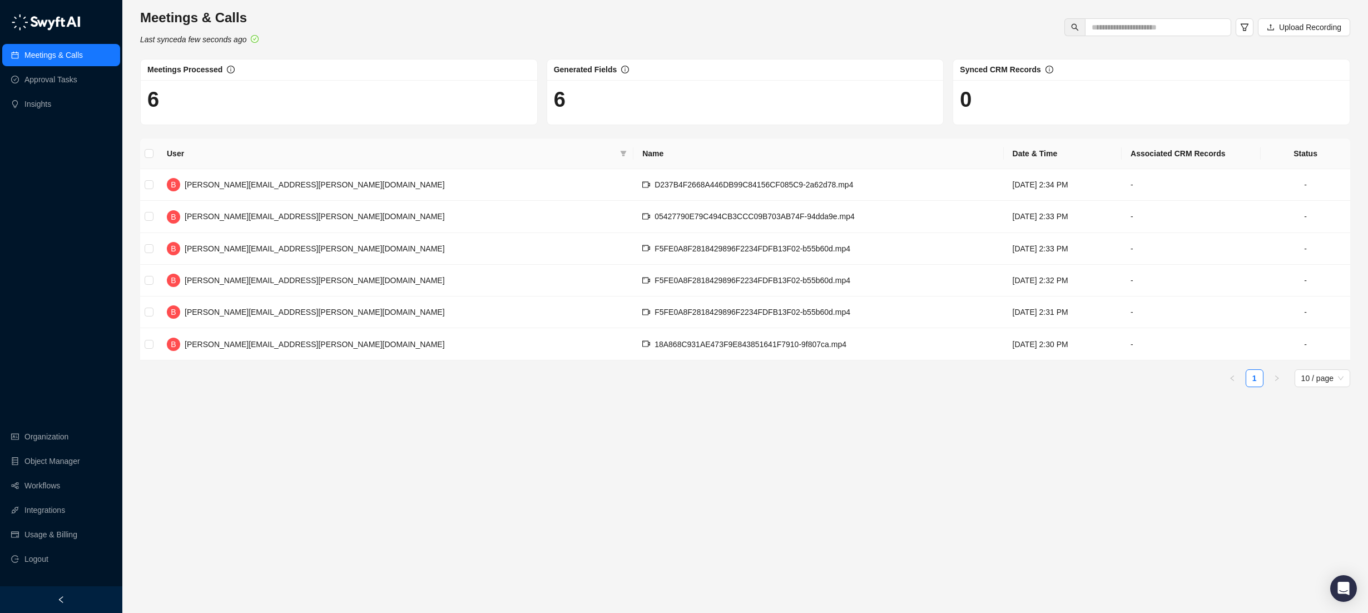
click at [63, 44] on link "Meetings & Calls" at bounding box center [53, 55] width 58 height 22
click at [73, 58] on link "Meetings & Calls" at bounding box center [53, 55] width 58 height 22
click at [61, 460] on link "Object Manager" at bounding box center [52, 461] width 56 height 22
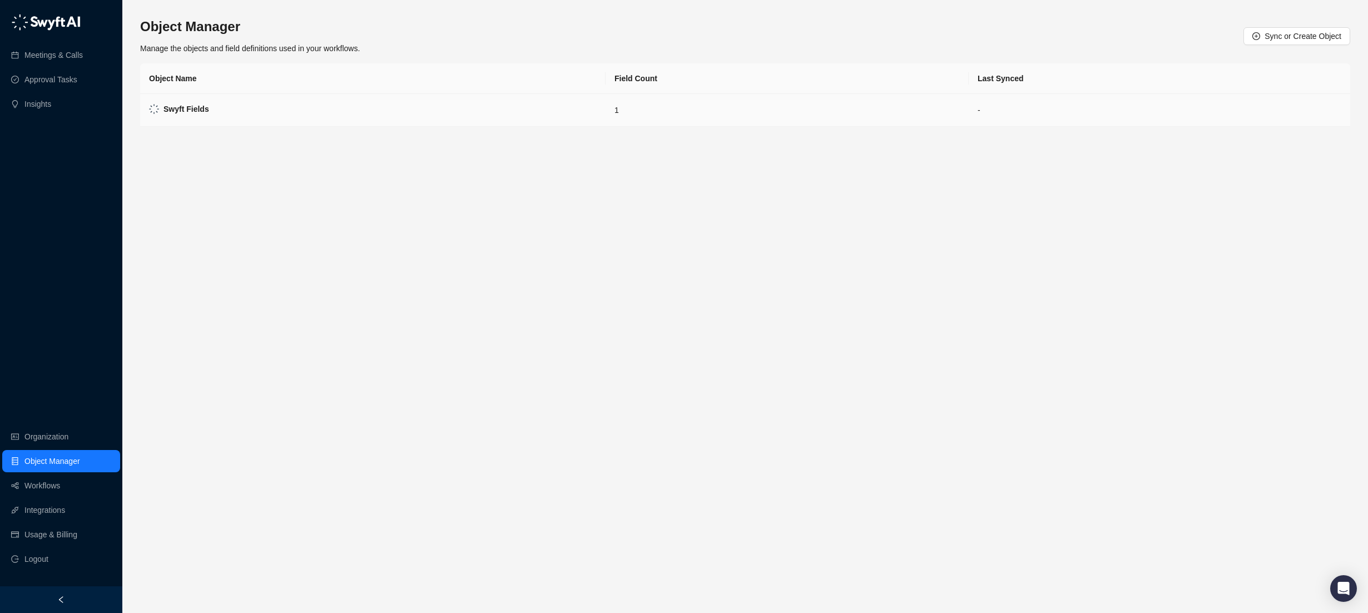
click at [333, 111] on td "Swyft Fields" at bounding box center [372, 110] width 465 height 33
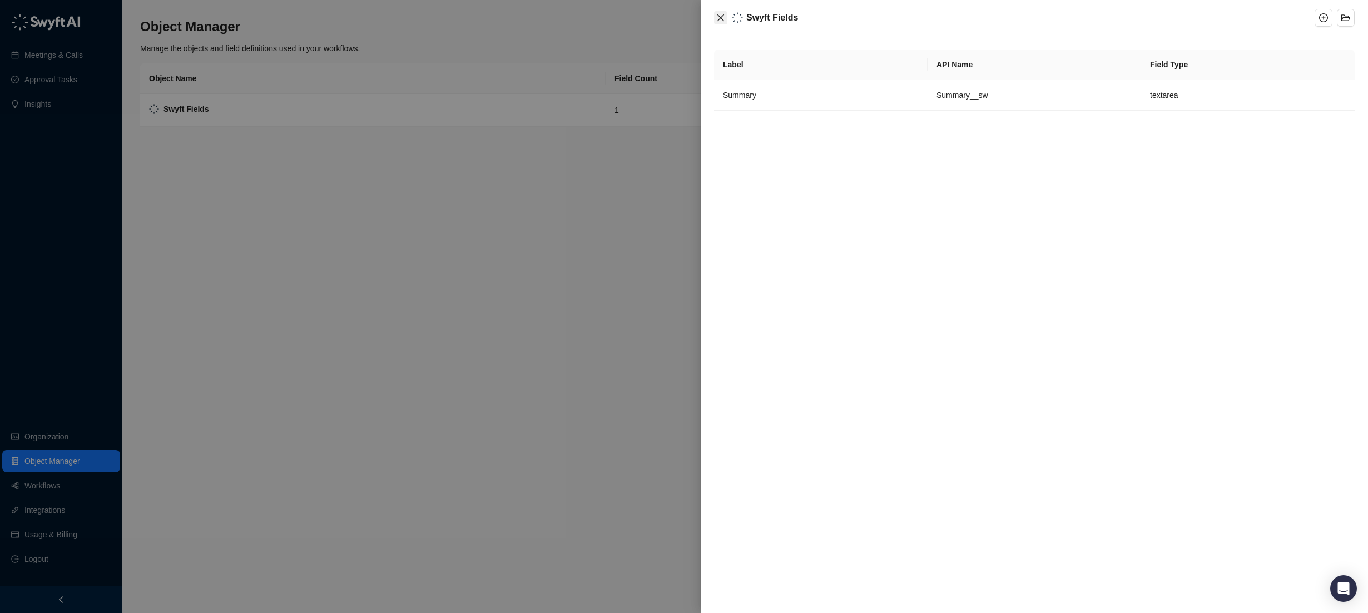
click at [719, 16] on icon "close" at bounding box center [720, 17] width 9 height 9
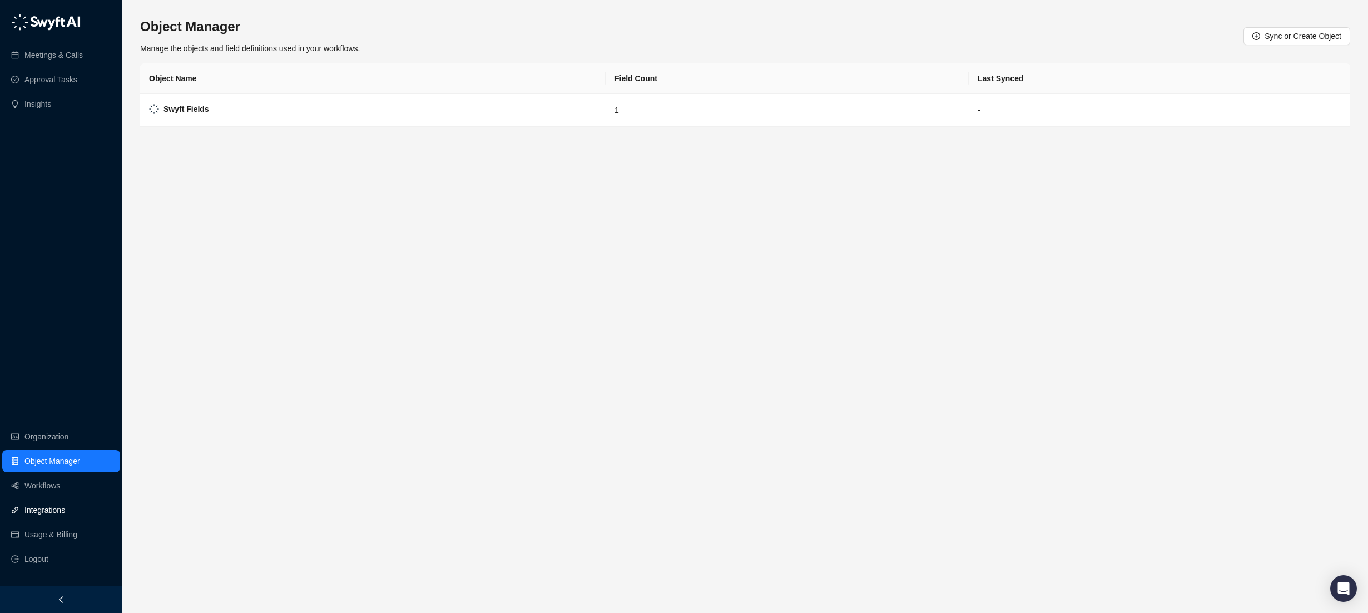
click at [56, 508] on link "Integrations" at bounding box center [44, 510] width 41 height 22
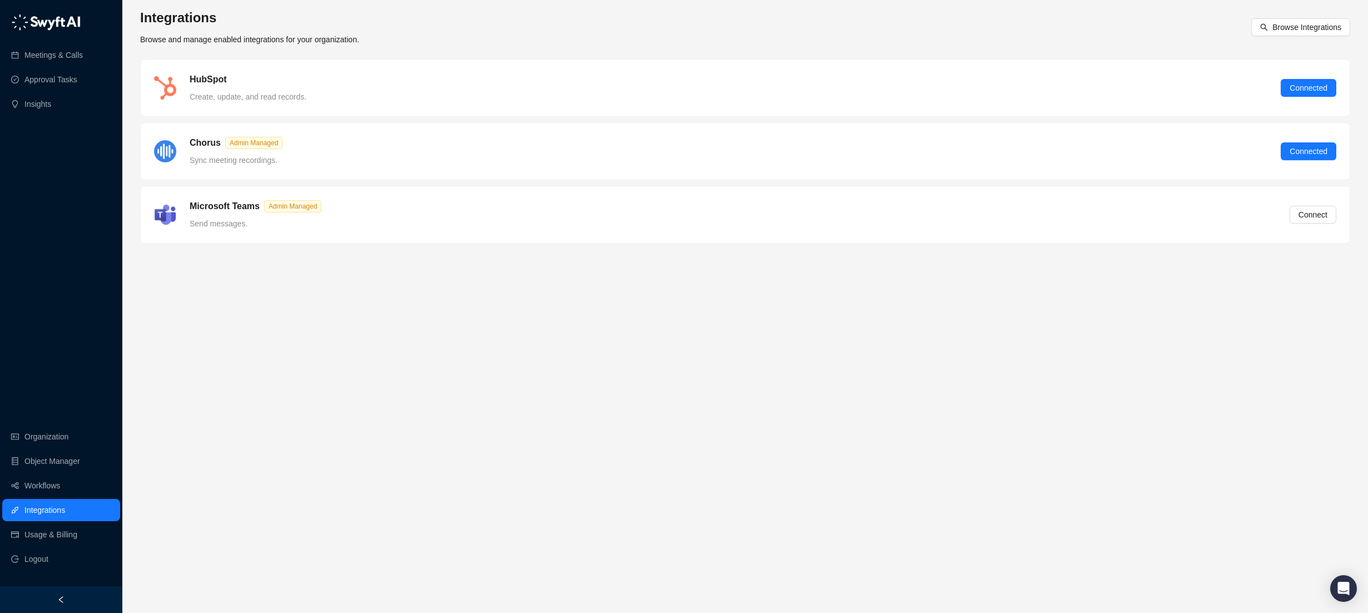
click at [220, 161] on span "Sync meeting recordings." at bounding box center [234, 160] width 88 height 9
click at [1153, 151] on span "Connected" at bounding box center [1309, 151] width 38 height 12
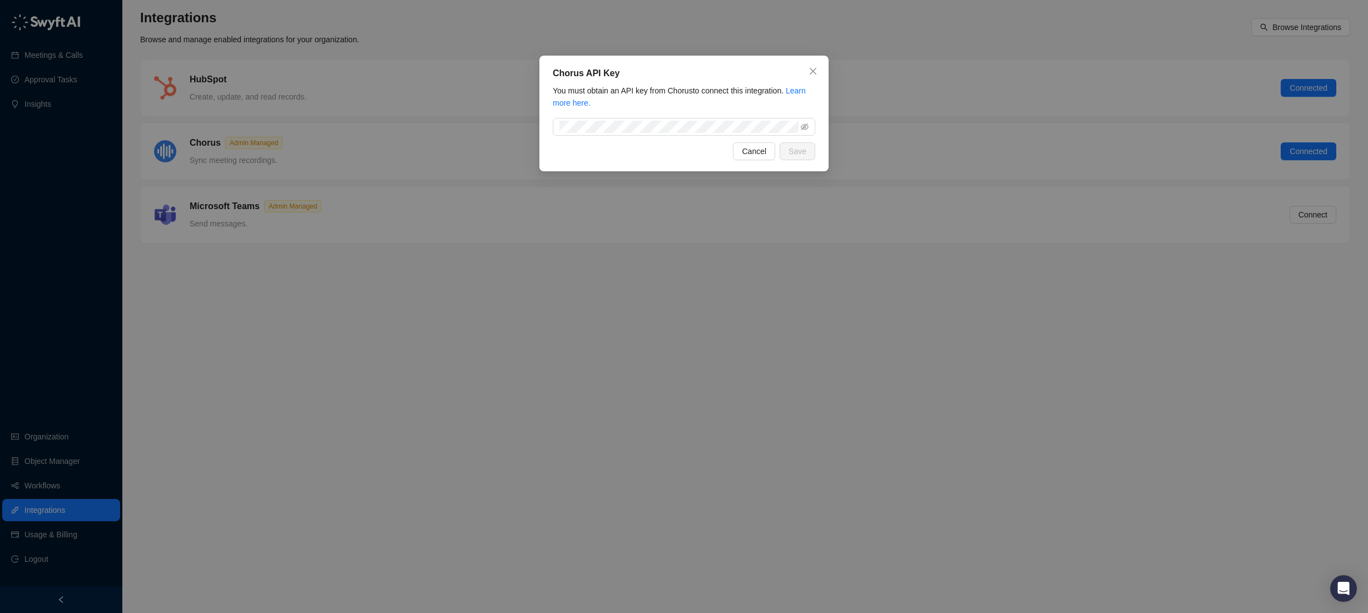
click at [593, 115] on div "You must obtain an API key from Chorus to connect this integration. Learn more …" at bounding box center [684, 110] width 262 height 51
click at [815, 64] on button "Close" at bounding box center [813, 71] width 18 height 18
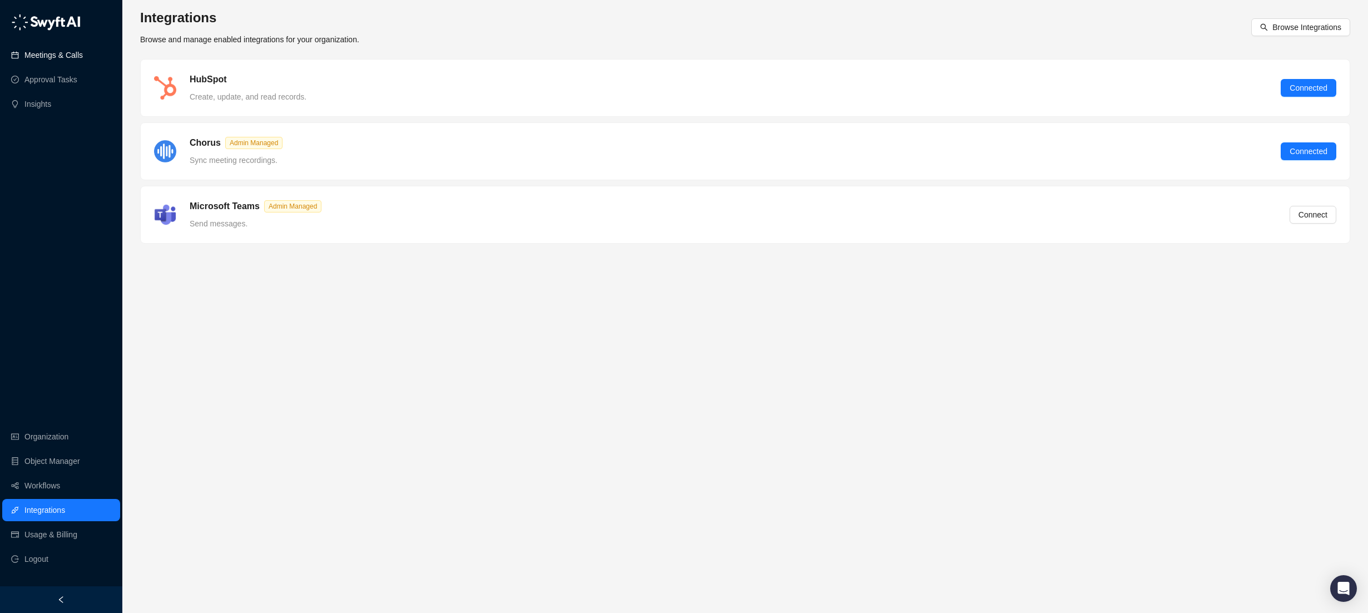
click at [57, 48] on link "Meetings & Calls" at bounding box center [53, 55] width 58 height 22
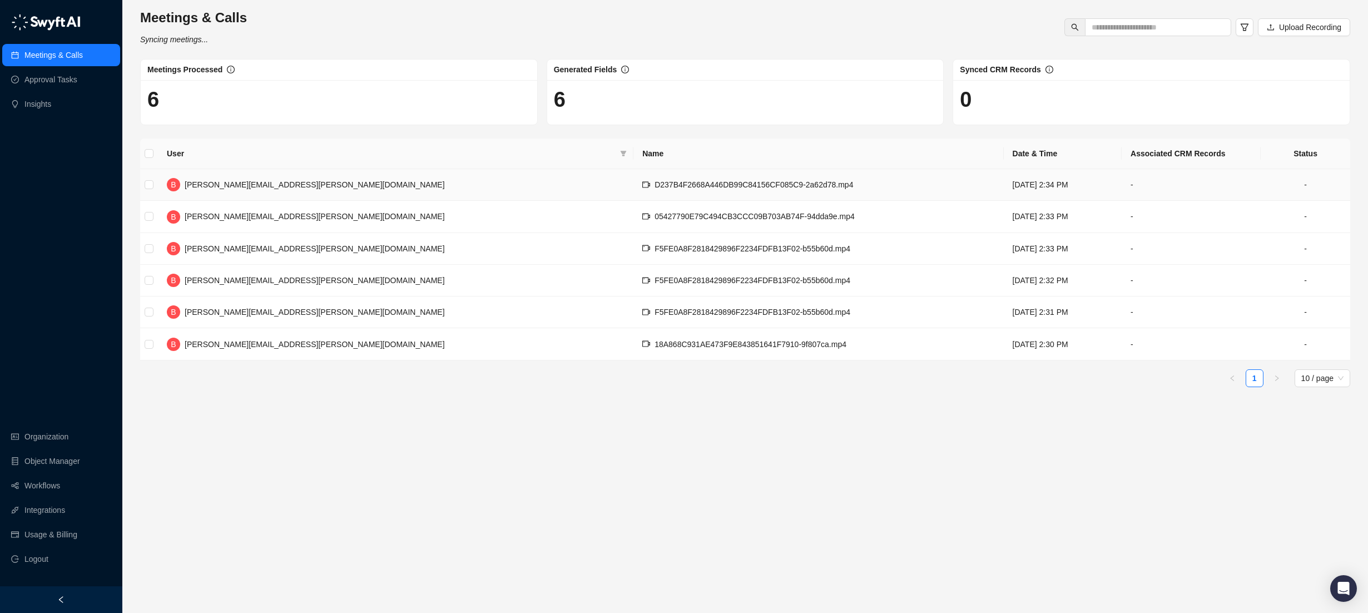
click at [1132, 184] on td "-" at bounding box center [1191, 185] width 139 height 32
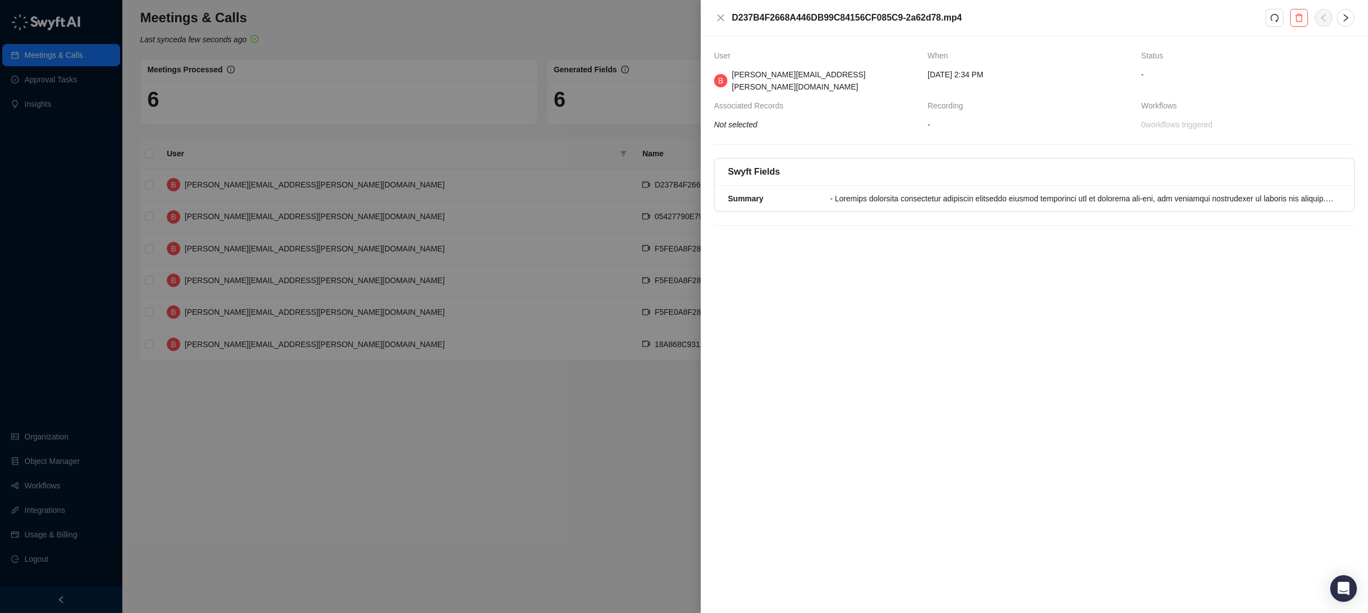
click at [792, 100] on div "Associated Records" at bounding box center [816, 106] width 205 height 12
click at [778, 100] on span "Associated Records" at bounding box center [751, 106] width 75 height 12
click at [944, 118] on span "-" at bounding box center [1030, 124] width 205 height 12
drag, startPoint x: 928, startPoint y: 115, endPoint x: 918, endPoint y: 115, distance: 10.6
click at [927, 118] on tr "Not selected - 0 workflows triggered" at bounding box center [1034, 124] width 641 height 12
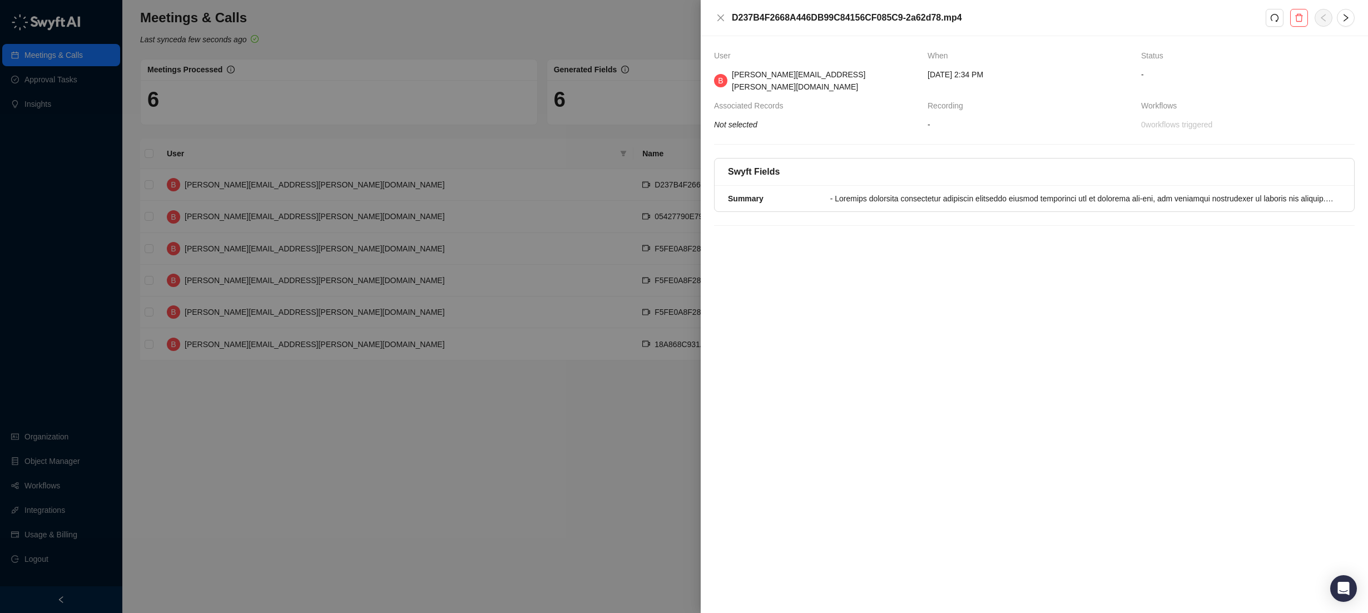
click at [750, 100] on span "Associated Records" at bounding box center [751, 106] width 75 height 12
drag, startPoint x: 699, startPoint y: 96, endPoint x: 705, endPoint y: 96, distance: 6.7
click at [705, 96] on div "D237B4F2668A446DB99C84156CF085C9-2a62d78.mp4 User When Status B [PERSON_NAME][E…" at bounding box center [684, 306] width 1368 height 613
click at [1083, 118] on span "-" at bounding box center [1030, 124] width 205 height 12
drag, startPoint x: 1161, startPoint y: 106, endPoint x: 1229, endPoint y: 115, distance: 68.5
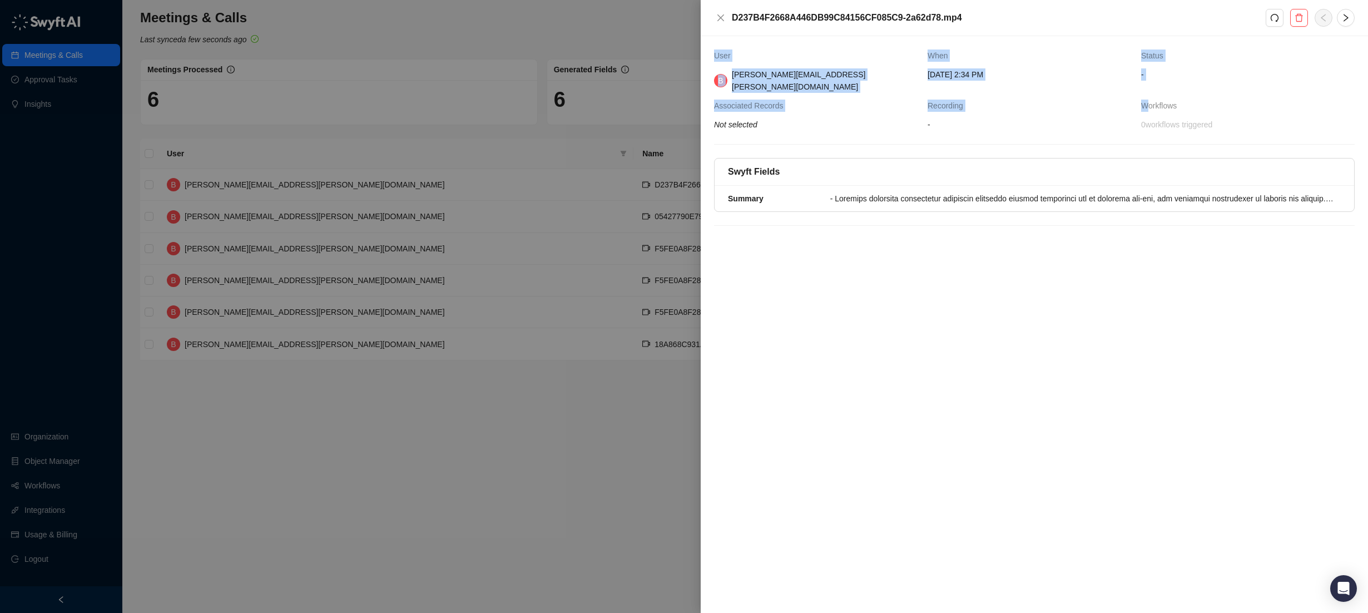
click at [1153, 115] on tbody "User When Status B [PERSON_NAME][EMAIL_ADDRESS][PERSON_NAME][DOMAIN_NAME] [DATE…" at bounding box center [1034, 89] width 641 height 81
drag, startPoint x: 1229, startPoint y: 115, endPoint x: 1237, endPoint y: 117, distance: 8.6
click at [1153, 118] on span "0 workflows triggered" at bounding box center [1248, 124] width 214 height 12
click at [1098, 77] on span "[DATE] 2:34 PM" at bounding box center [1030, 74] width 205 height 12
click at [720, 18] on icon "close" at bounding box center [720, 17] width 7 height 7
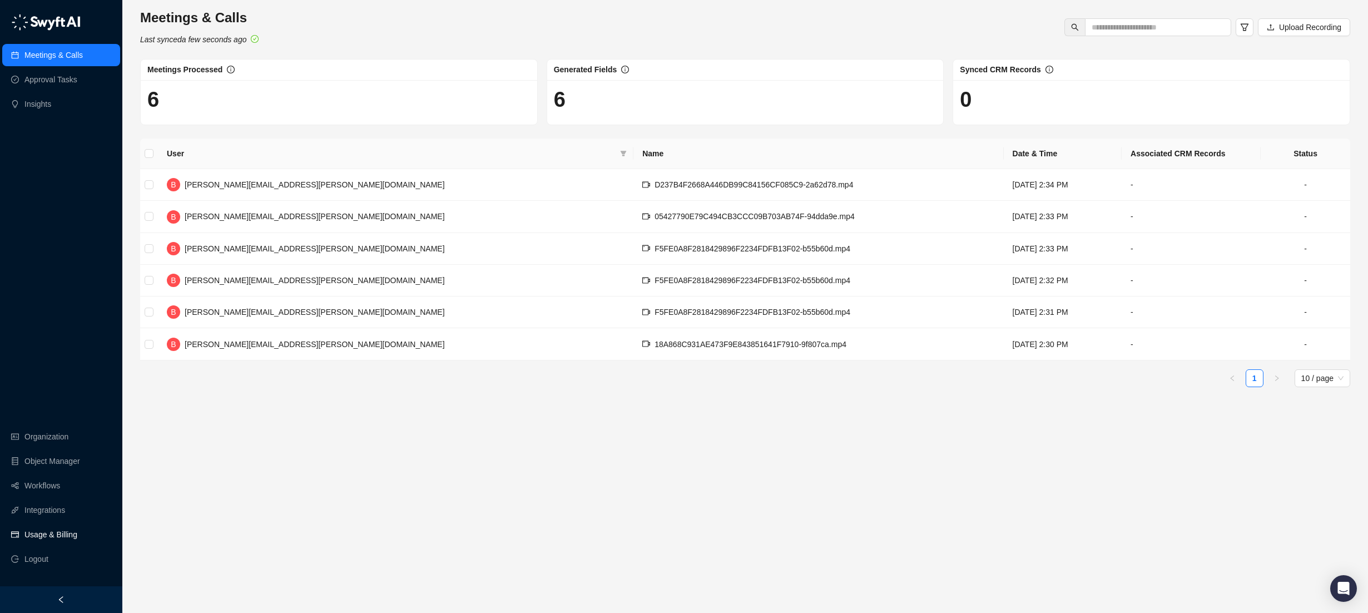
click at [32, 526] on link "Usage & Billing" at bounding box center [50, 534] width 53 height 22
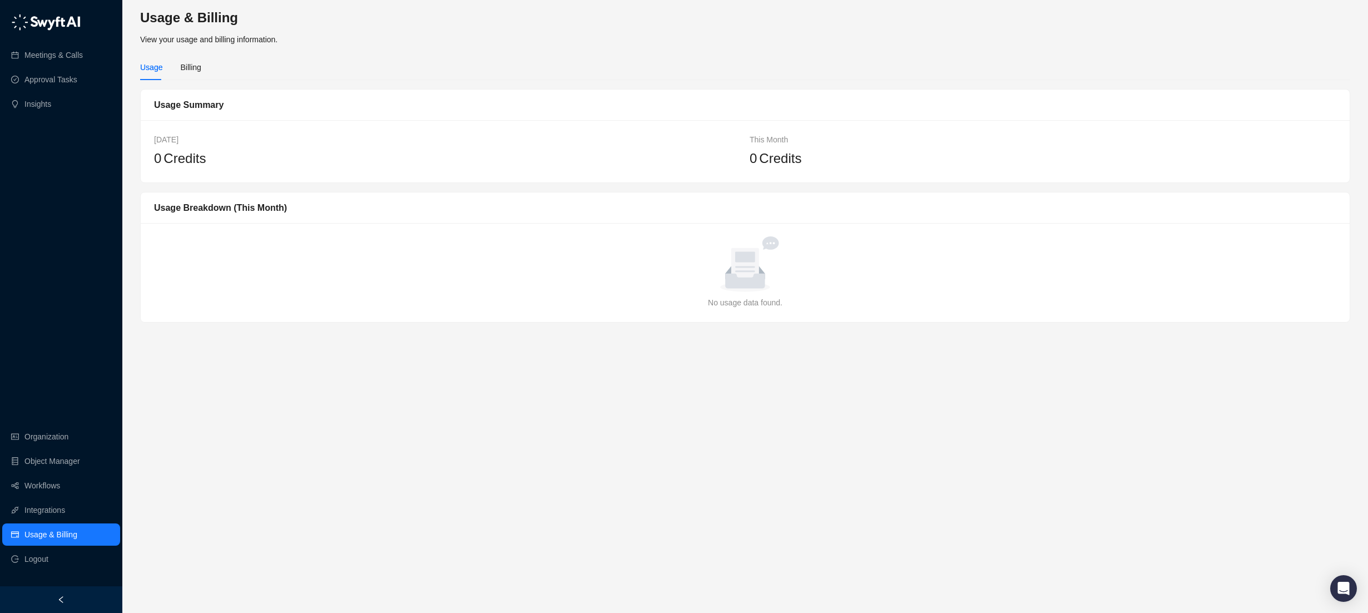
click at [43, 472] on ul "Organization Object Manager Workflows Integrations Usage & Billing Logout" at bounding box center [61, 497] width 122 height 149
click at [46, 454] on link "Object Manager" at bounding box center [52, 461] width 56 height 22
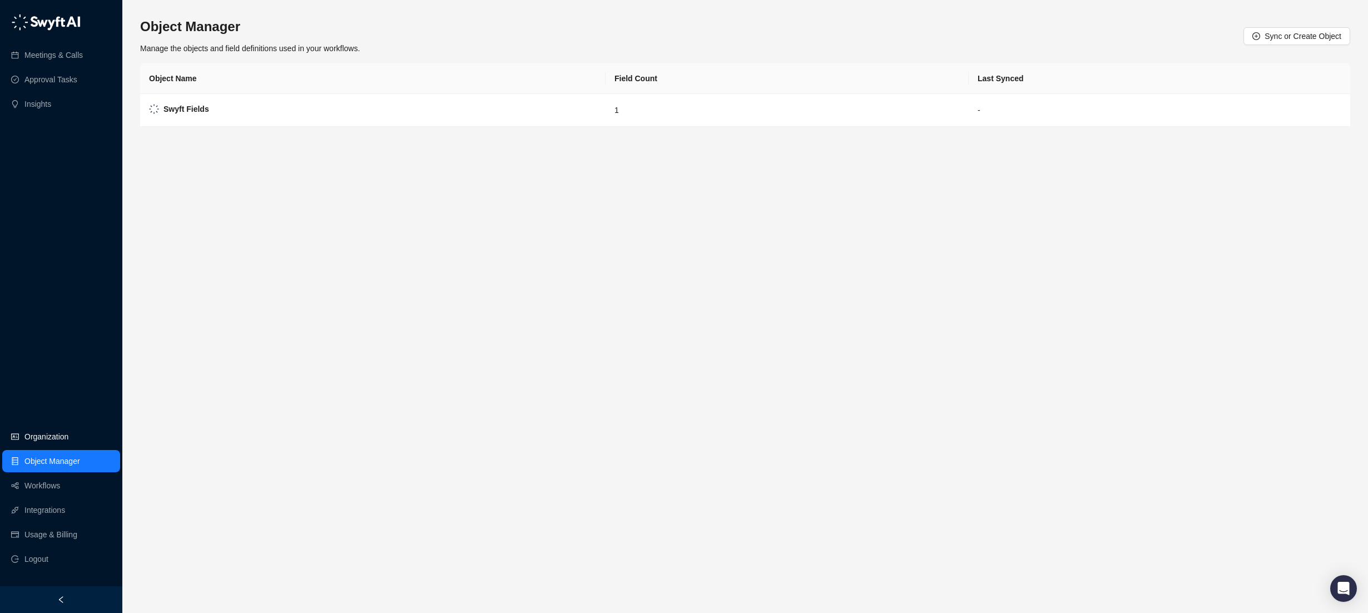
click at [51, 437] on link "Organization" at bounding box center [46, 436] width 44 height 22
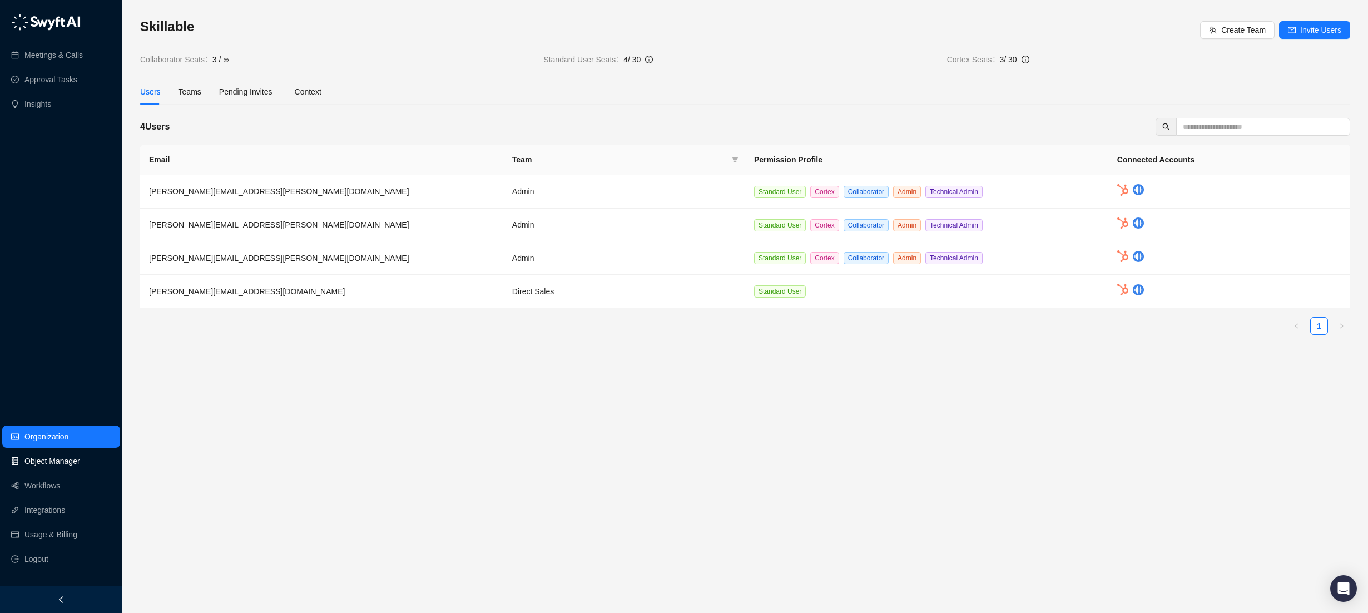
click at [56, 459] on link "Object Manager" at bounding box center [52, 461] width 56 height 22
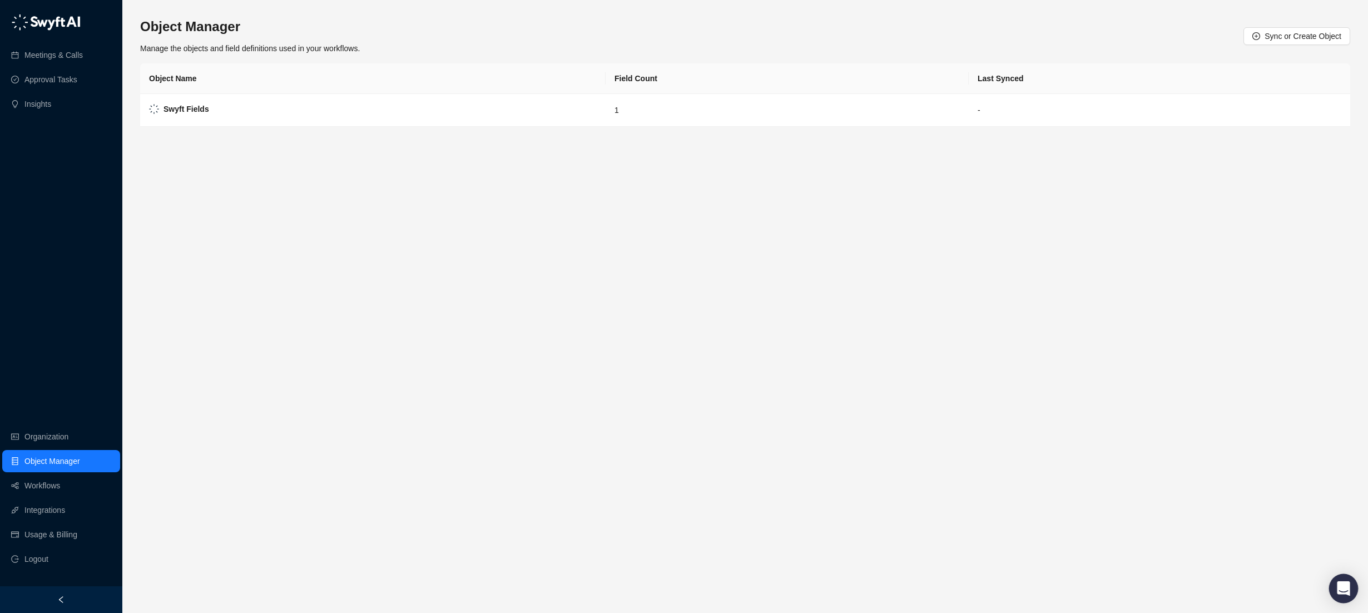
click at [1153, 586] on icon "Open Intercom Messenger" at bounding box center [1343, 588] width 13 height 14
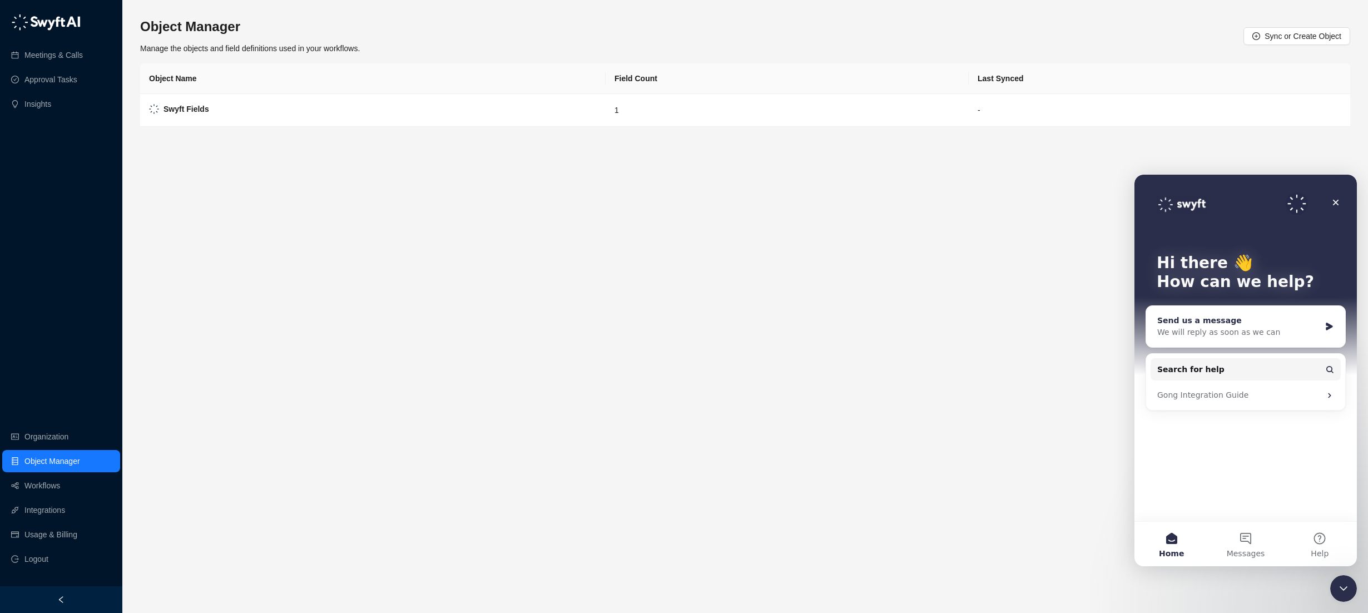
click at [1153, 326] on div "Send us a message" at bounding box center [1238, 321] width 163 height 12
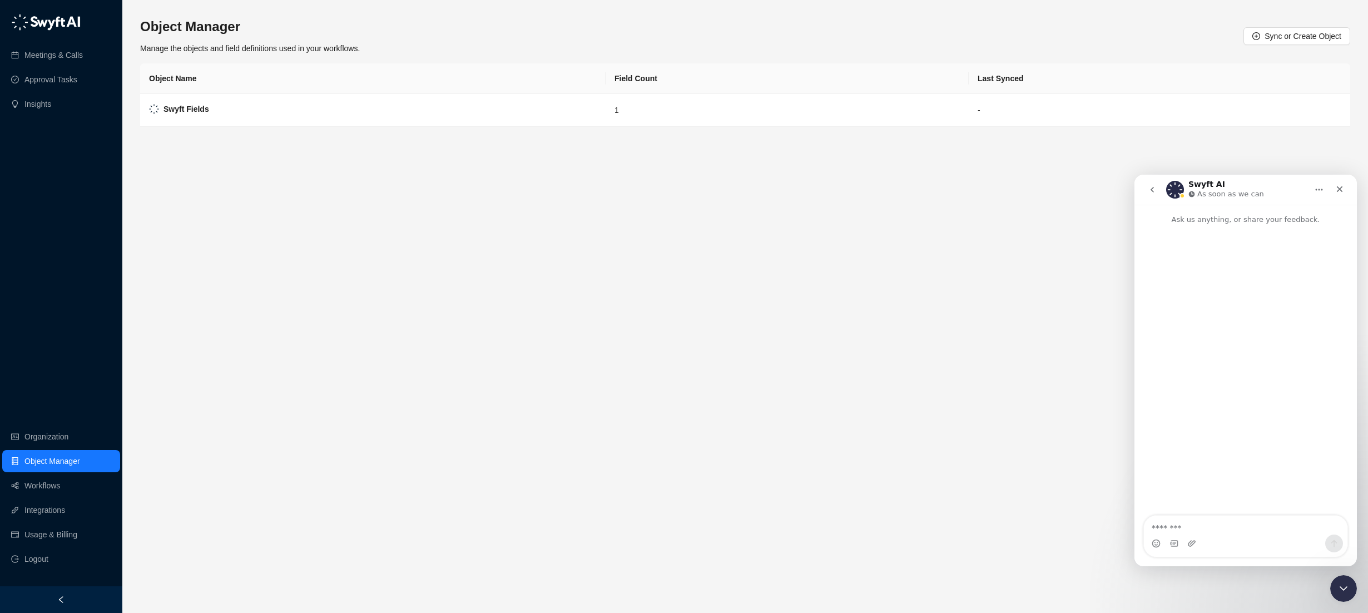
click at [1153, 534] on textarea "Message…" at bounding box center [1246, 525] width 204 height 19
click at [1153, 194] on div "Close" at bounding box center [1340, 189] width 20 height 20
